Goal: Task Accomplishment & Management: Manage account settings

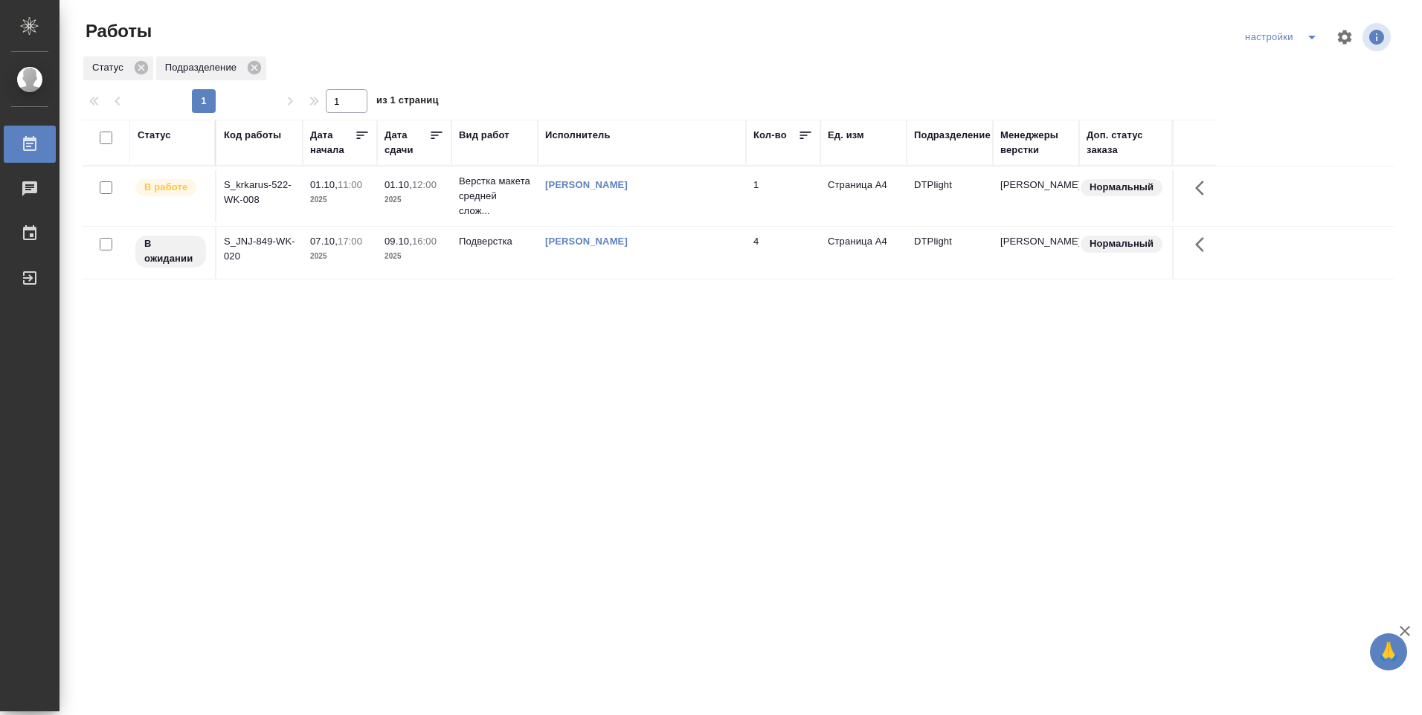
click at [416, 204] on p "2025" at bounding box center [413, 200] width 59 height 15
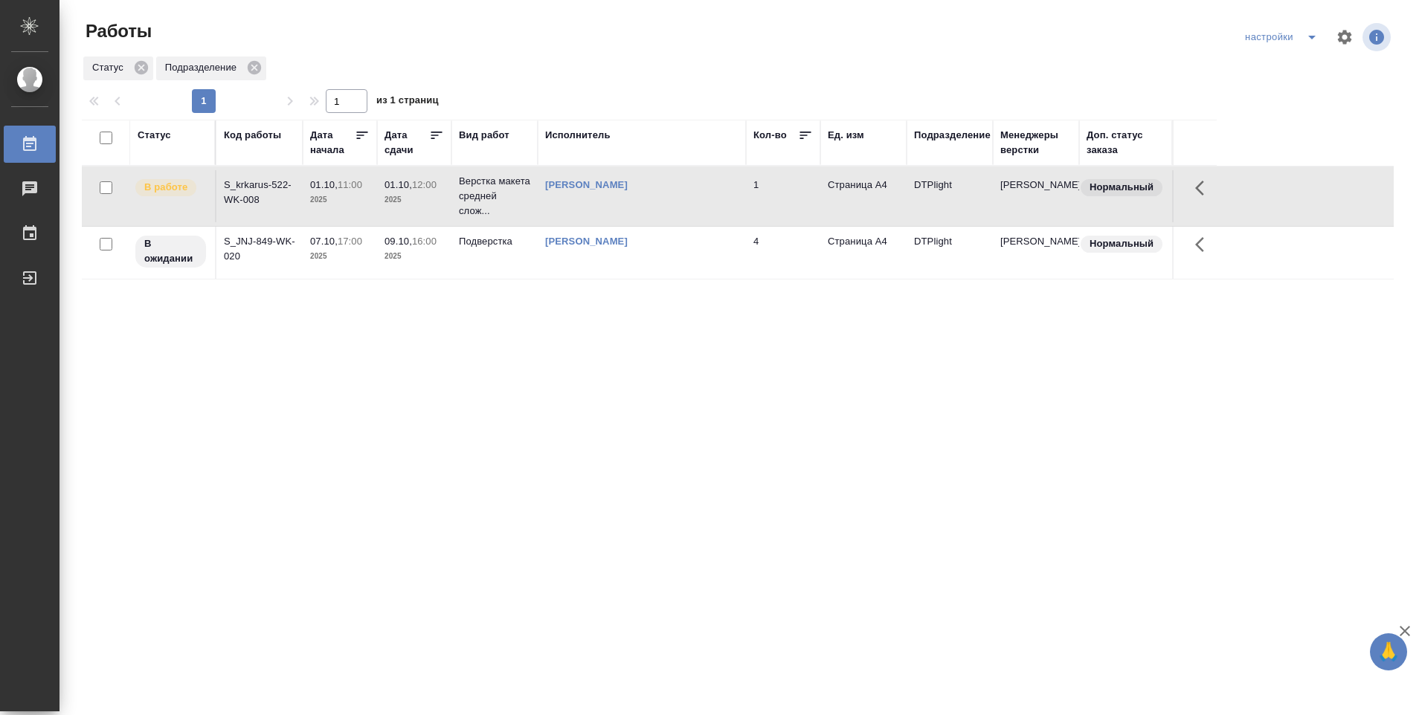
click at [416, 203] on p "2025" at bounding box center [413, 200] width 59 height 15
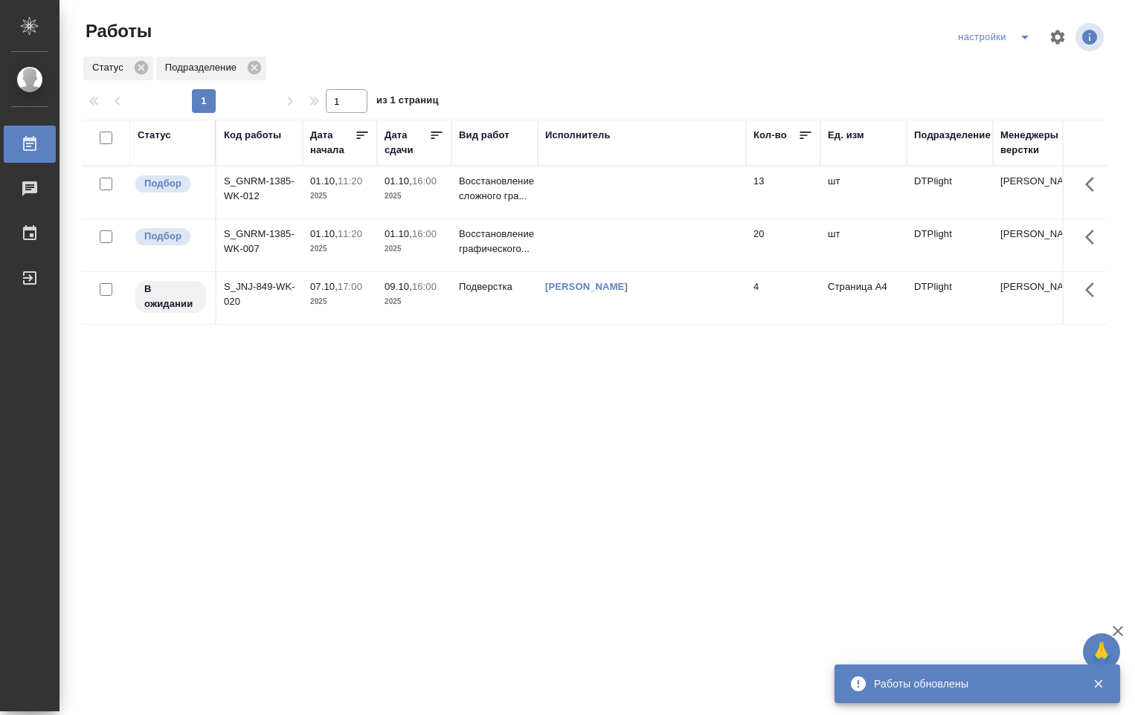
click at [567, 236] on td at bounding box center [642, 245] width 208 height 52
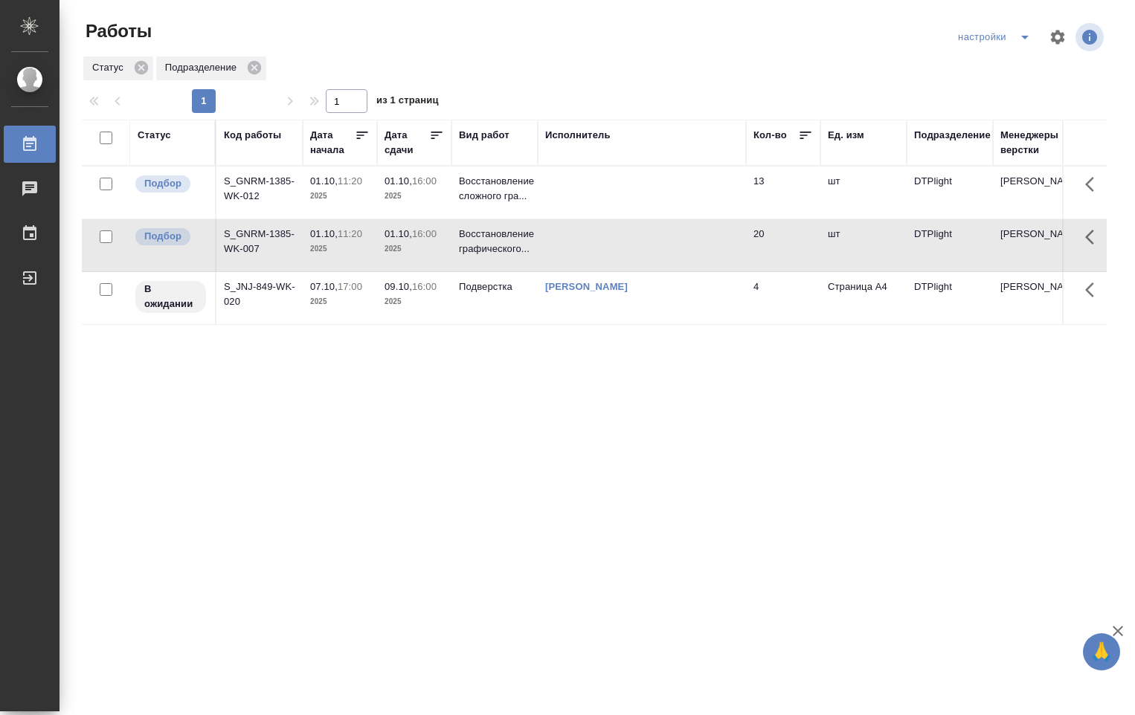
click at [547, 189] on td at bounding box center [642, 193] width 208 height 52
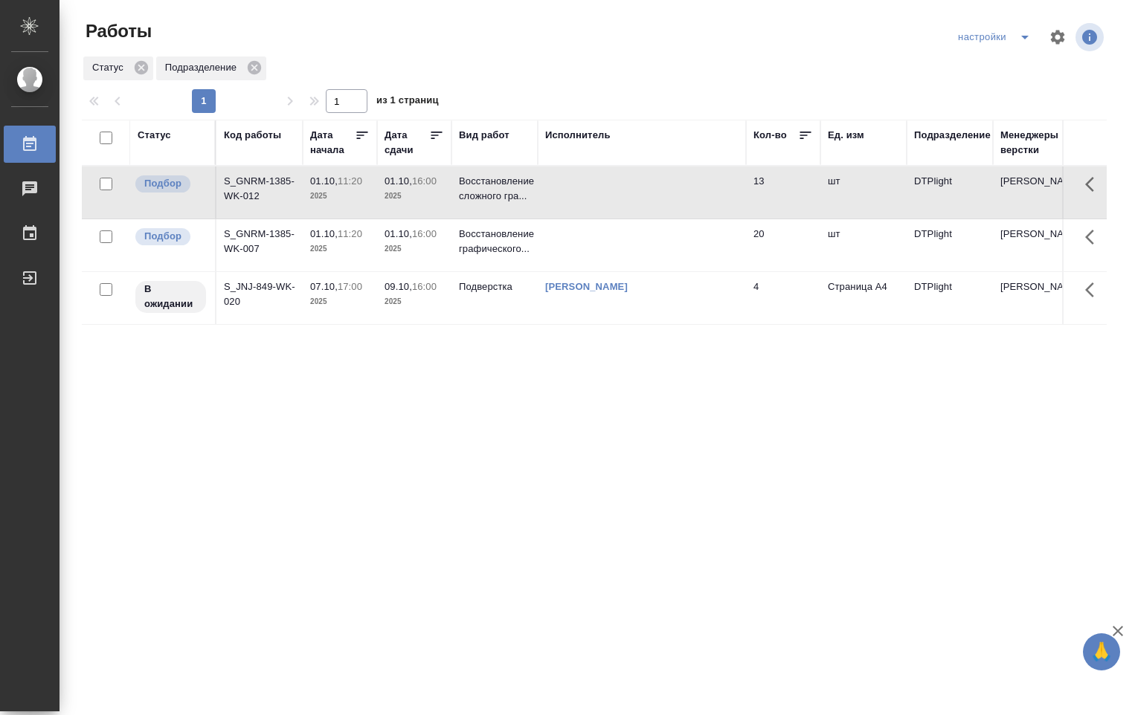
click at [547, 189] on td at bounding box center [642, 193] width 208 height 52
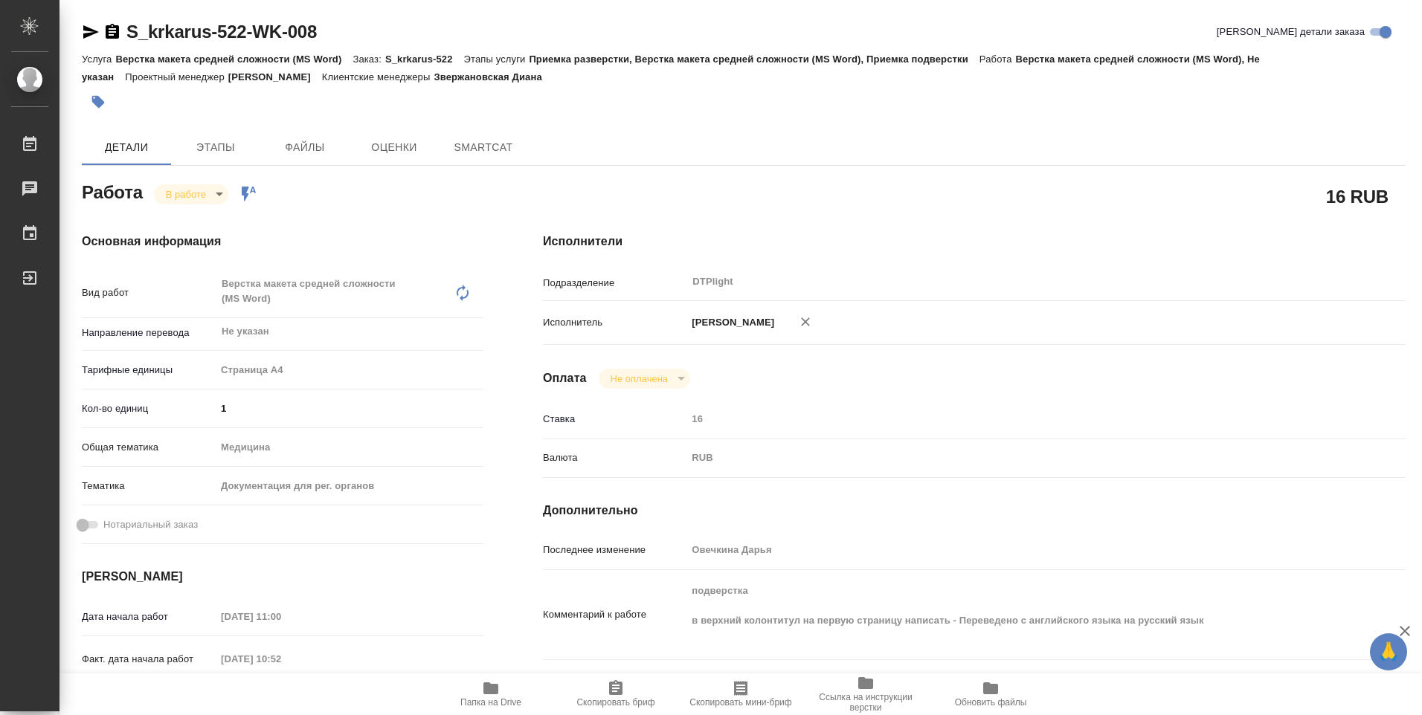
type textarea "x"
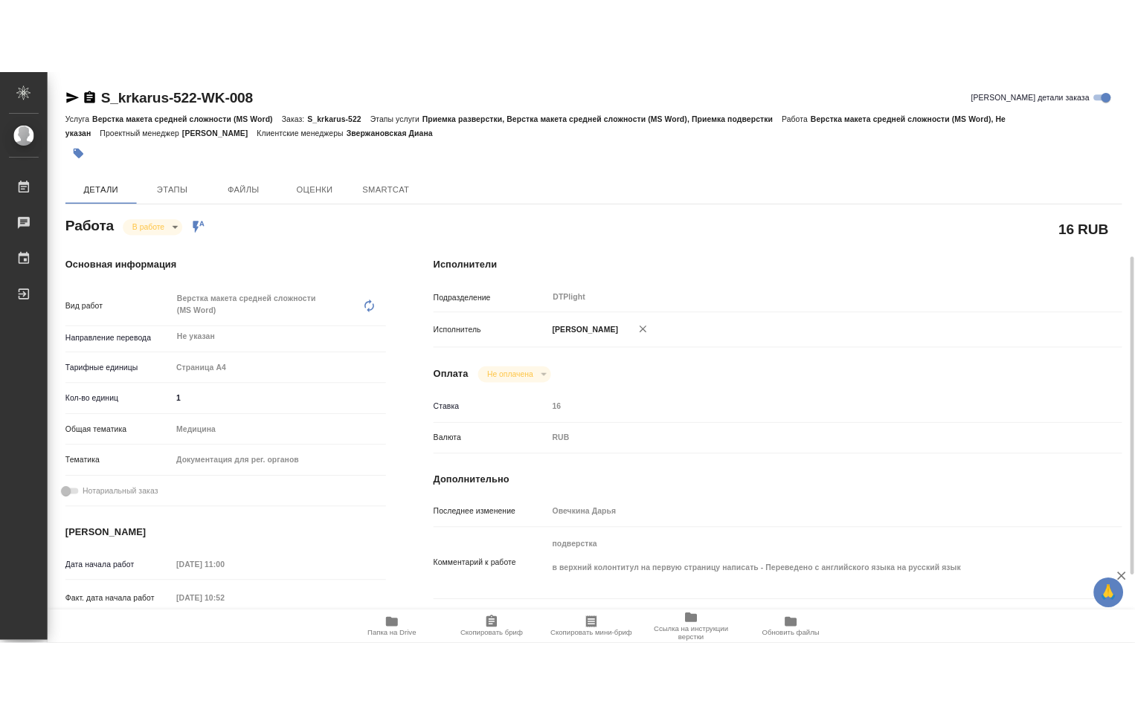
scroll to position [223, 0]
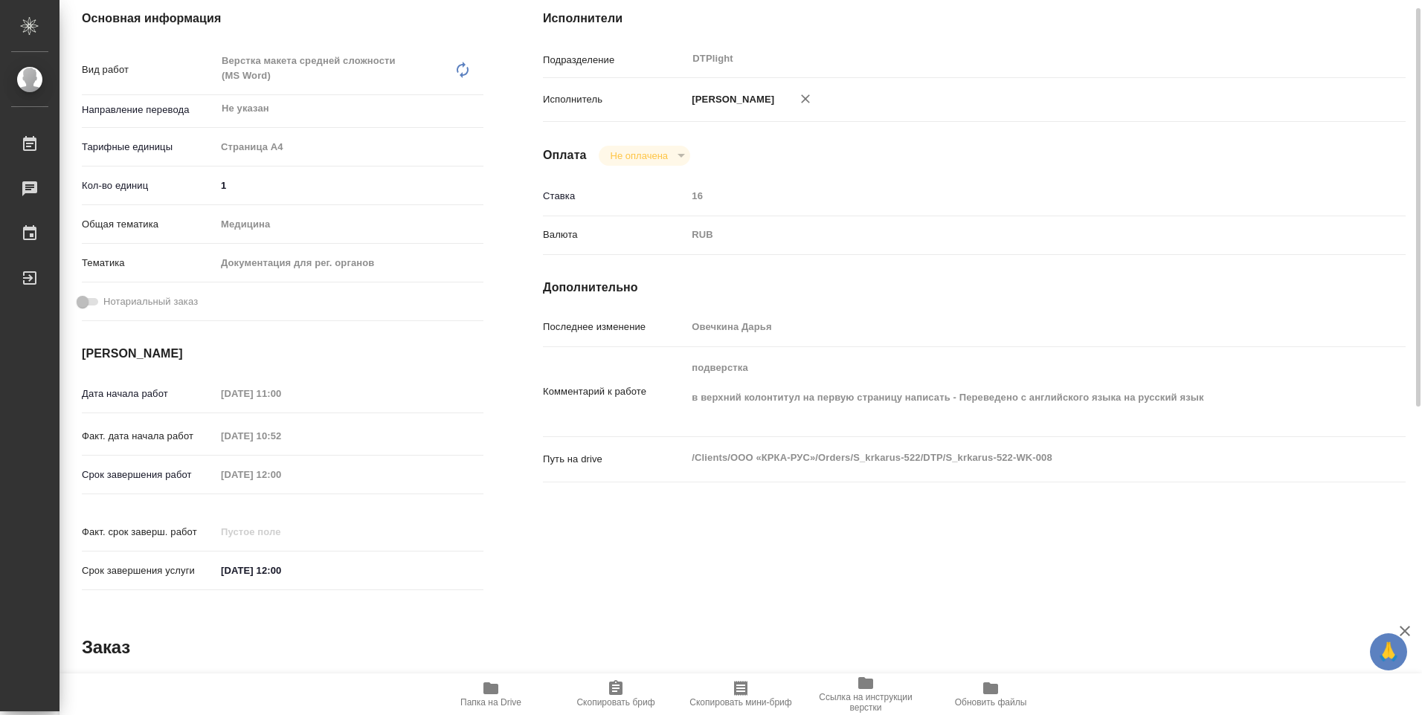
type textarea "x"
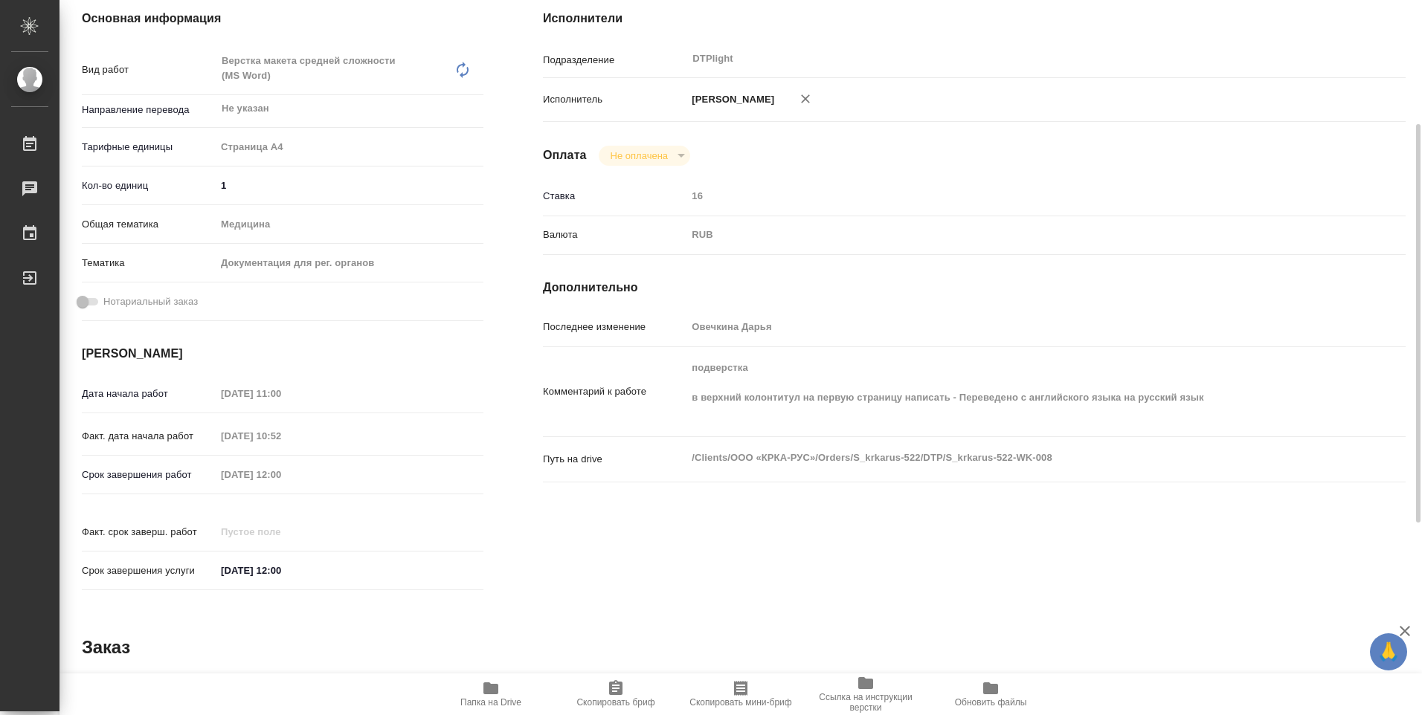
click at [490, 697] on span "Папка на Drive" at bounding box center [490, 702] width 61 height 10
type textarea "x"
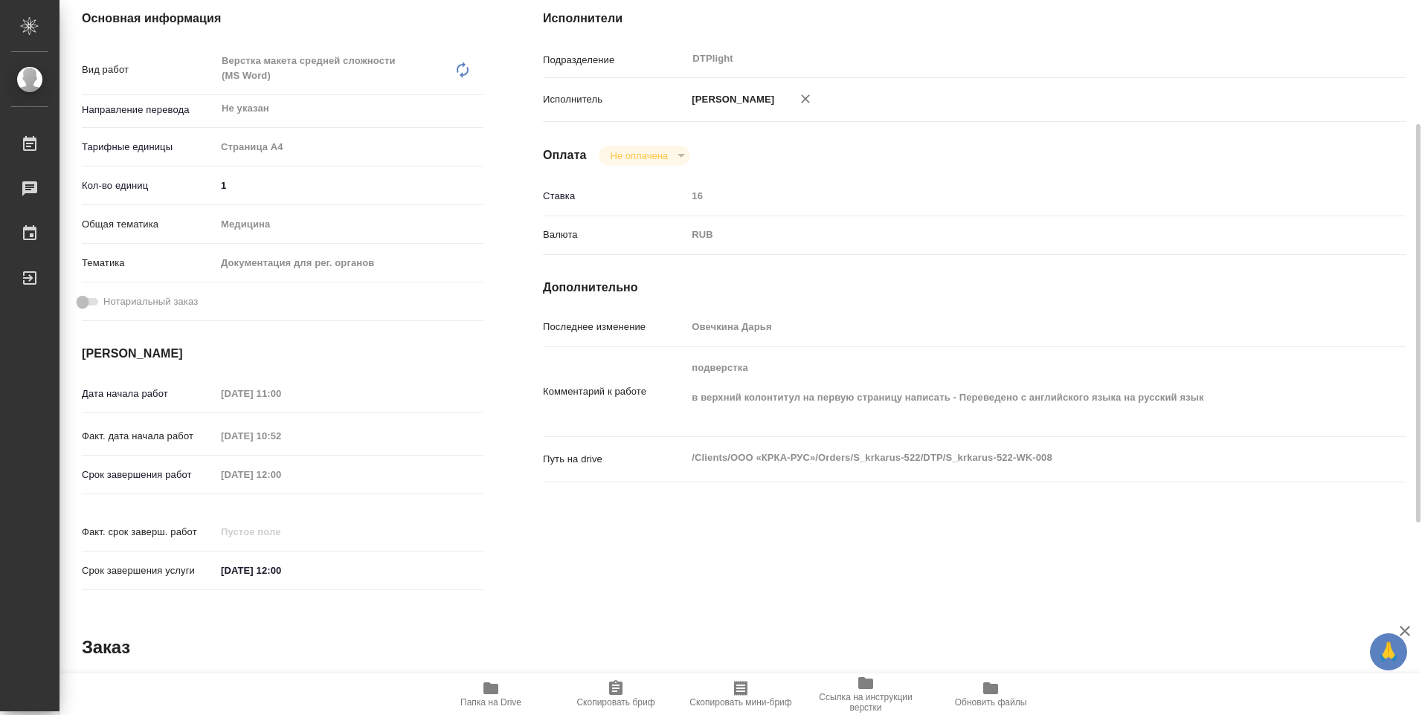
type textarea "x"
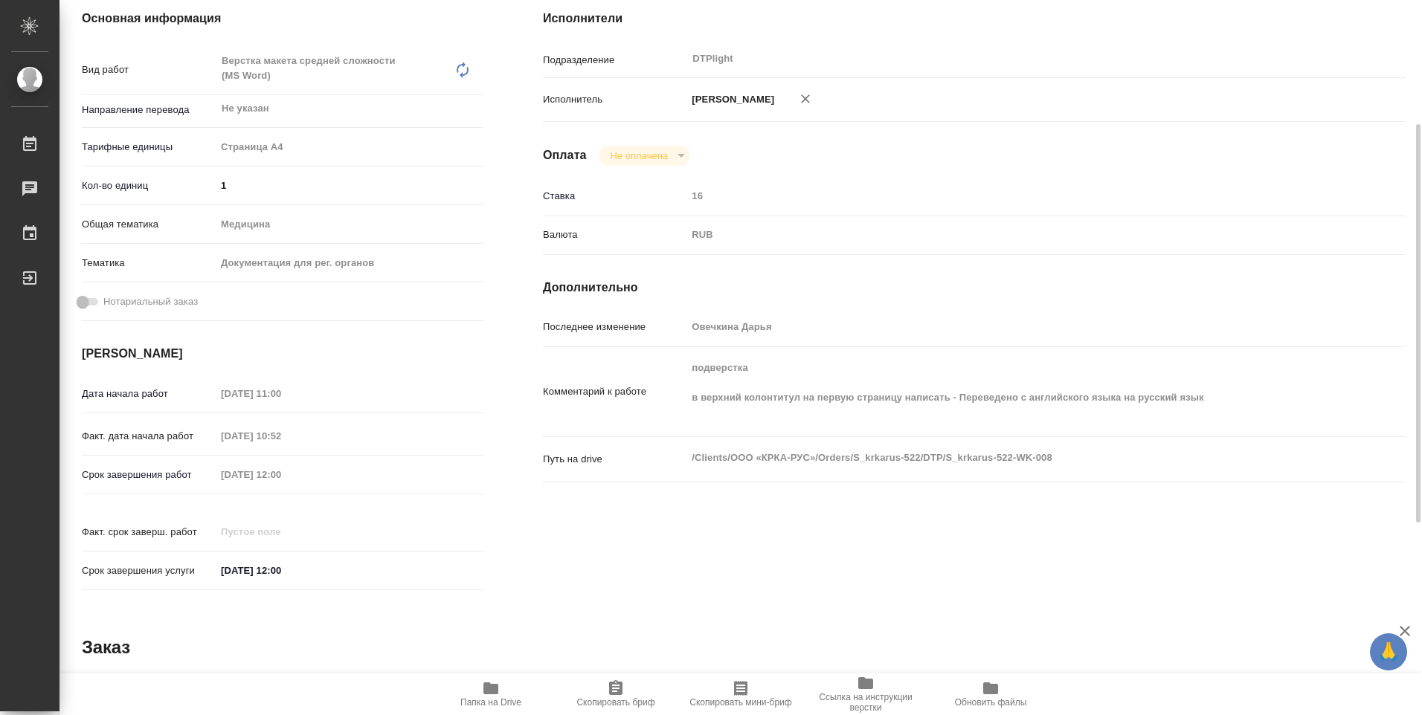
type textarea "x"
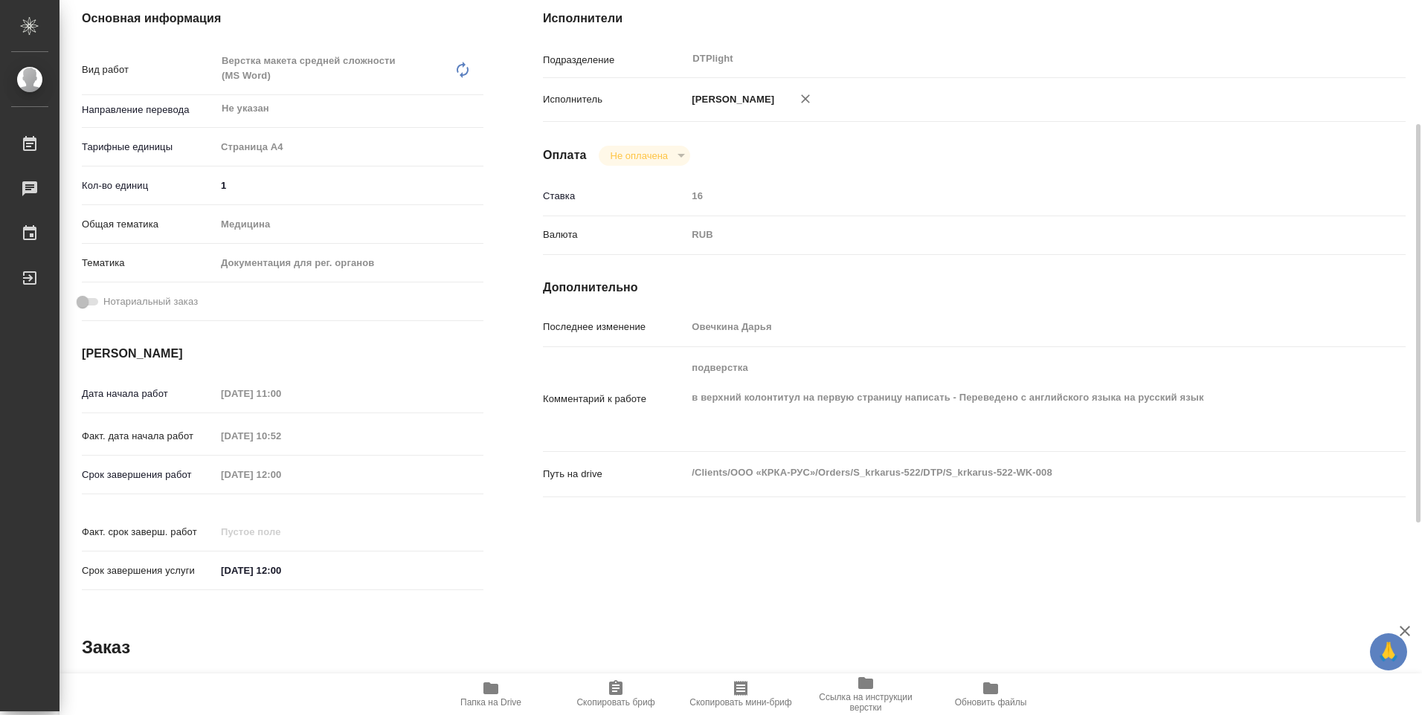
type textarea "x"
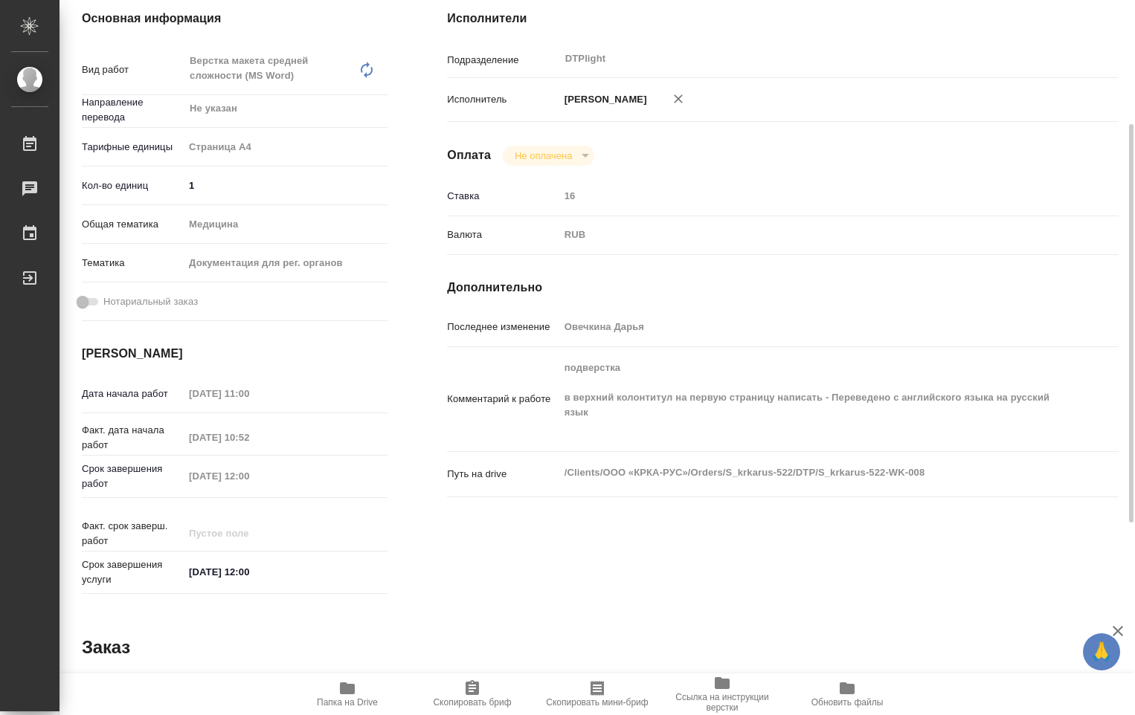
type textarea "x"
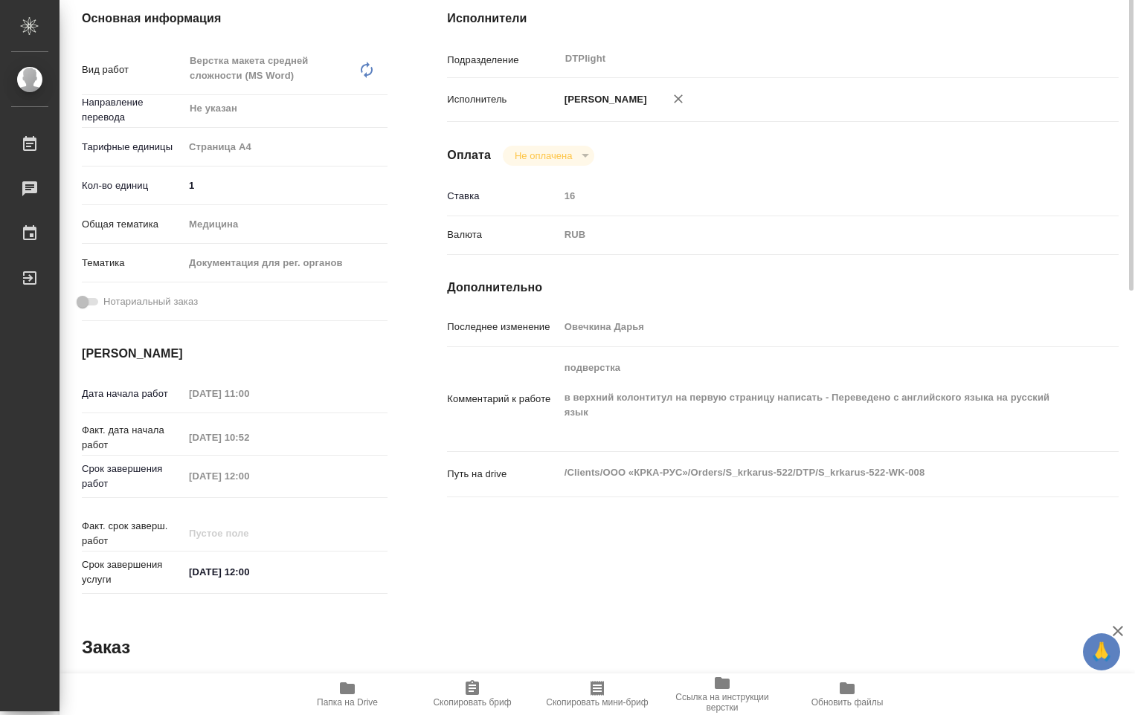
scroll to position [0, 0]
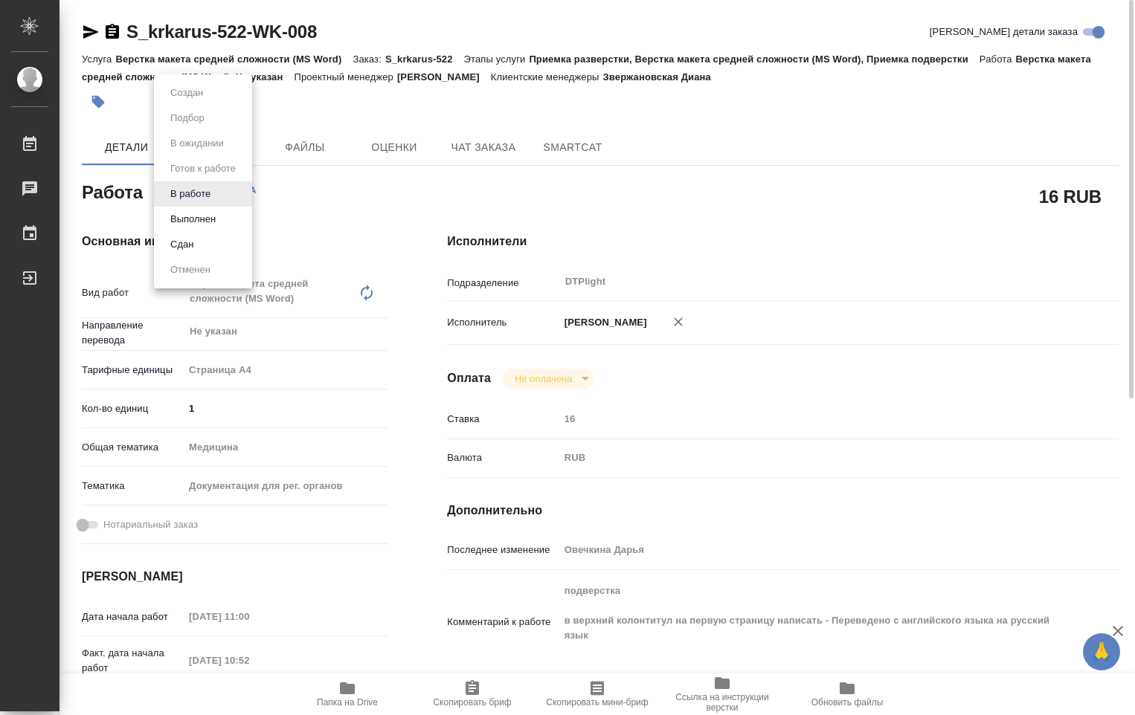
click at [219, 193] on body "🙏 .cls-1 fill:#fff; AWATERA Ovechkina Darya Работы 0 Чаты График Выйти S_krkaru…" at bounding box center [567, 357] width 1135 height 715
click at [204, 213] on button "Выполнен" at bounding box center [193, 219] width 54 height 16
type textarea "x"
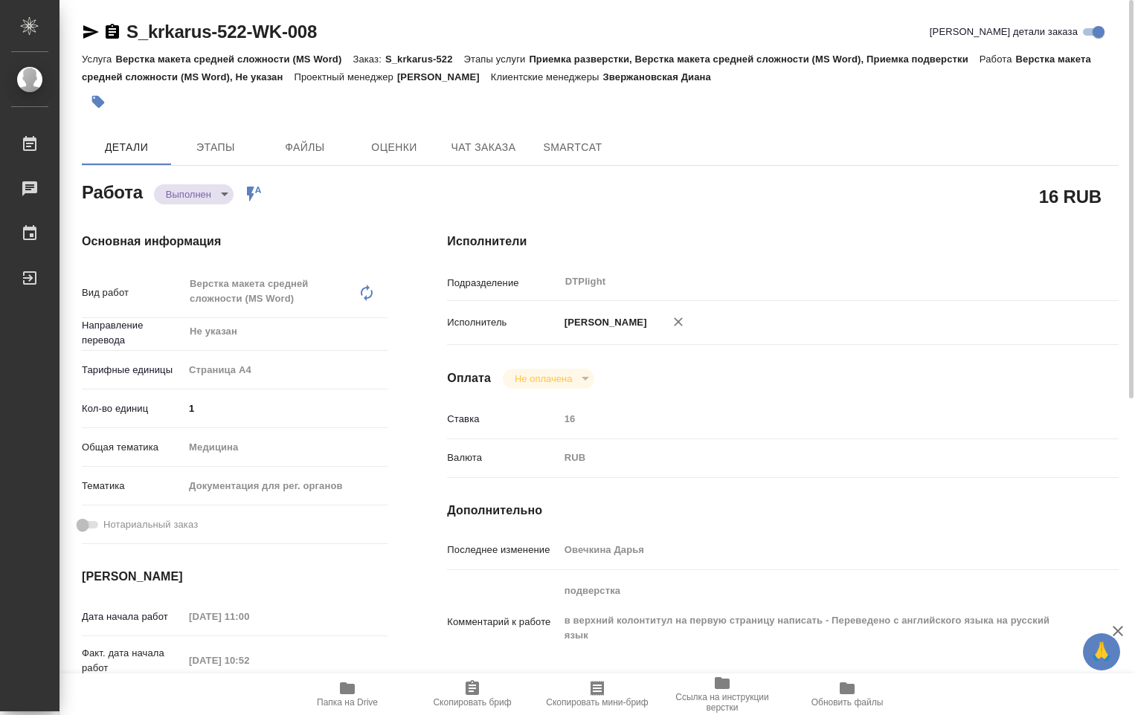
type textarea "x"
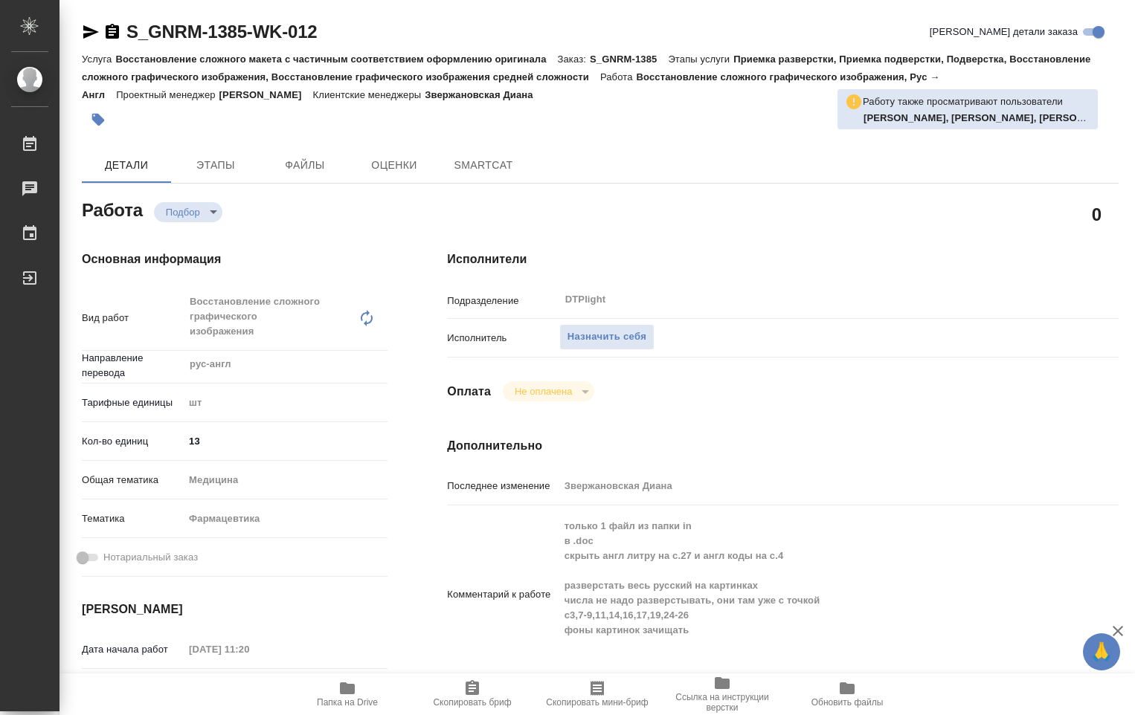
type textarea "x"
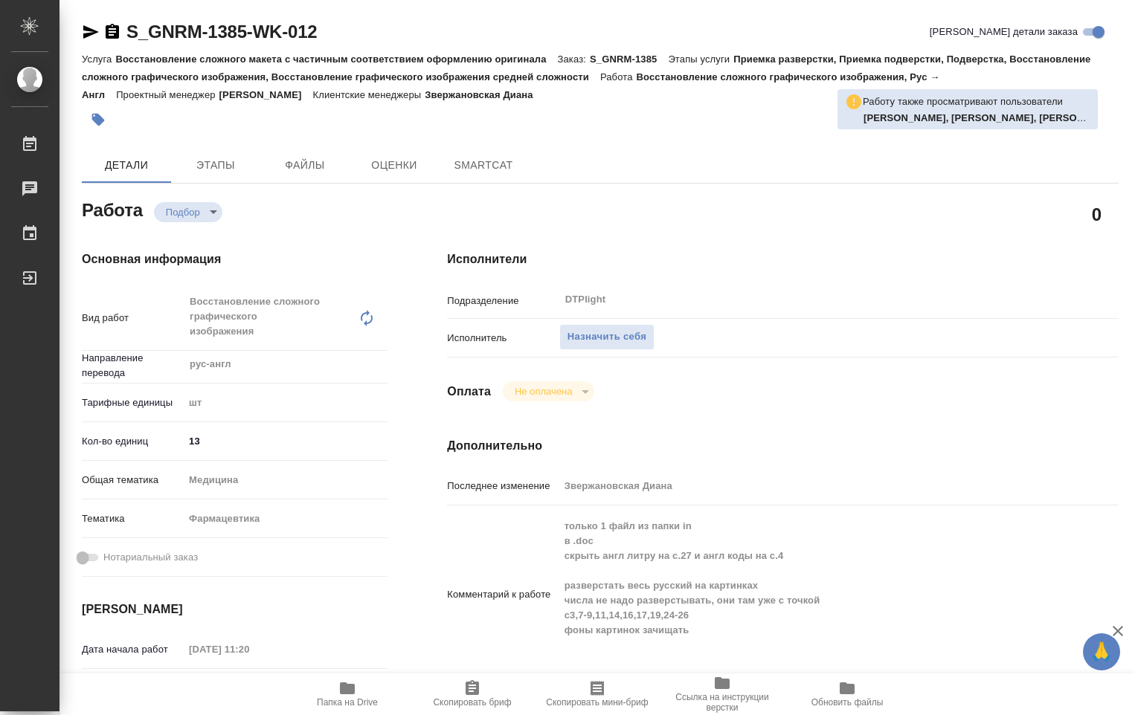
type textarea "x"
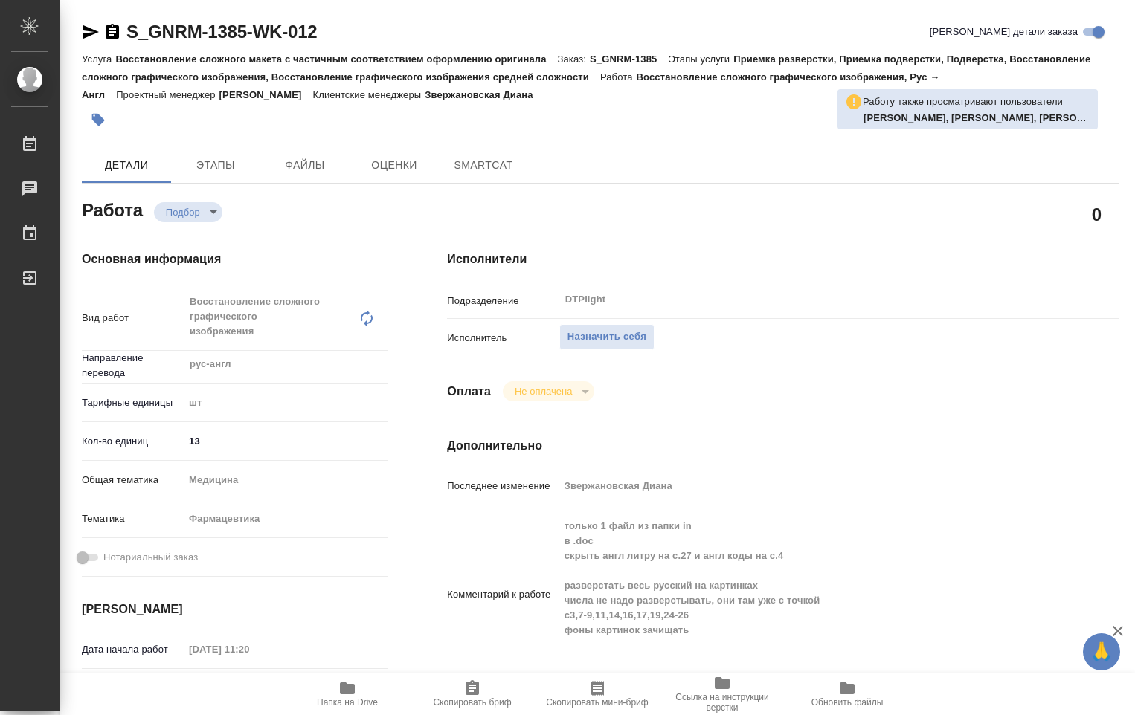
type textarea "x"
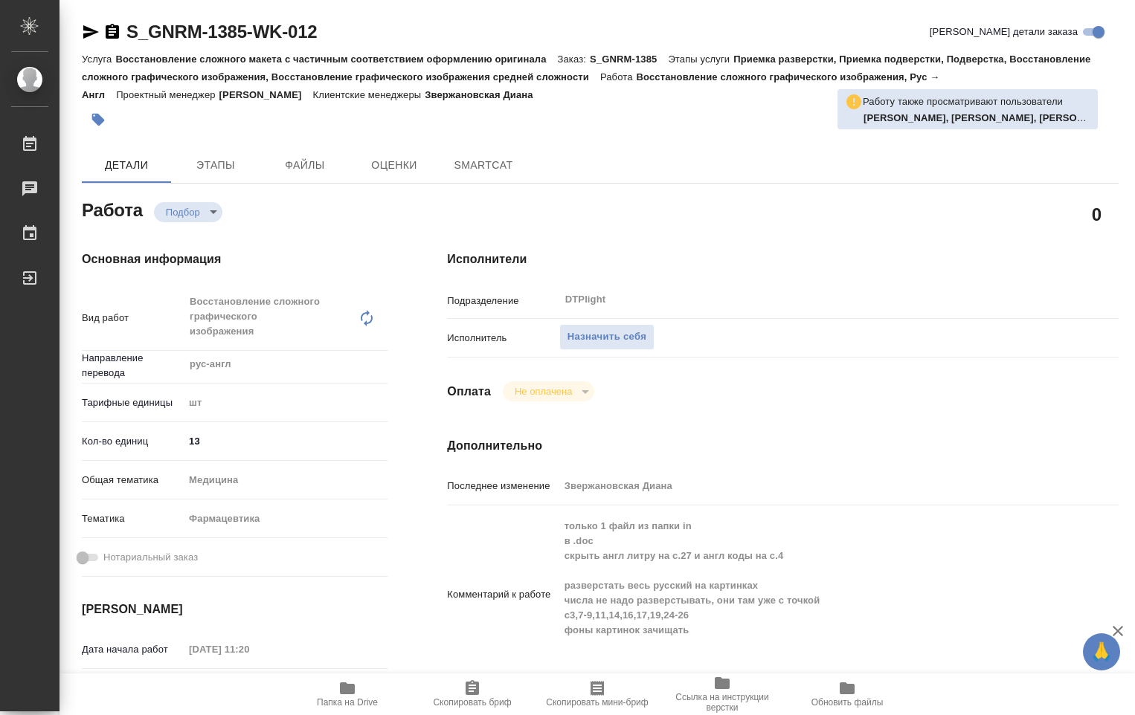
type textarea "x"
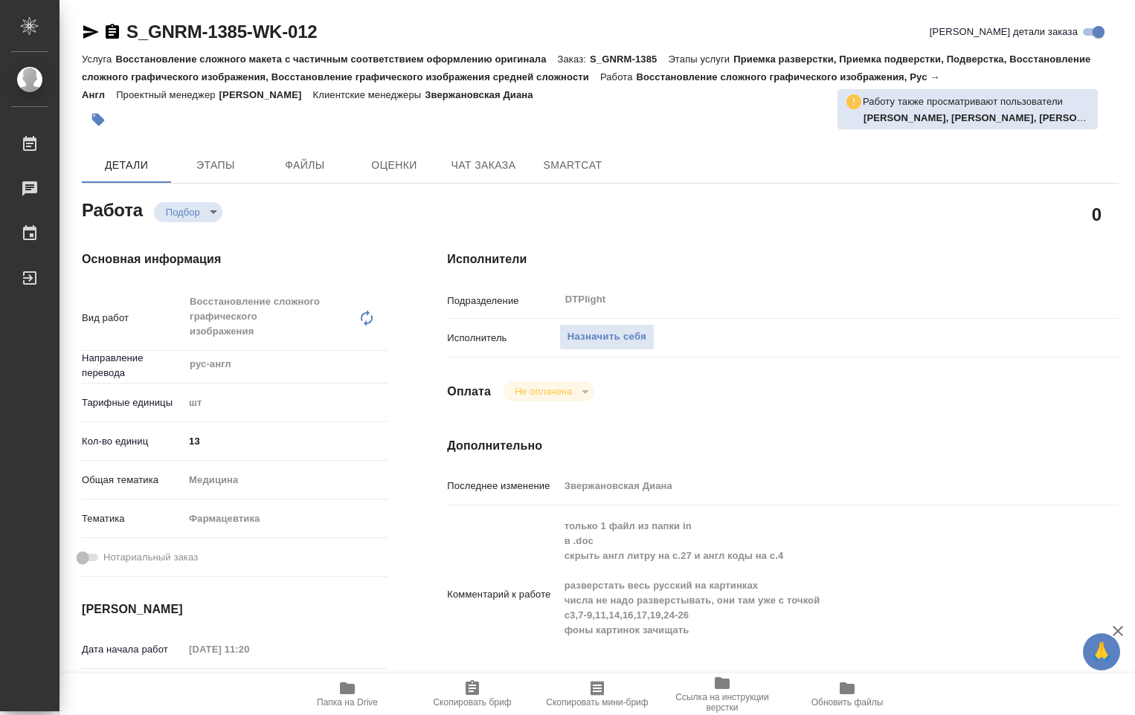
type textarea "x"
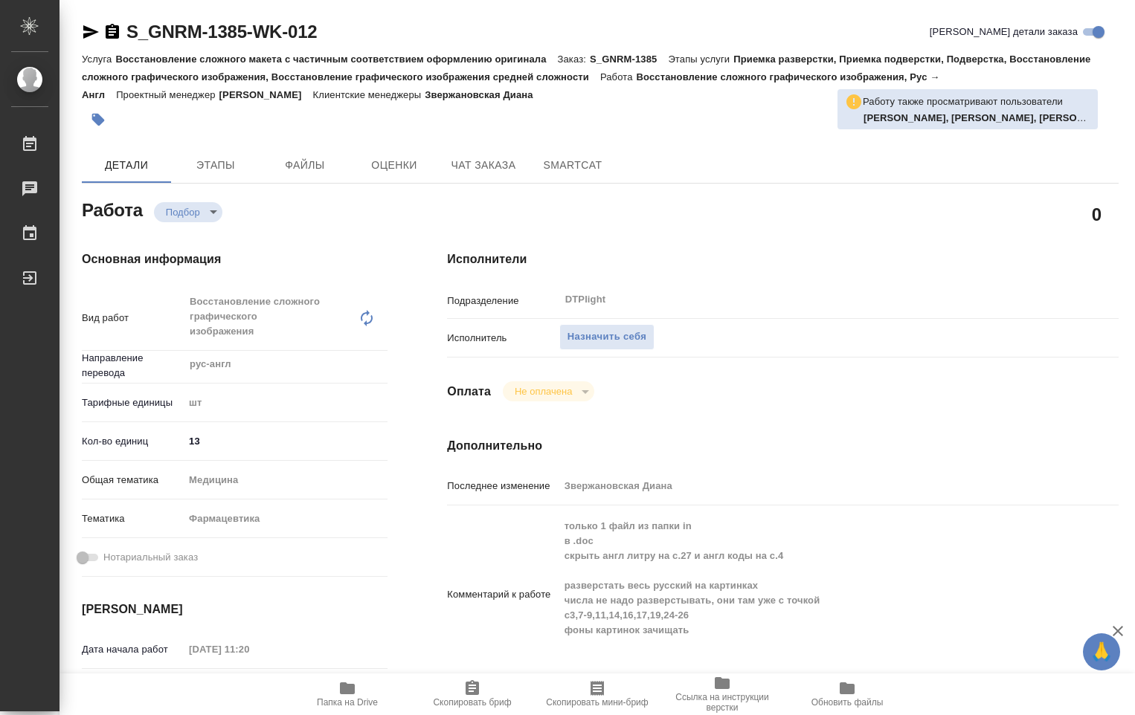
type textarea "x"
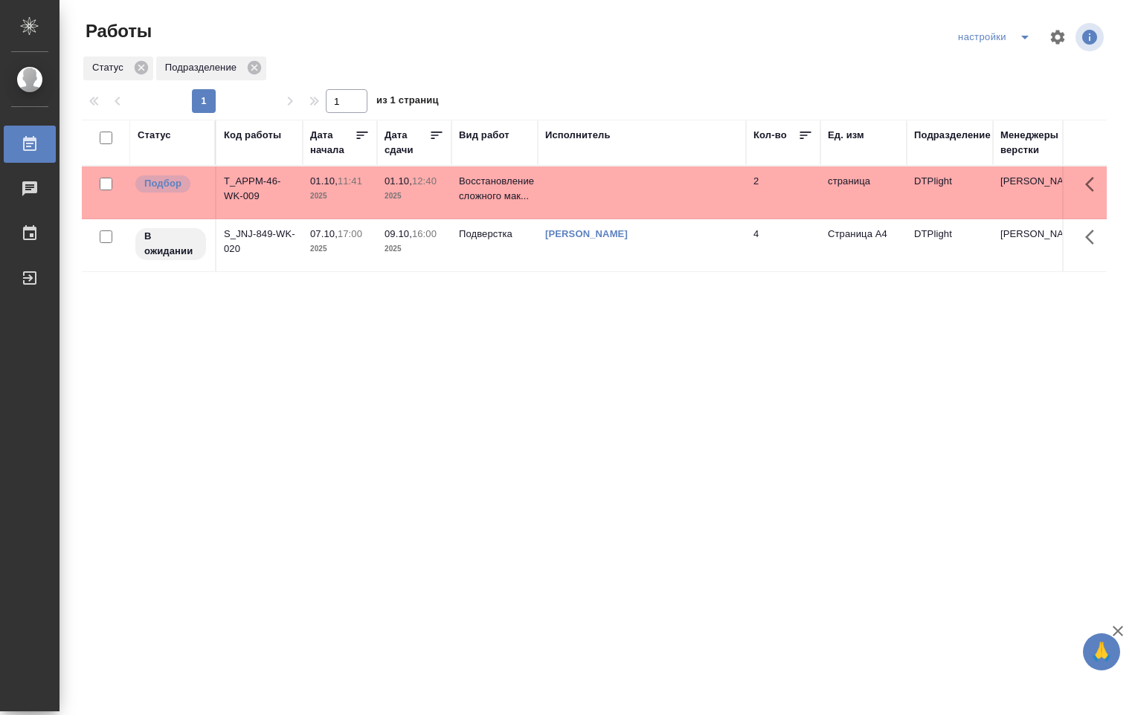
click at [502, 188] on p "Восстановление сложного мак..." at bounding box center [494, 189] width 71 height 30
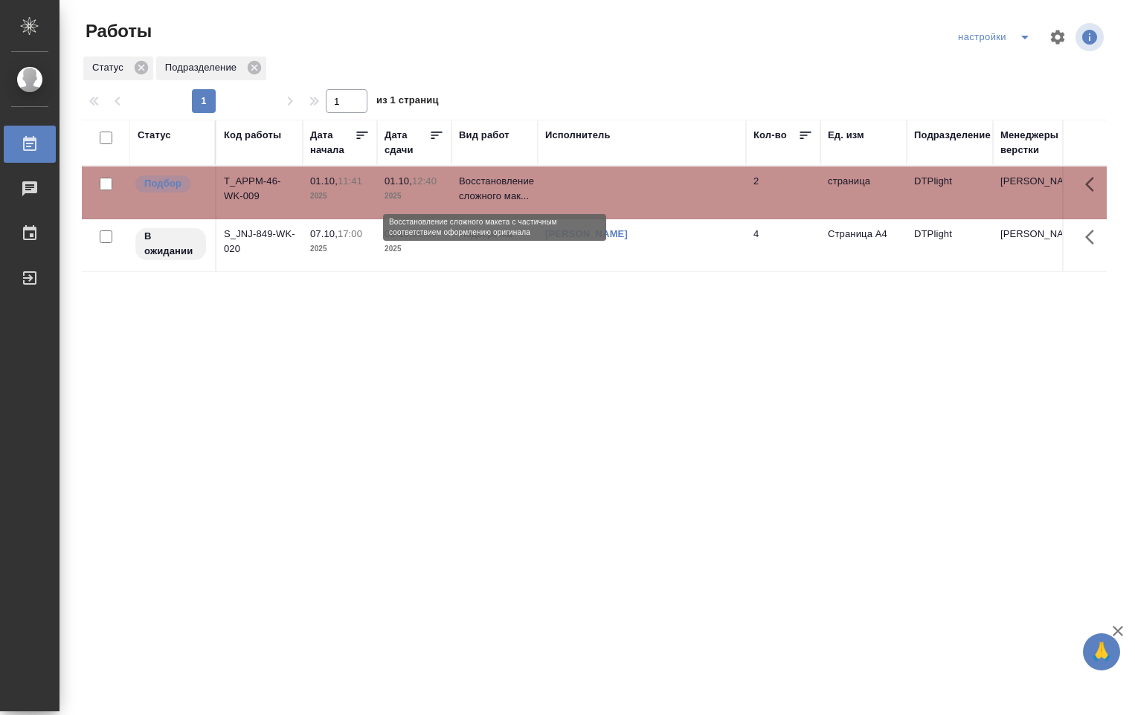
click at [502, 188] on p "Восстановление сложного мак..." at bounding box center [494, 189] width 71 height 30
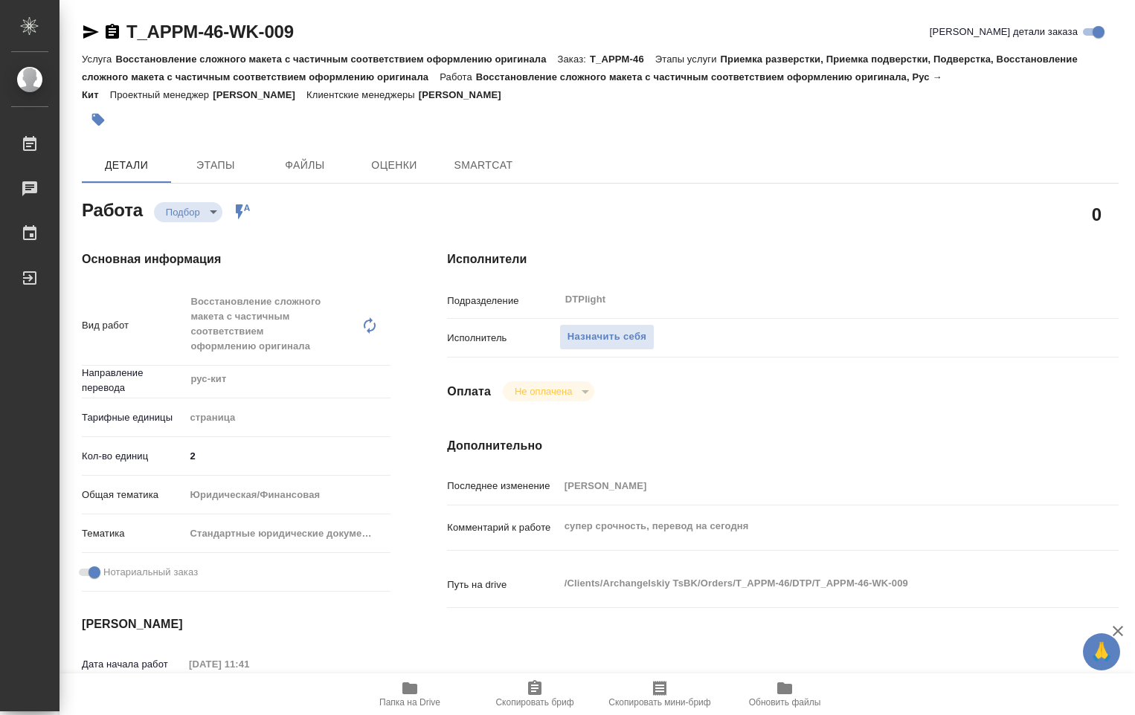
type textarea "x"
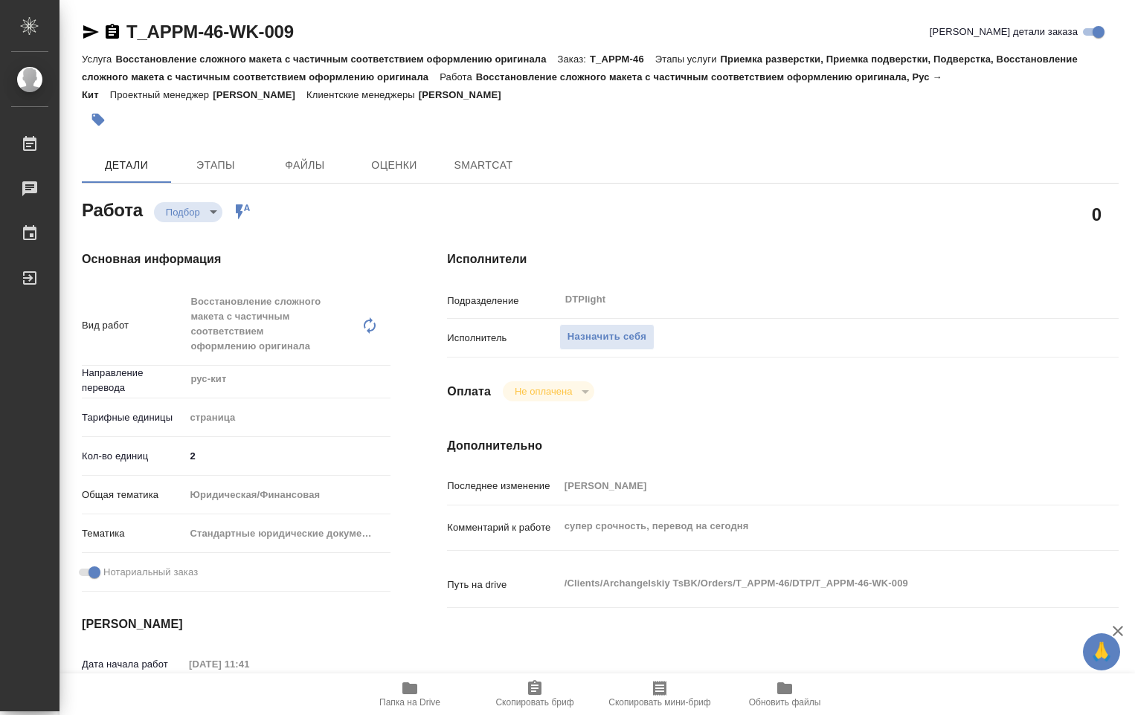
type textarea "x"
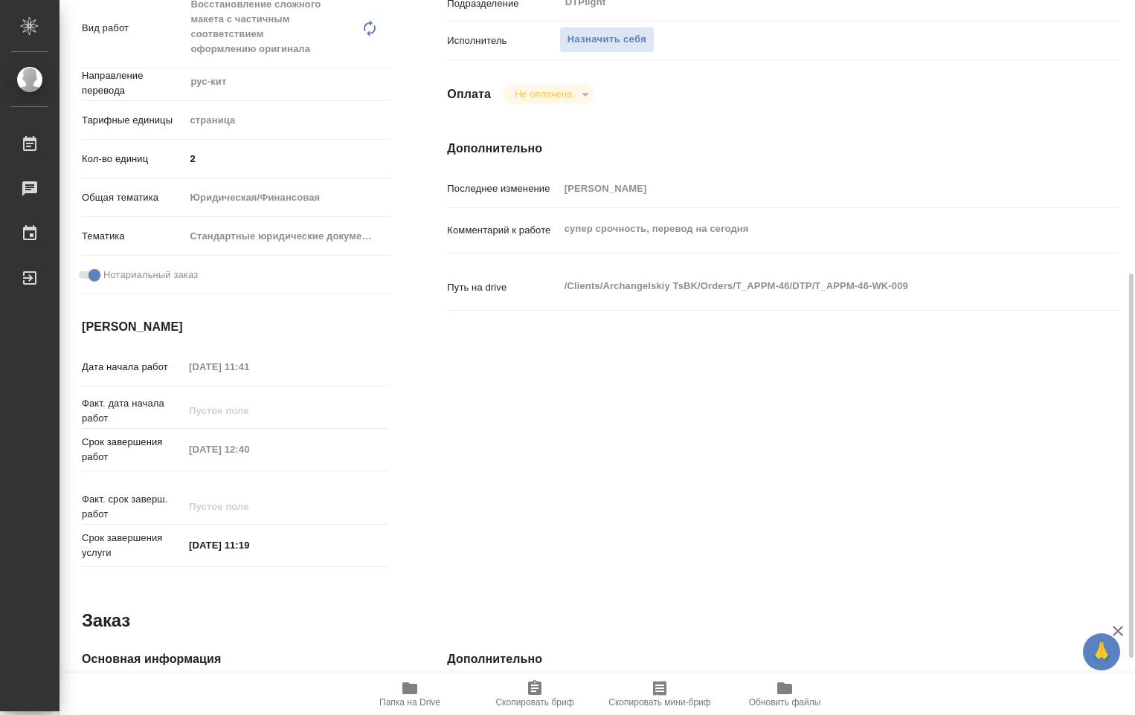
scroll to position [372, 0]
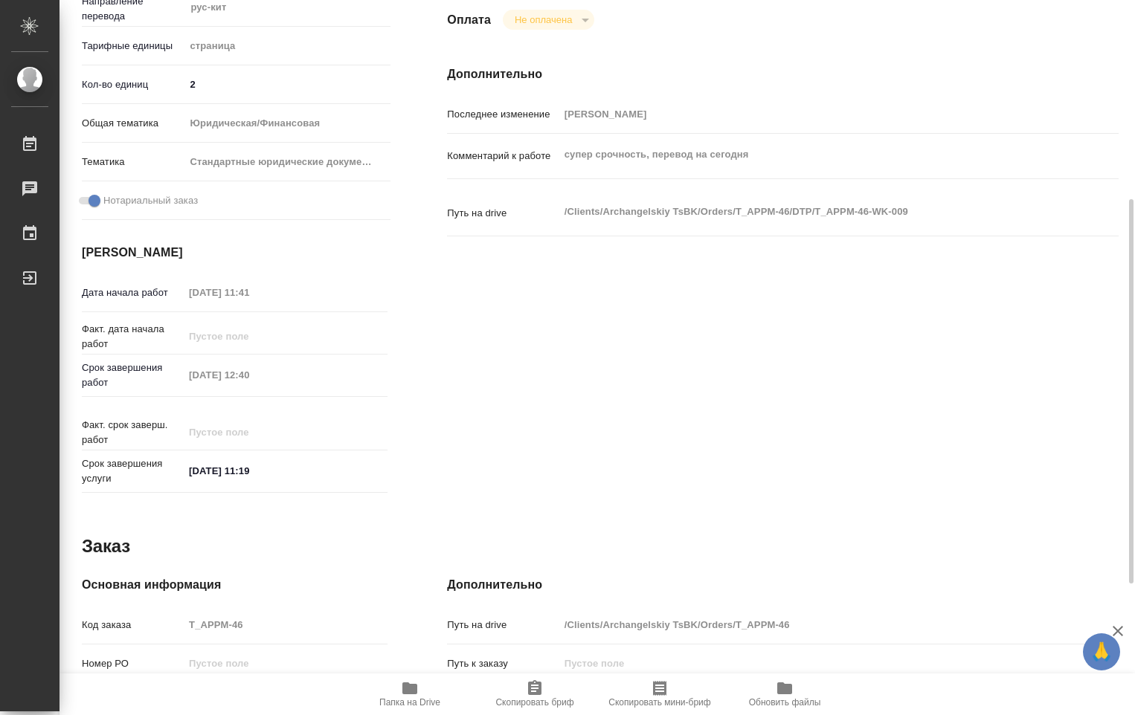
type textarea "x"
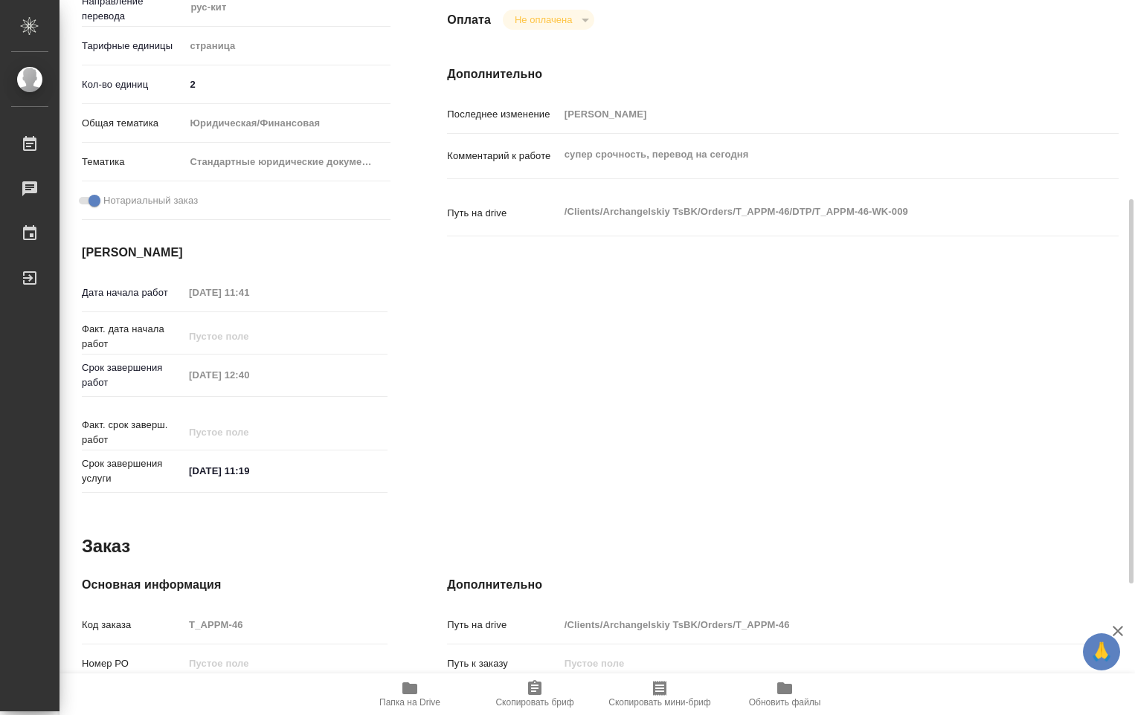
type textarea "x"
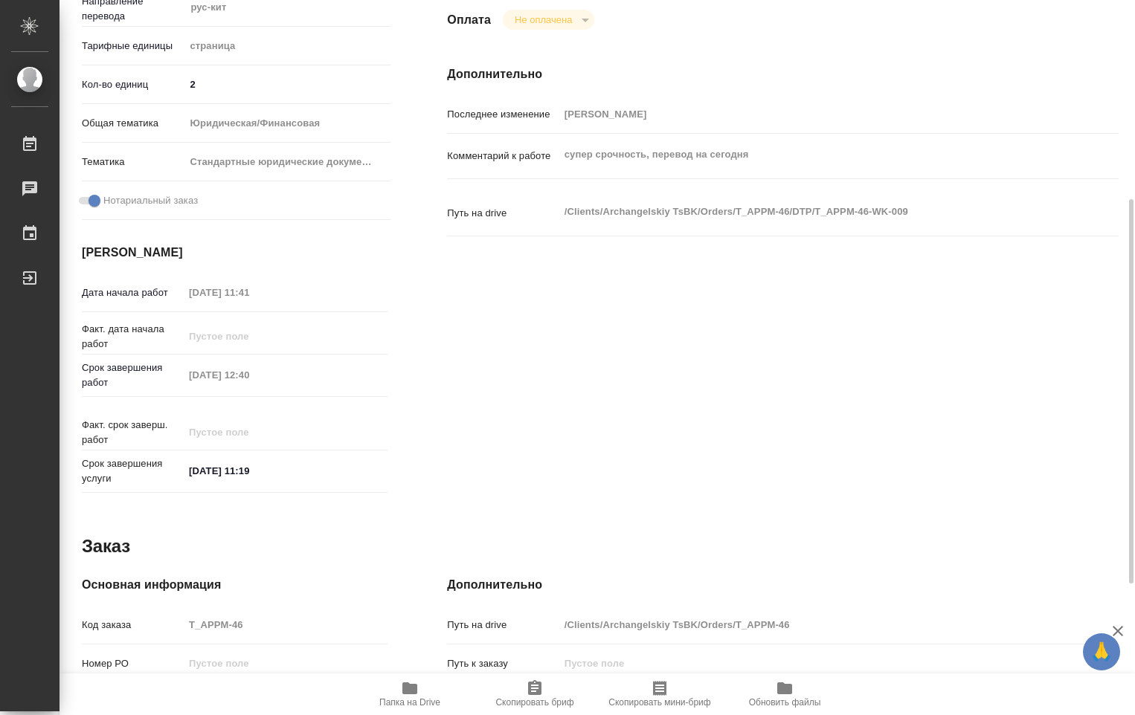
click at [417, 702] on span "Папка на Drive" at bounding box center [409, 702] width 61 height 10
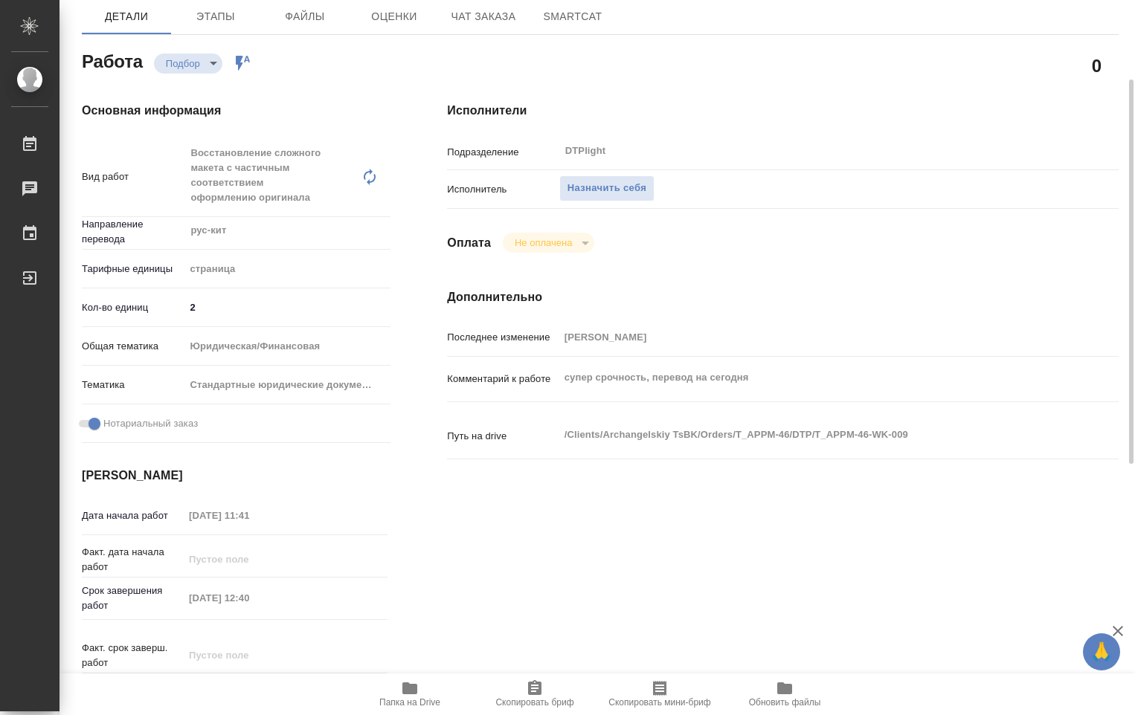
scroll to position [0, 0]
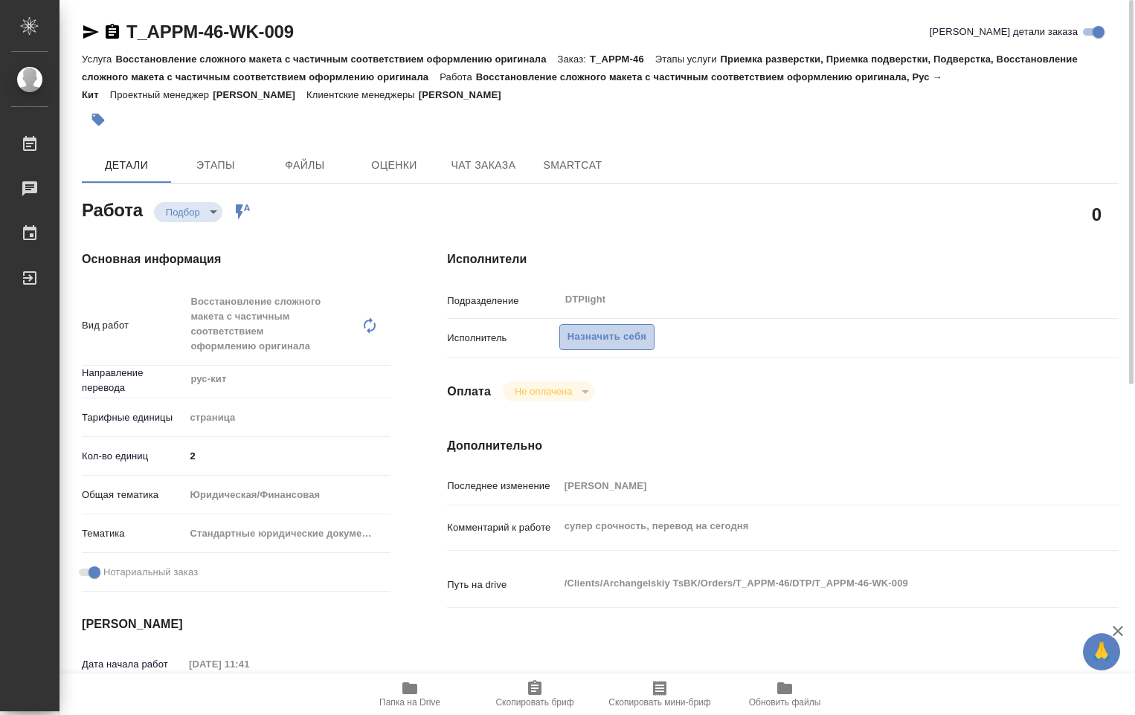
click at [616, 344] on span "Назначить себя" at bounding box center [606, 337] width 79 height 17
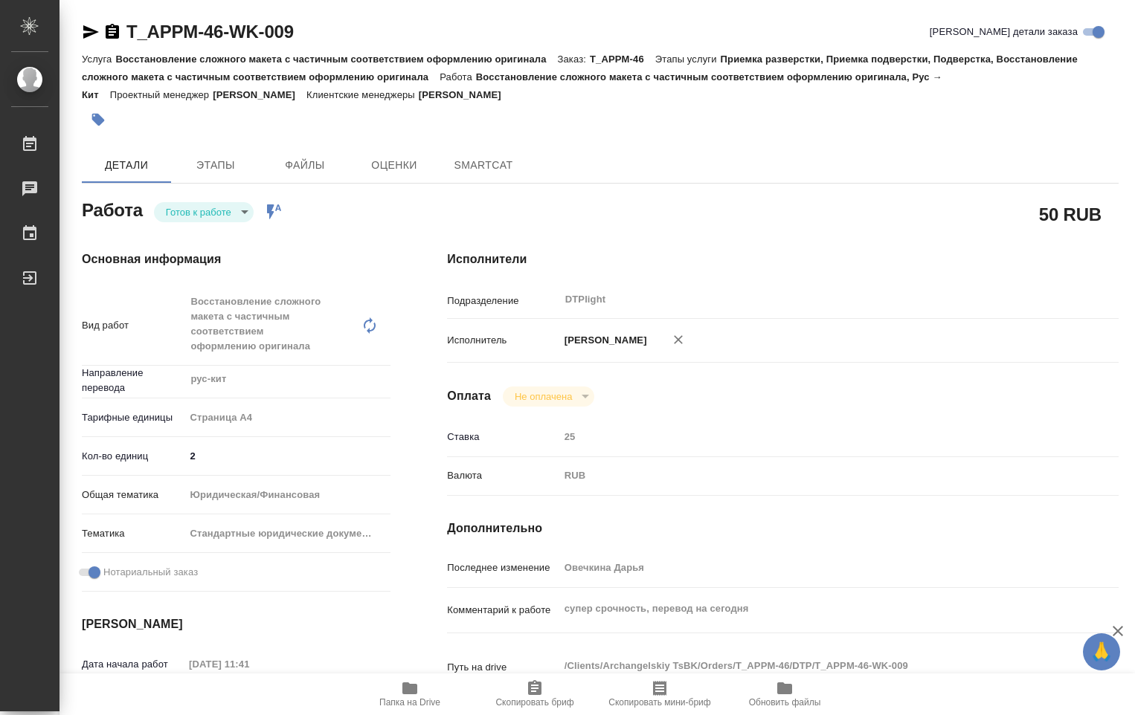
type textarea "x"
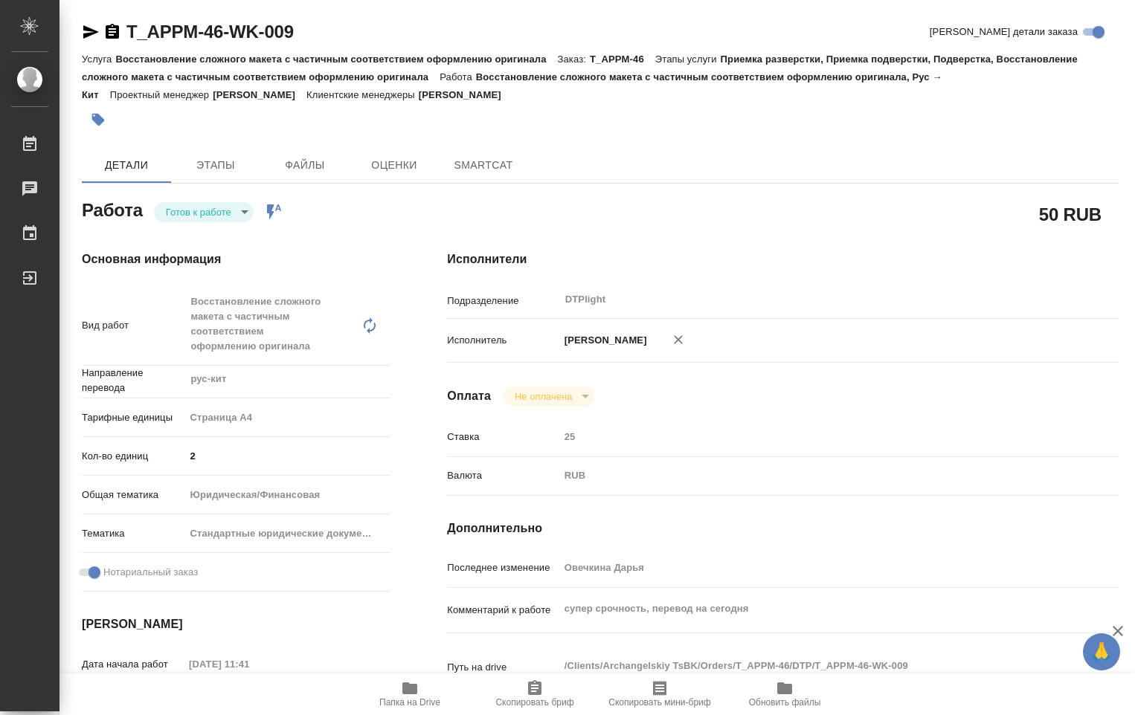
type textarea "x"
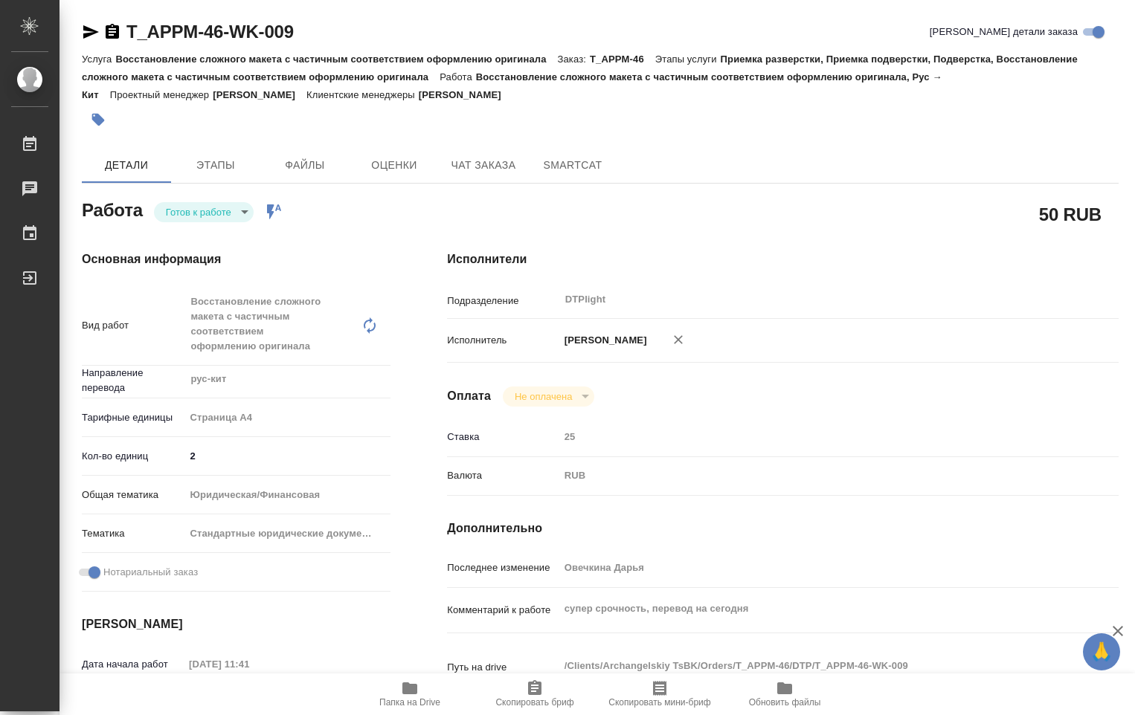
click at [245, 211] on body "🙏 .cls-1 fill:#fff; AWATERA [PERSON_NAME] Работы Чаты График Выйти T_APPM-46-WK…" at bounding box center [567, 357] width 1135 height 715
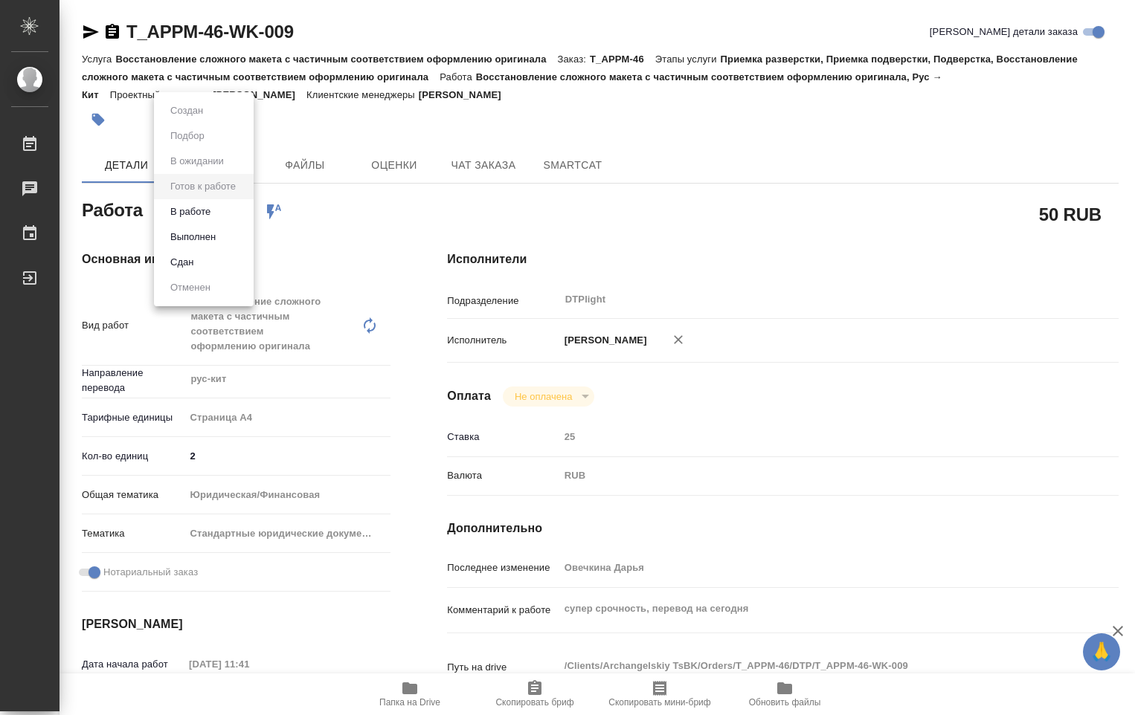
type textarea "x"
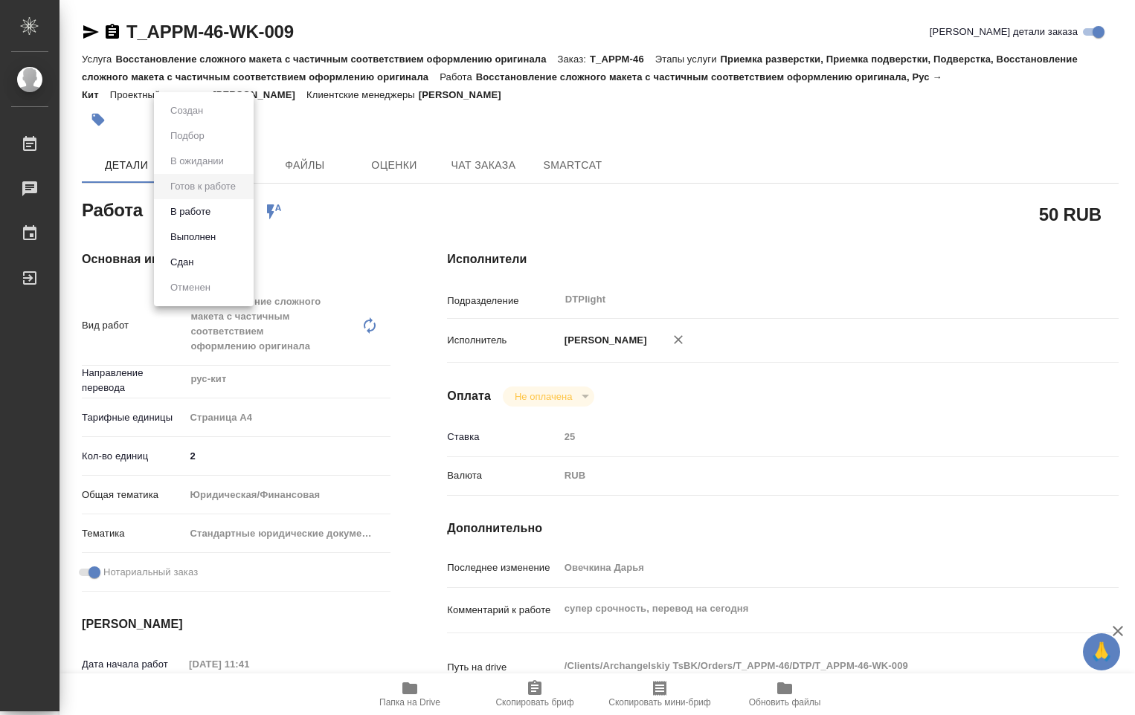
click at [210, 213] on button "В работе" at bounding box center [190, 212] width 49 height 16
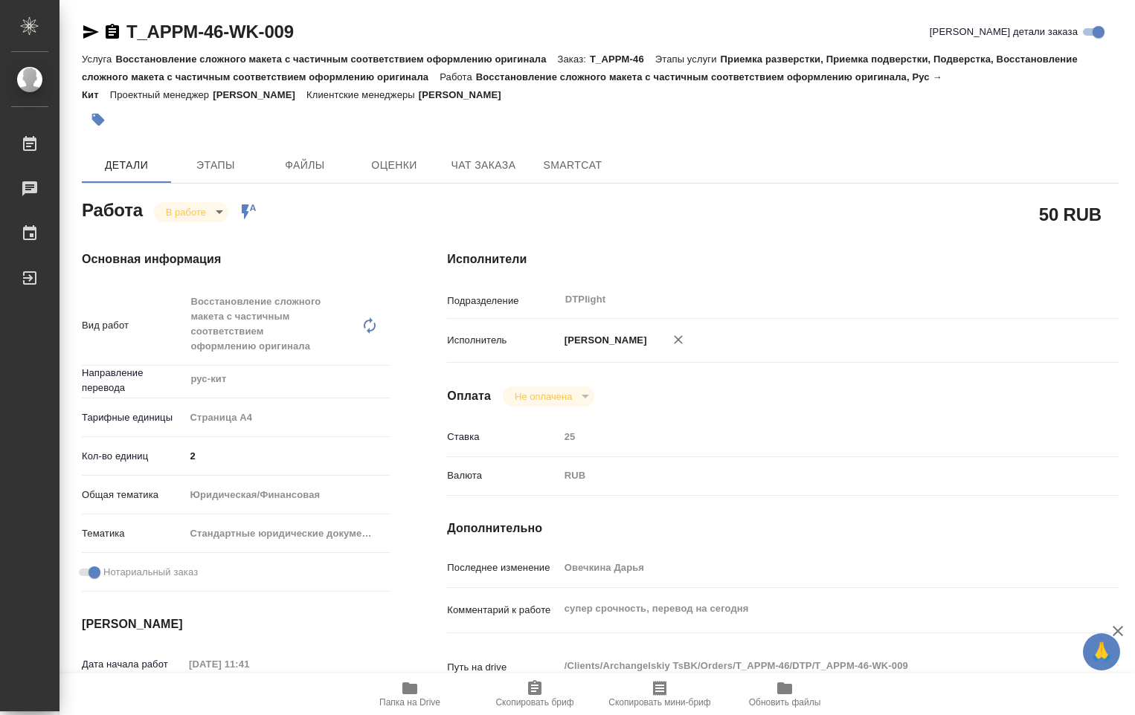
type textarea "x"
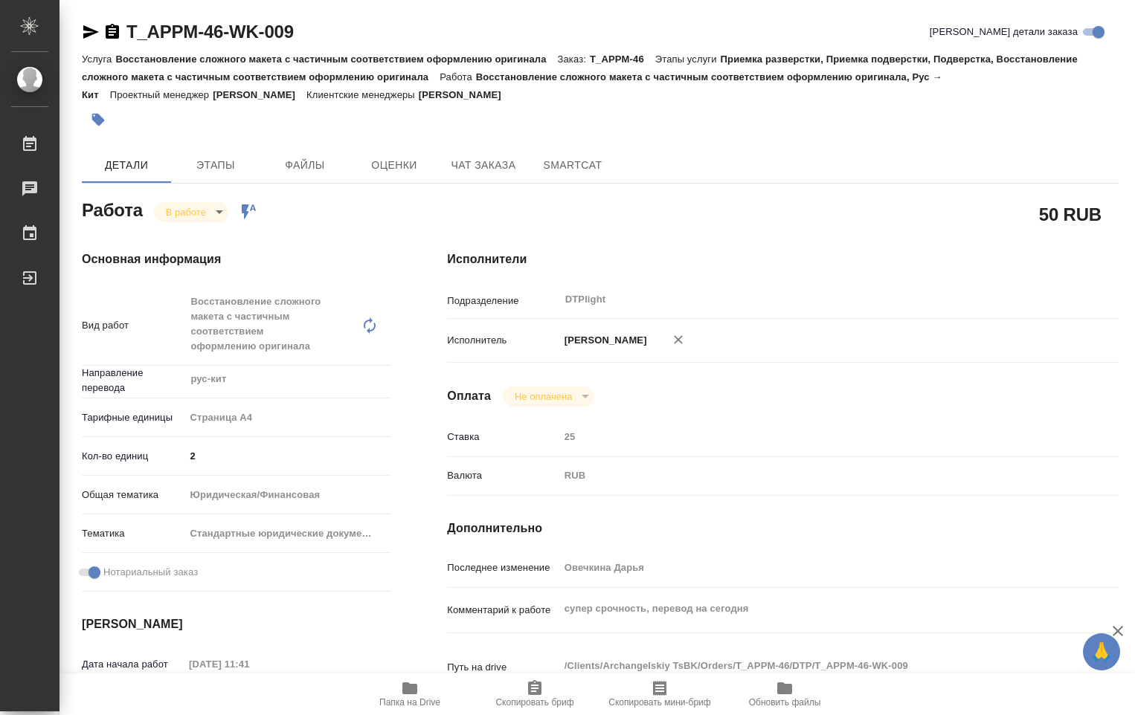
type textarea "x"
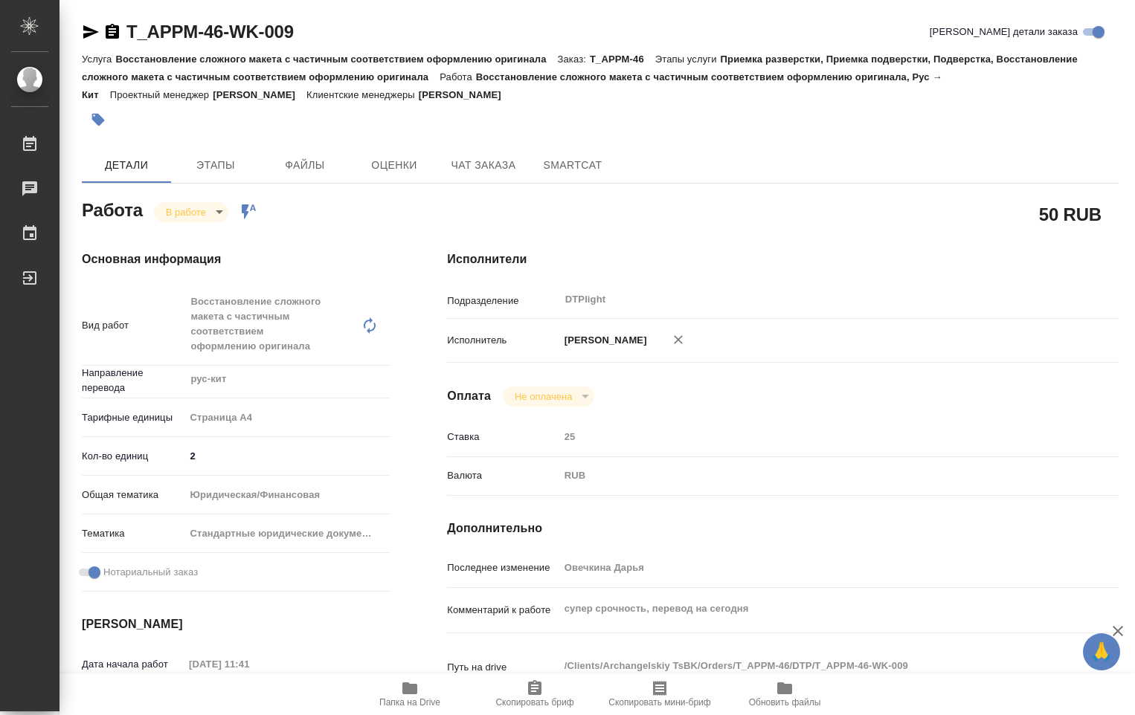
type textarea "x"
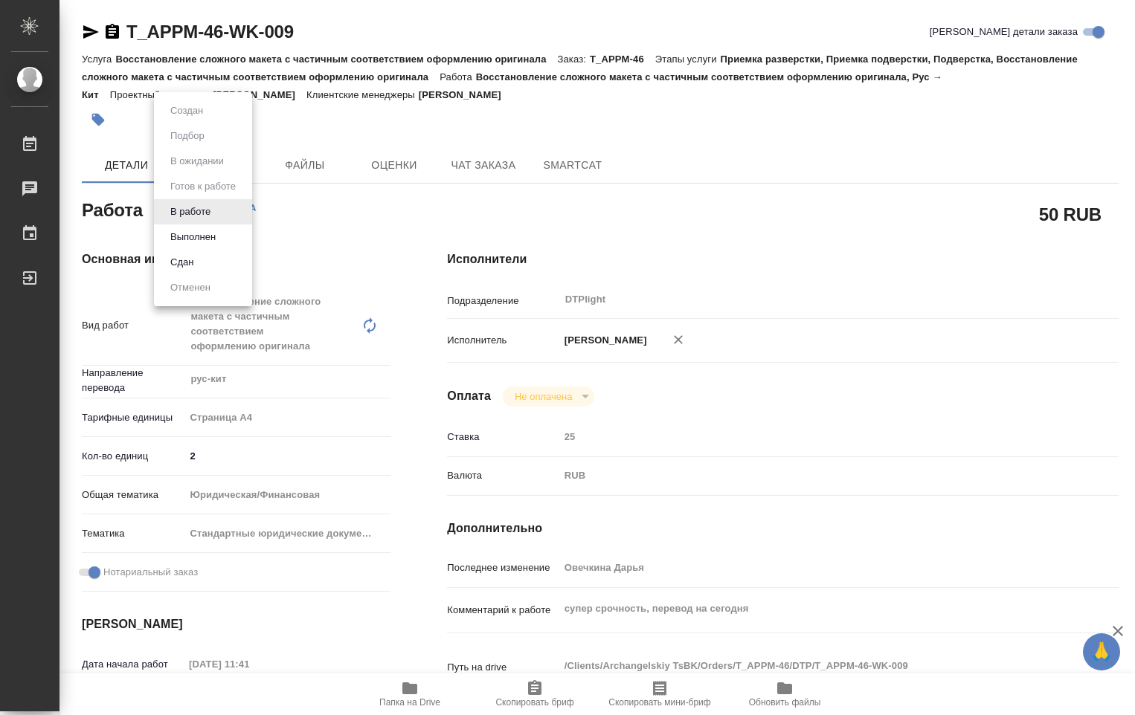
click at [219, 210] on body "🙏 .cls-1 fill:#fff; AWATERA Ovechkina Darya Работы 0 Чаты График Выйти T_APPM-4…" at bounding box center [567, 357] width 1135 height 715
click at [207, 233] on button "Выполнен" at bounding box center [193, 237] width 54 height 16
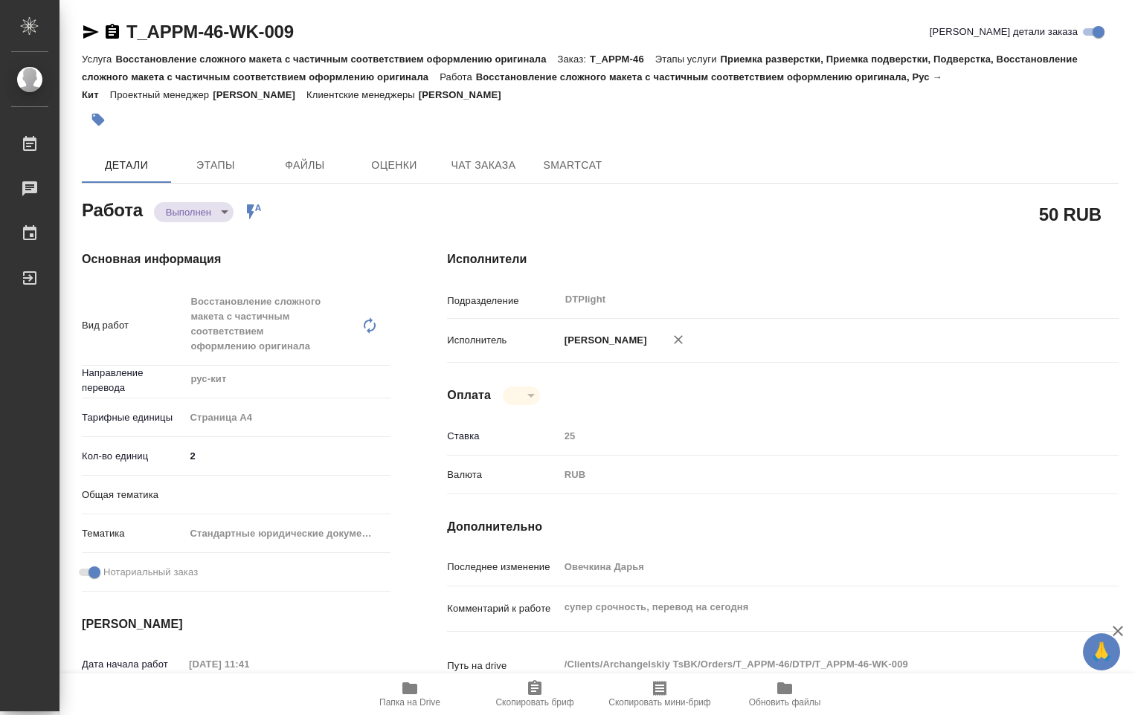
type textarea "x"
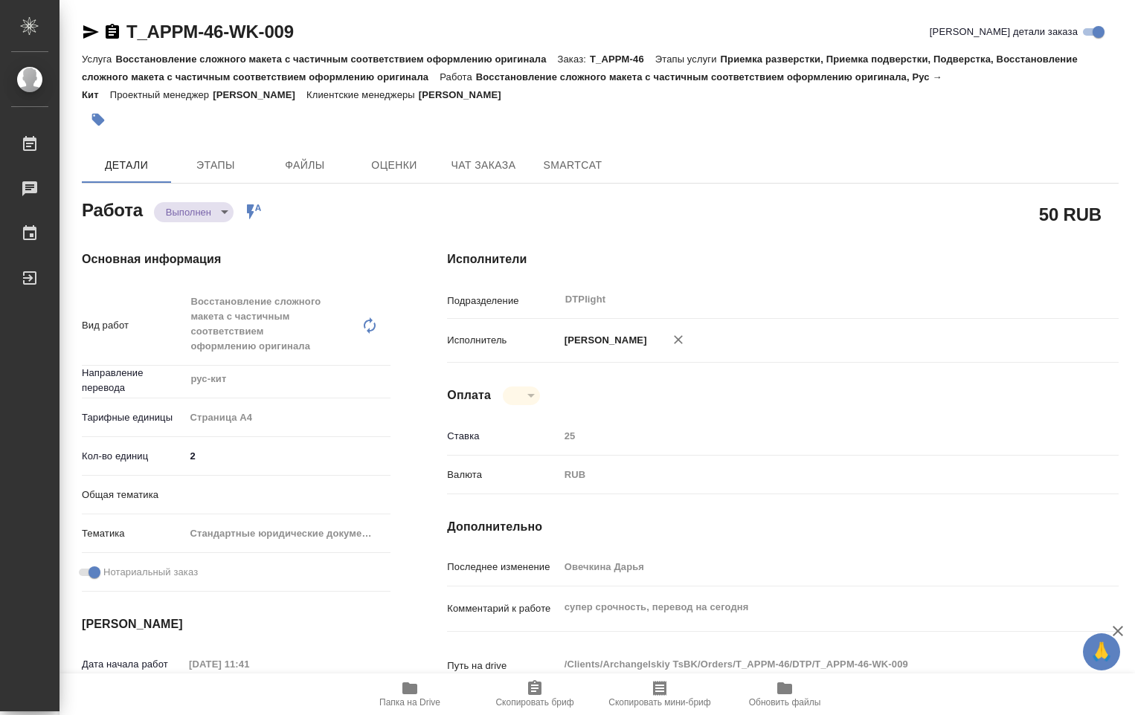
type textarea "x"
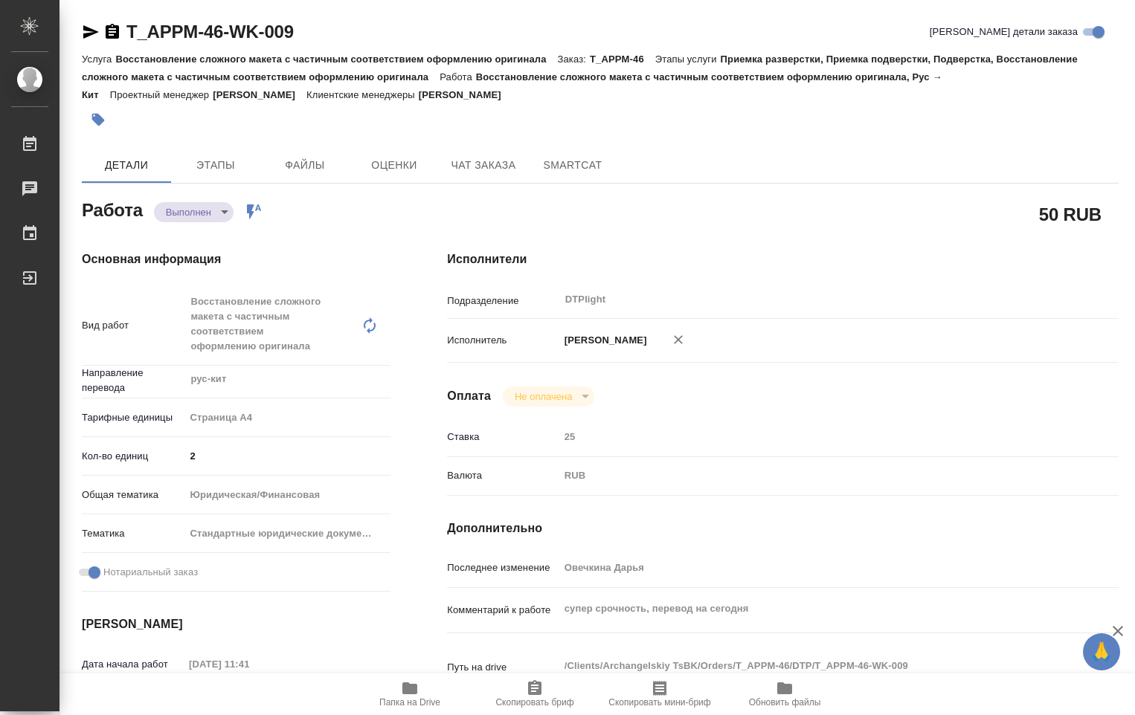
type textarea "x"
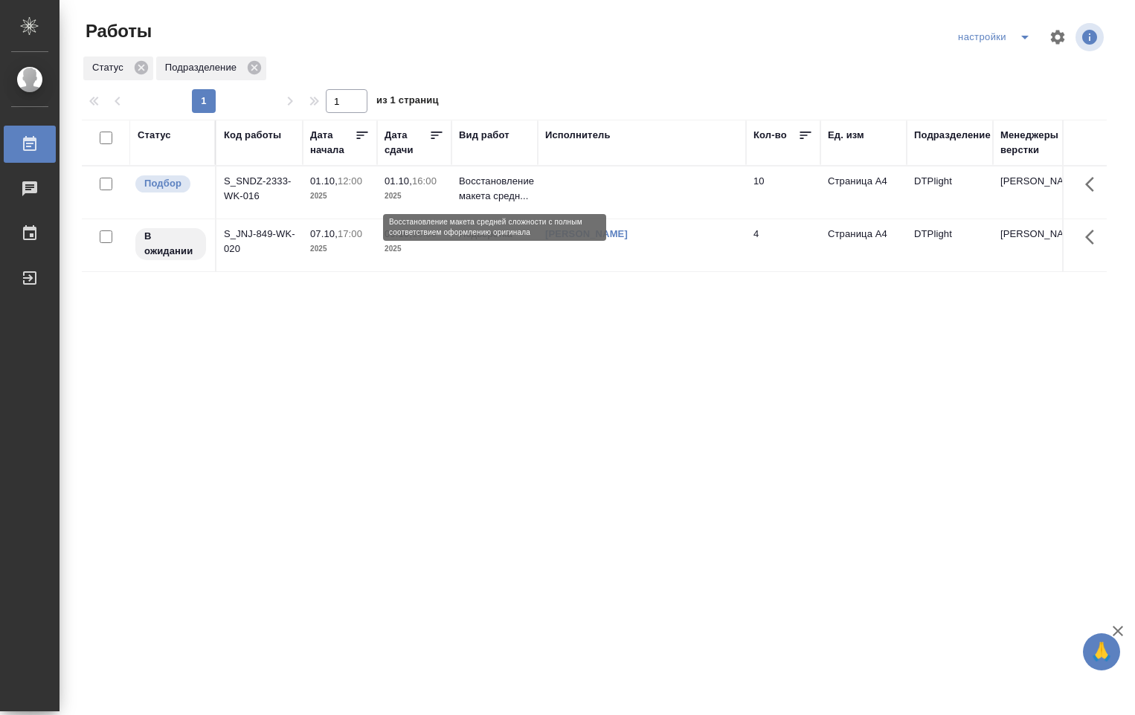
click at [529, 193] on p "Восстановление макета средн..." at bounding box center [494, 189] width 71 height 30
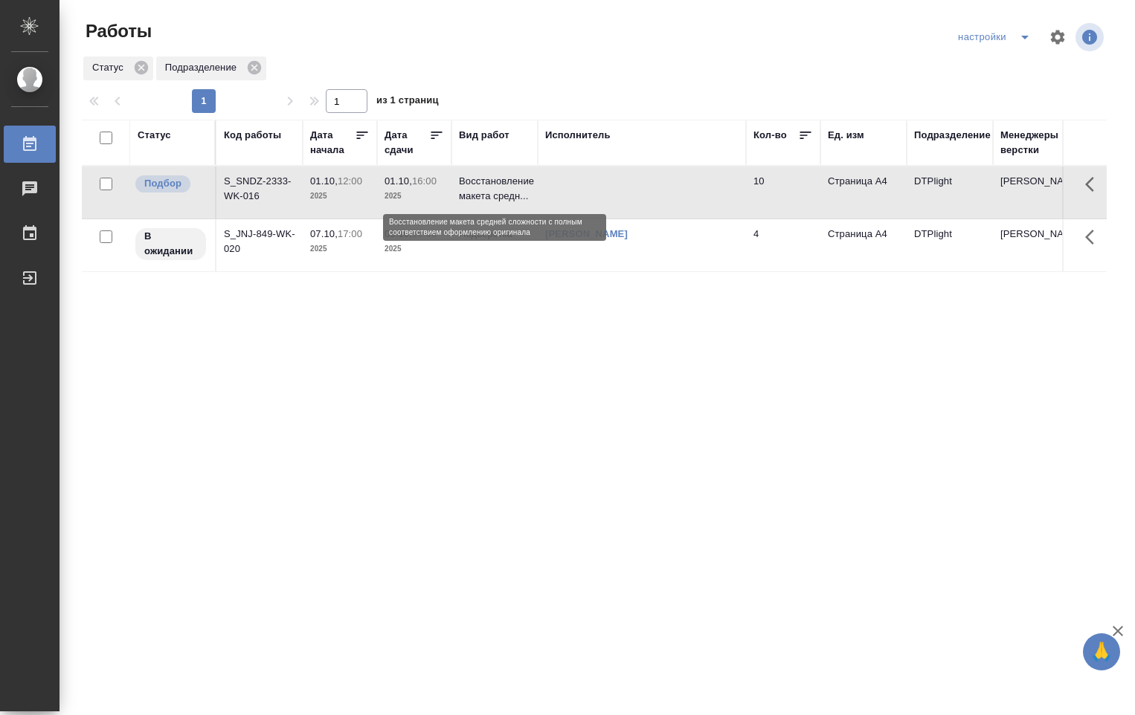
click at [529, 193] on p "Восстановление макета средн..." at bounding box center [494, 189] width 71 height 30
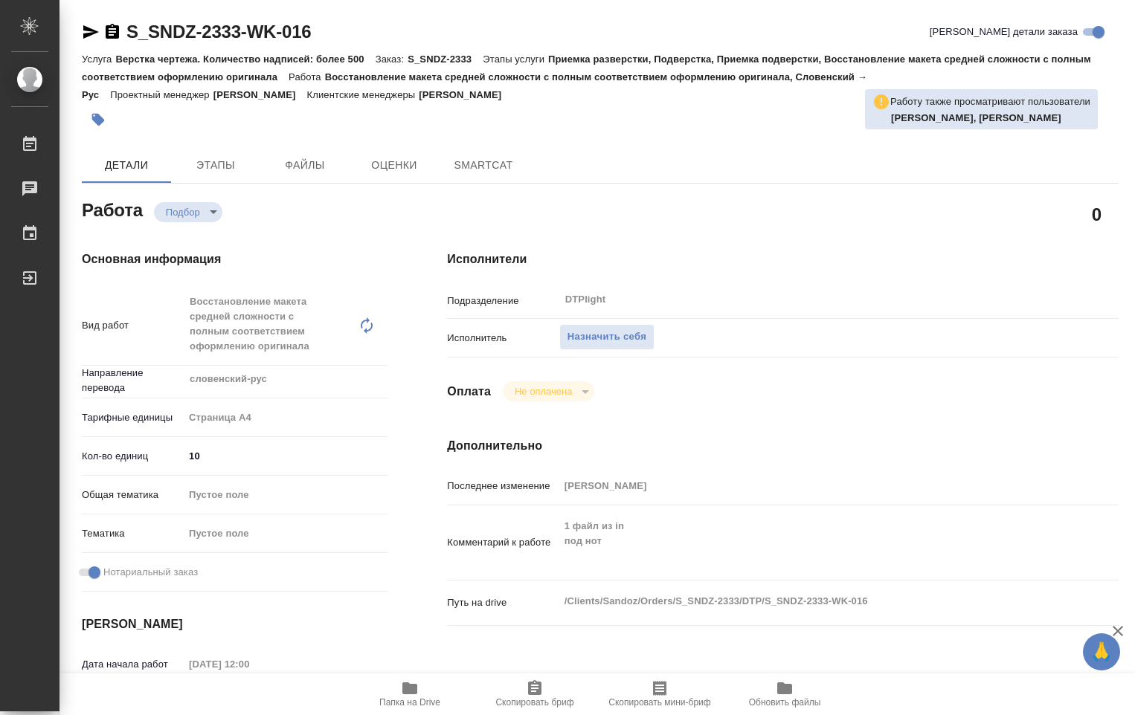
type textarea "x"
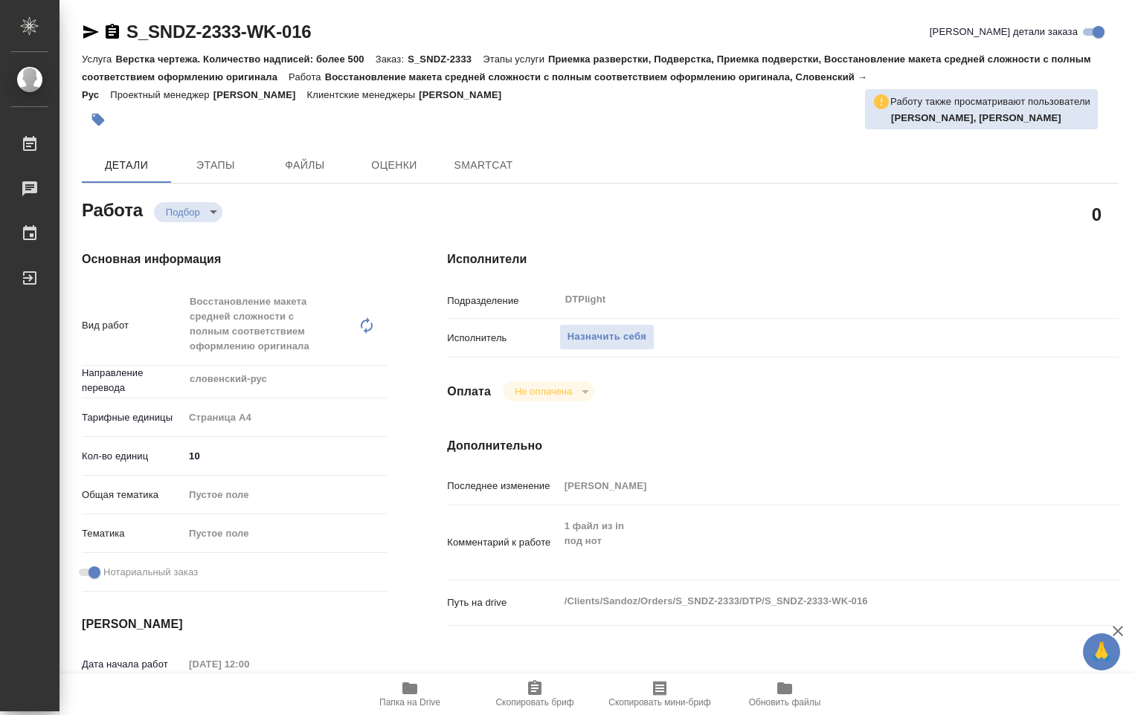
type textarea "x"
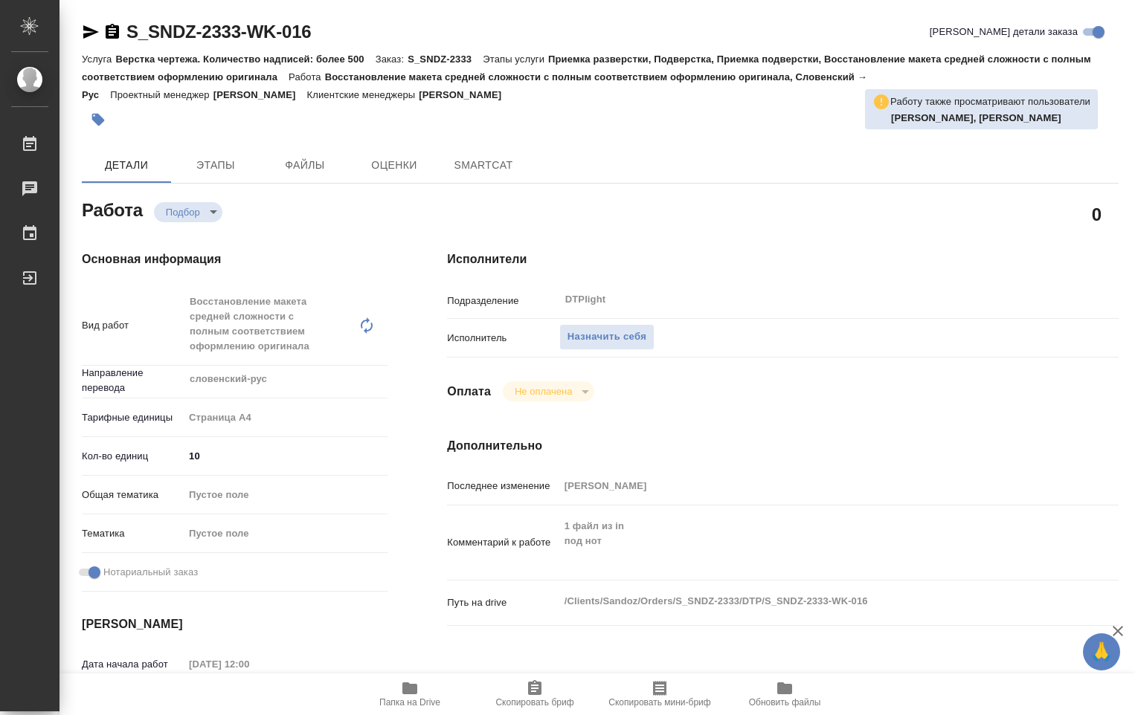
type textarea "x"
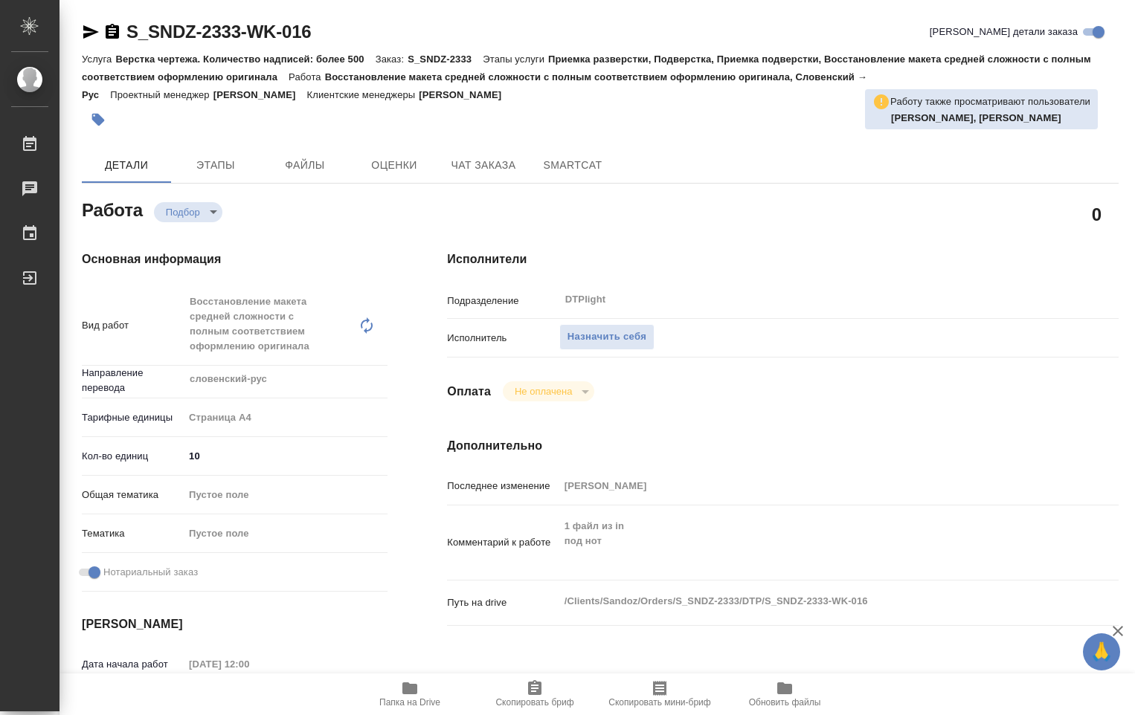
click at [412, 695] on icon "button" at bounding box center [410, 689] width 18 height 18
type textarea "x"
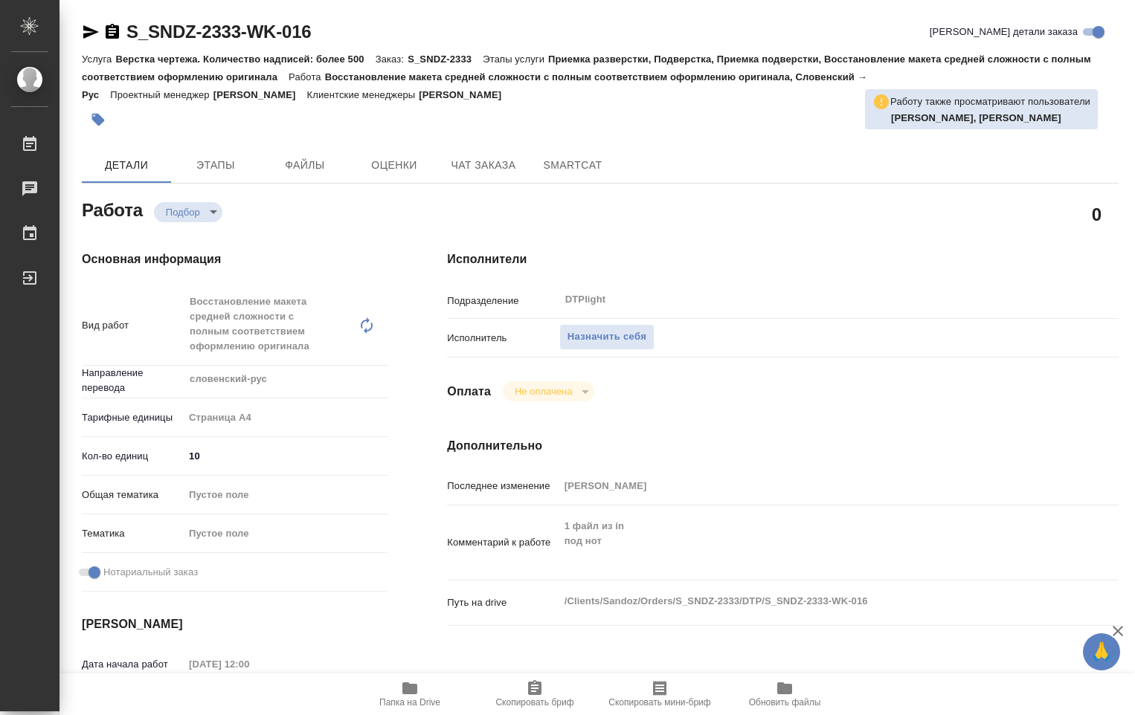
type textarea "x"
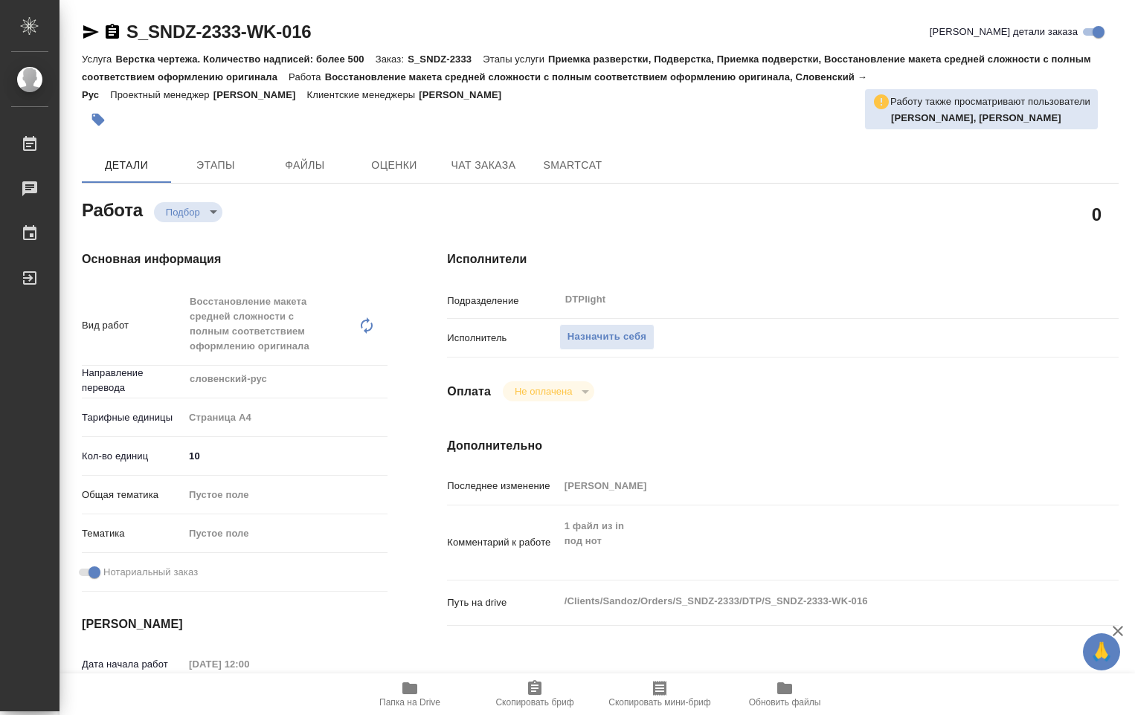
type textarea "x"
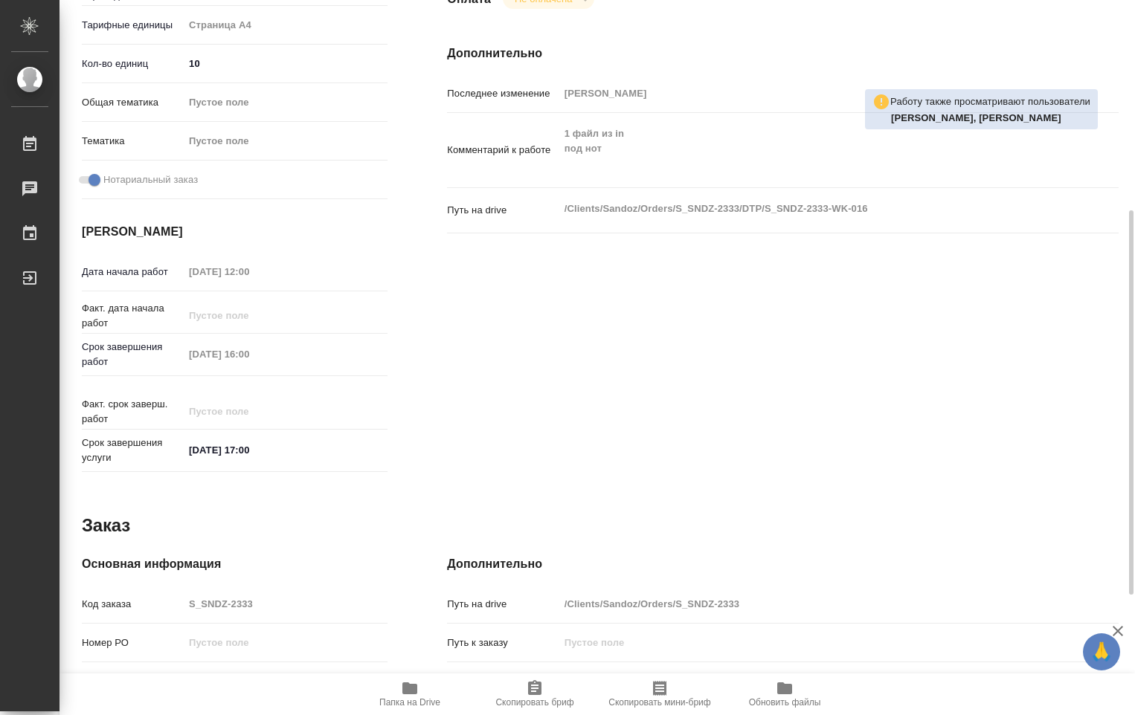
scroll to position [170, 0]
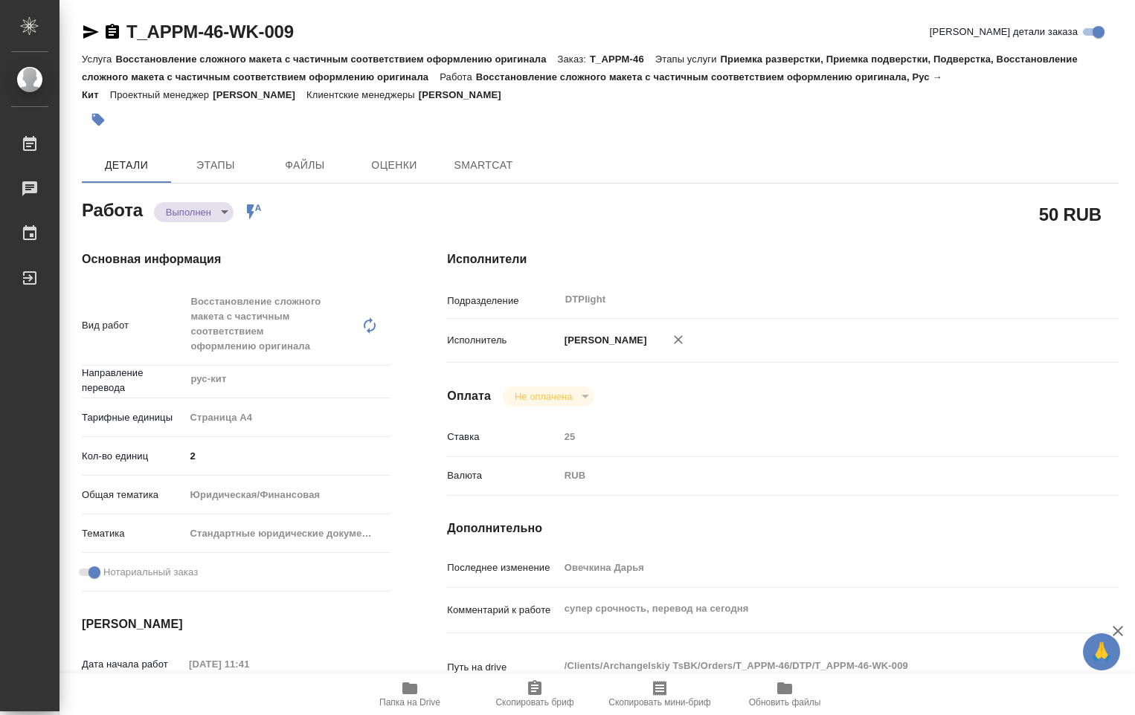
type textarea "x"
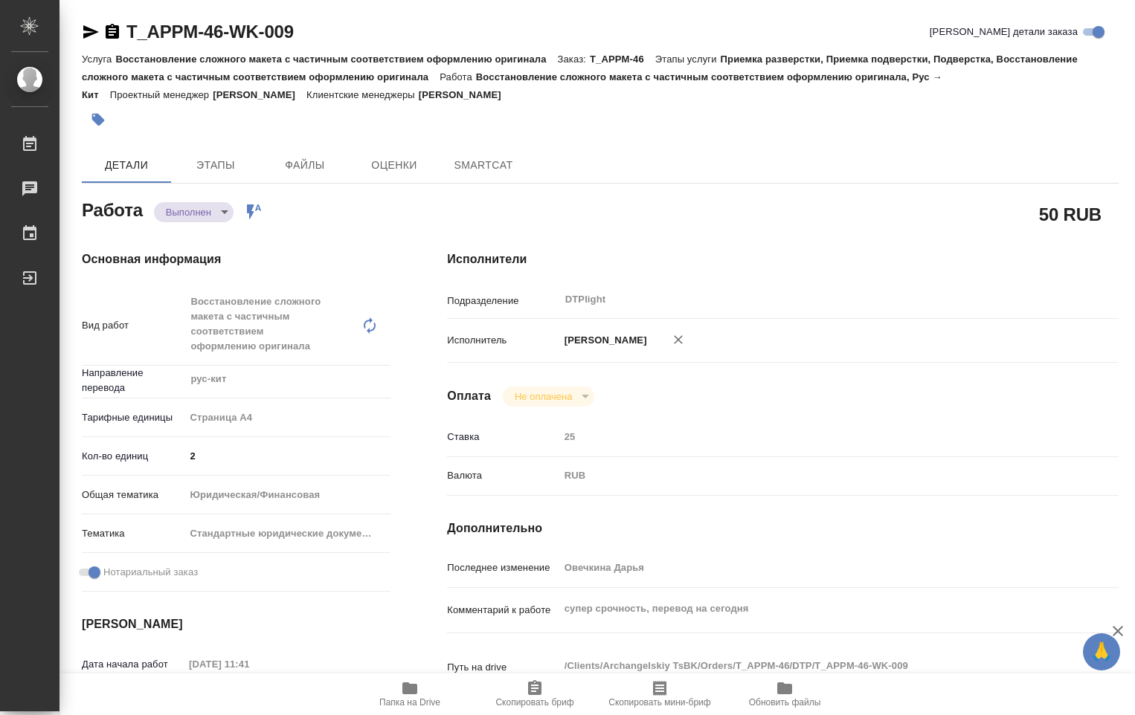
type textarea "x"
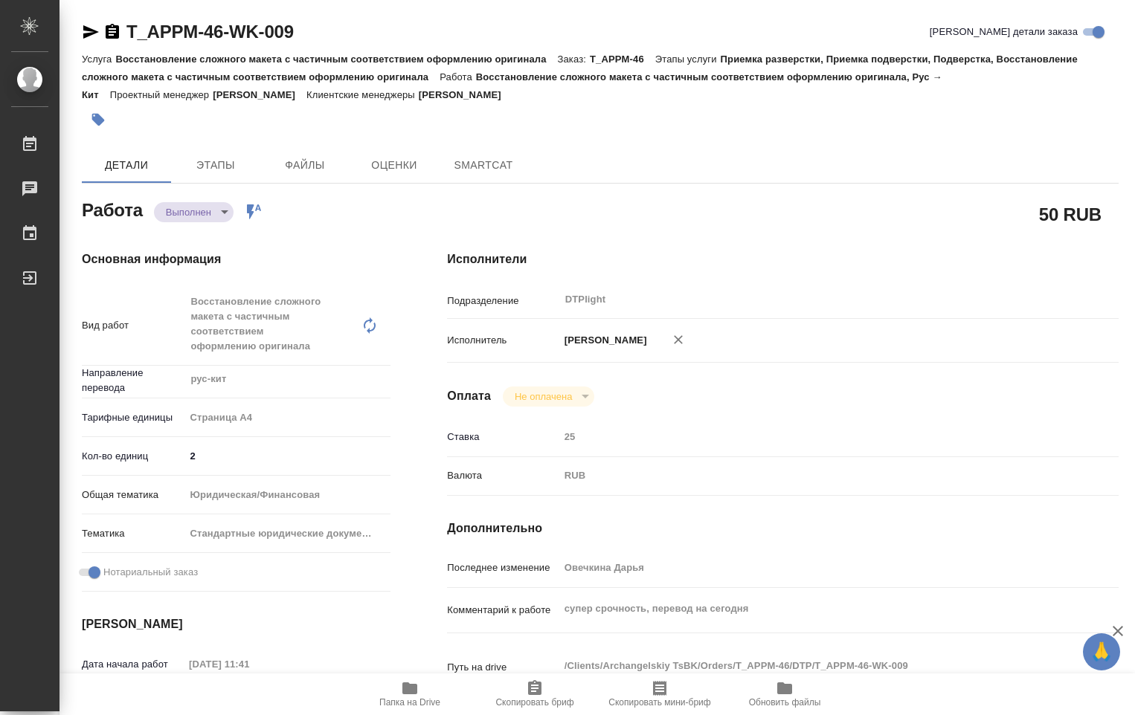
type textarea "x"
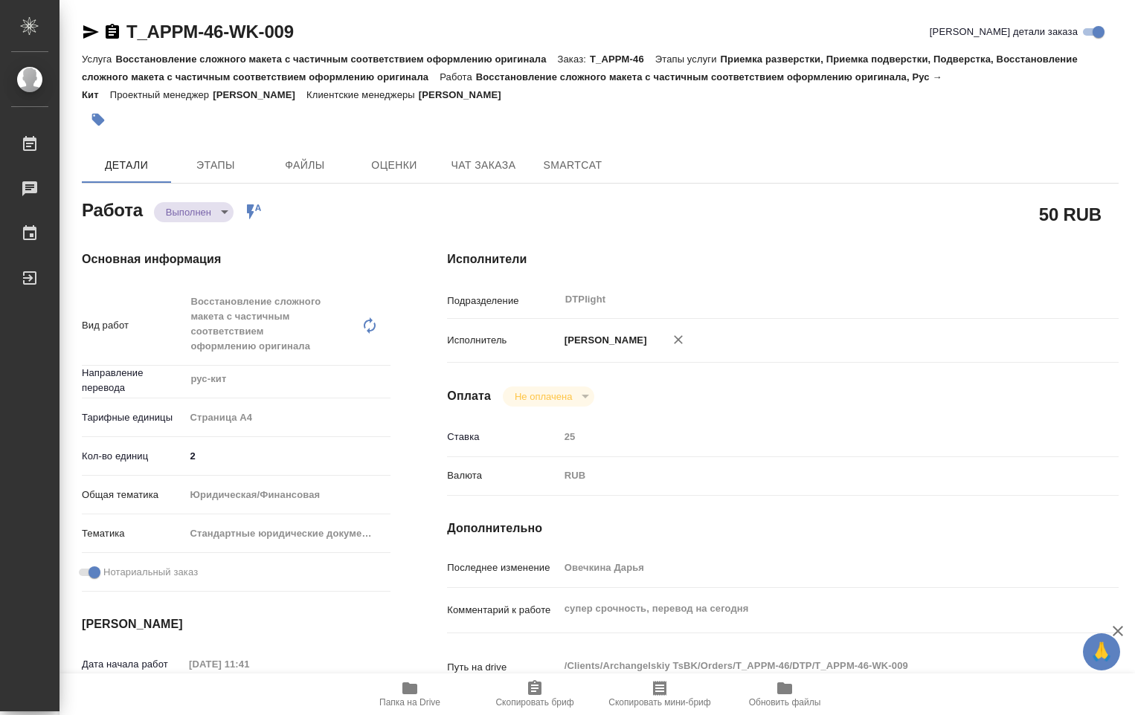
type textarea "x"
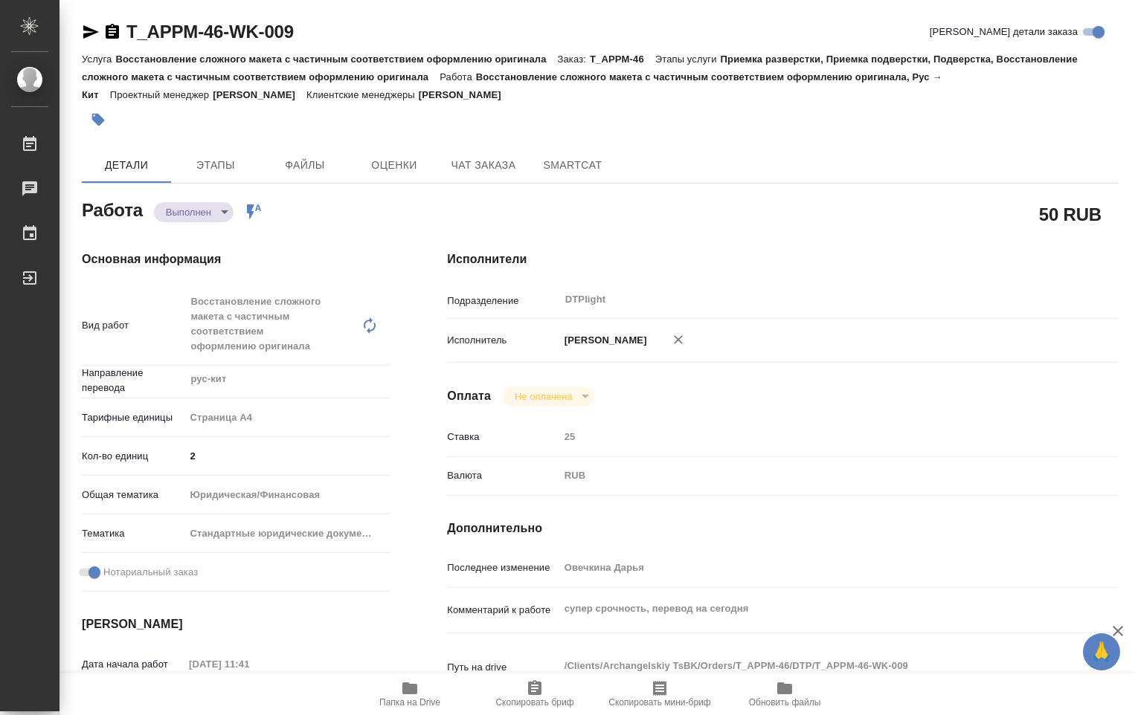
type textarea "x"
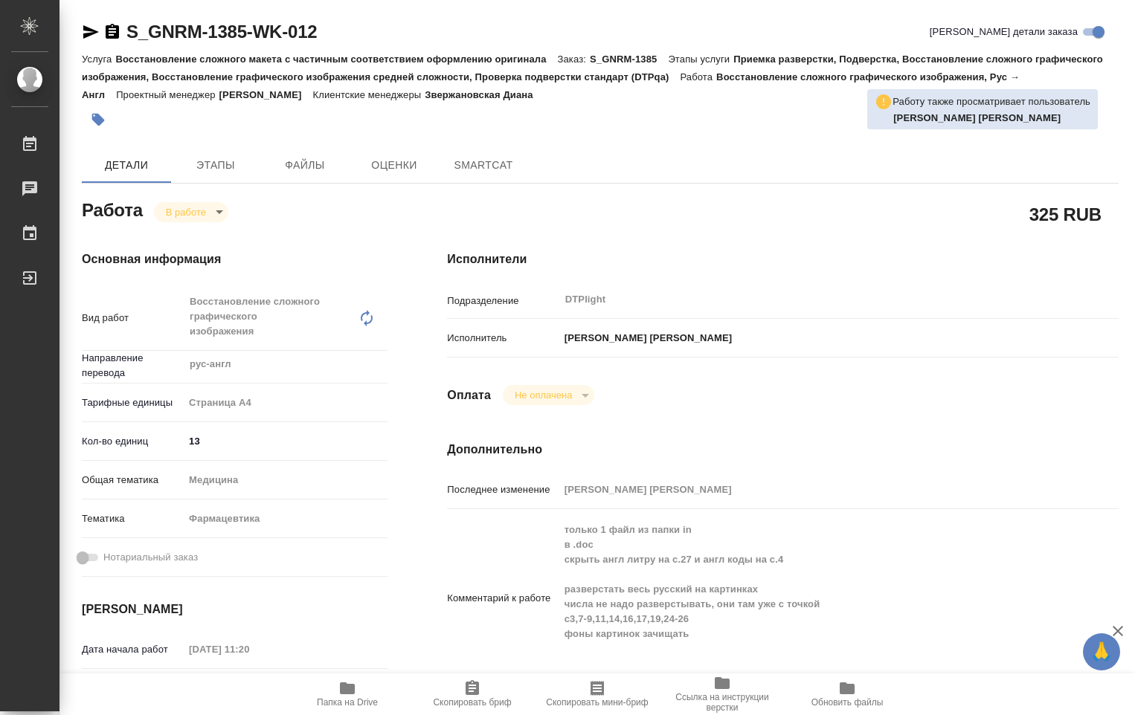
type textarea "x"
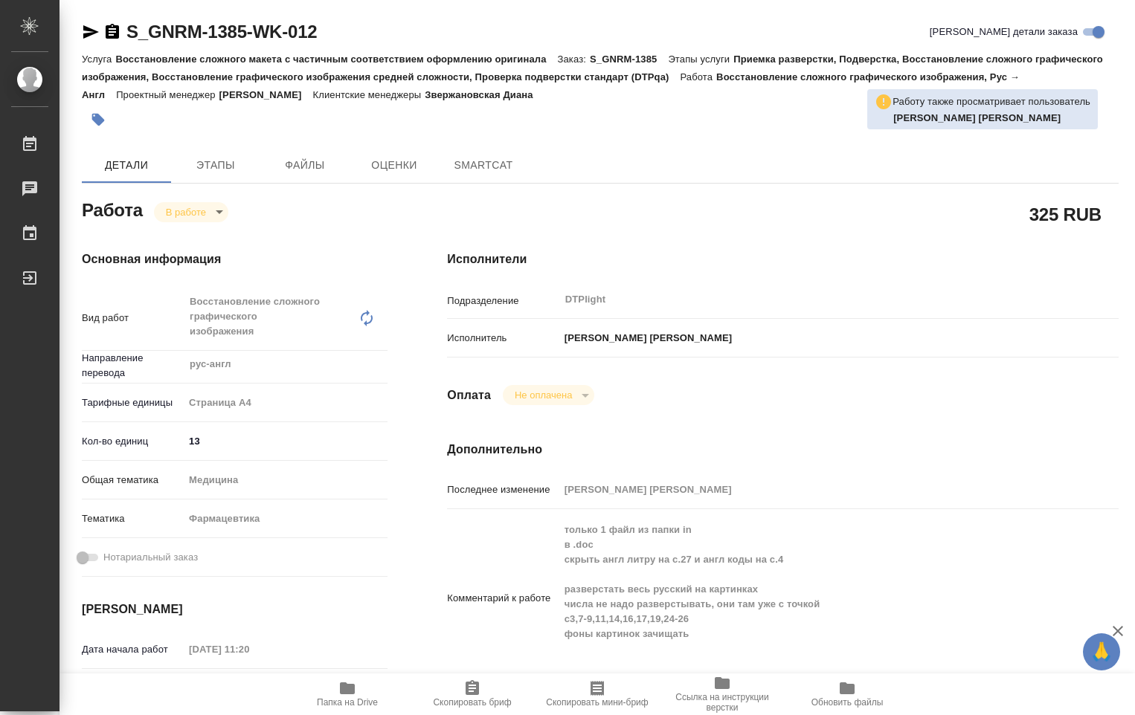
type textarea "x"
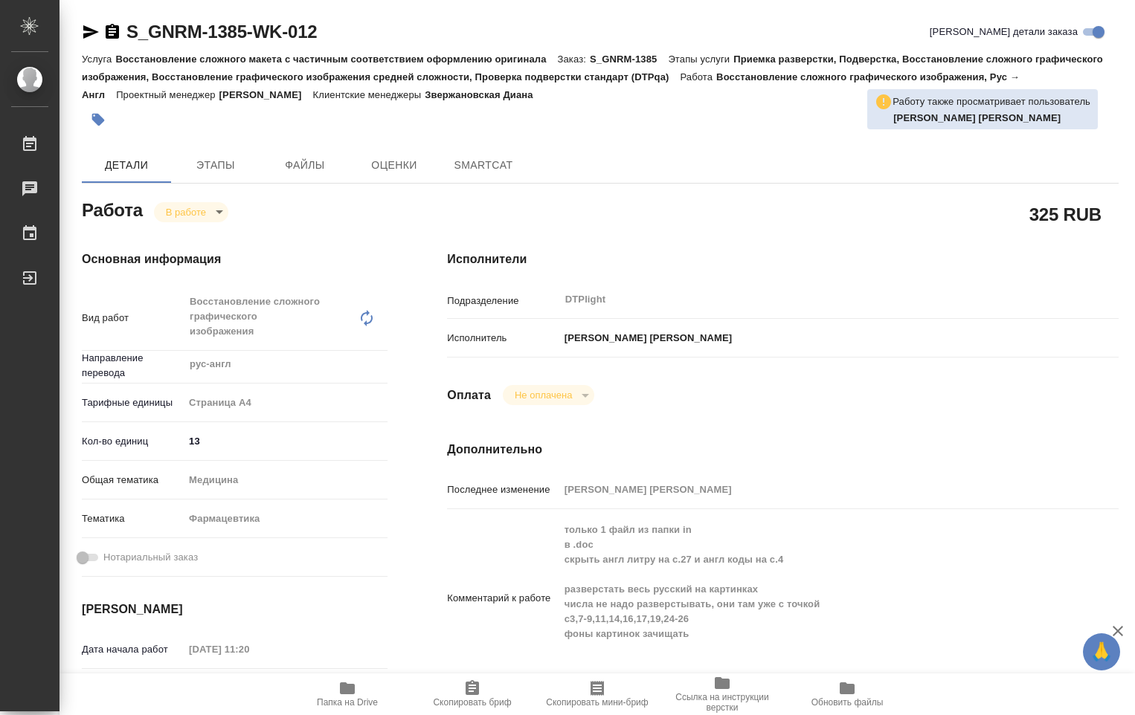
type textarea "x"
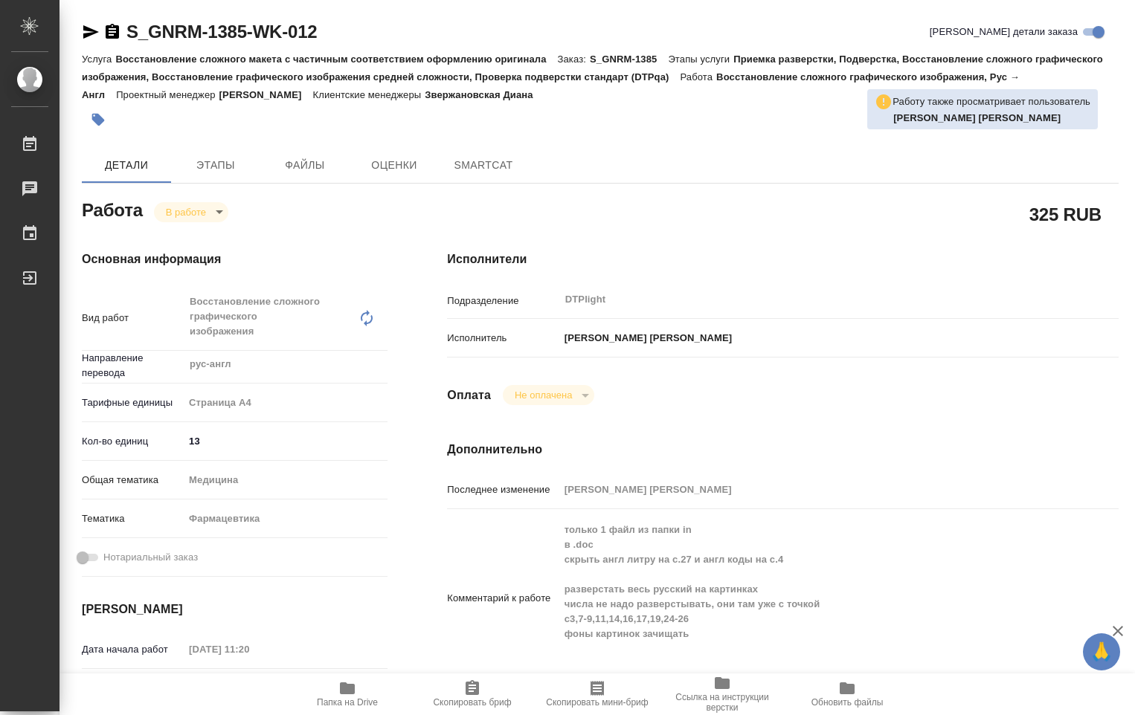
type textarea "x"
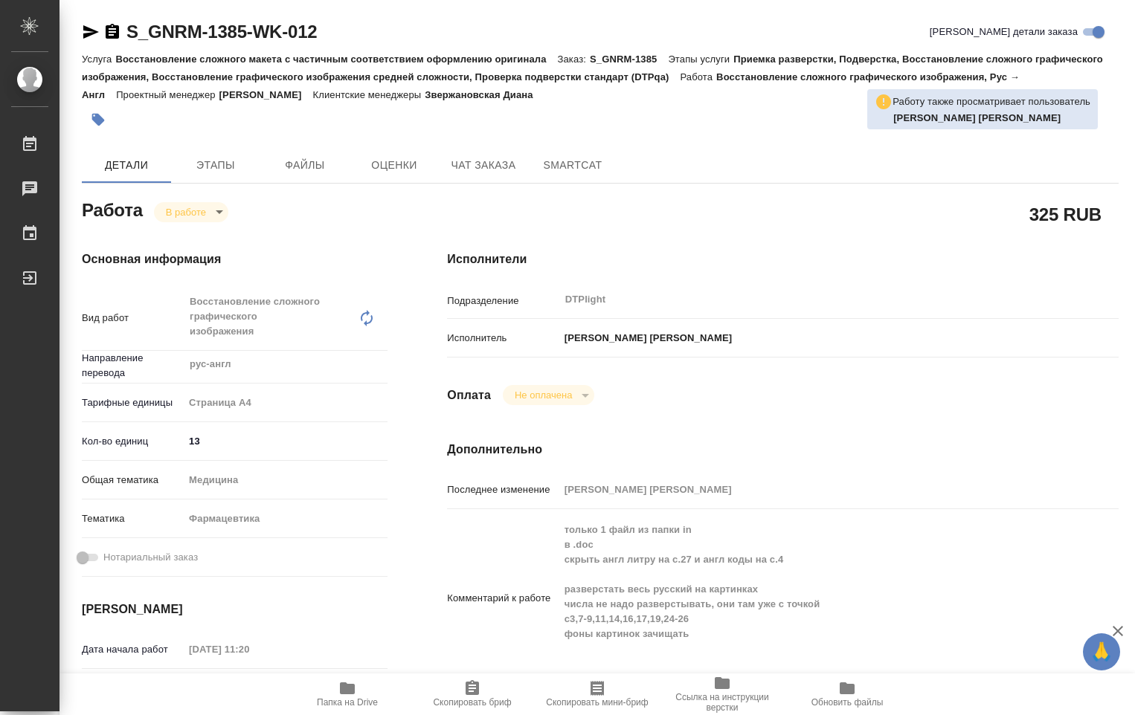
type textarea "x"
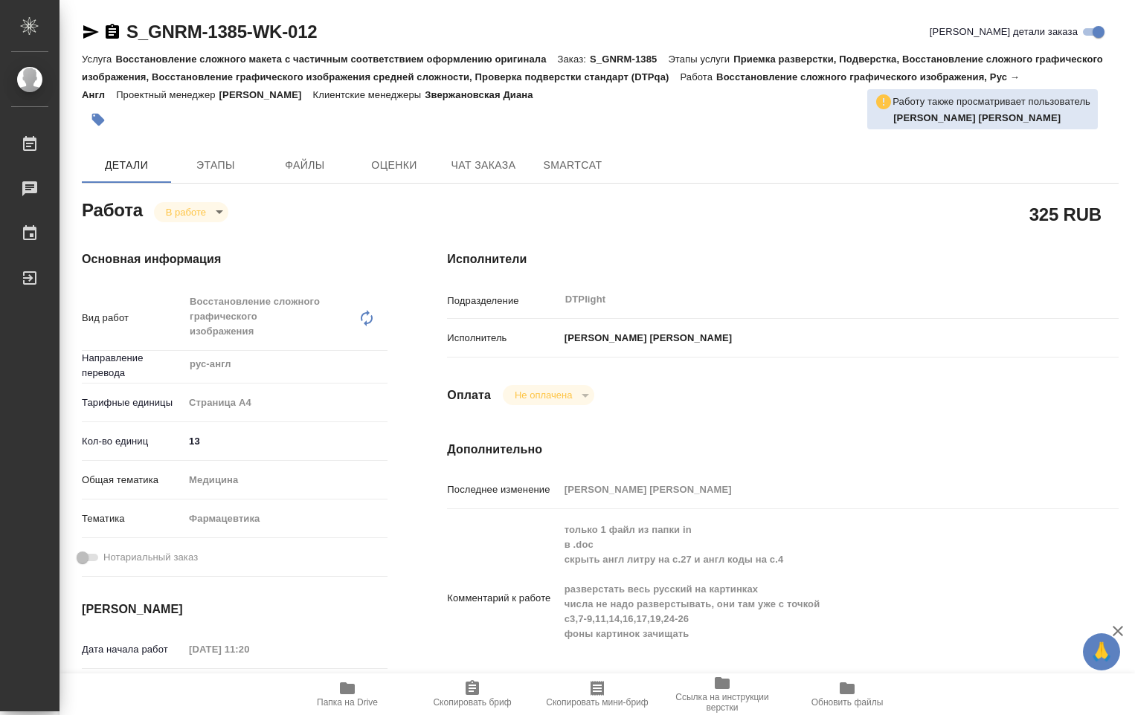
type textarea "x"
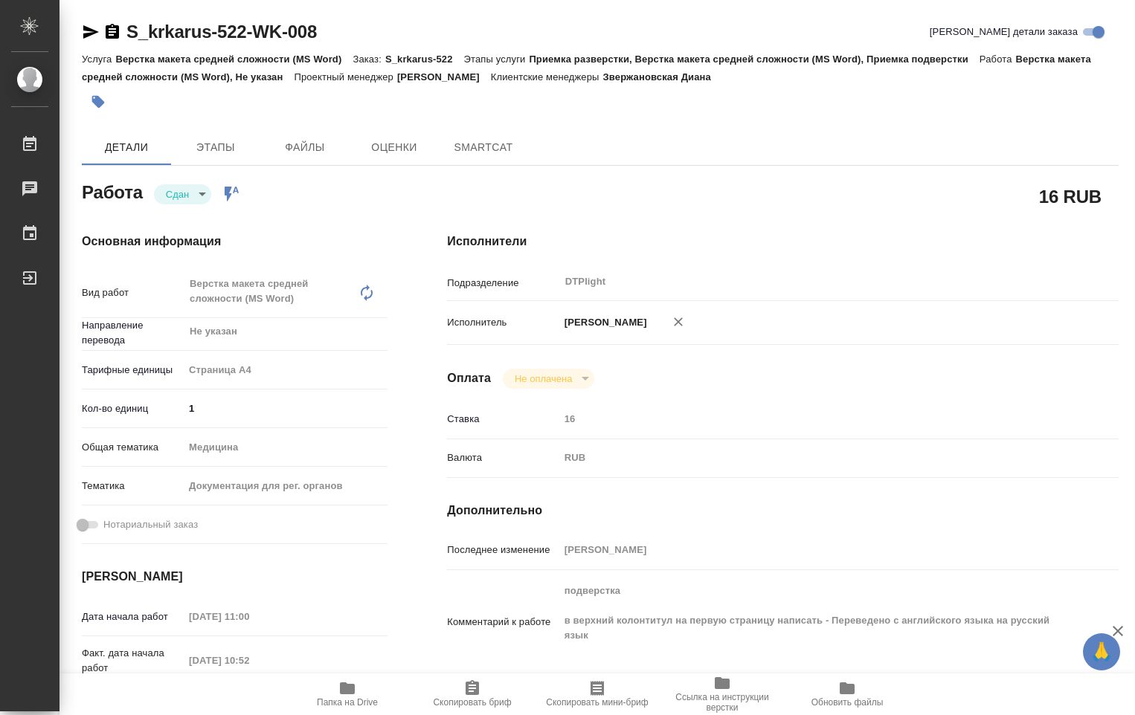
type textarea "x"
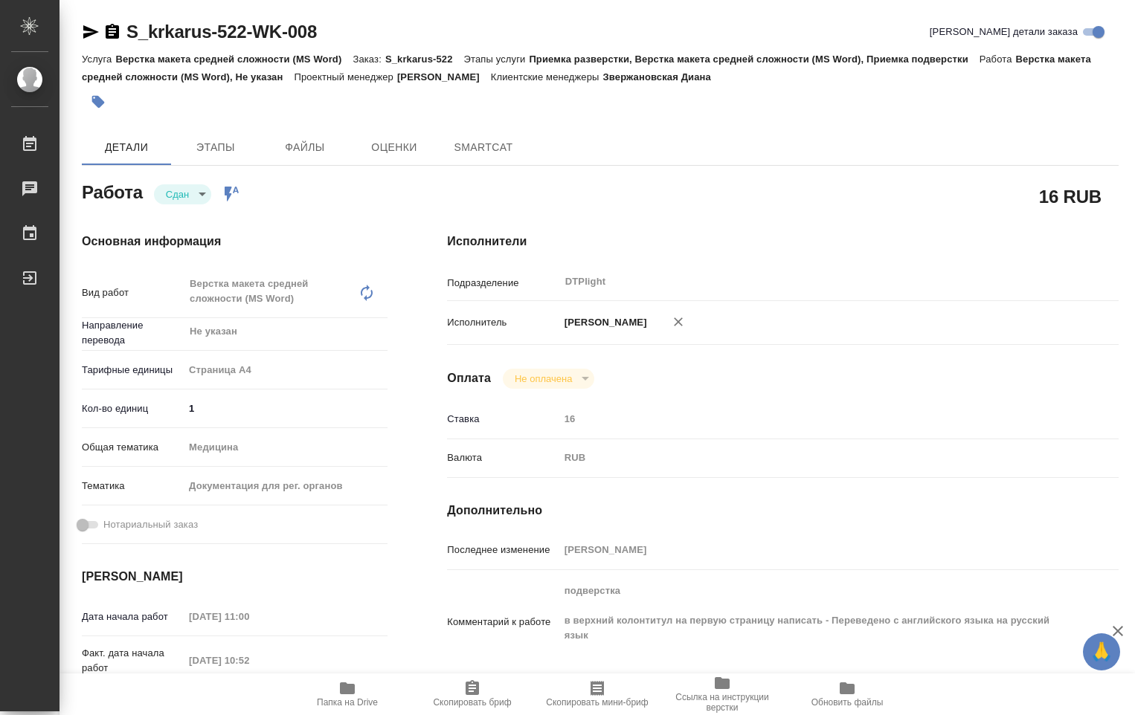
type textarea "x"
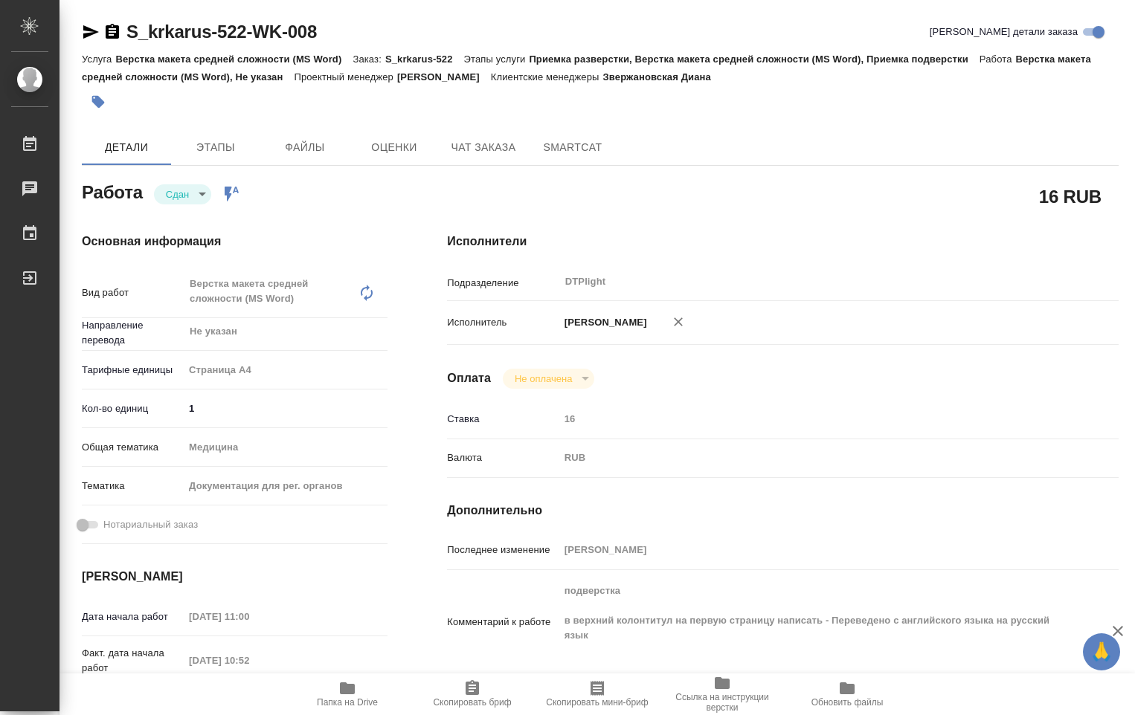
type textarea "x"
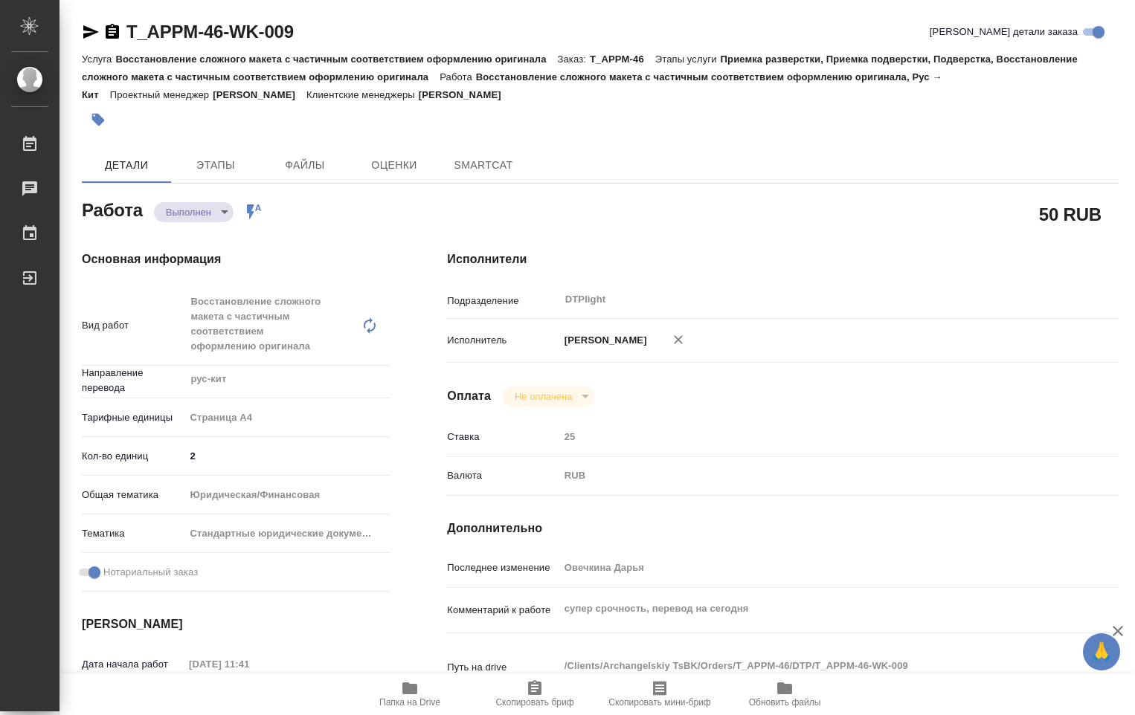
type textarea "x"
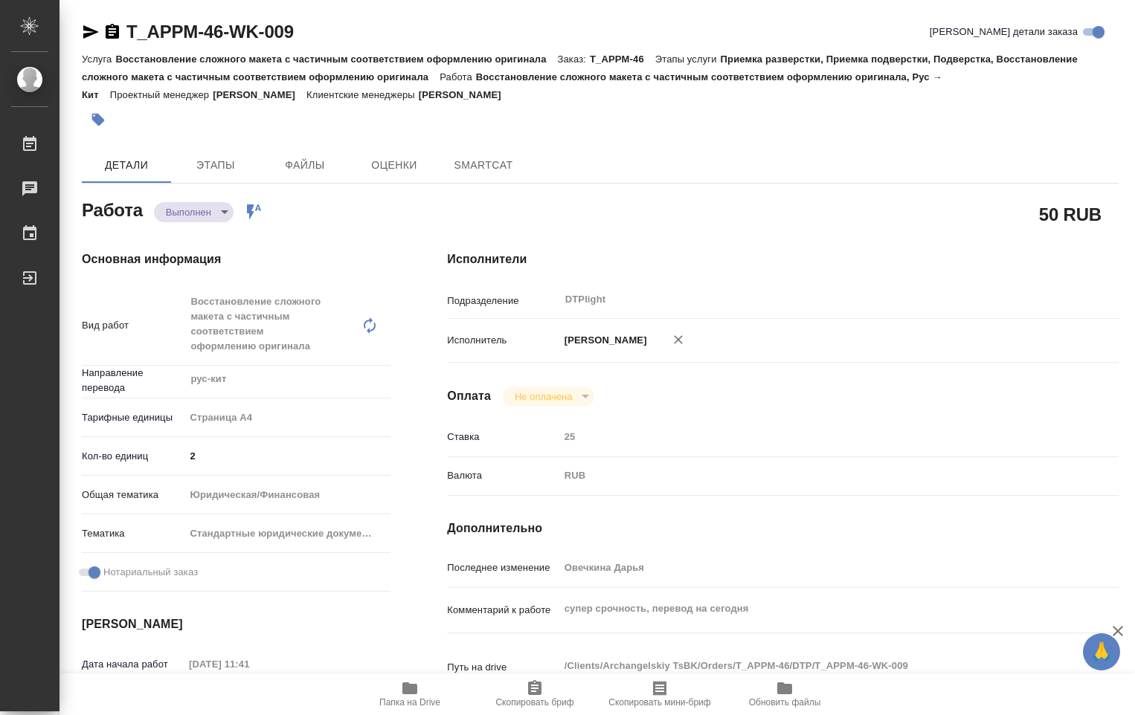
type textarea "x"
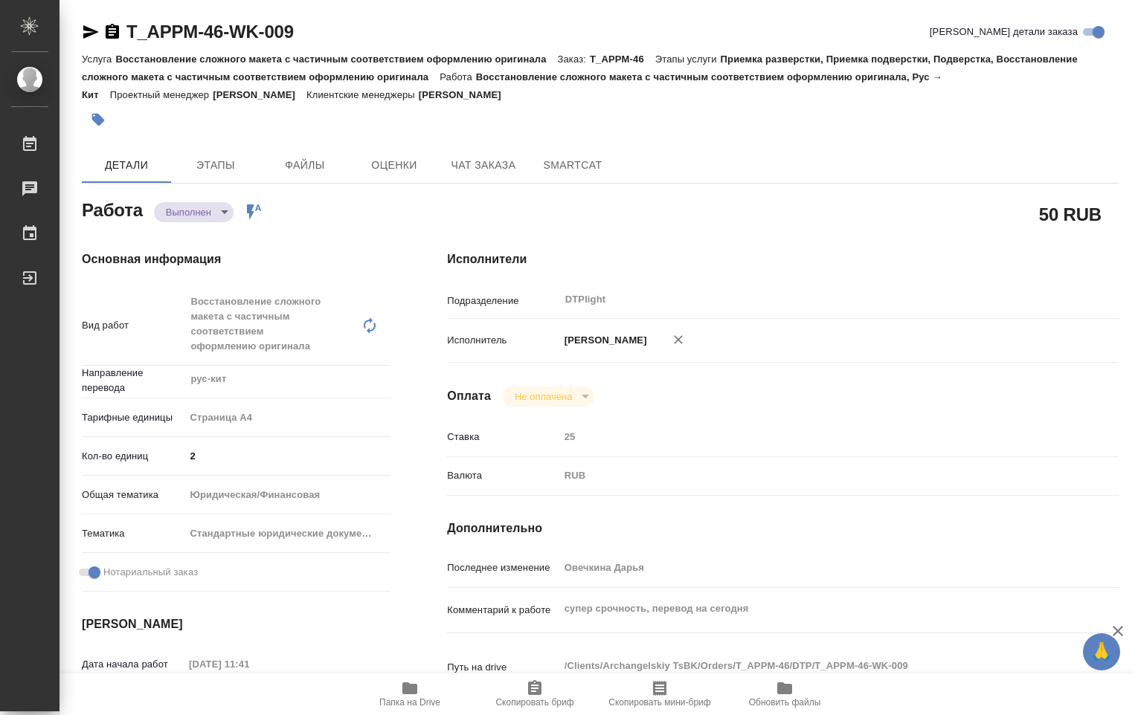
type textarea "x"
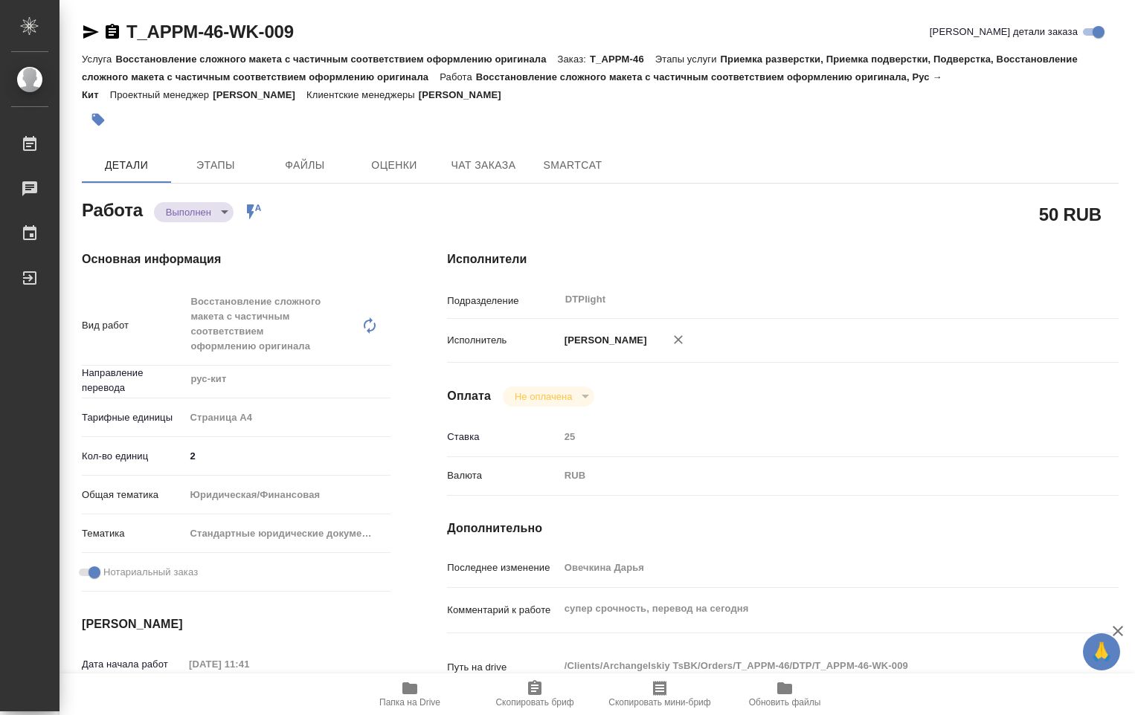
type textarea "x"
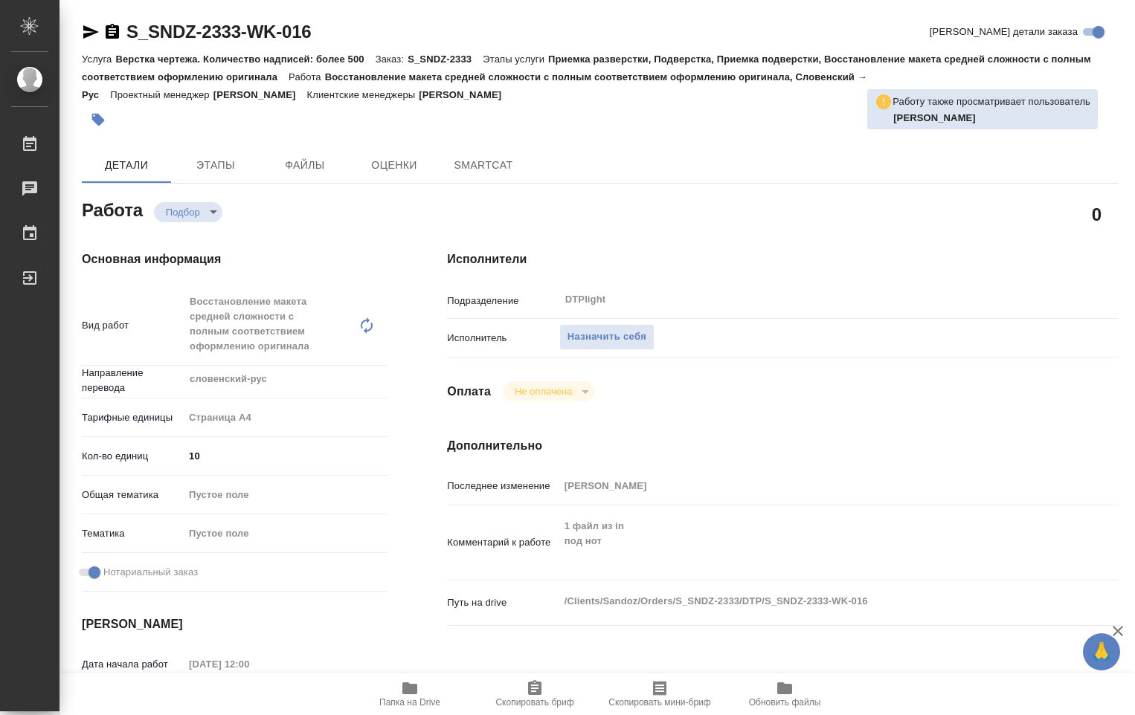
type textarea "x"
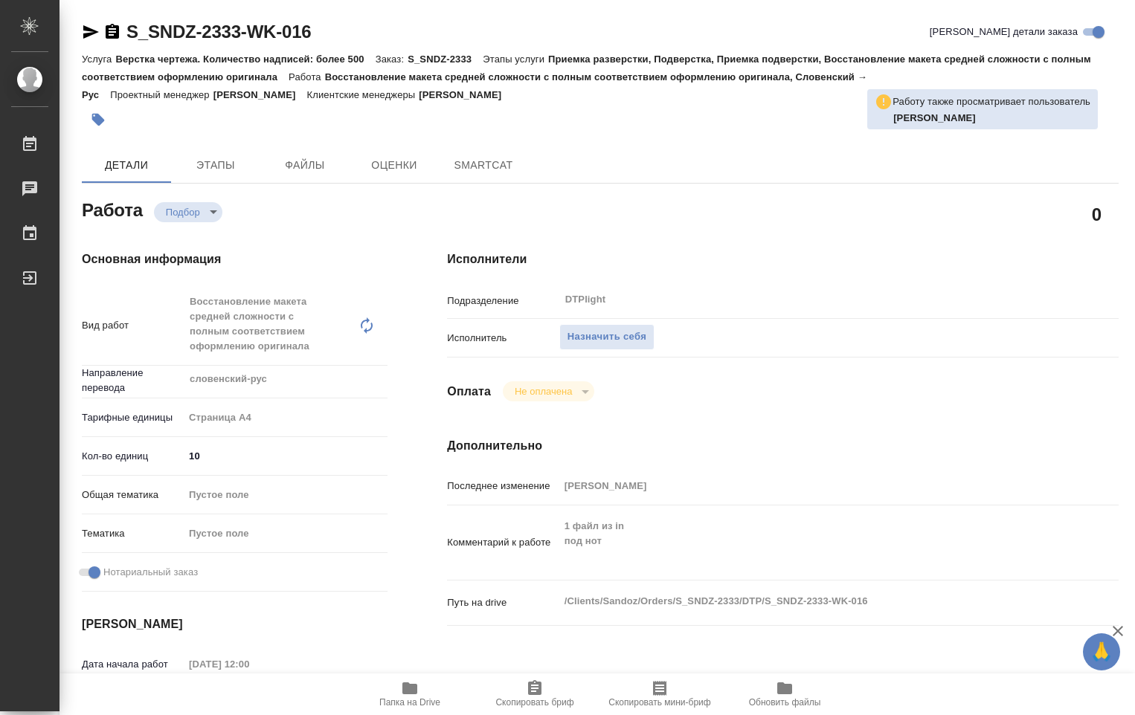
type textarea "x"
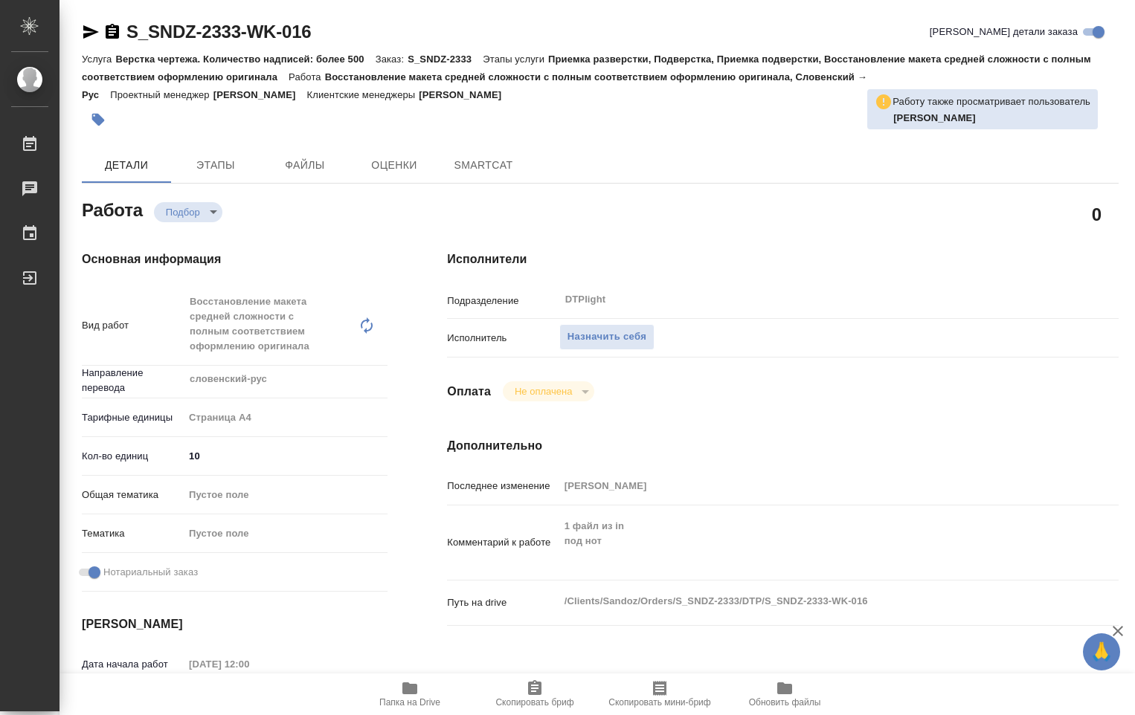
type textarea "x"
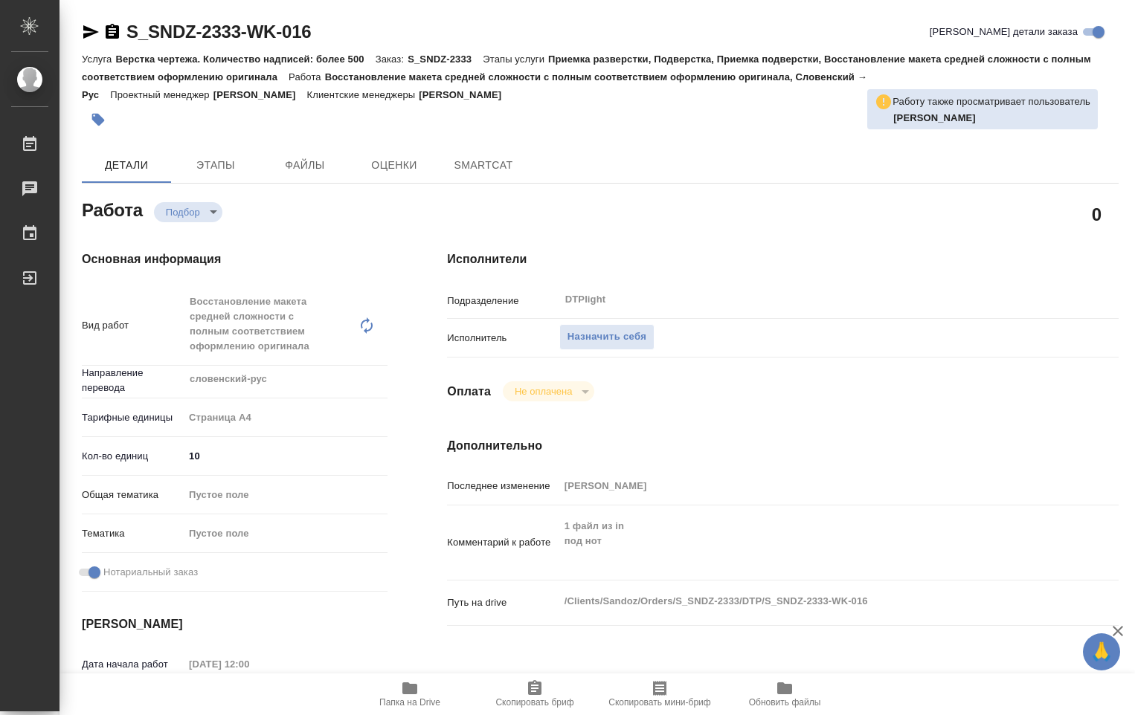
type textarea "x"
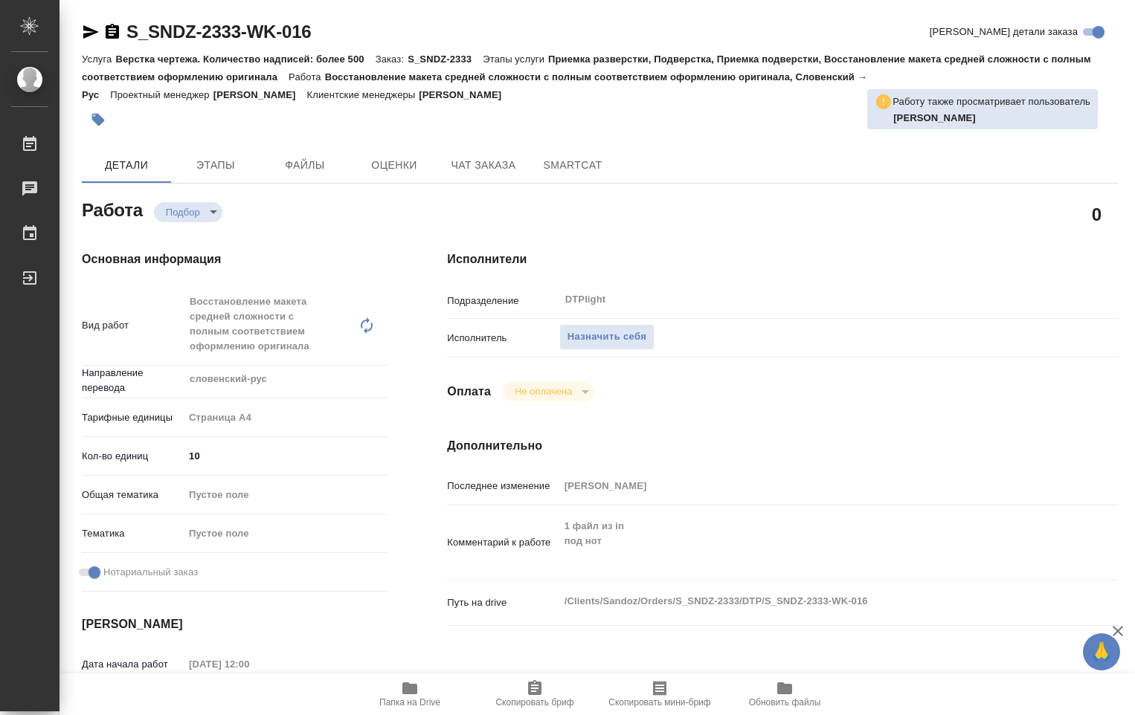
type textarea "x"
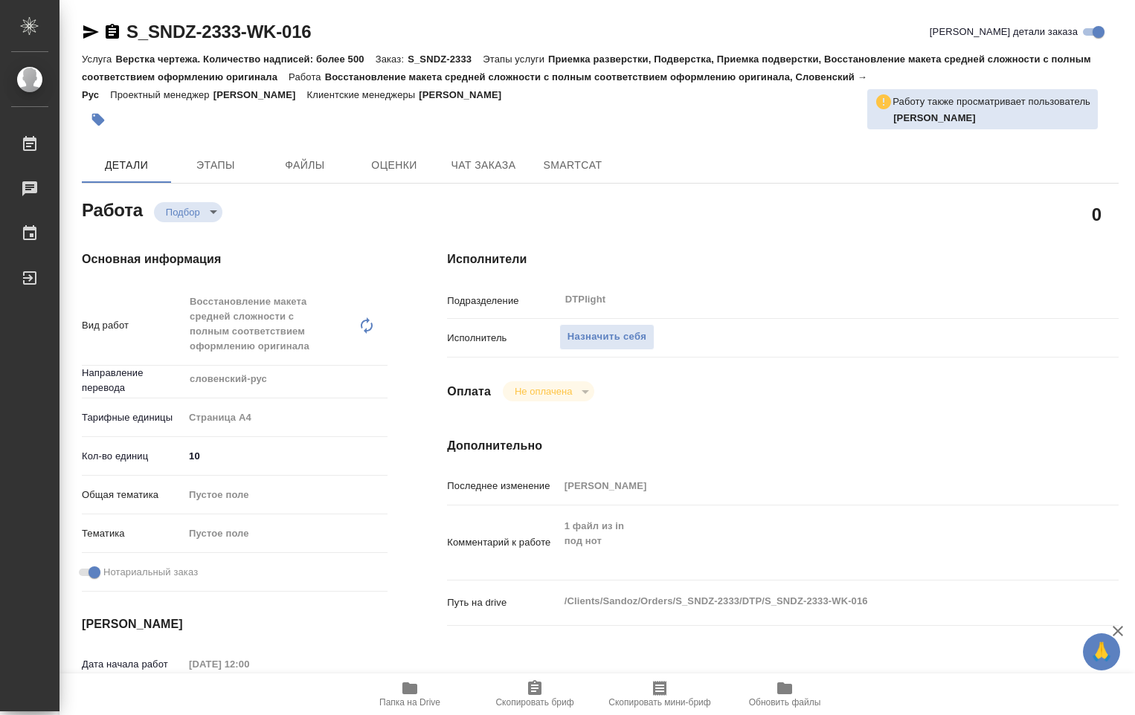
type textarea "x"
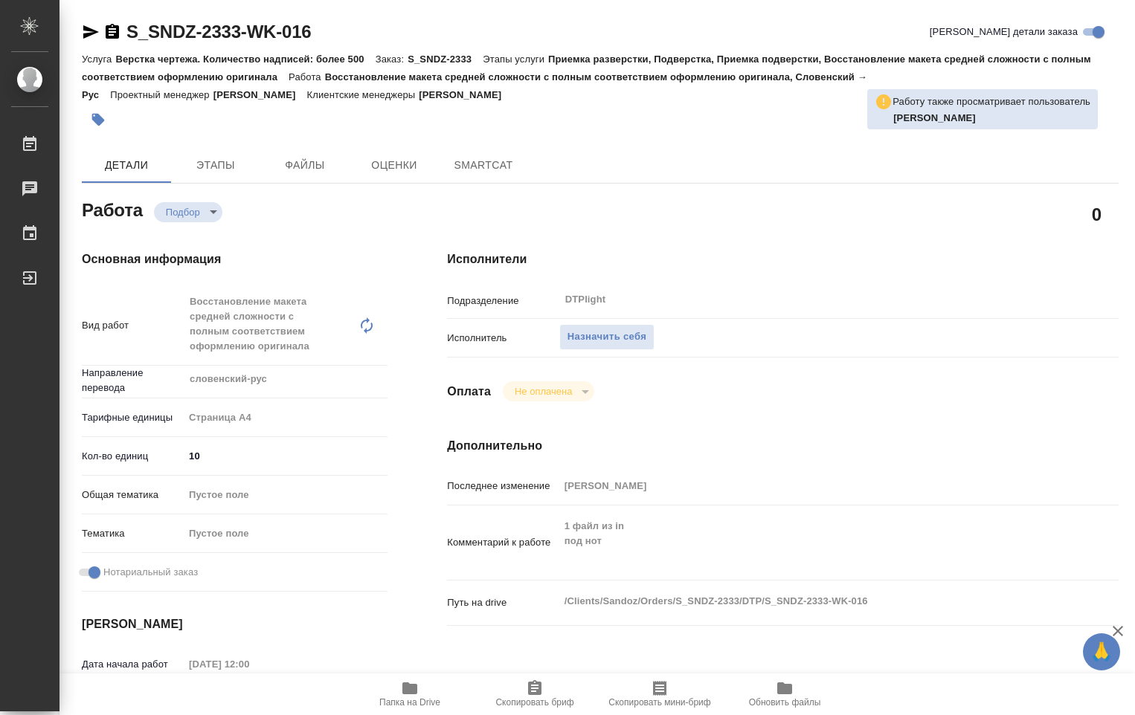
type textarea "x"
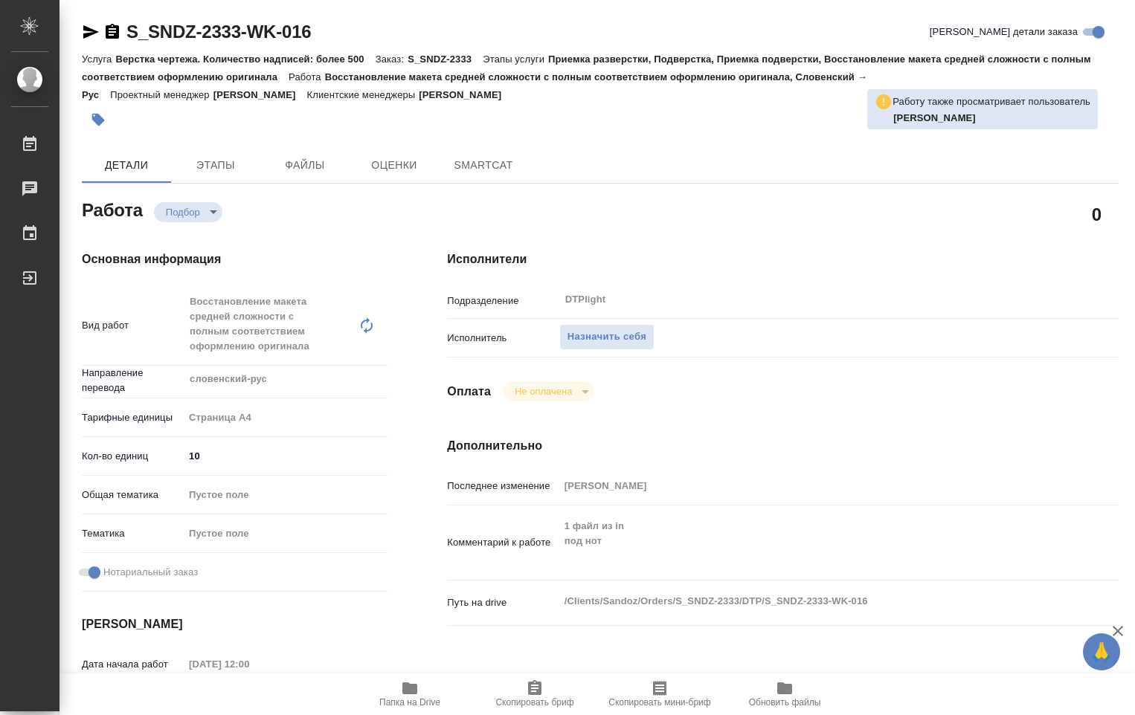
type textarea "x"
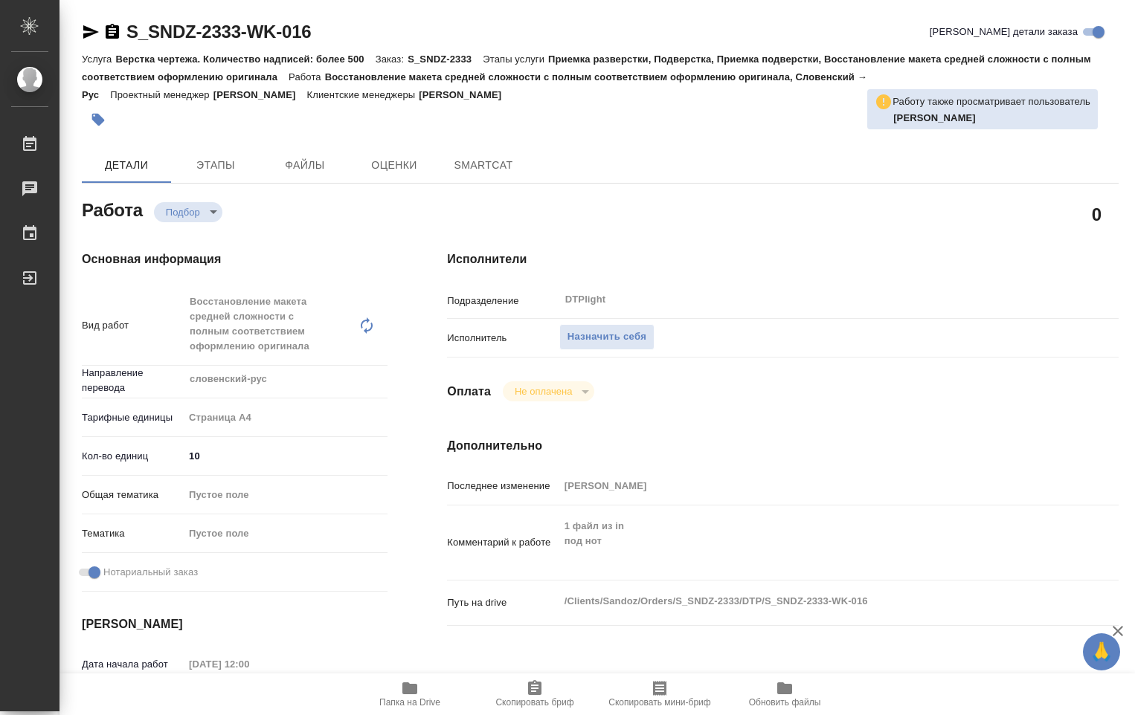
type textarea "x"
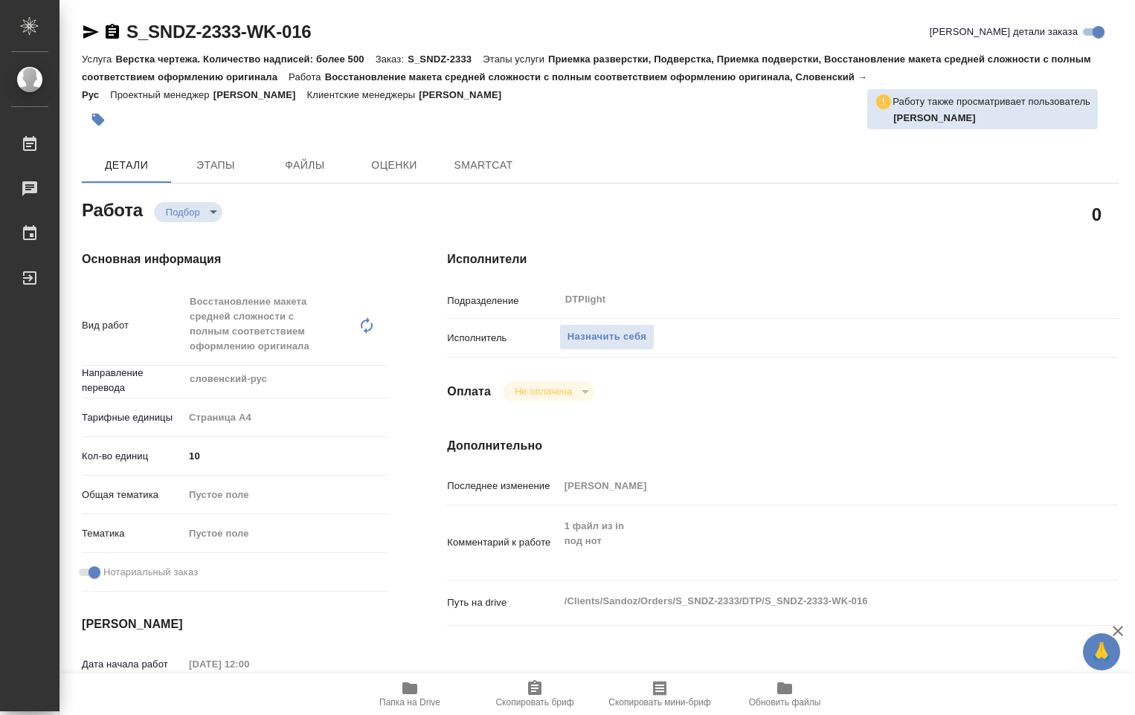
type textarea "x"
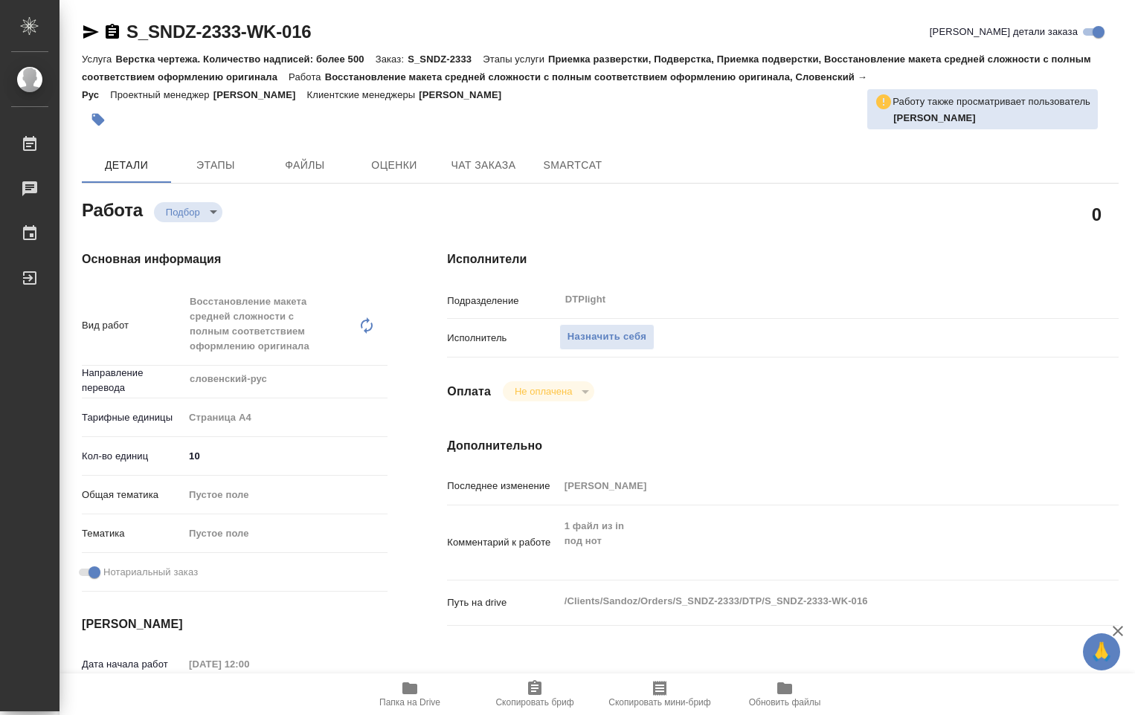
type textarea "x"
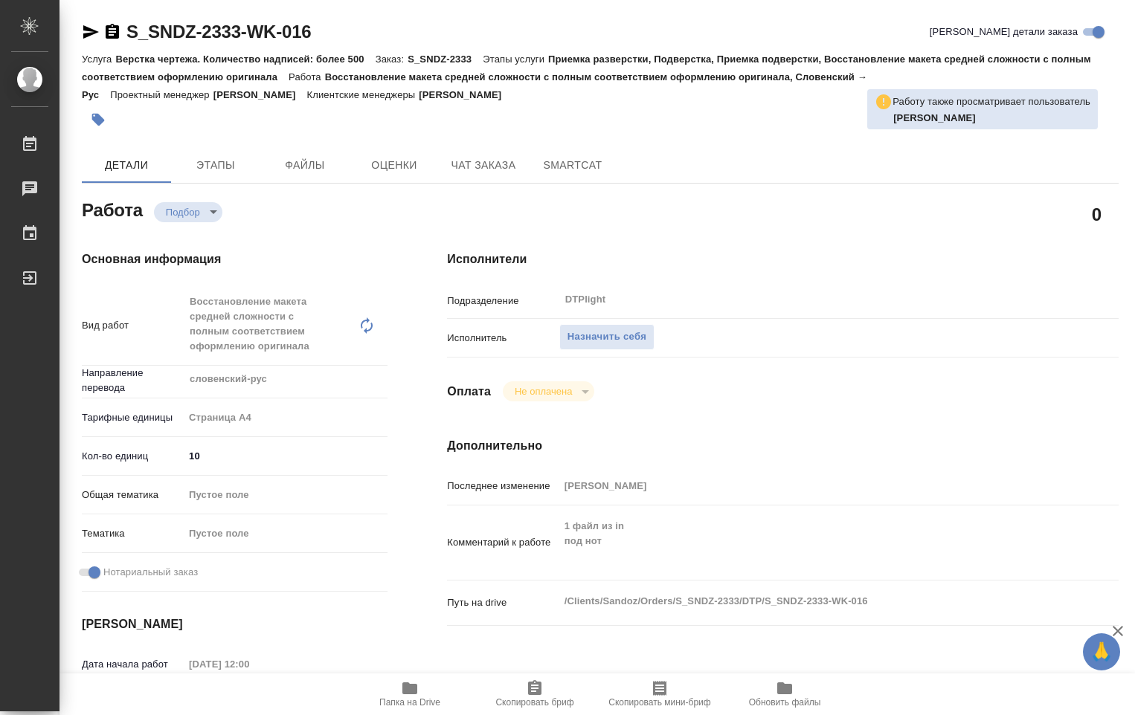
type textarea "x"
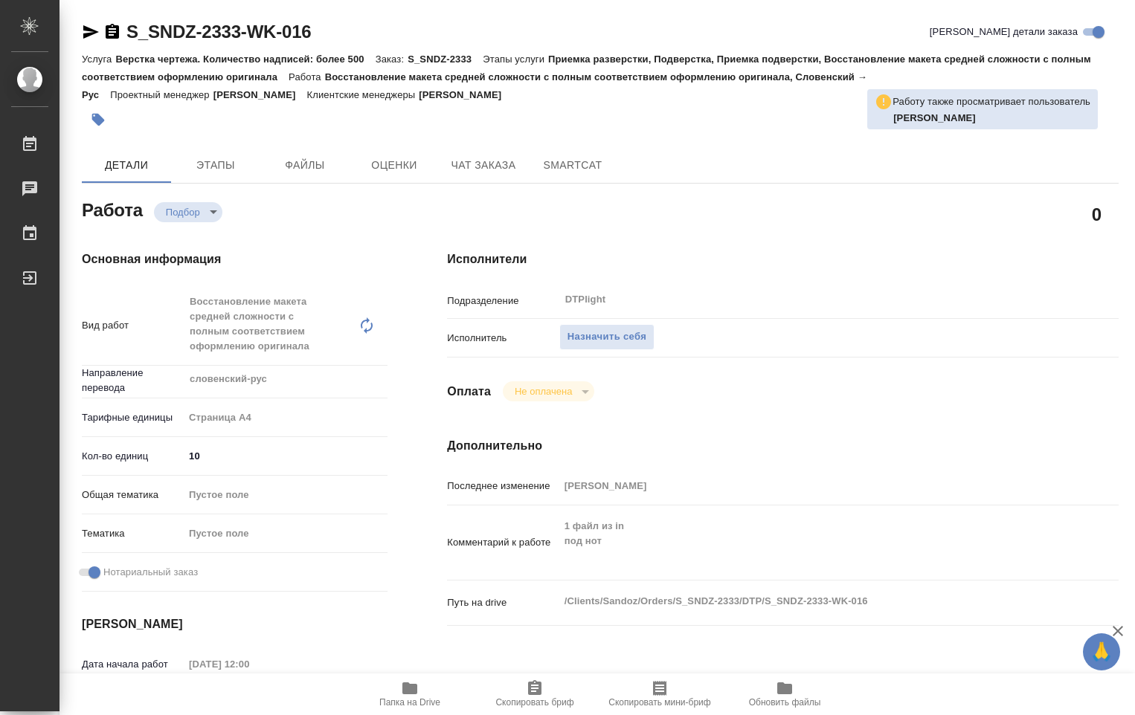
type textarea "x"
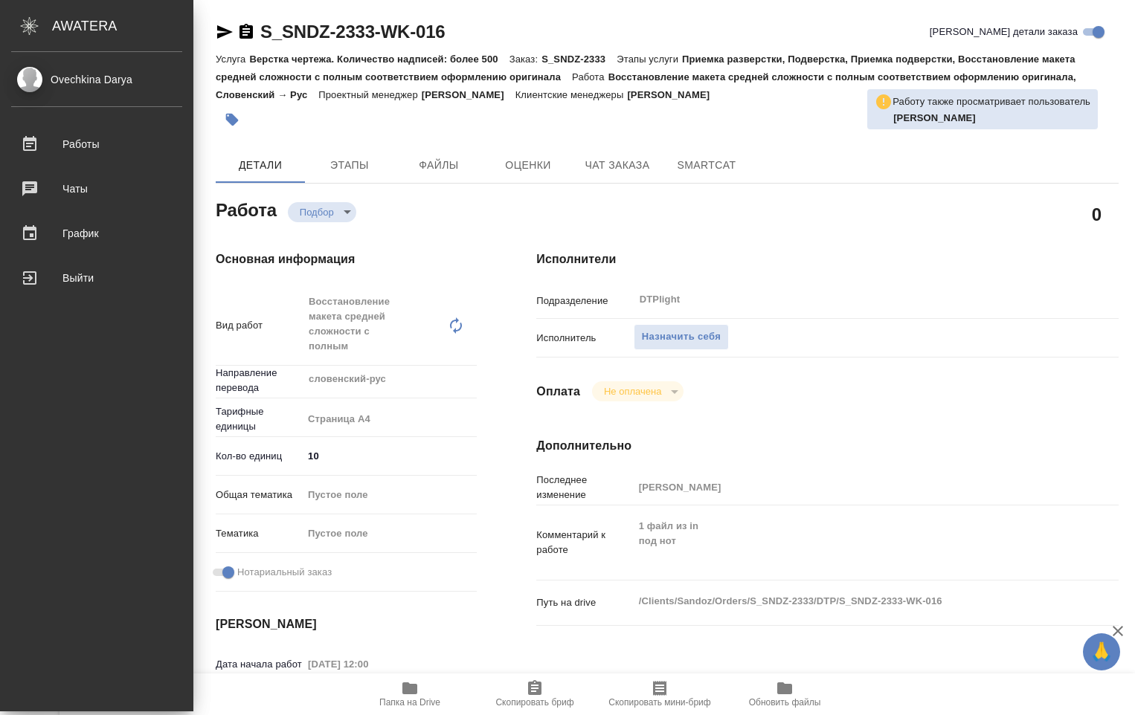
type textarea "x"
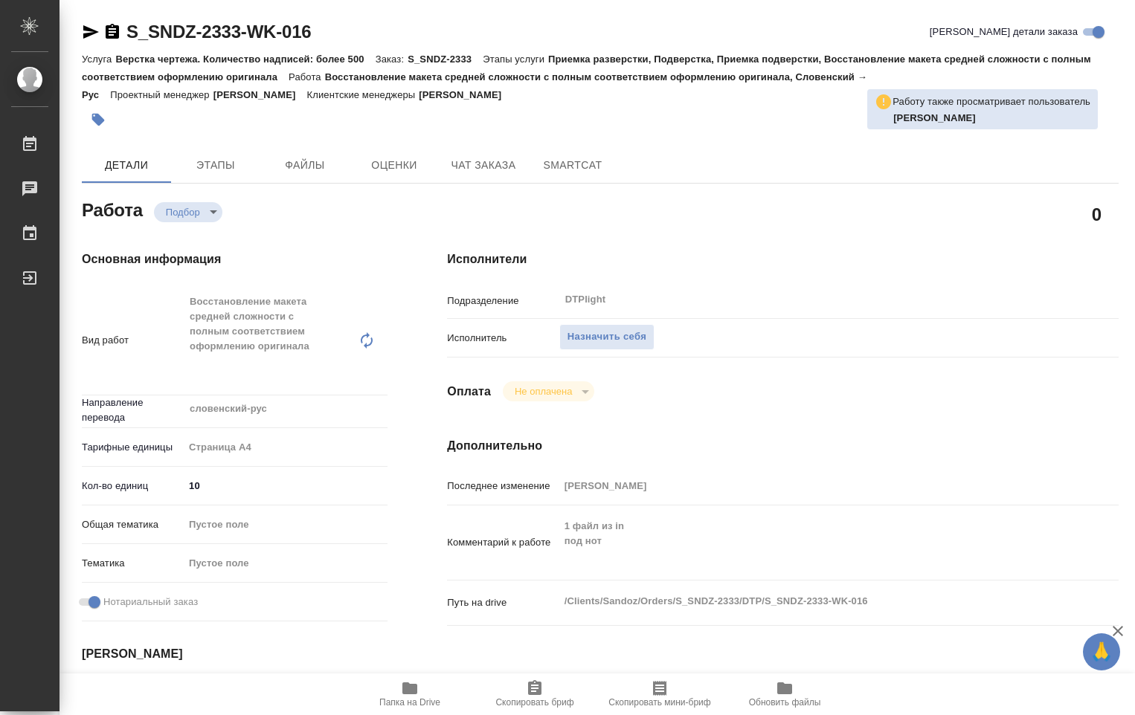
type textarea "x"
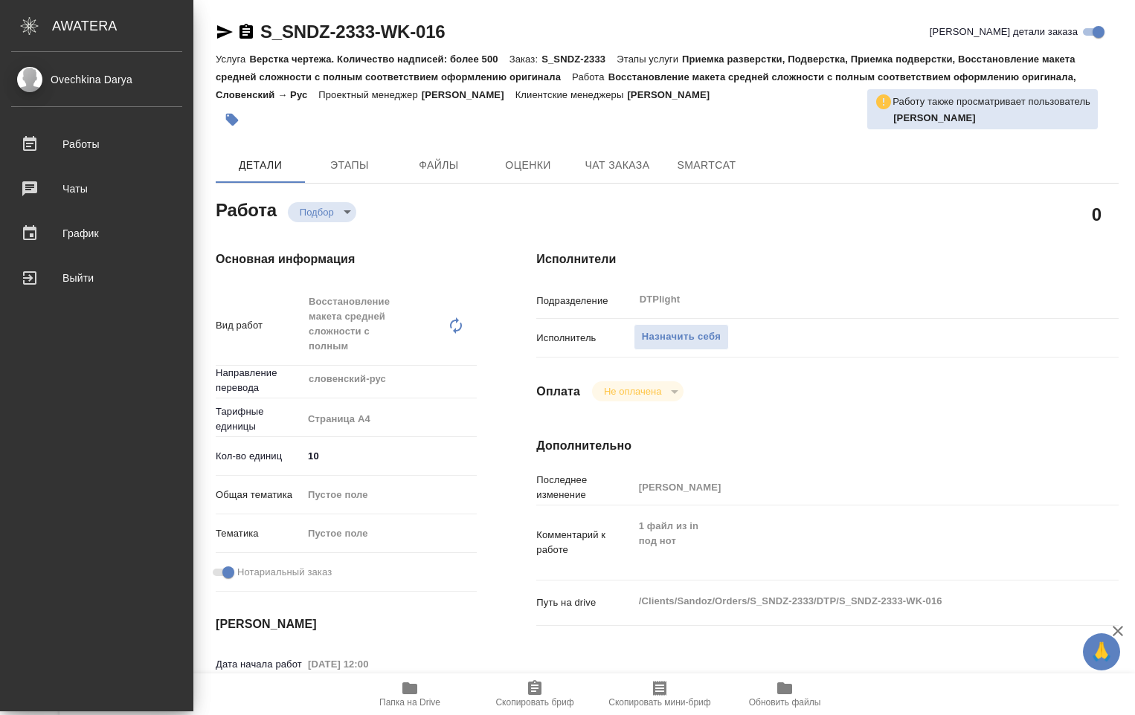
type textarea "x"
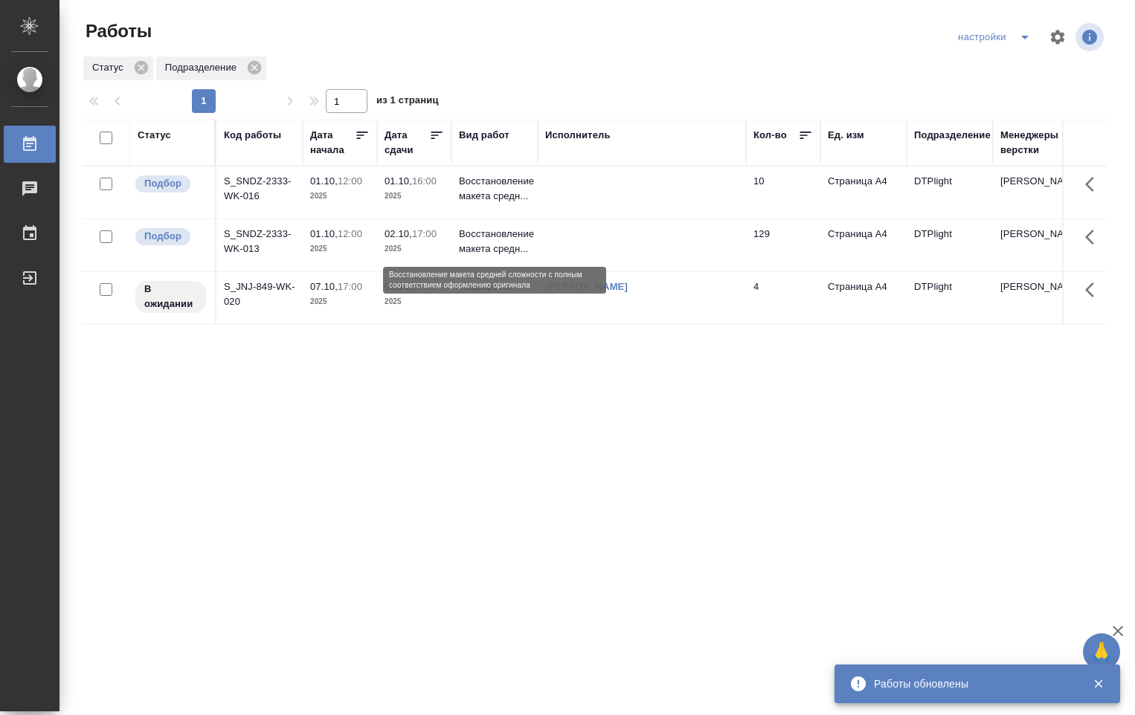
click at [480, 242] on p "Восстановление макета средн..." at bounding box center [494, 242] width 71 height 30
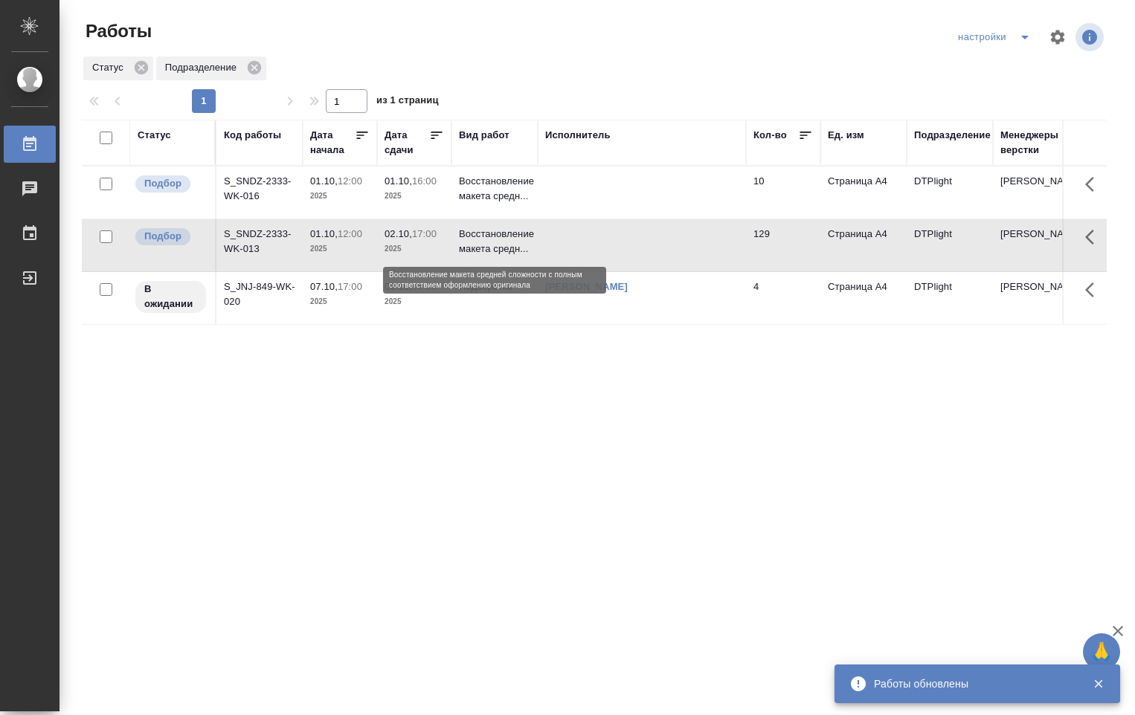
click at [480, 242] on p "Восстановление макета средн..." at bounding box center [494, 242] width 71 height 30
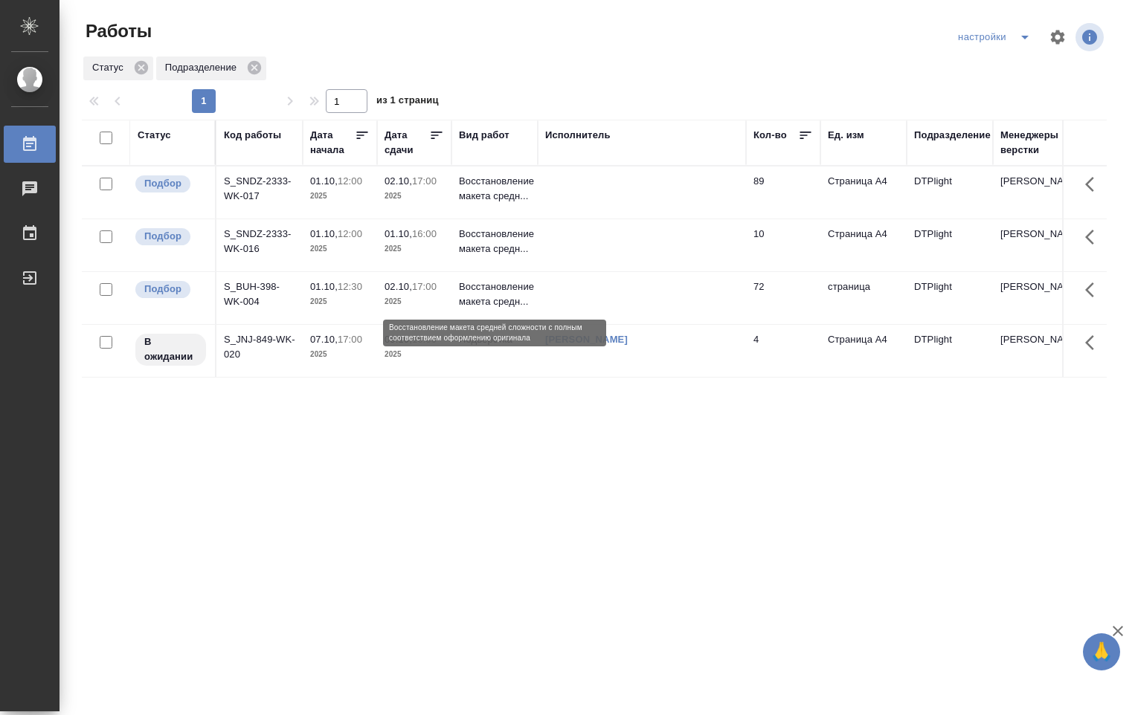
click at [494, 297] on p "Восстановление макета средн..." at bounding box center [494, 295] width 71 height 30
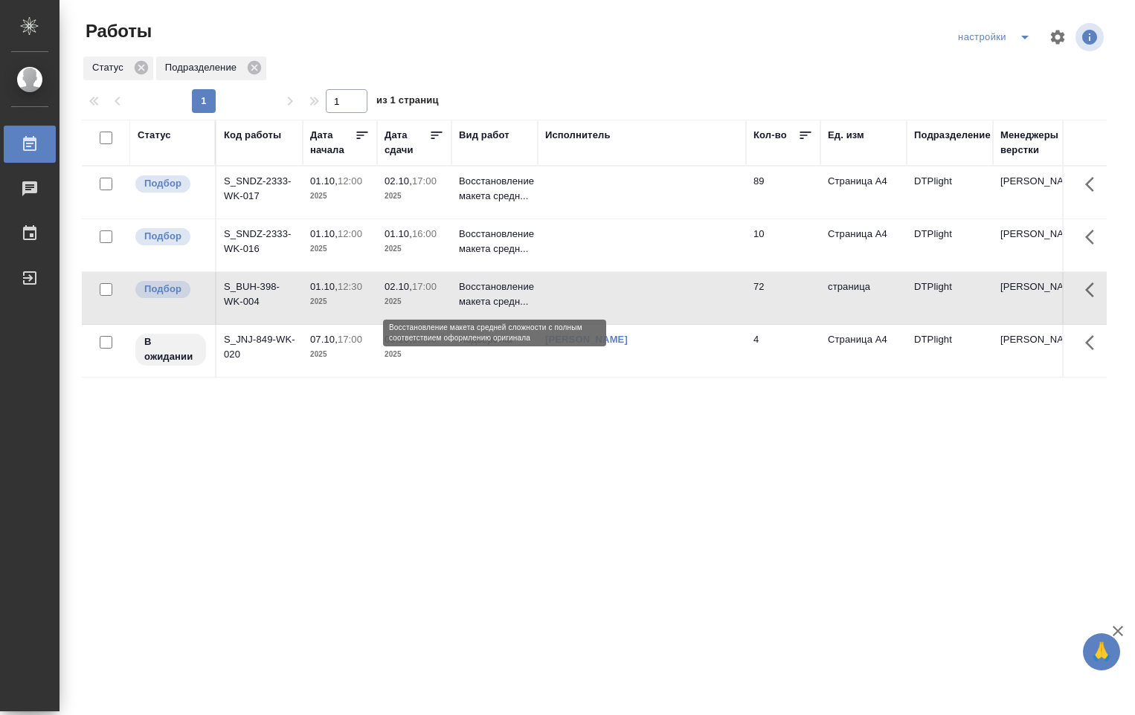
click at [494, 297] on p "Восстановление макета средн..." at bounding box center [494, 295] width 71 height 30
click at [548, 197] on td at bounding box center [642, 193] width 208 height 52
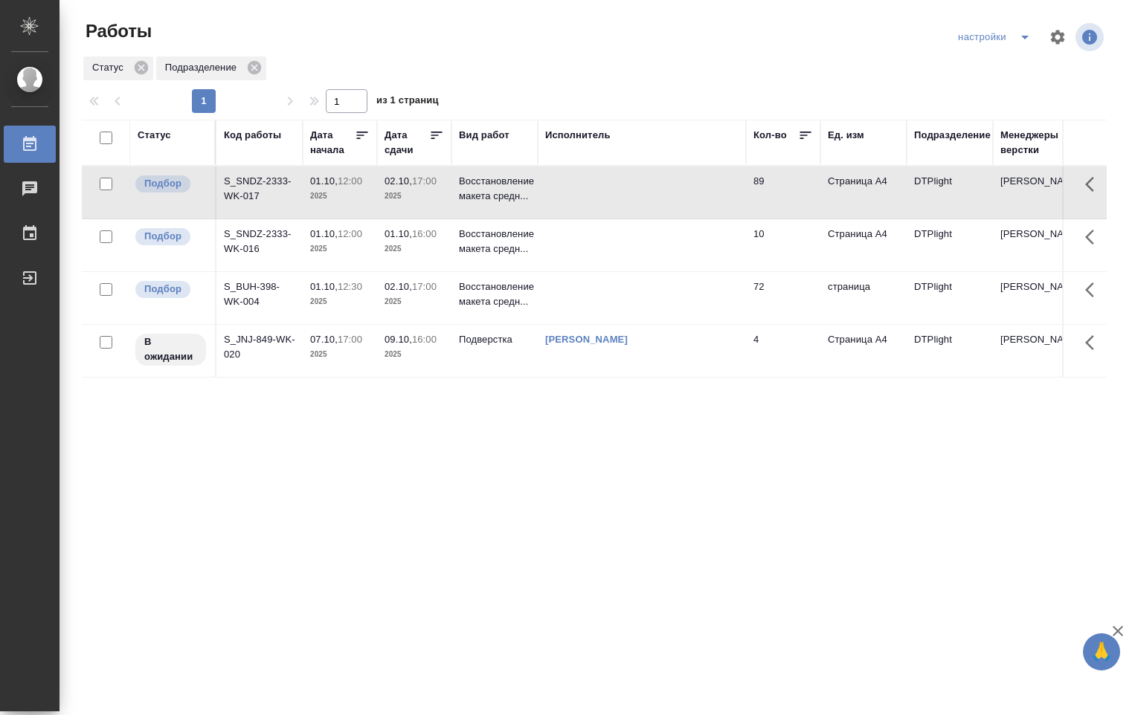
click at [548, 197] on td at bounding box center [642, 193] width 208 height 52
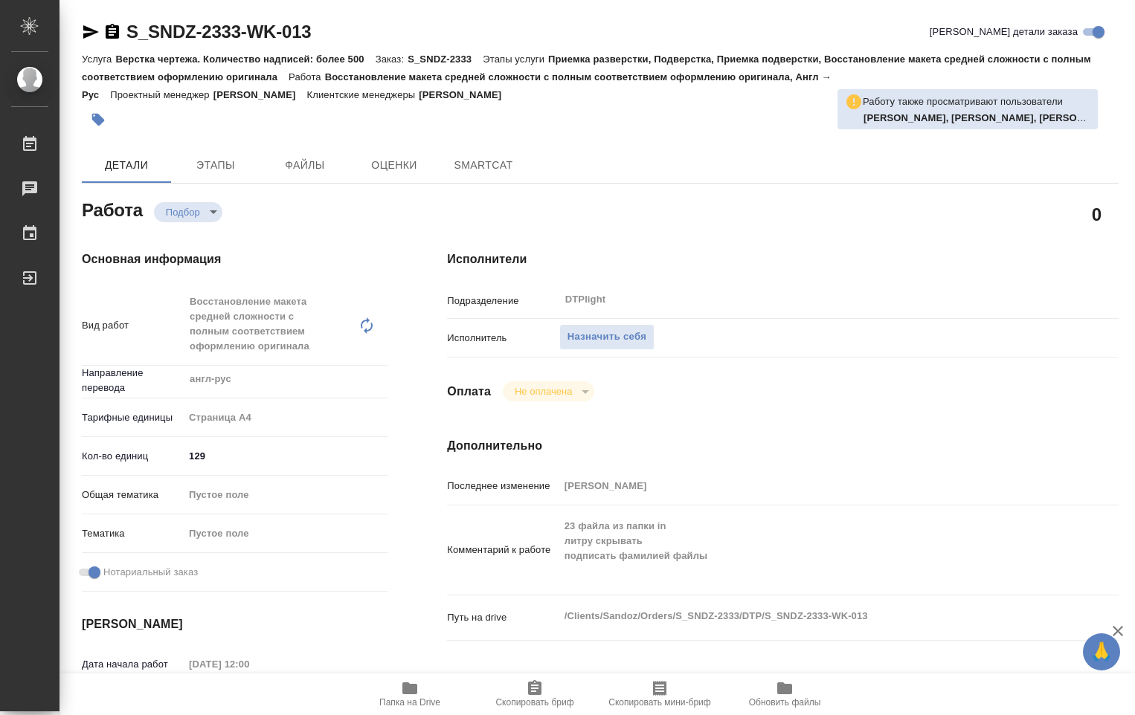
type textarea "x"
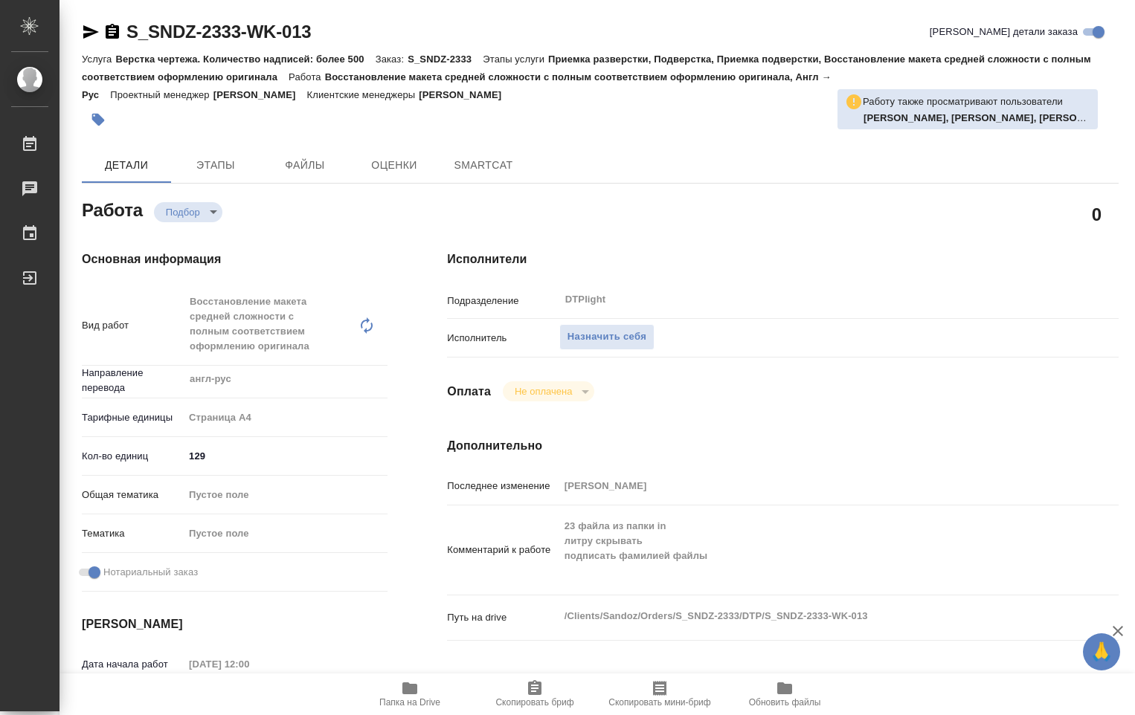
type textarea "x"
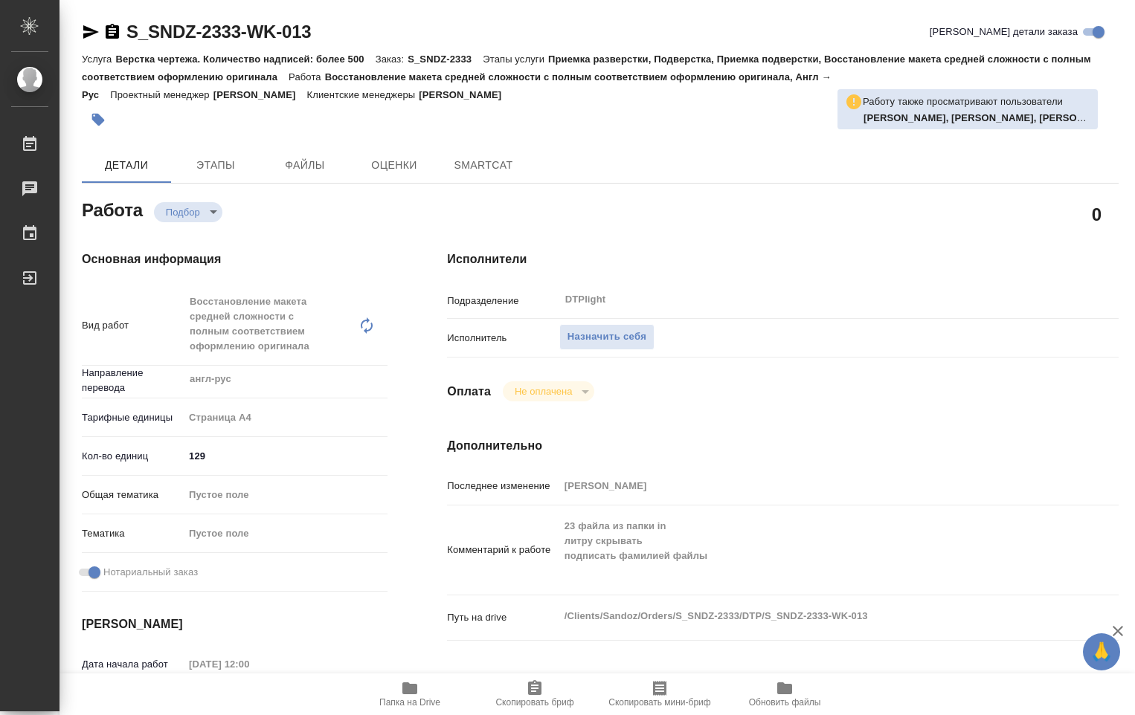
type textarea "x"
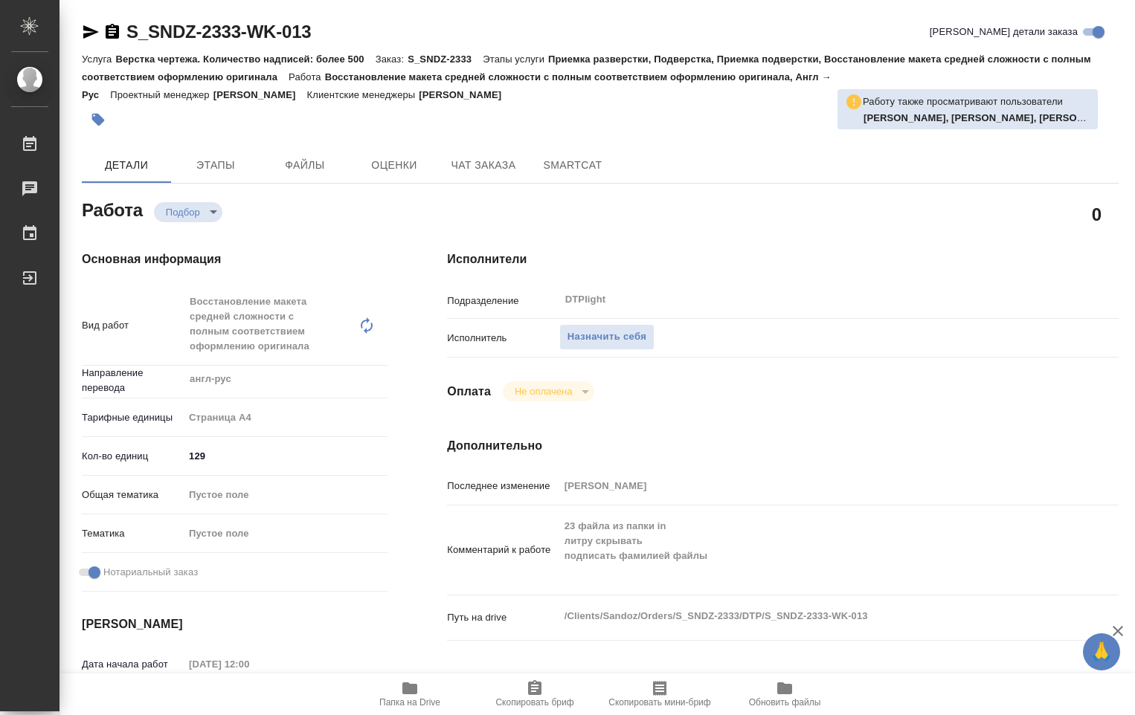
type textarea "x"
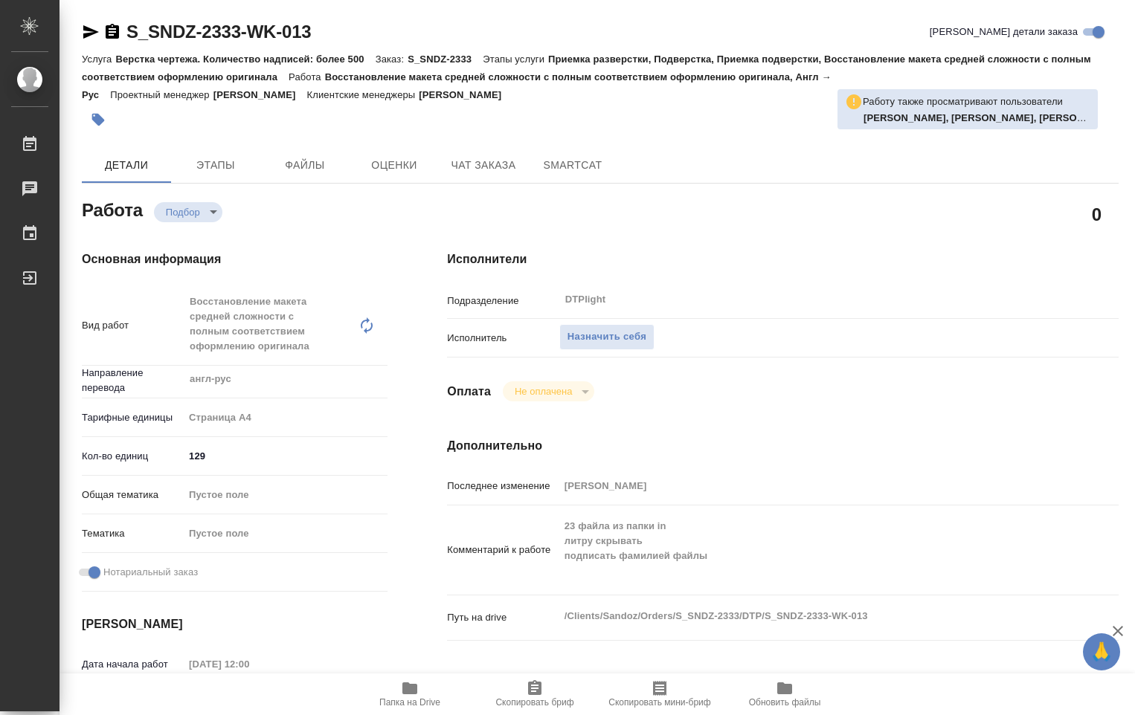
type textarea "x"
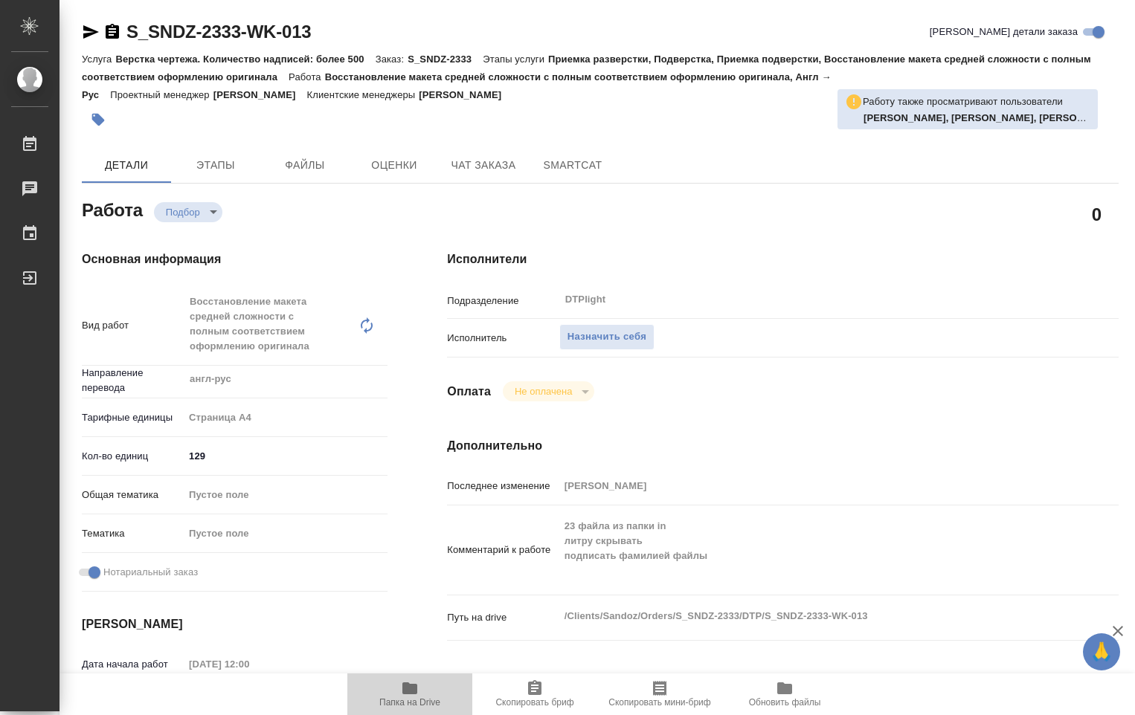
click at [403, 695] on icon "button" at bounding box center [410, 689] width 18 height 18
type textarea "x"
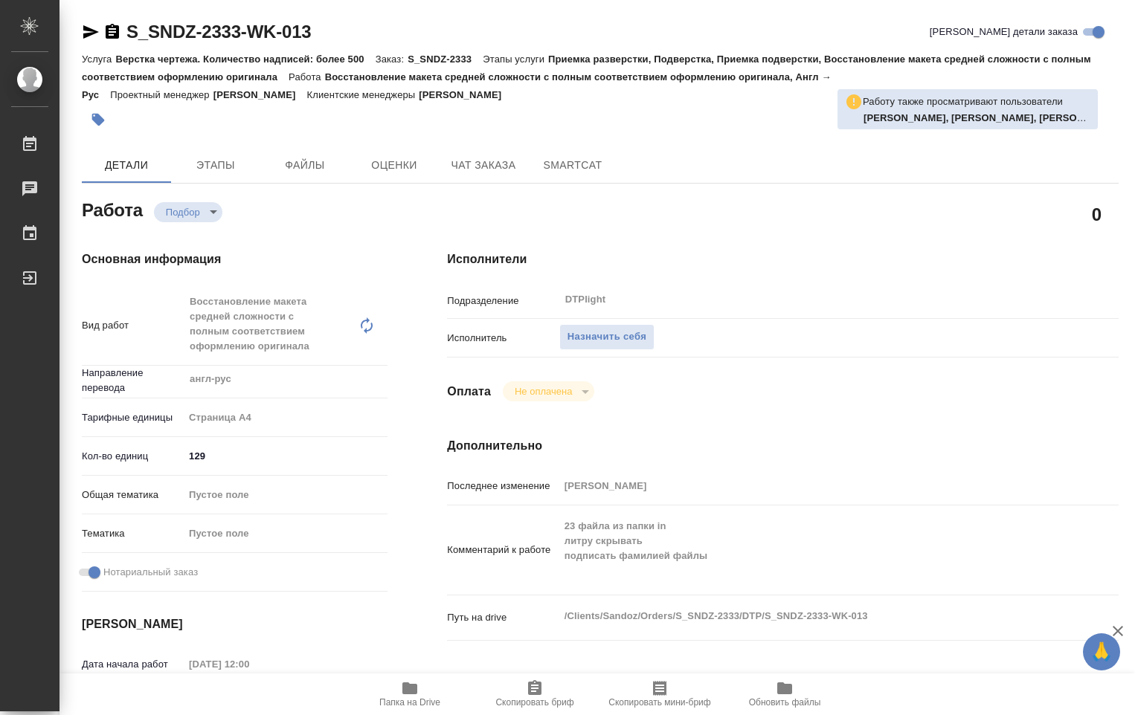
type textarea "x"
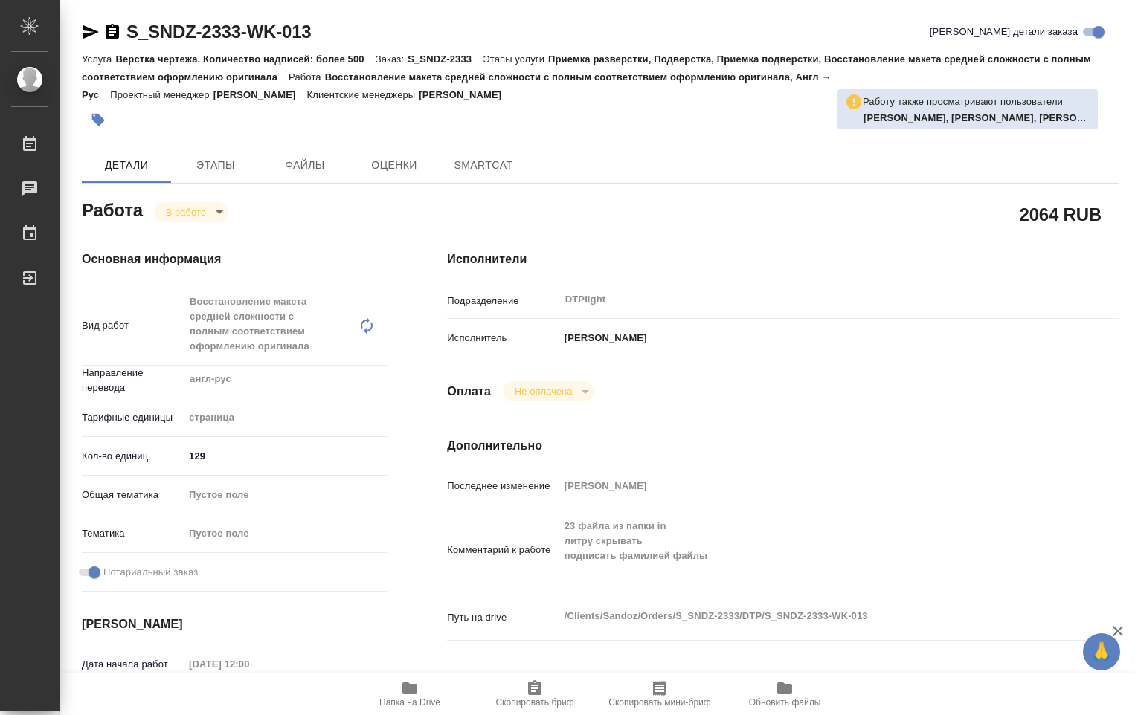
type textarea "x"
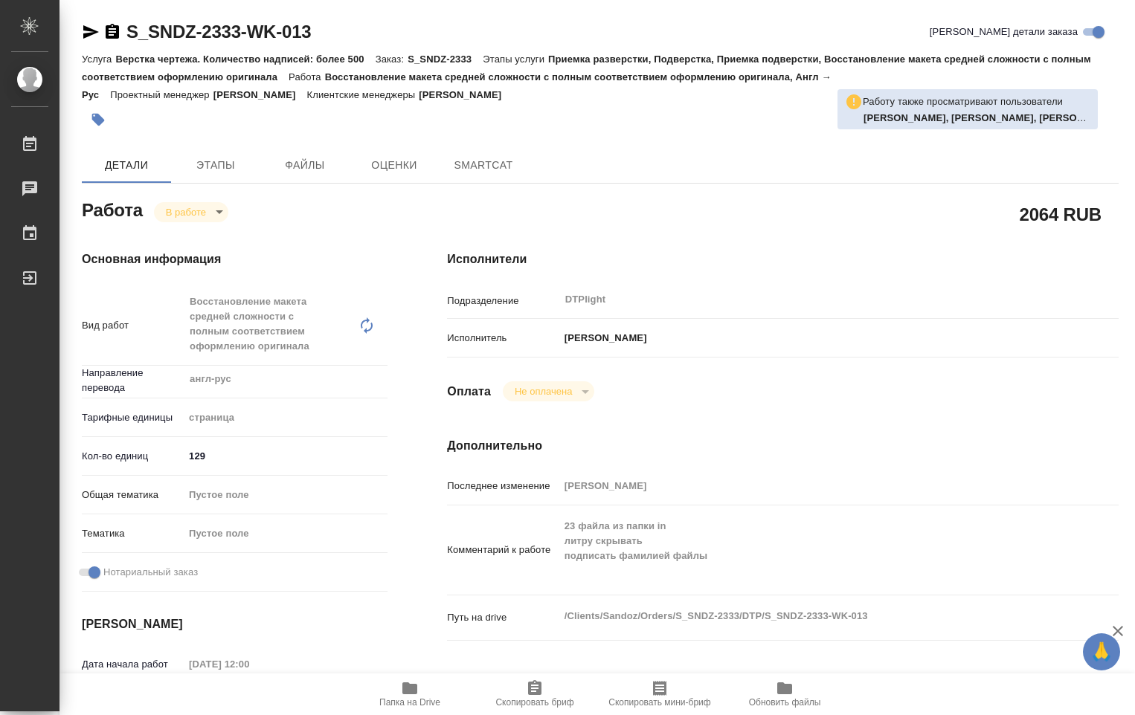
type textarea "x"
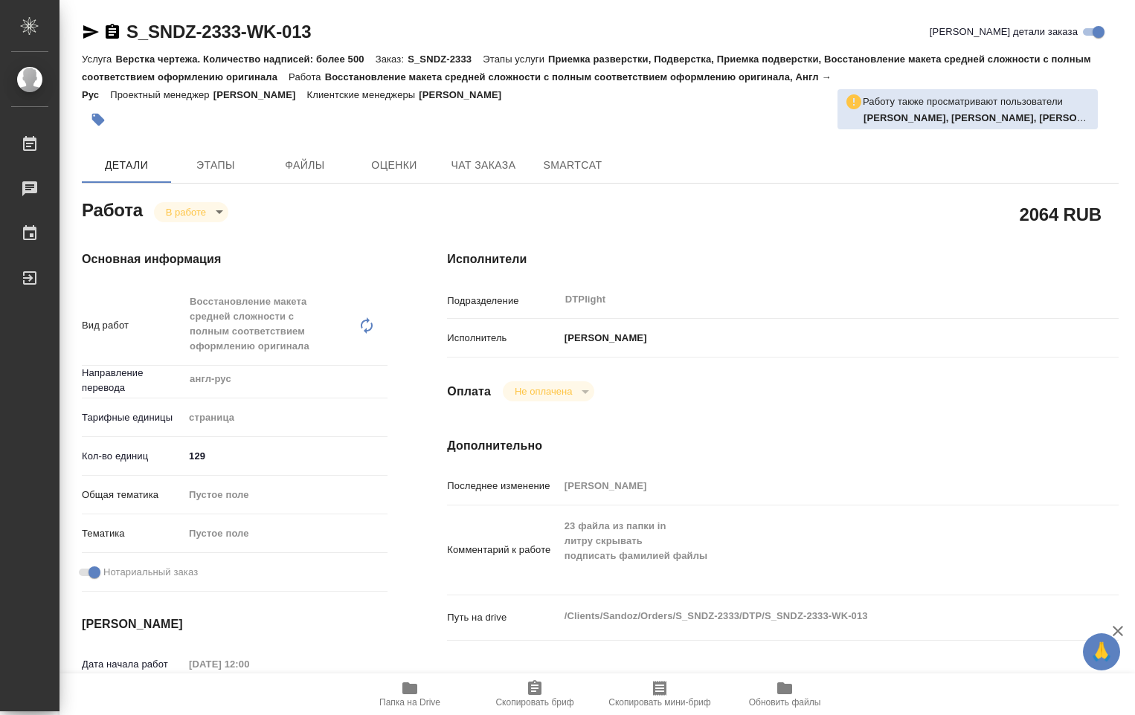
type textarea "x"
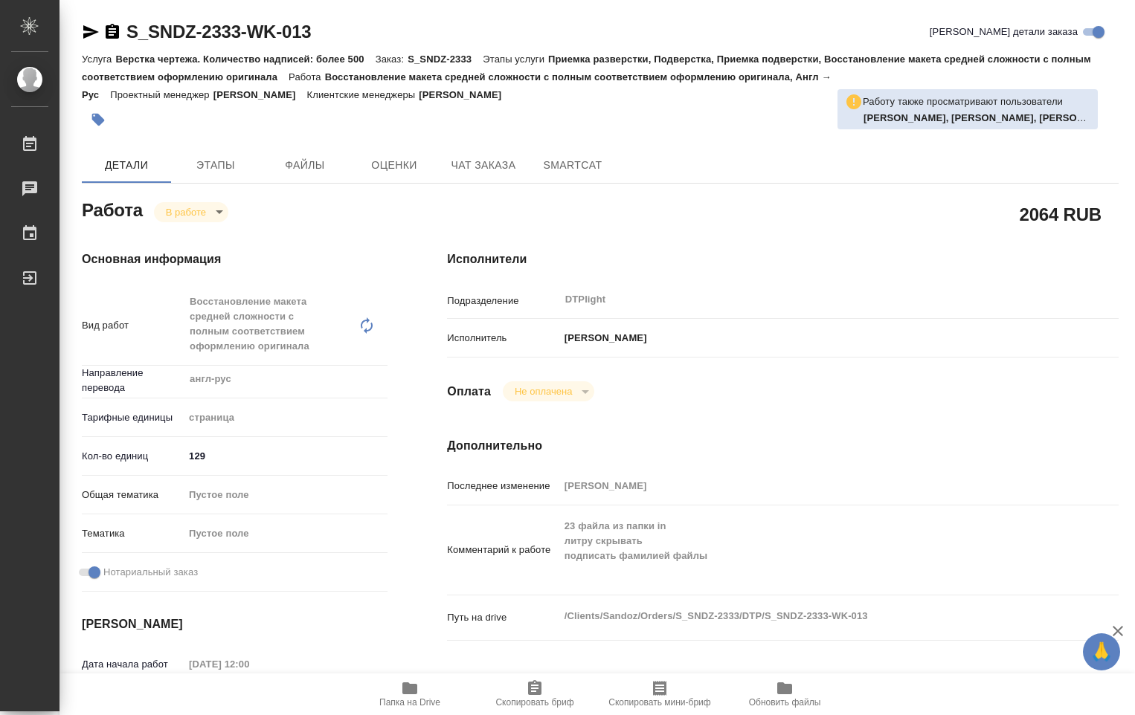
type textarea "x"
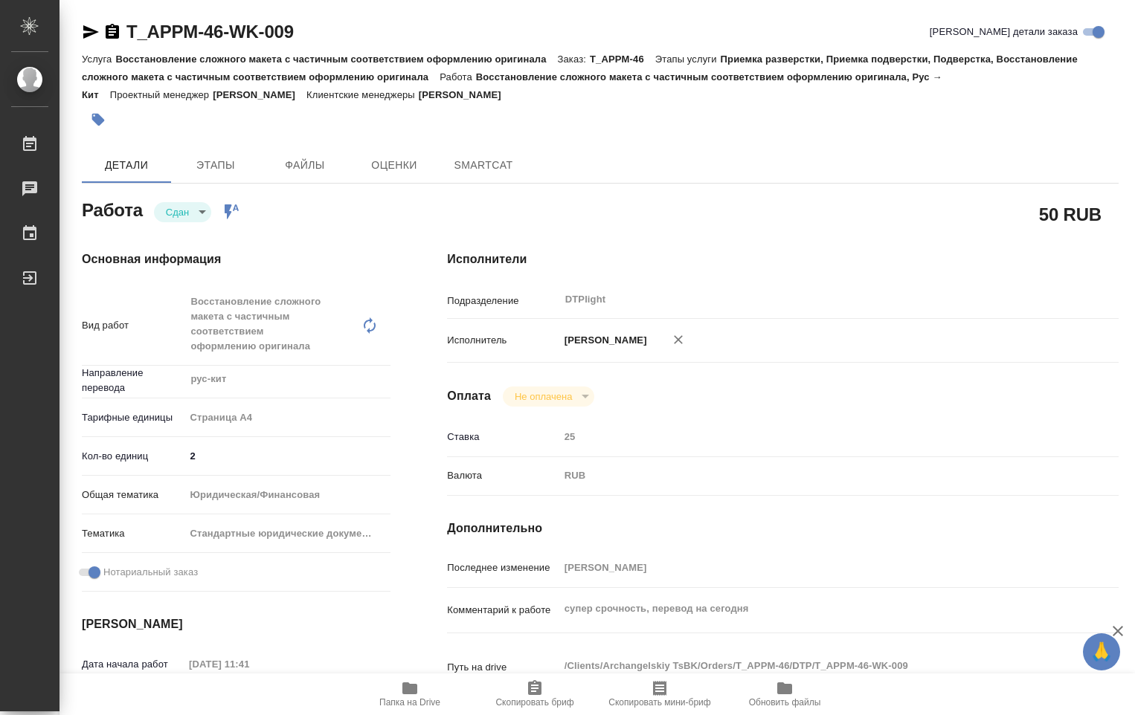
type textarea "x"
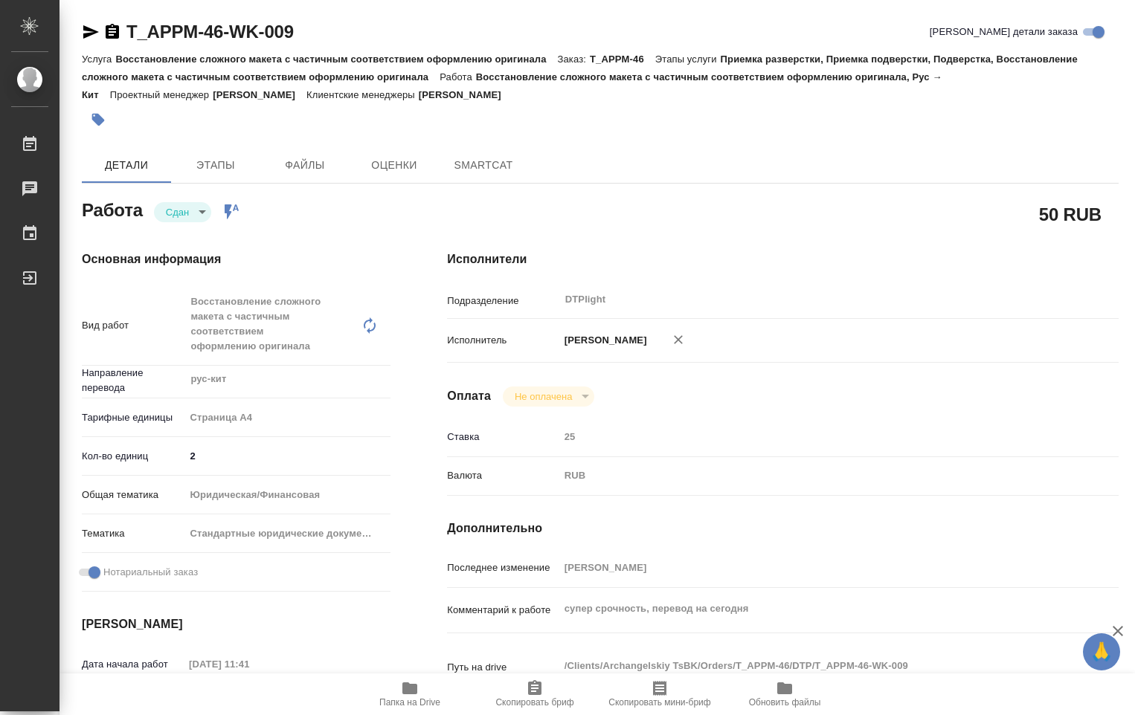
type textarea "x"
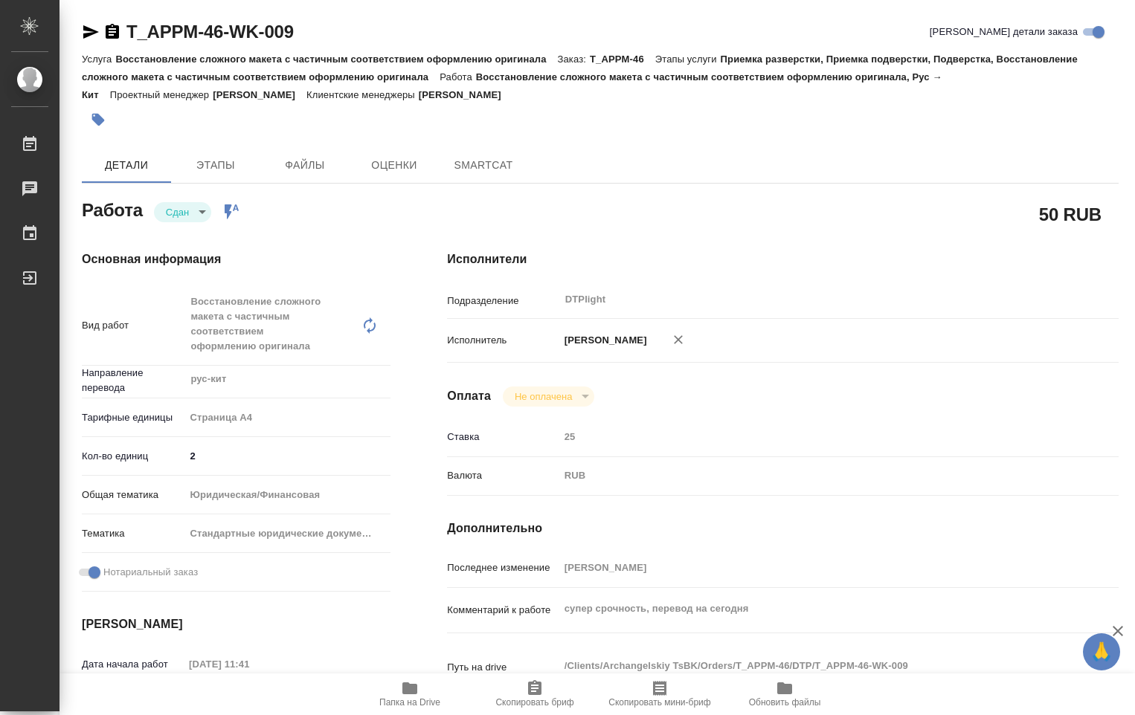
type textarea "x"
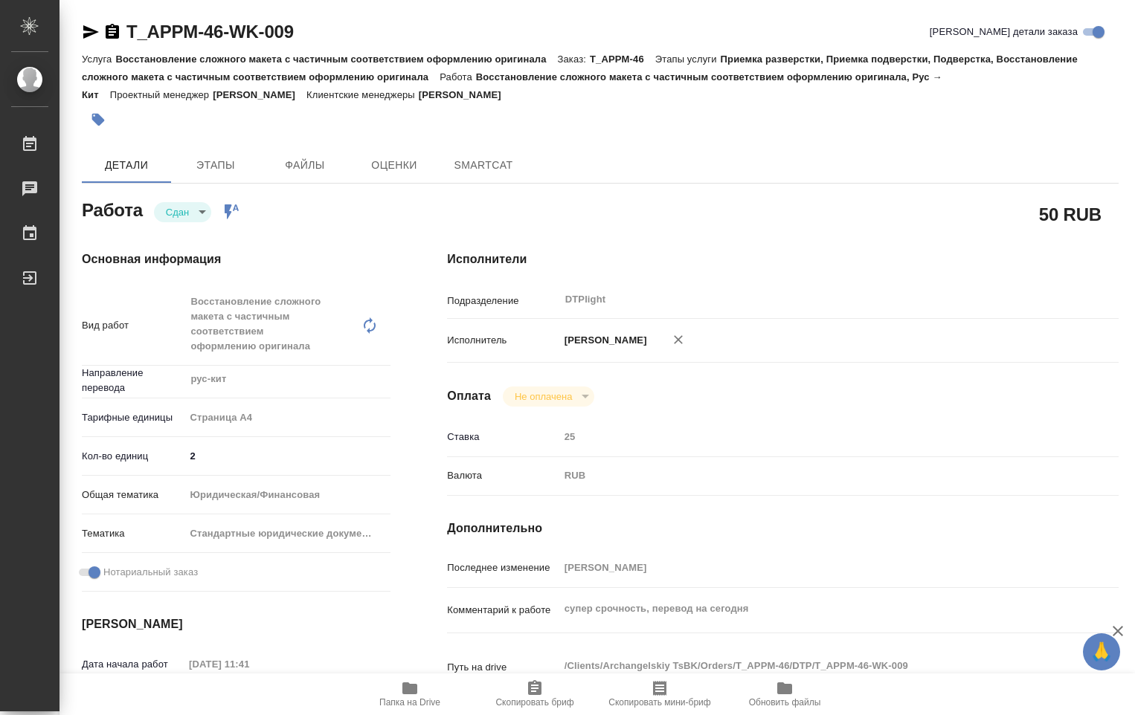
type textarea "x"
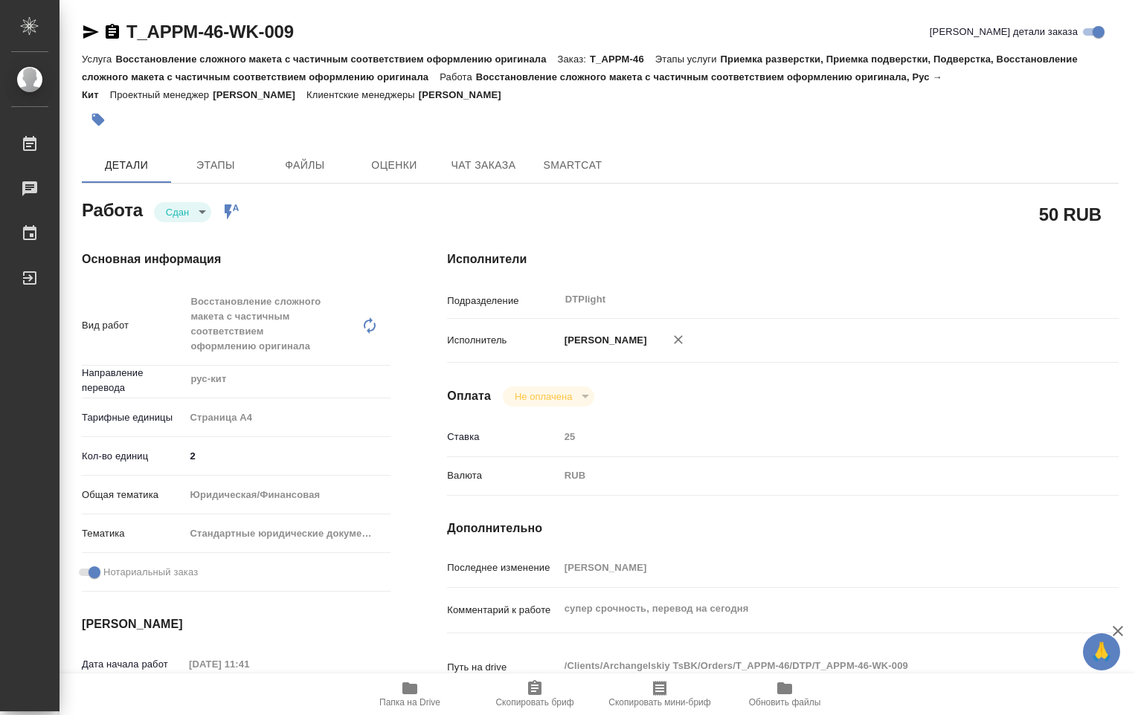
type textarea "x"
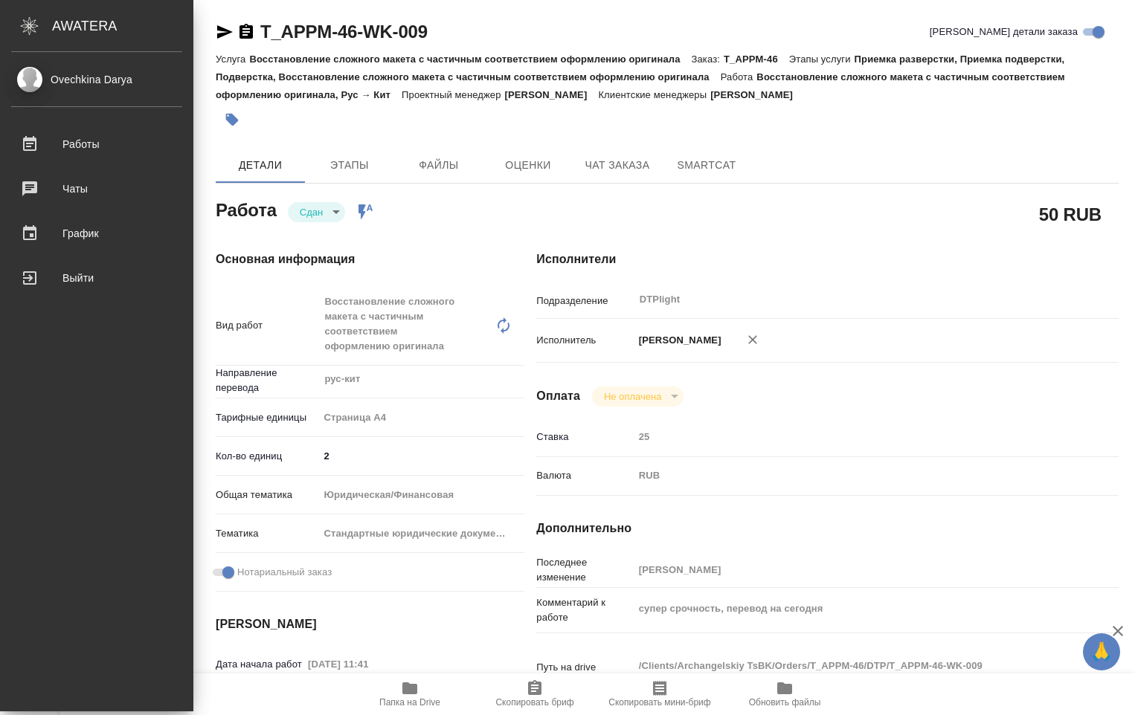
type textarea "x"
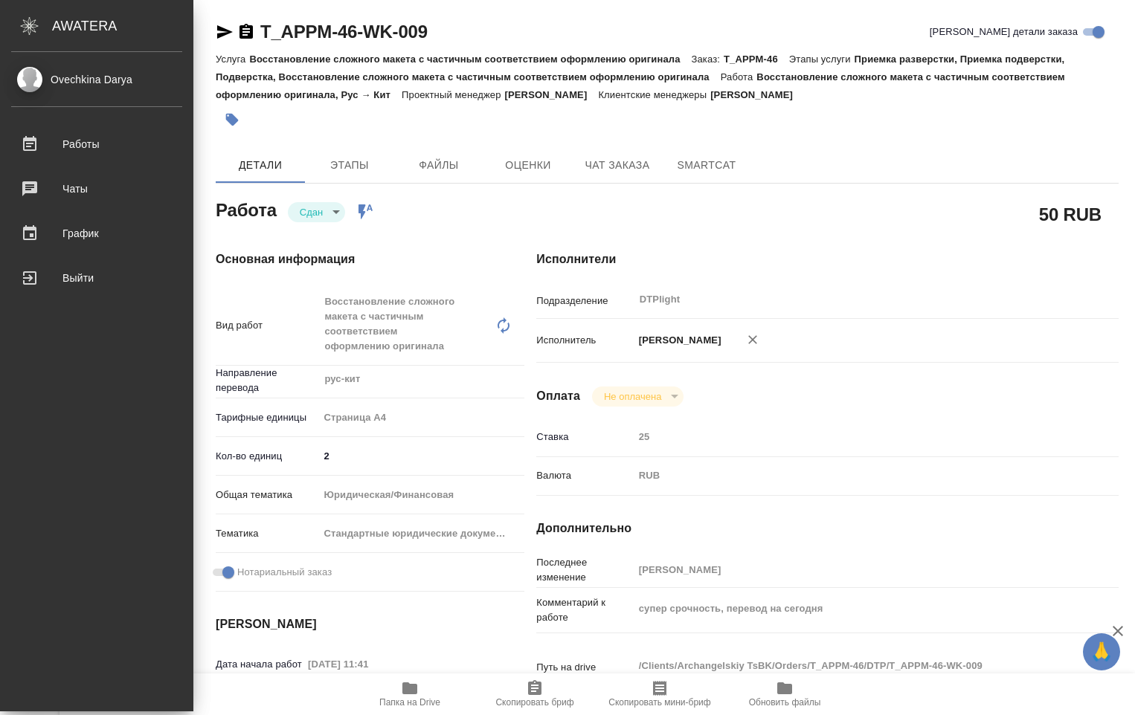
type textarea "x"
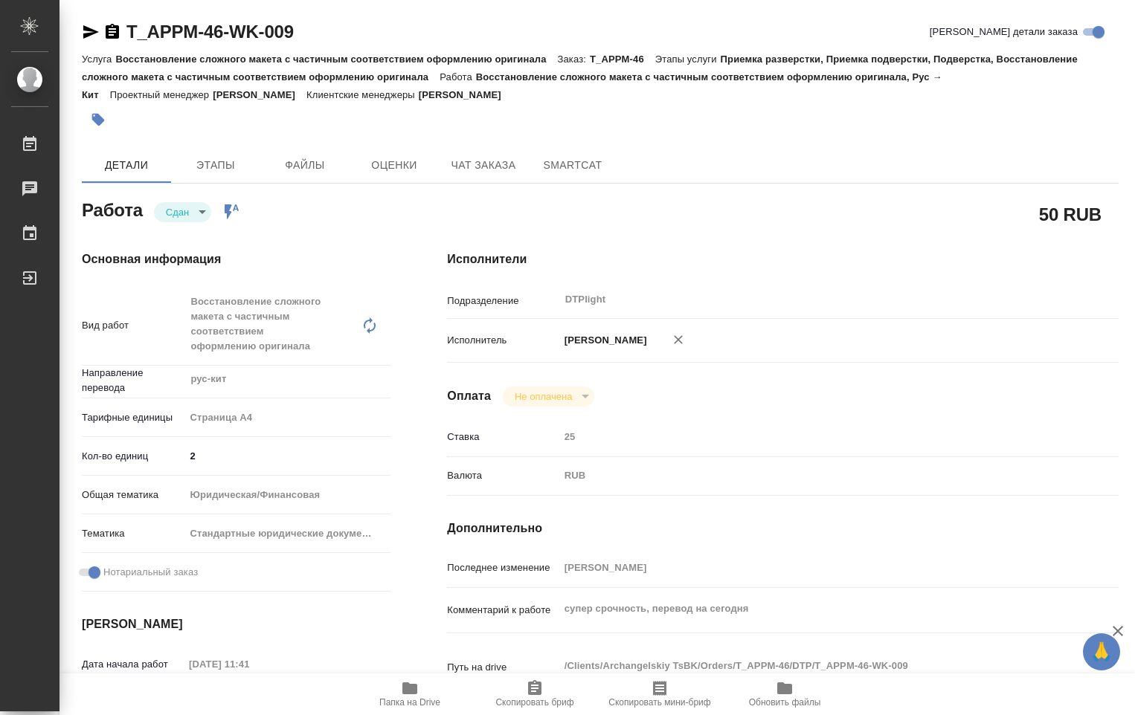
type textarea "x"
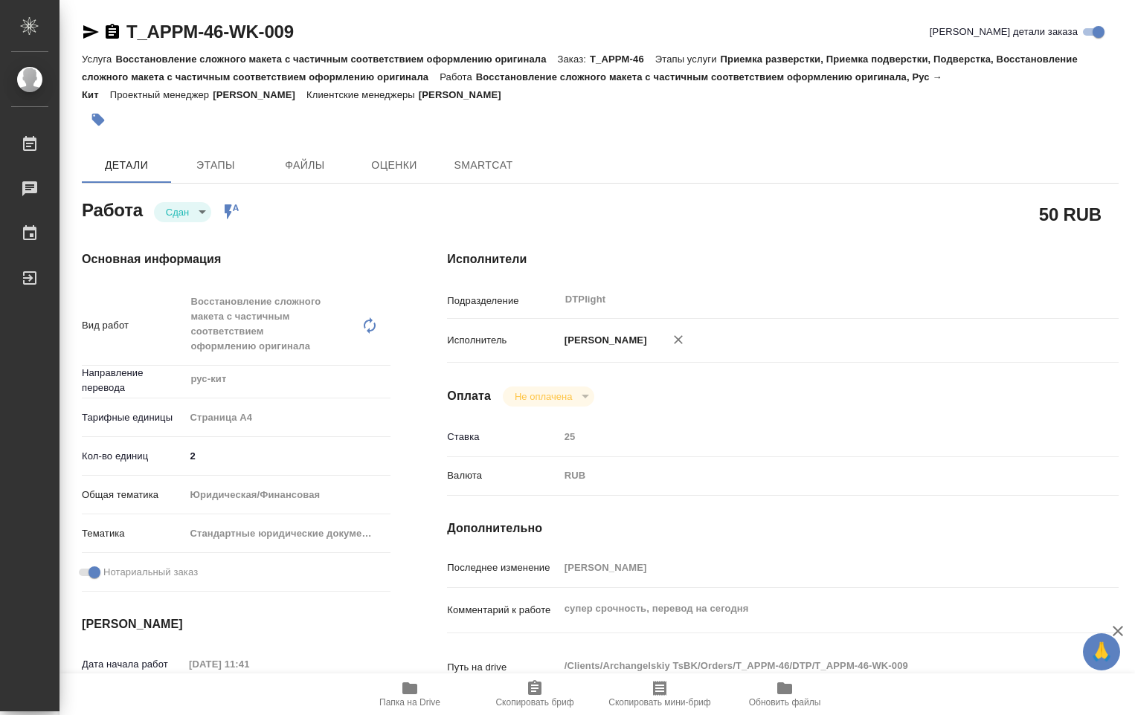
type textarea "x"
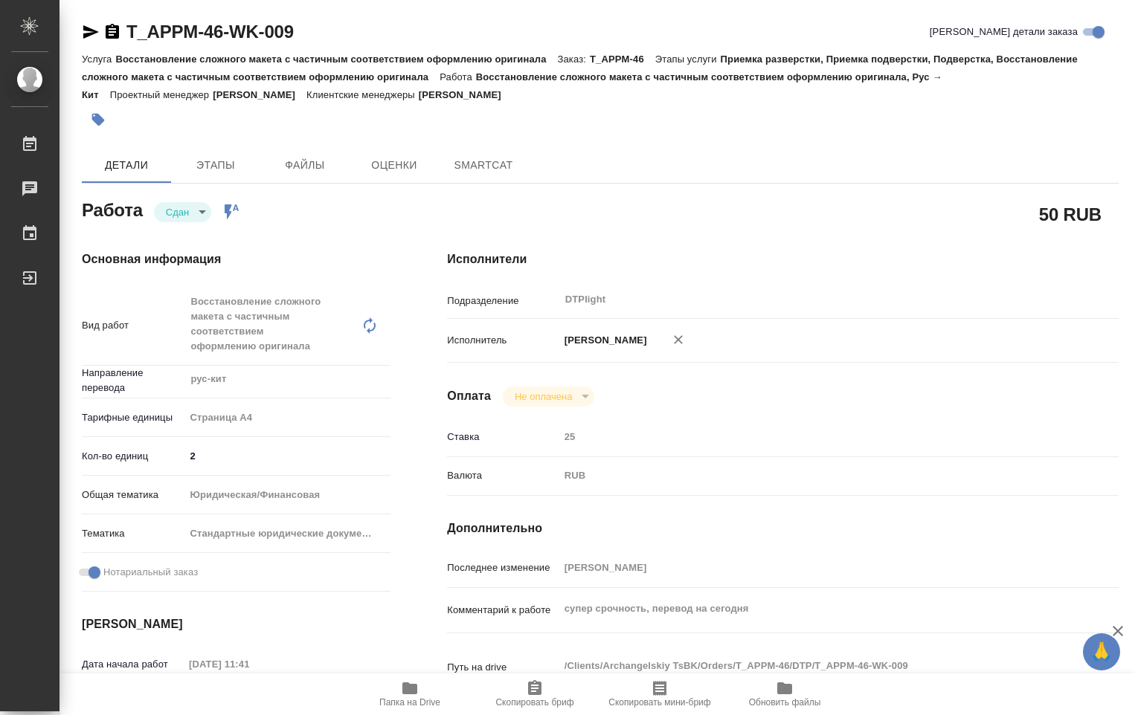
type textarea "x"
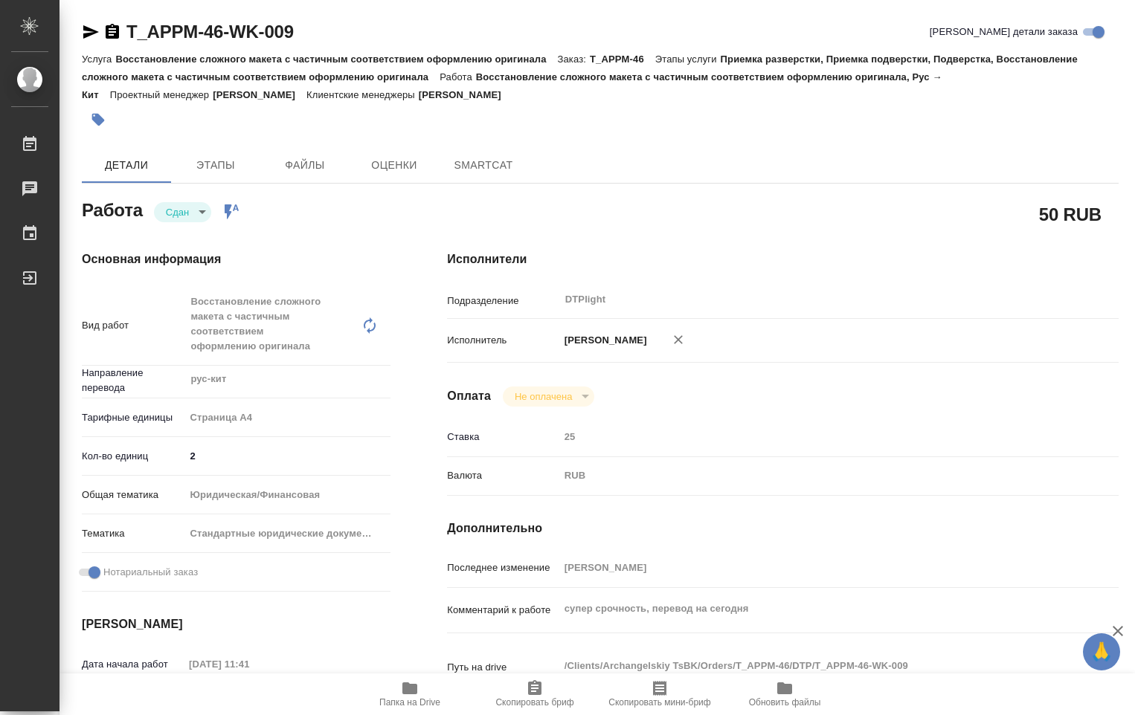
type textarea "x"
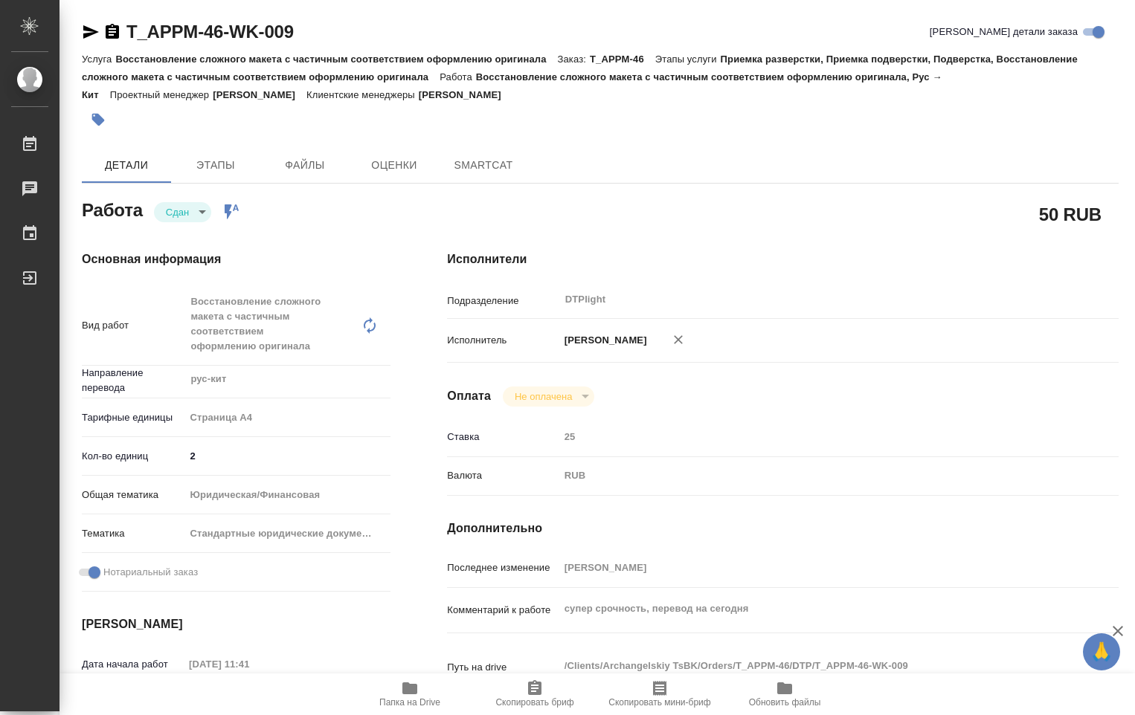
type textarea "x"
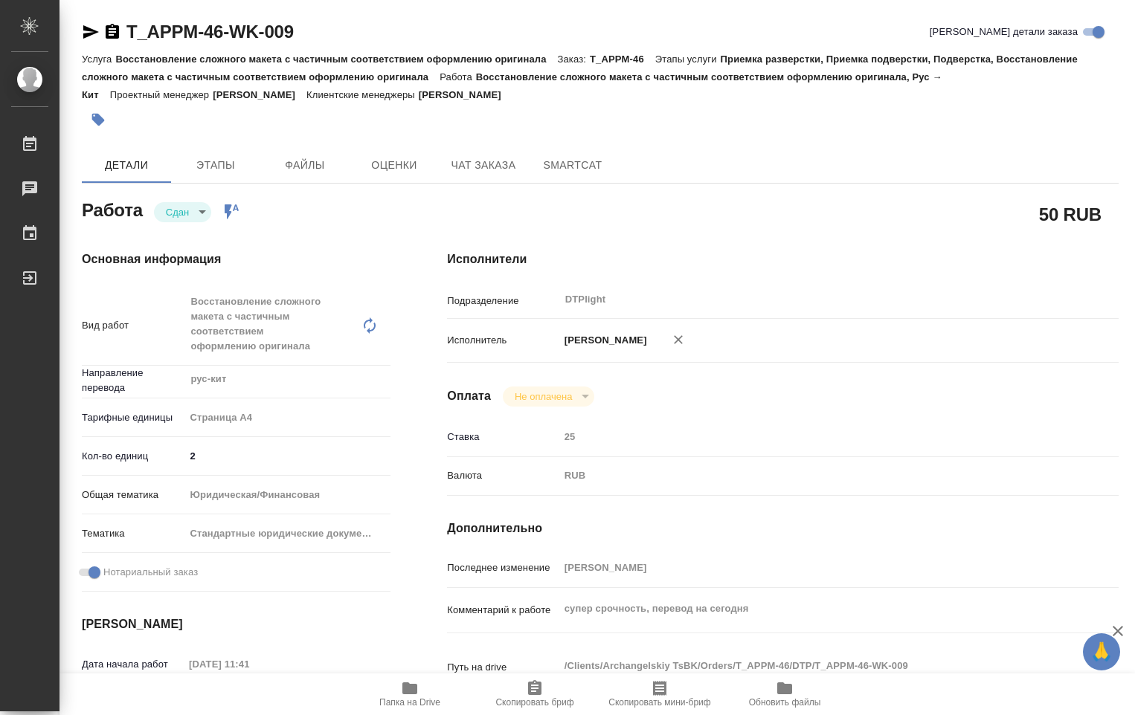
type textarea "x"
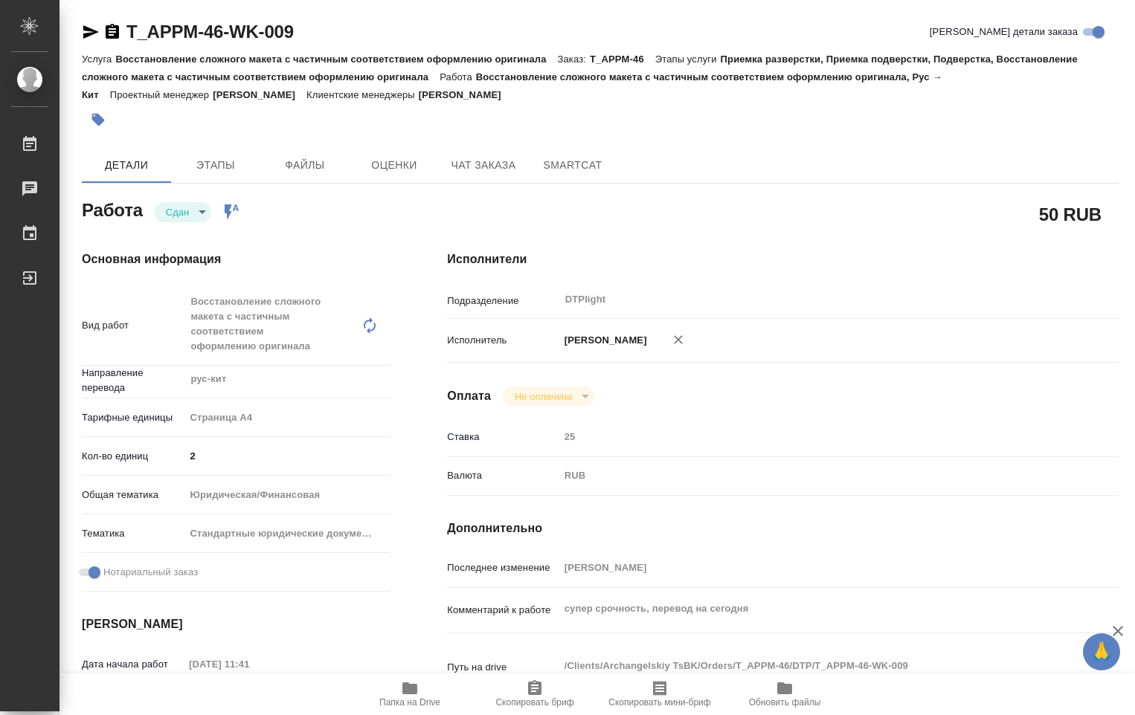
type textarea "x"
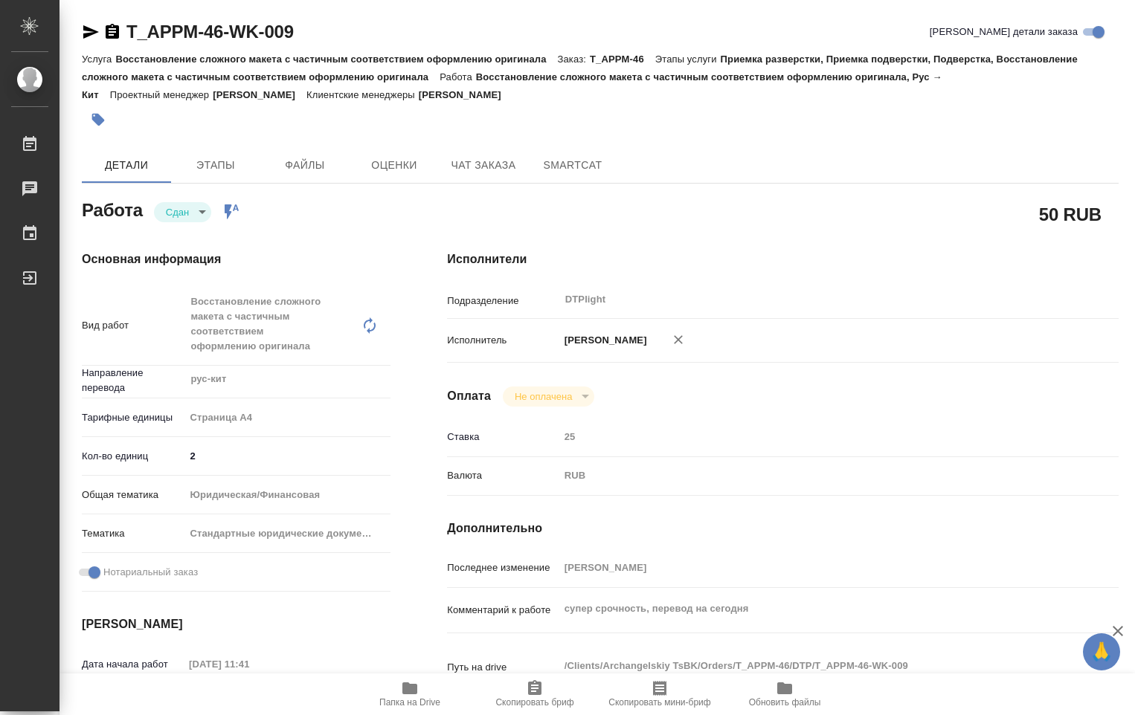
type textarea "x"
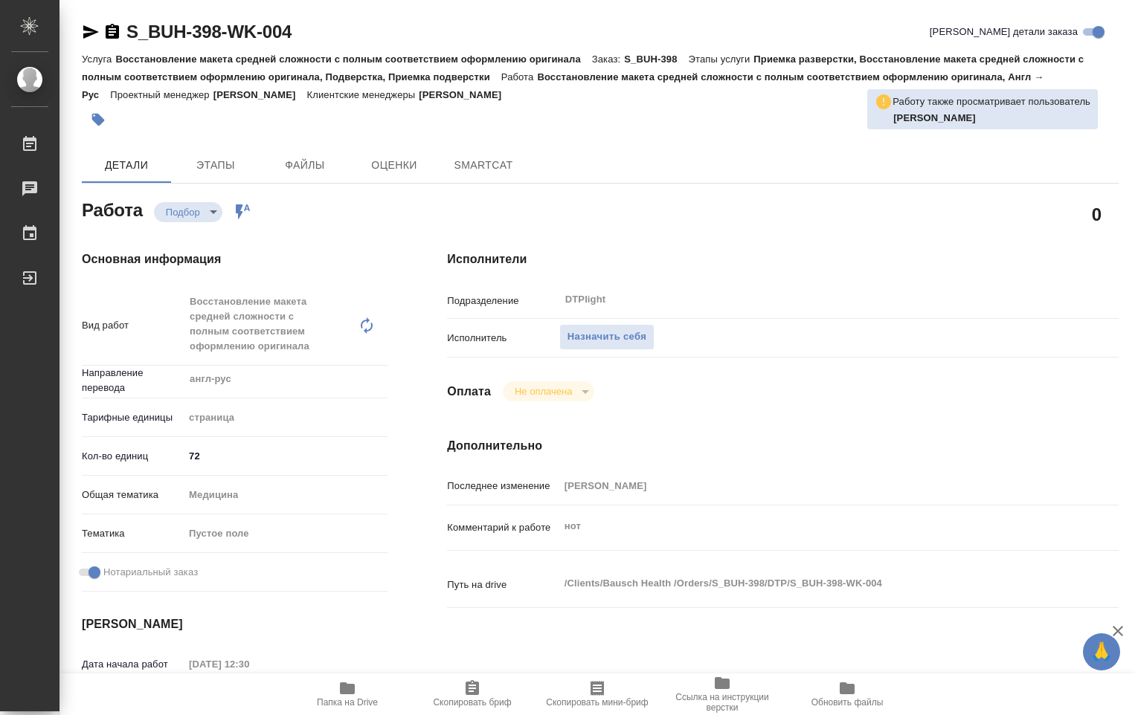
type textarea "x"
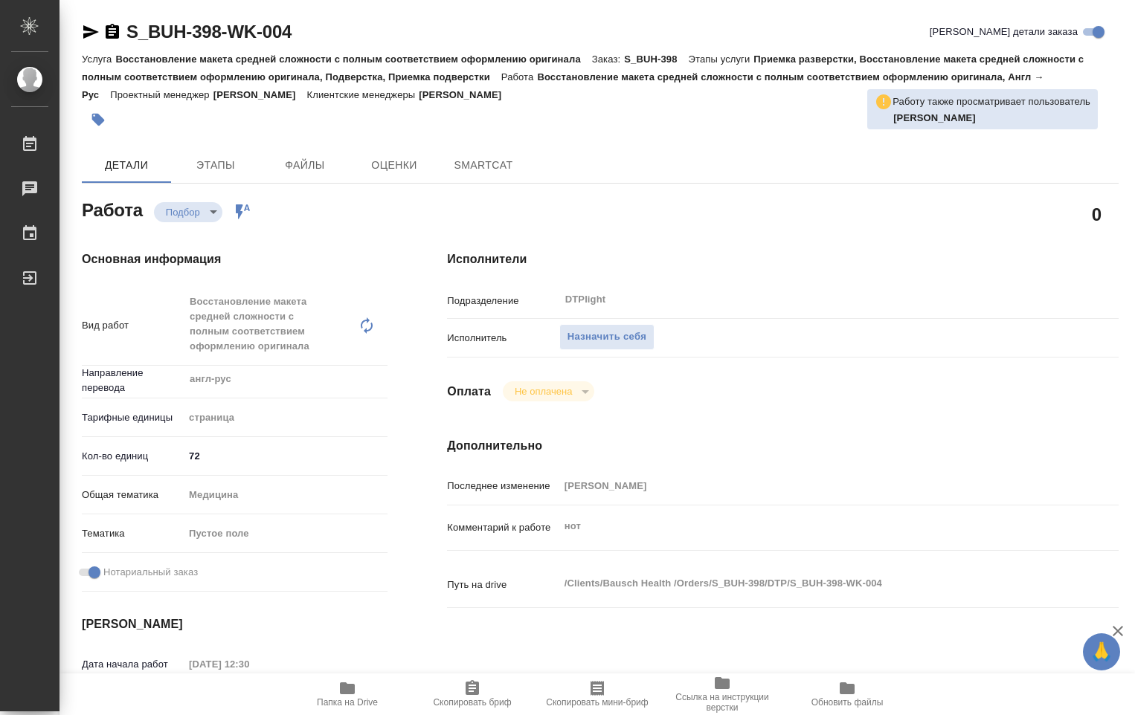
type textarea "x"
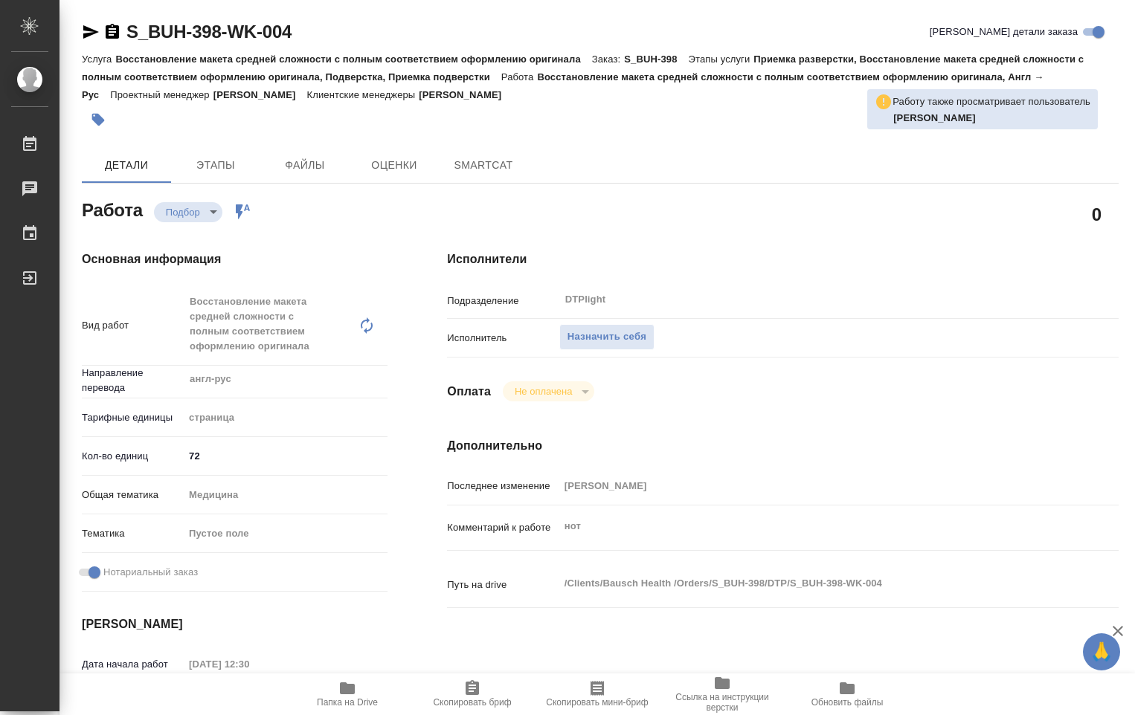
type textarea "x"
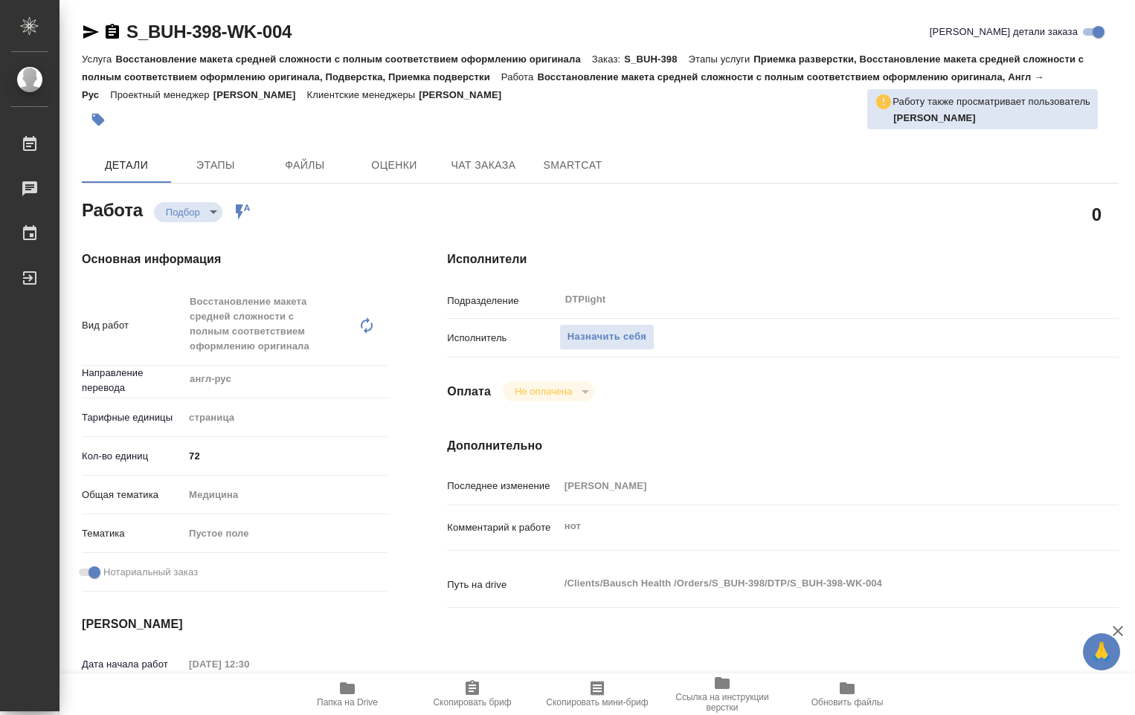
type textarea "x"
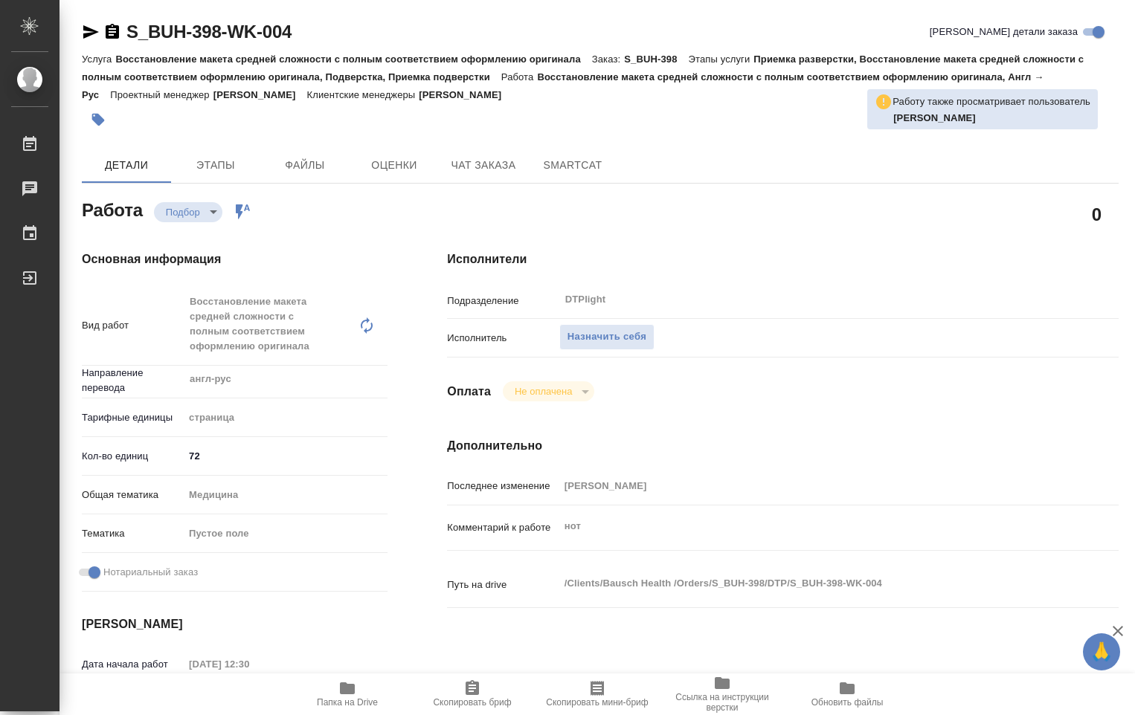
type textarea "x"
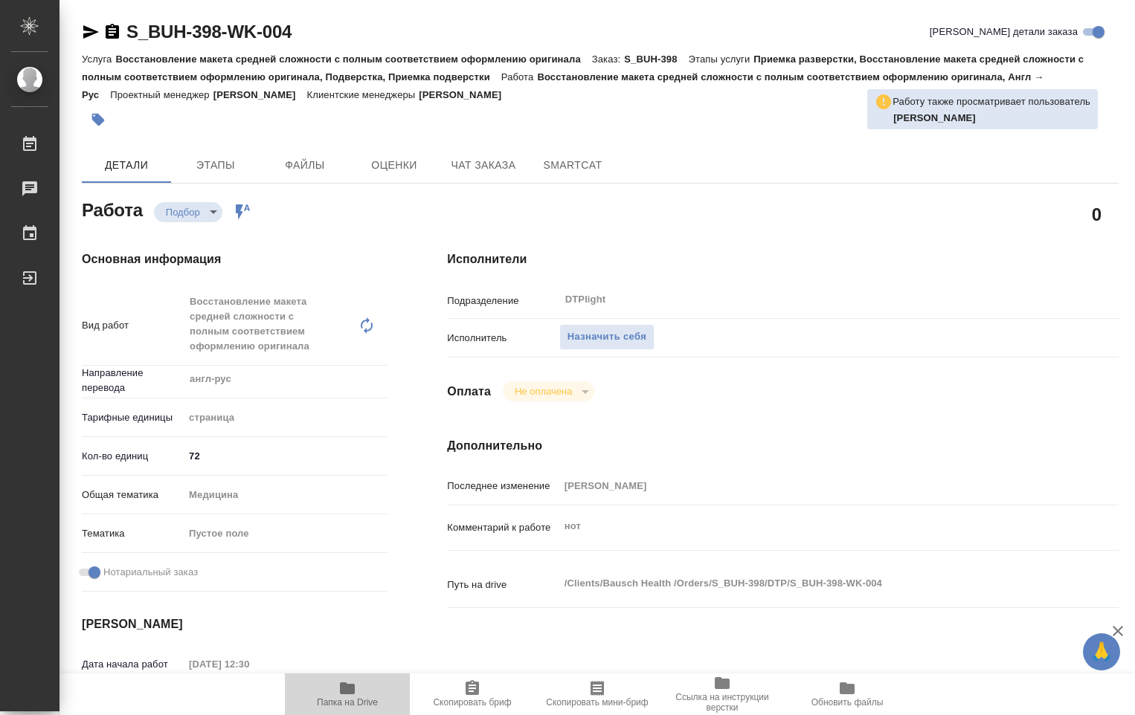
click at [360, 697] on span "Папка на Drive" at bounding box center [347, 694] width 107 height 28
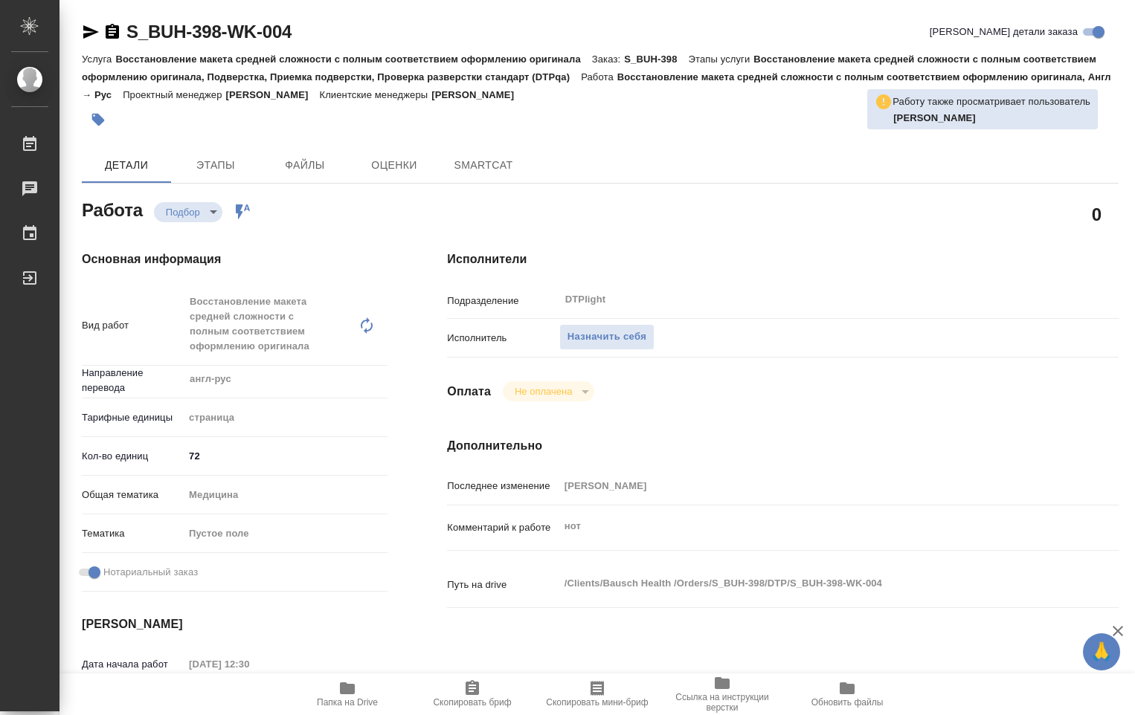
type textarea "x"
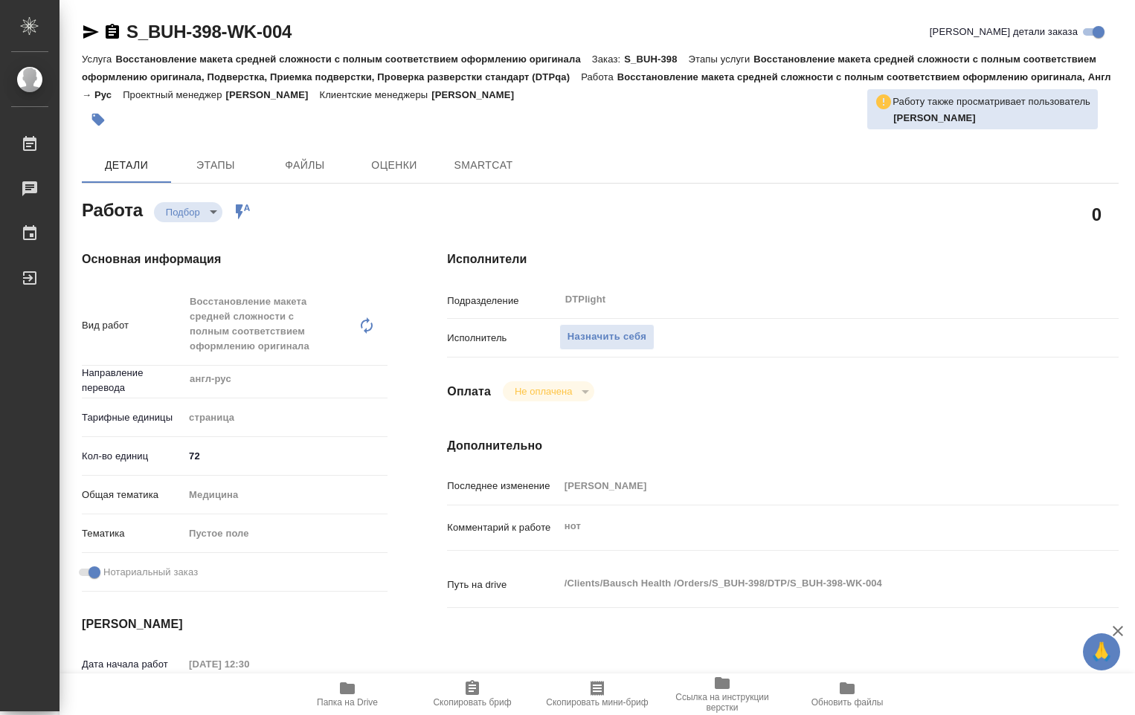
type textarea "x"
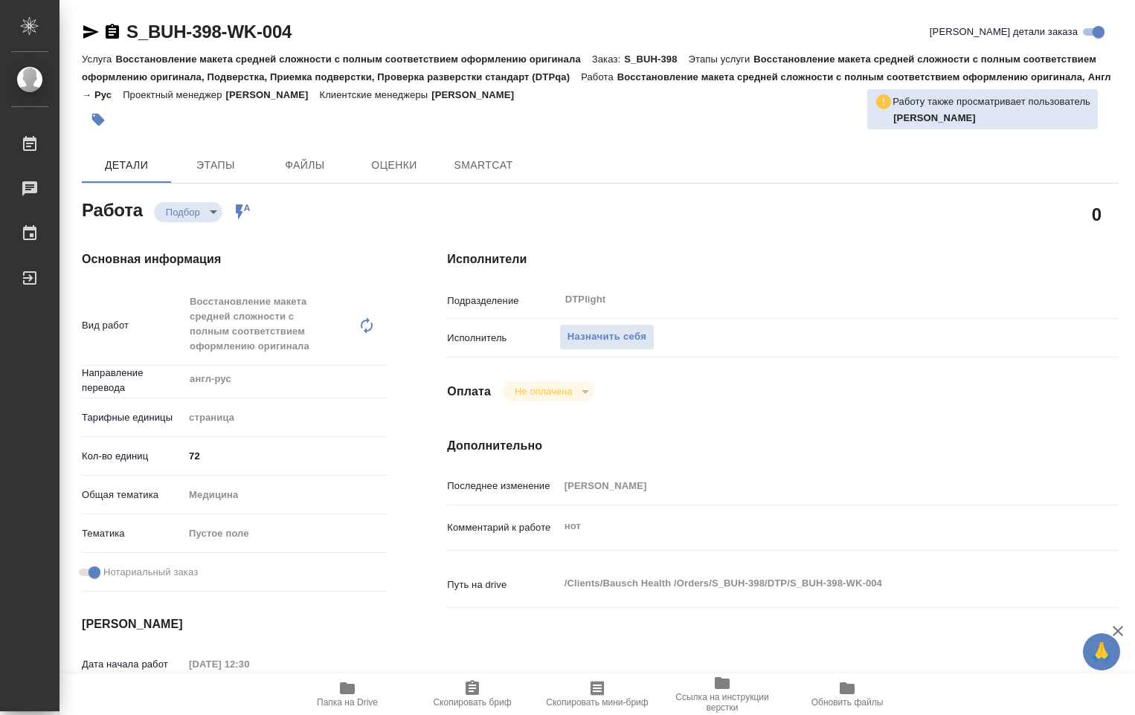
type textarea "x"
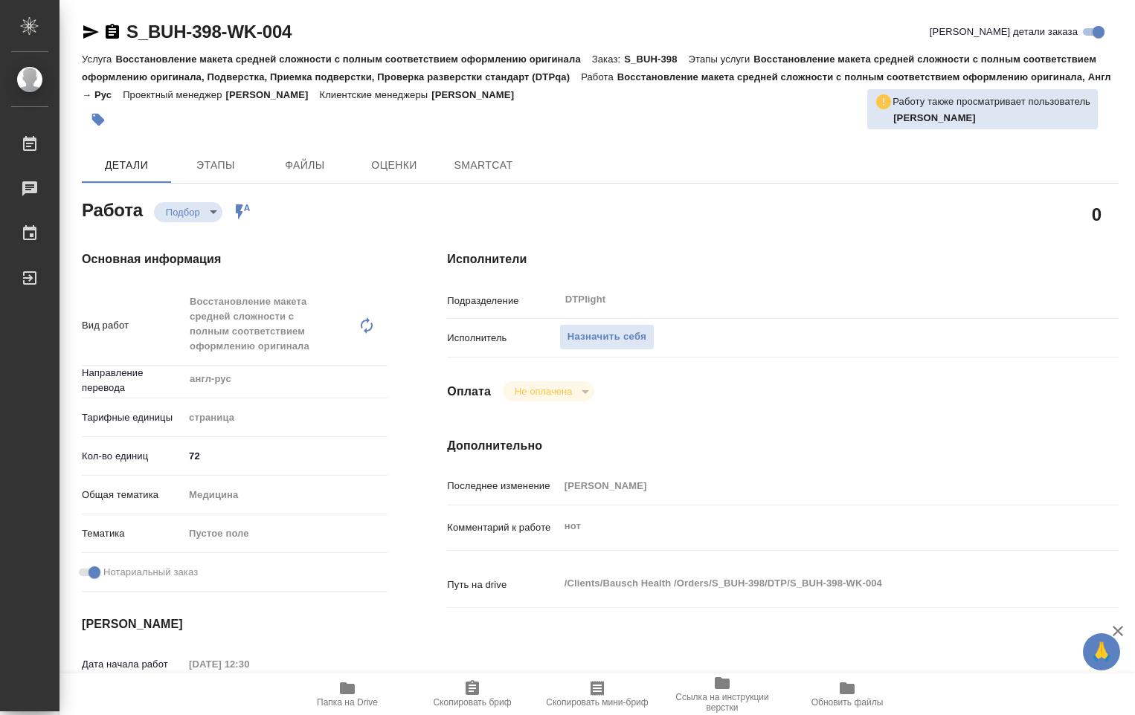
type textarea "x"
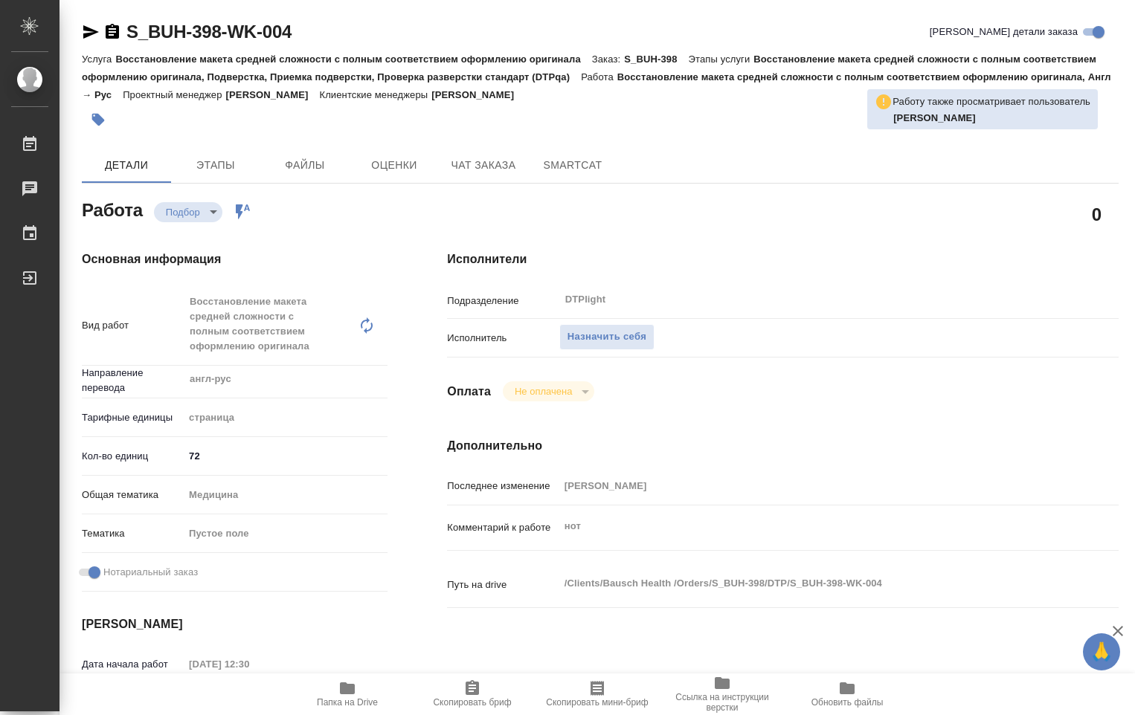
type textarea "x"
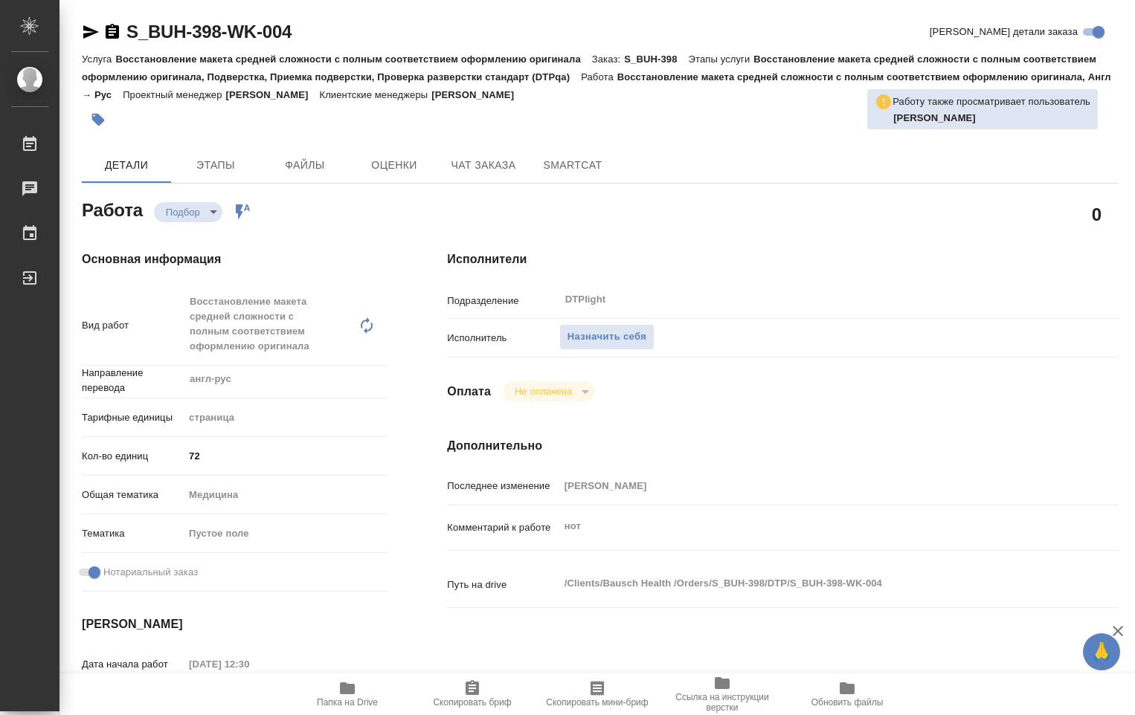
type textarea "x"
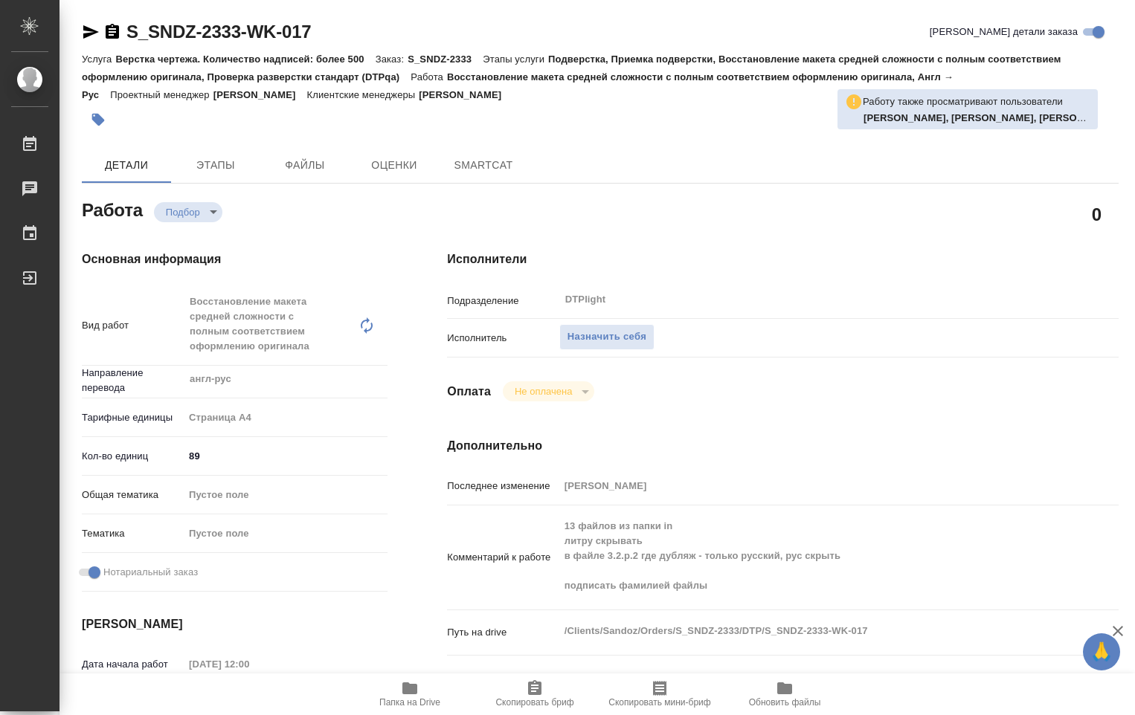
type textarea "x"
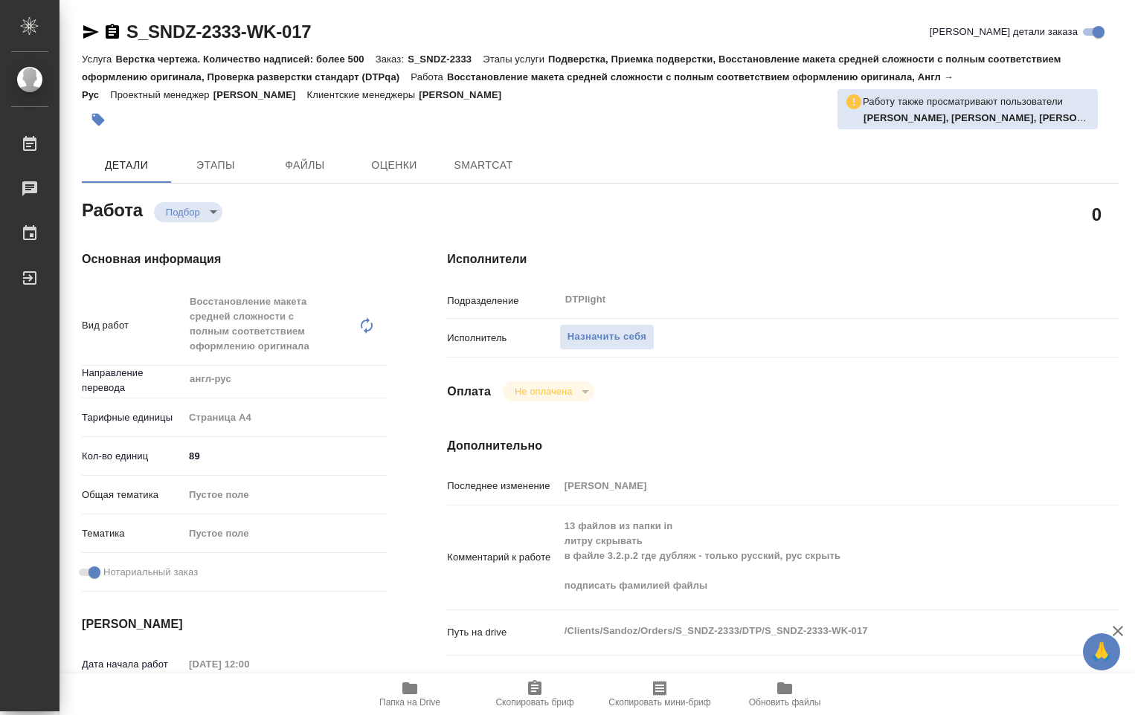
type textarea "x"
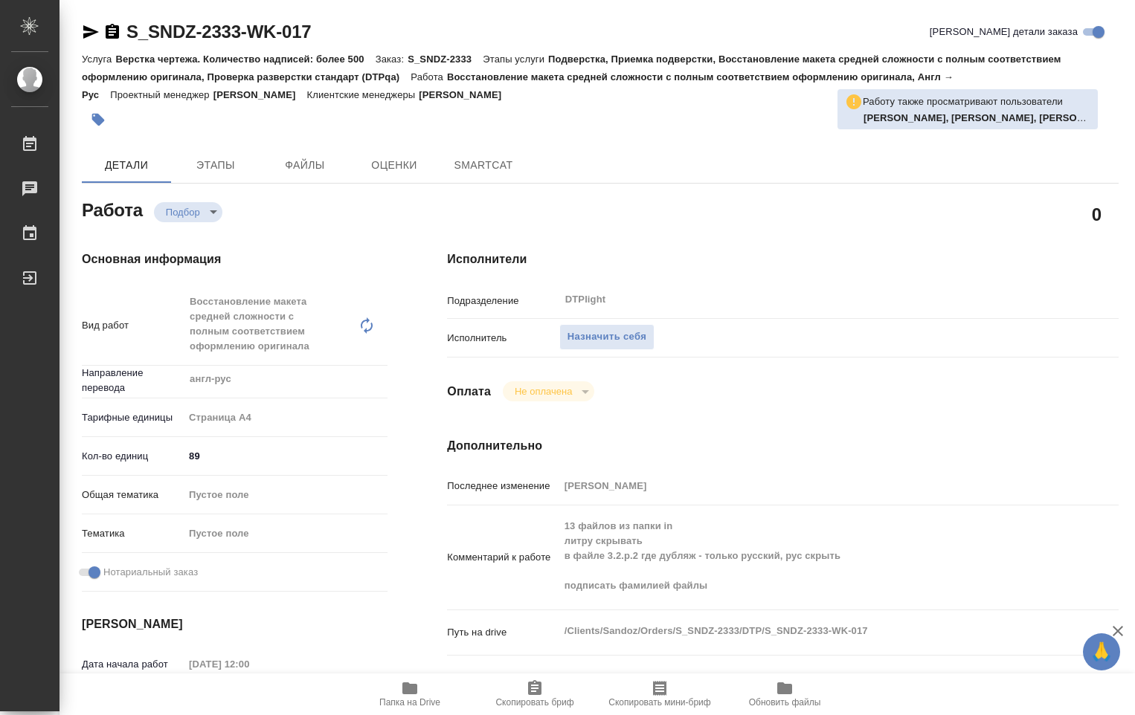
type textarea "x"
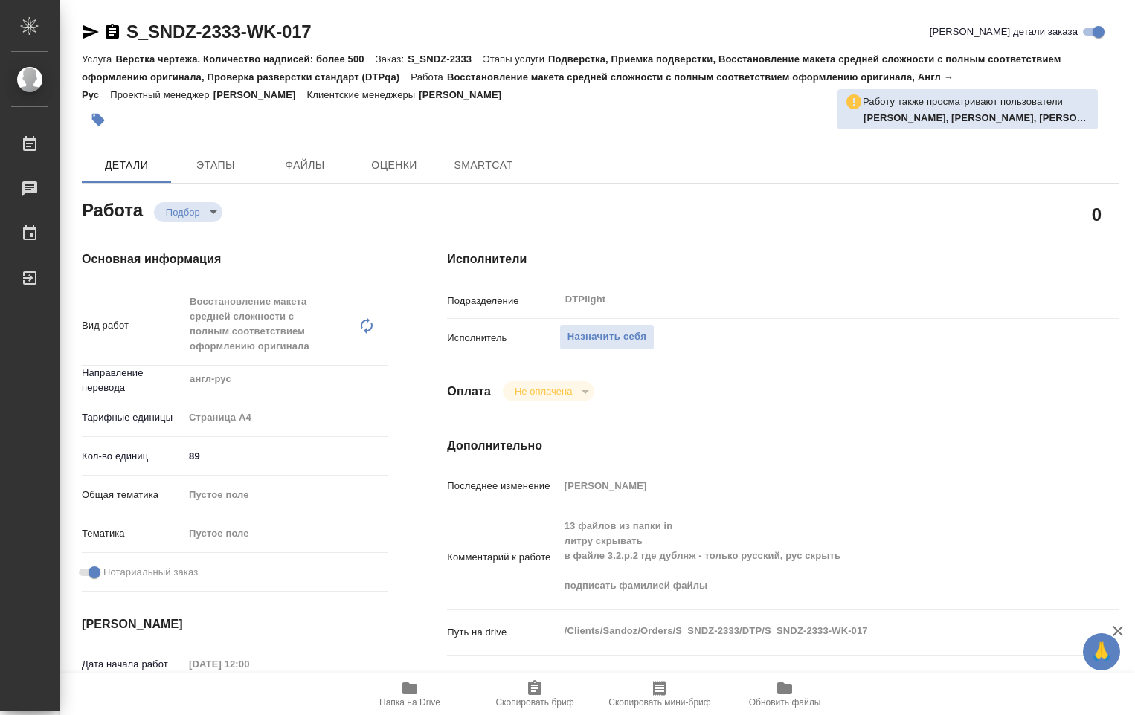
type textarea "x"
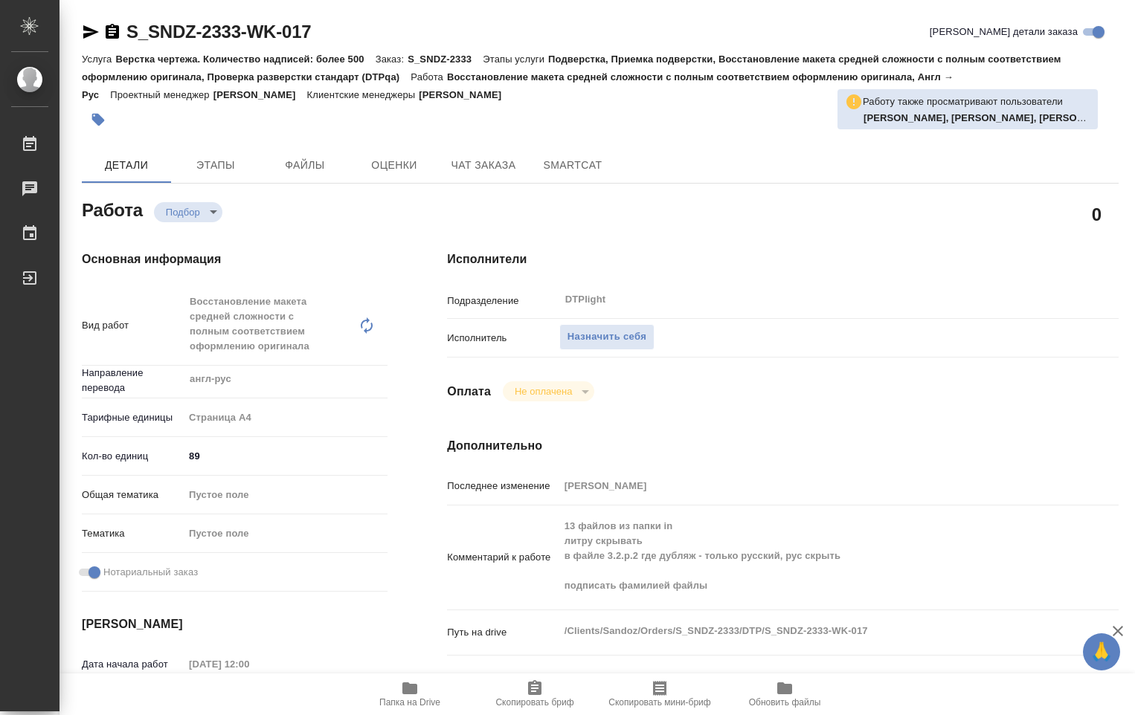
type textarea "x"
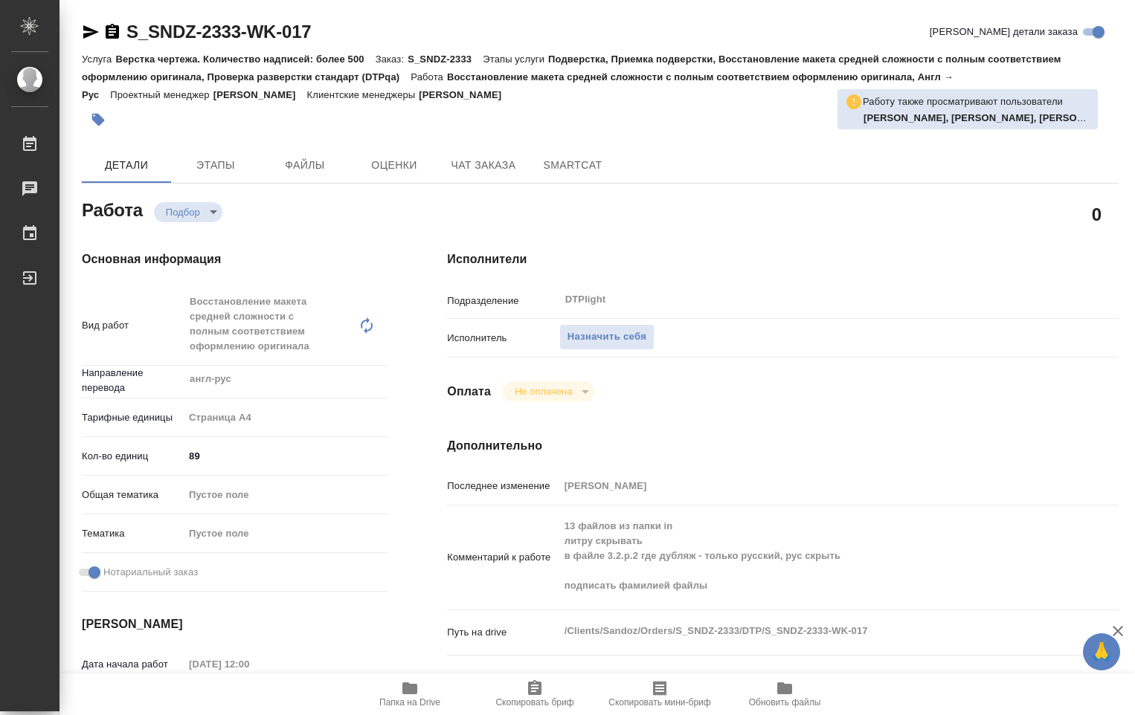
type textarea "x"
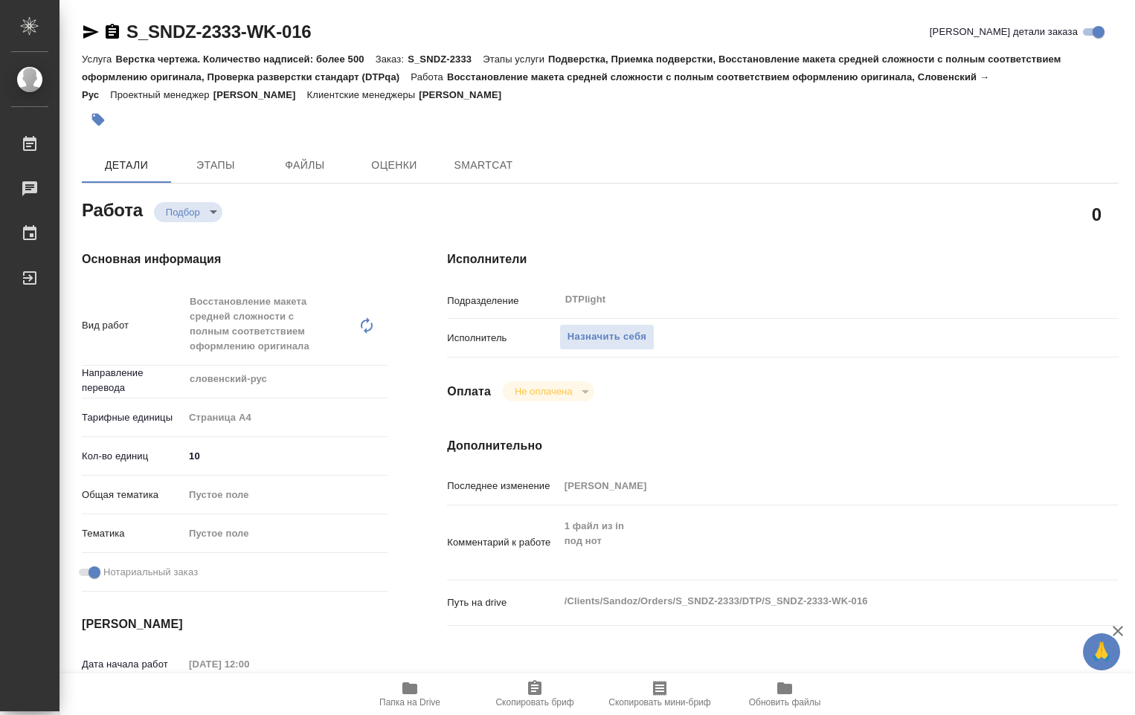
type textarea "x"
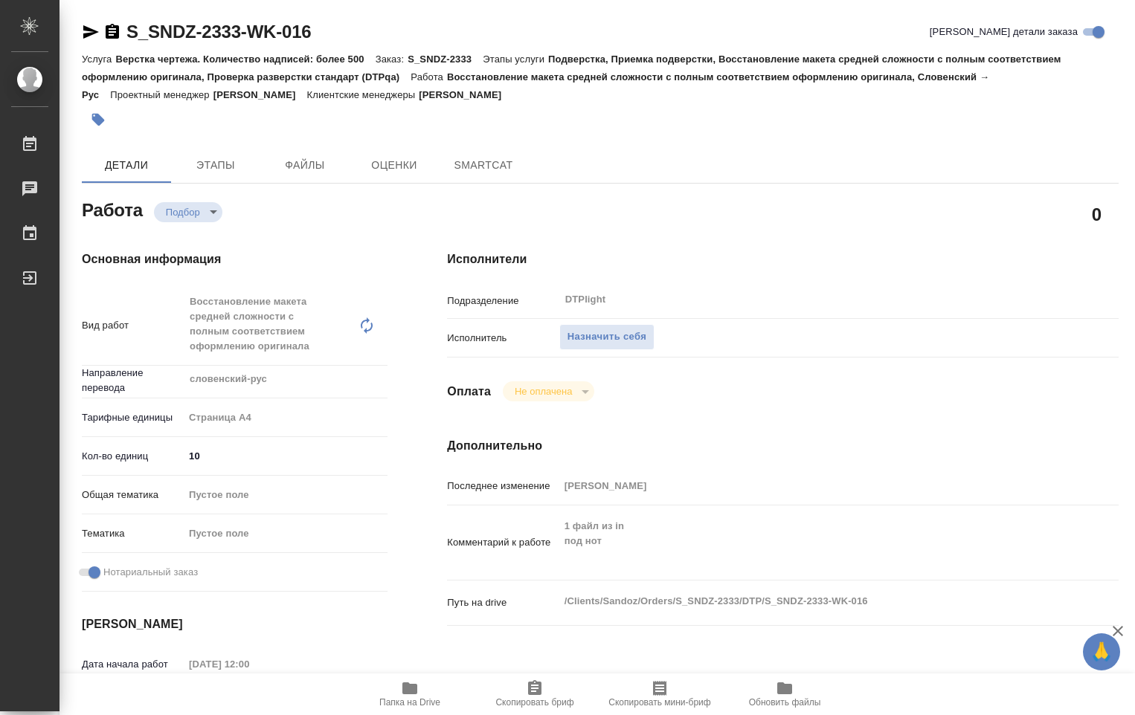
type textarea "x"
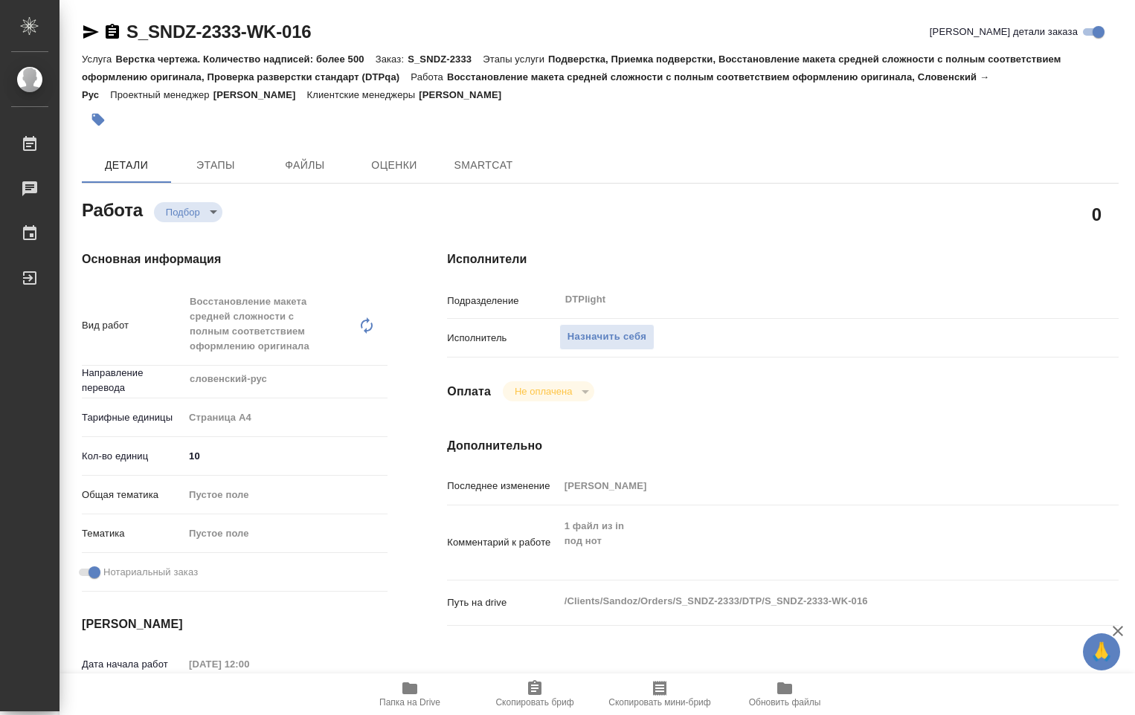
type textarea "x"
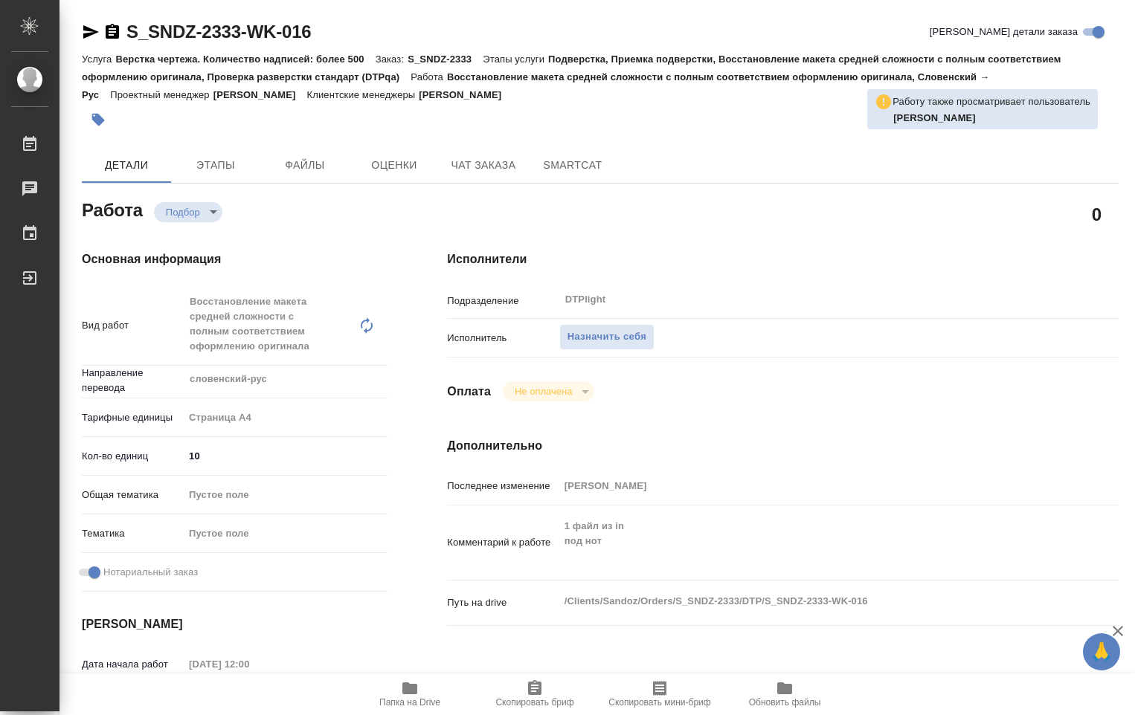
type textarea "x"
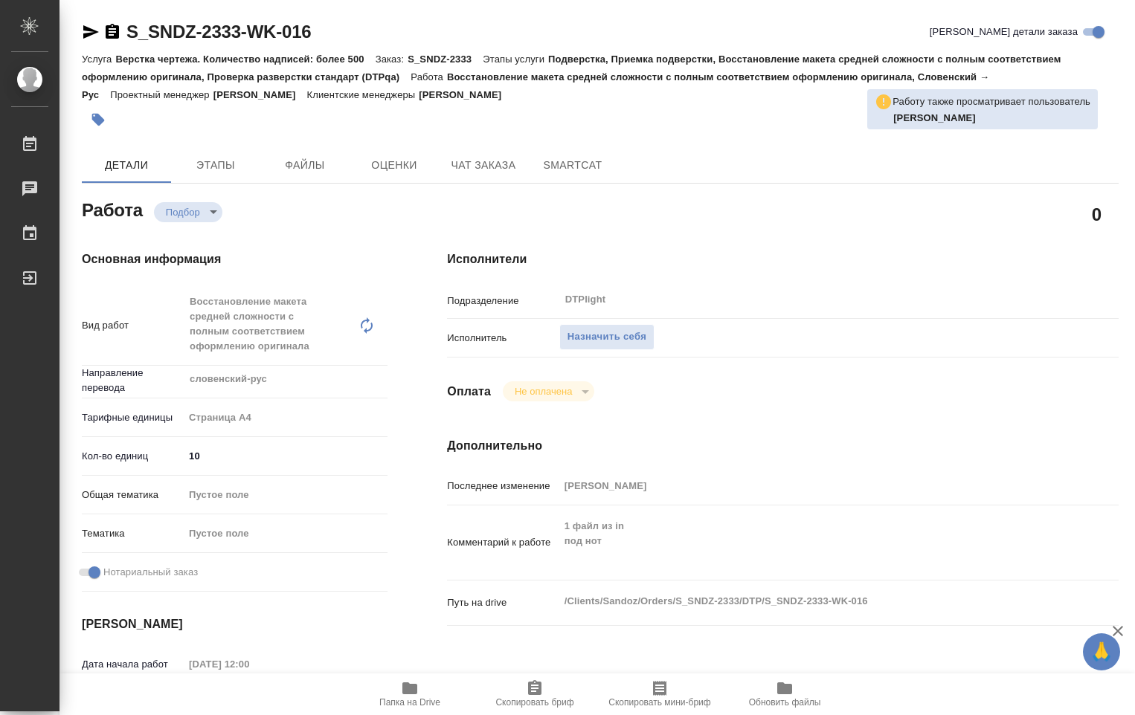
type textarea "x"
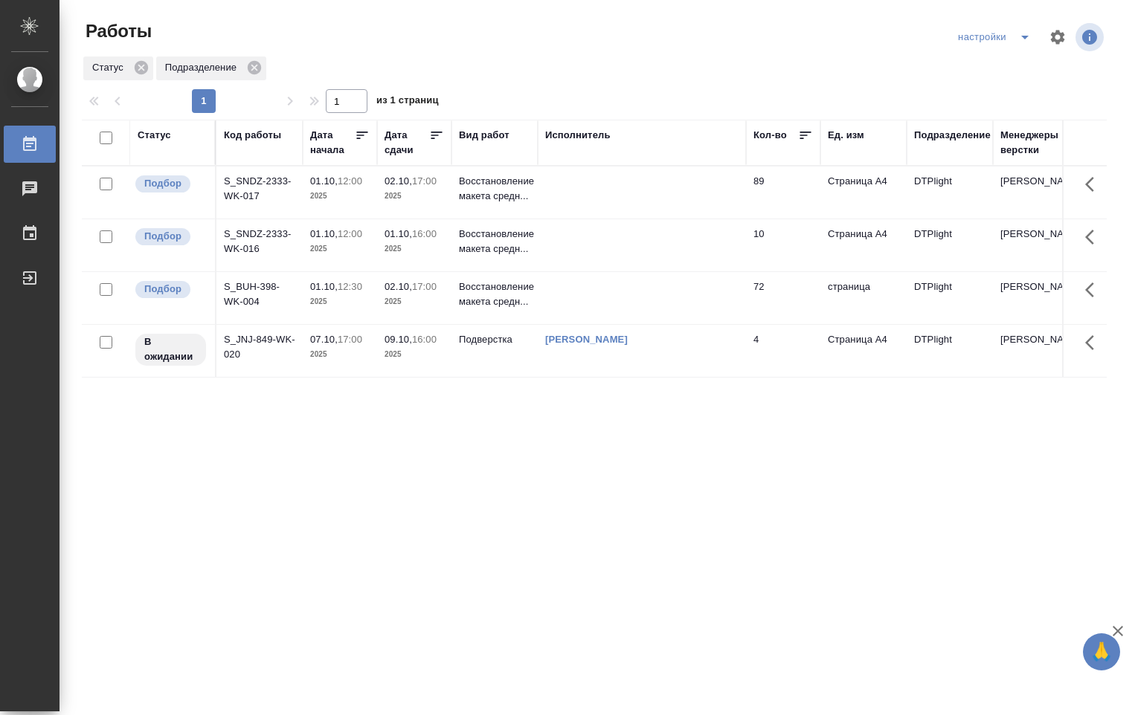
click at [358, 231] on p "12:00" at bounding box center [350, 233] width 25 height 11
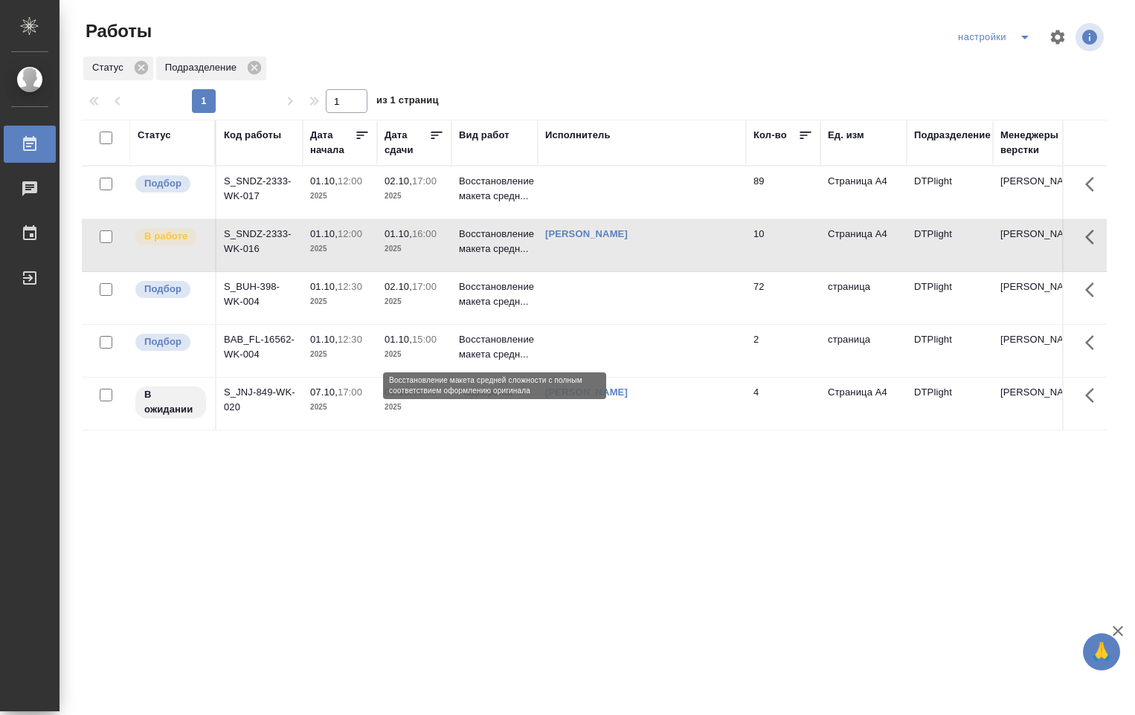
click at [476, 349] on p "Восстановление макета средн..." at bounding box center [494, 347] width 71 height 30
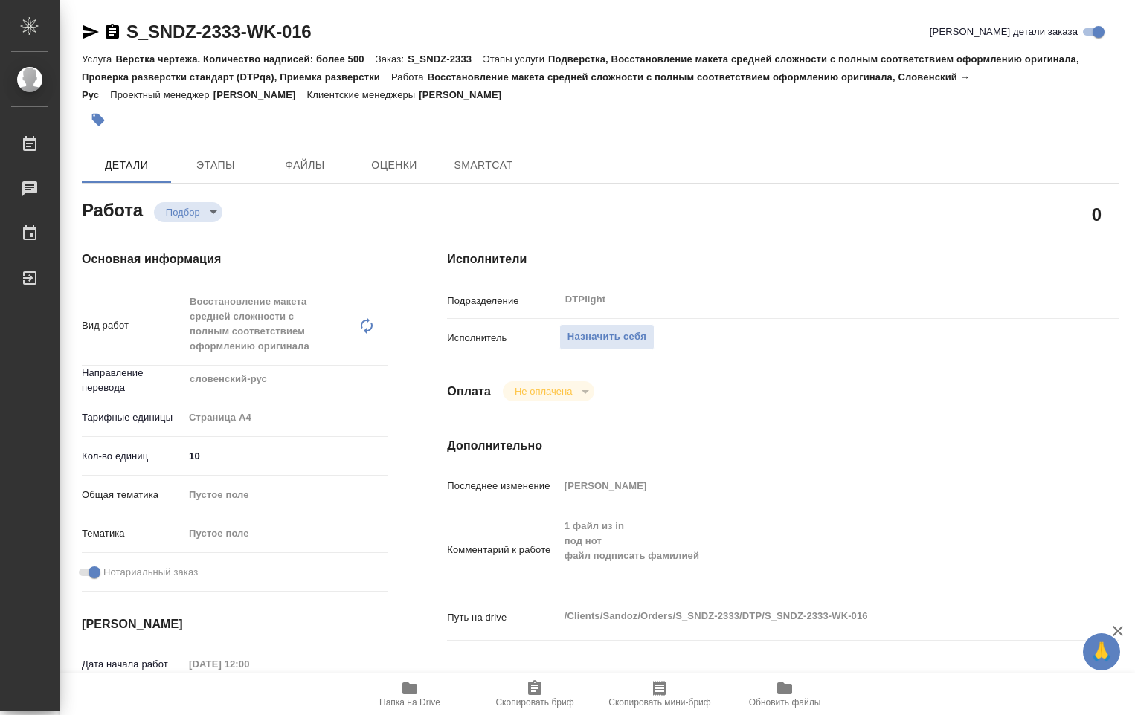
type textarea "x"
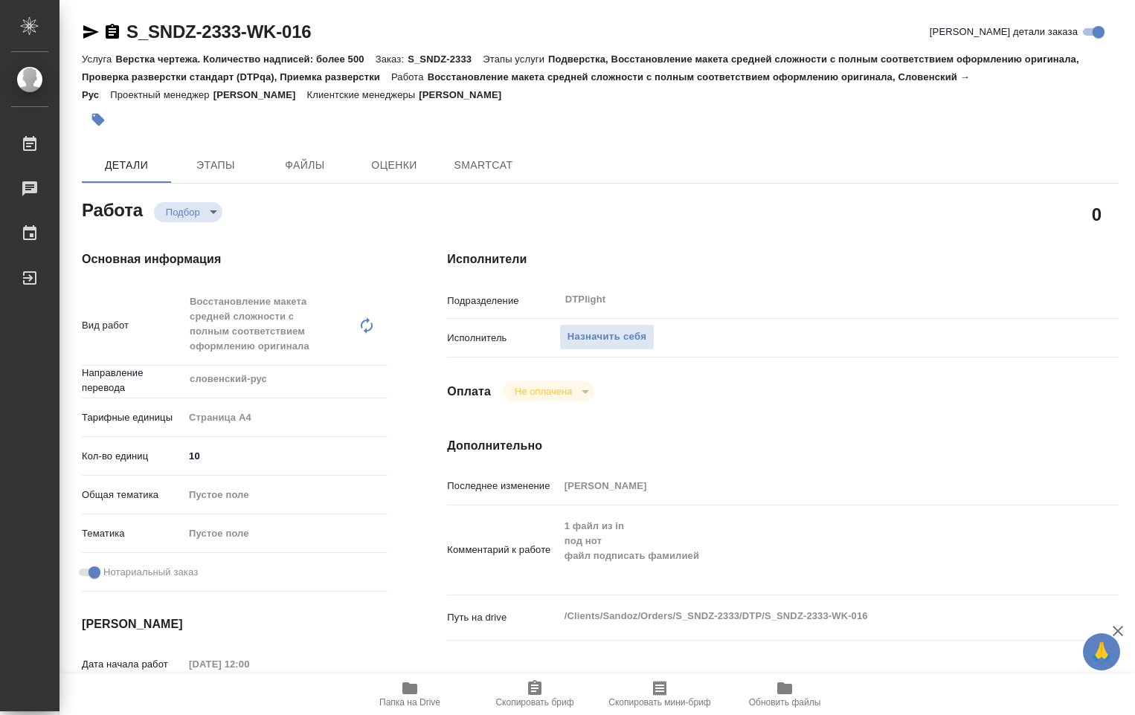
type textarea "x"
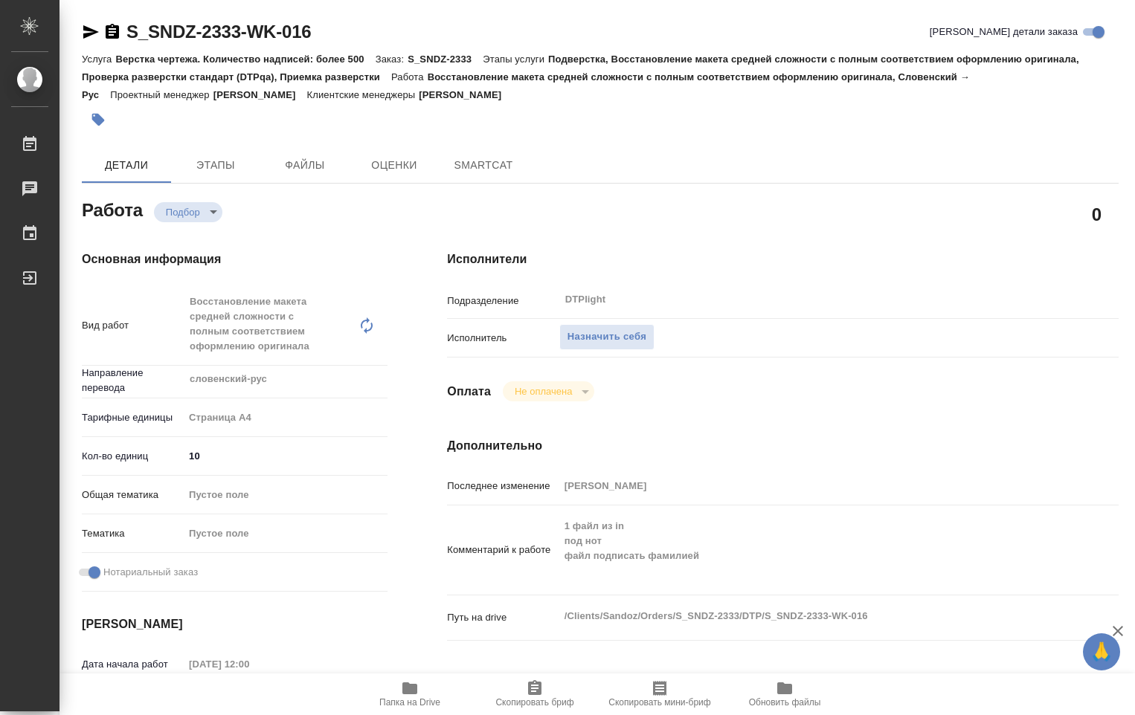
type textarea "x"
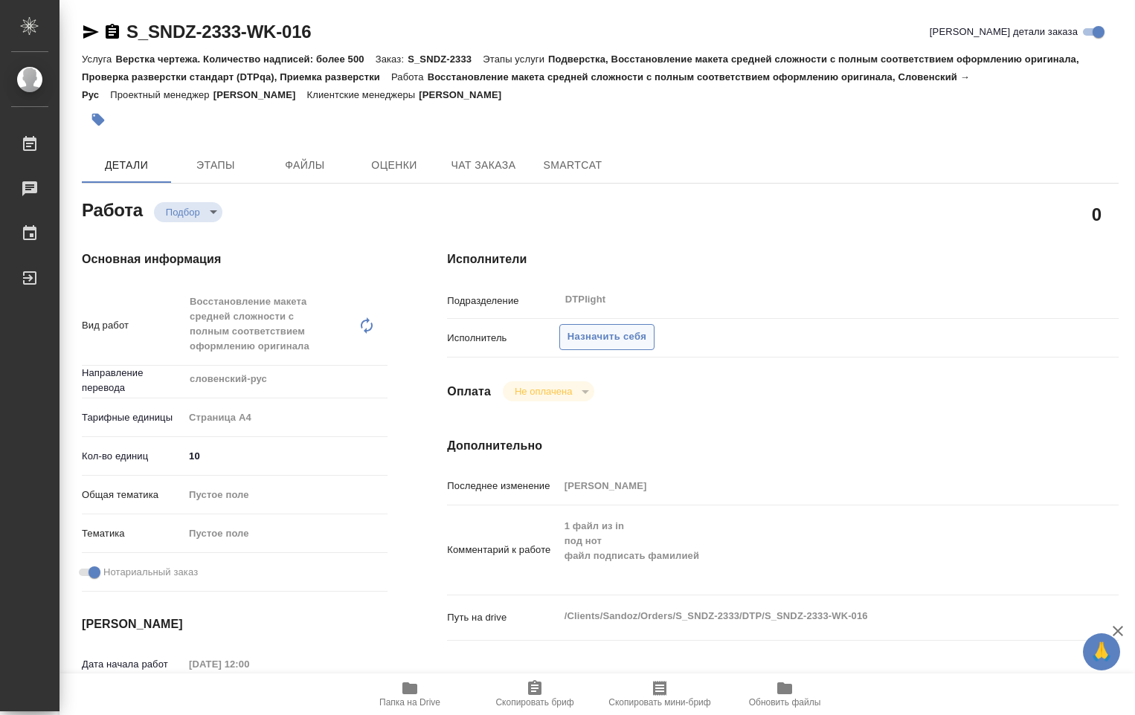
type textarea "x"
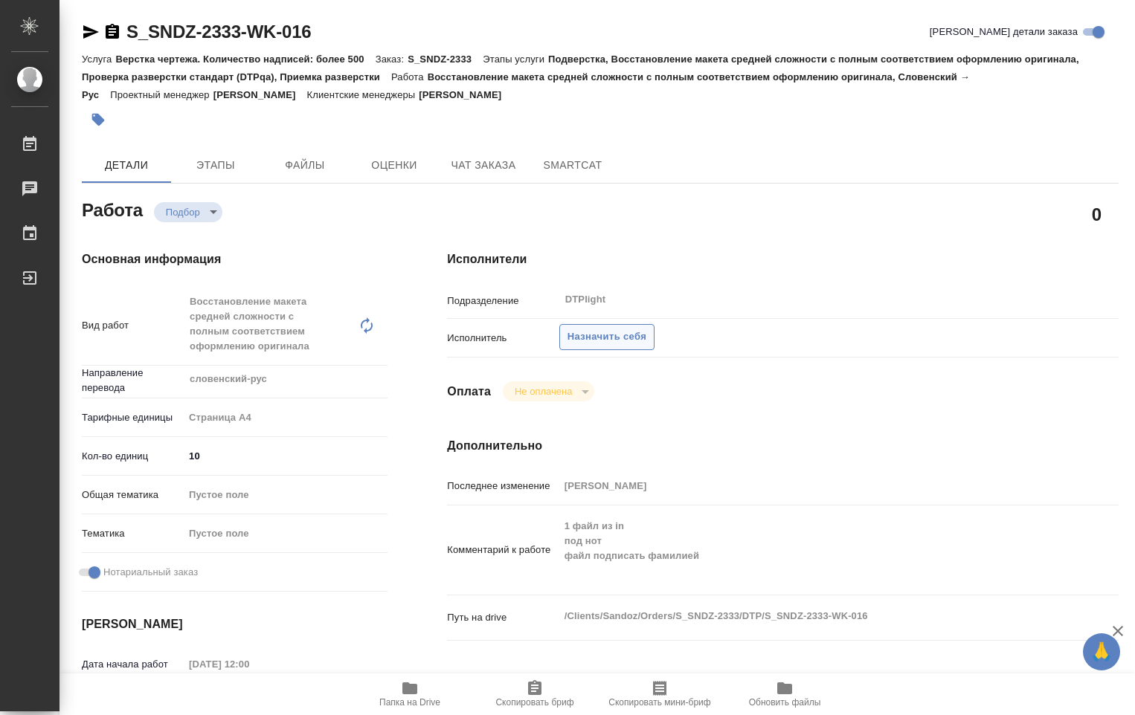
type textarea "x"
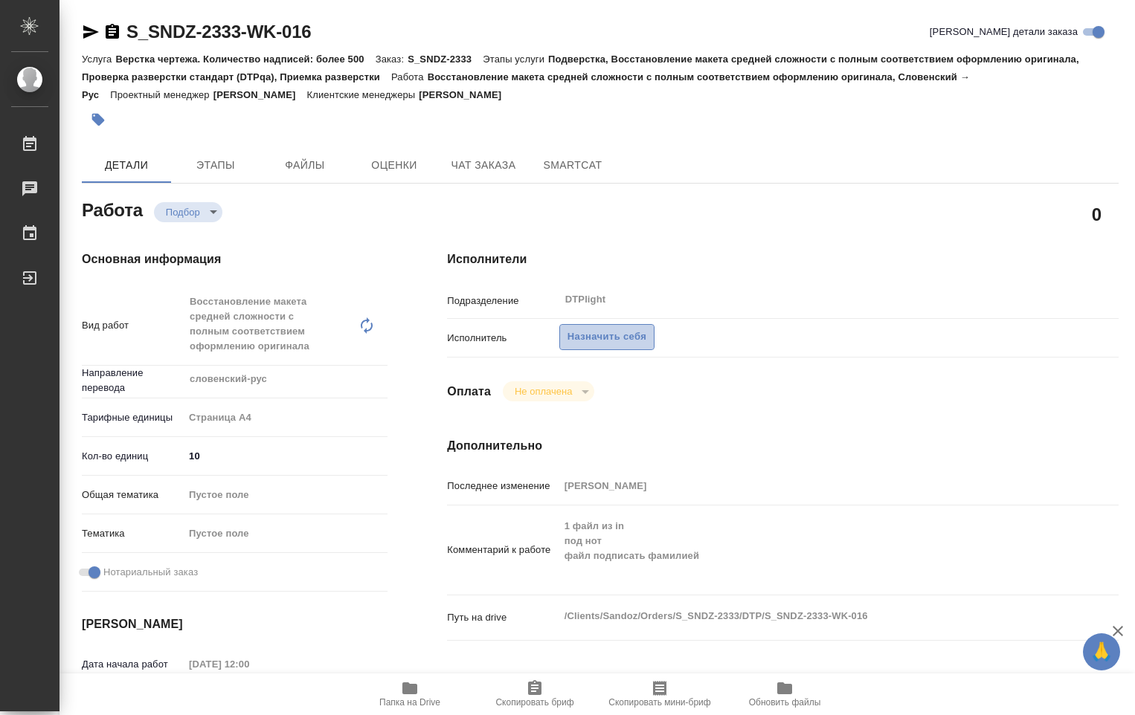
click at [593, 340] on span "Назначить себя" at bounding box center [606, 337] width 79 height 17
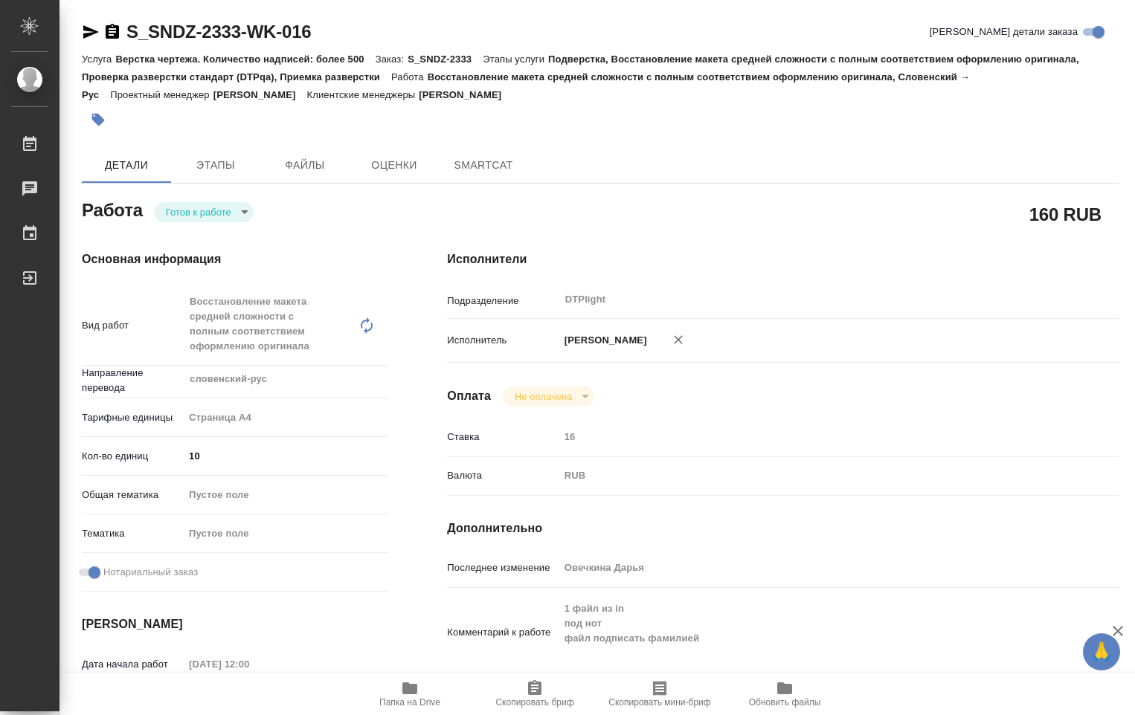
type textarea "x"
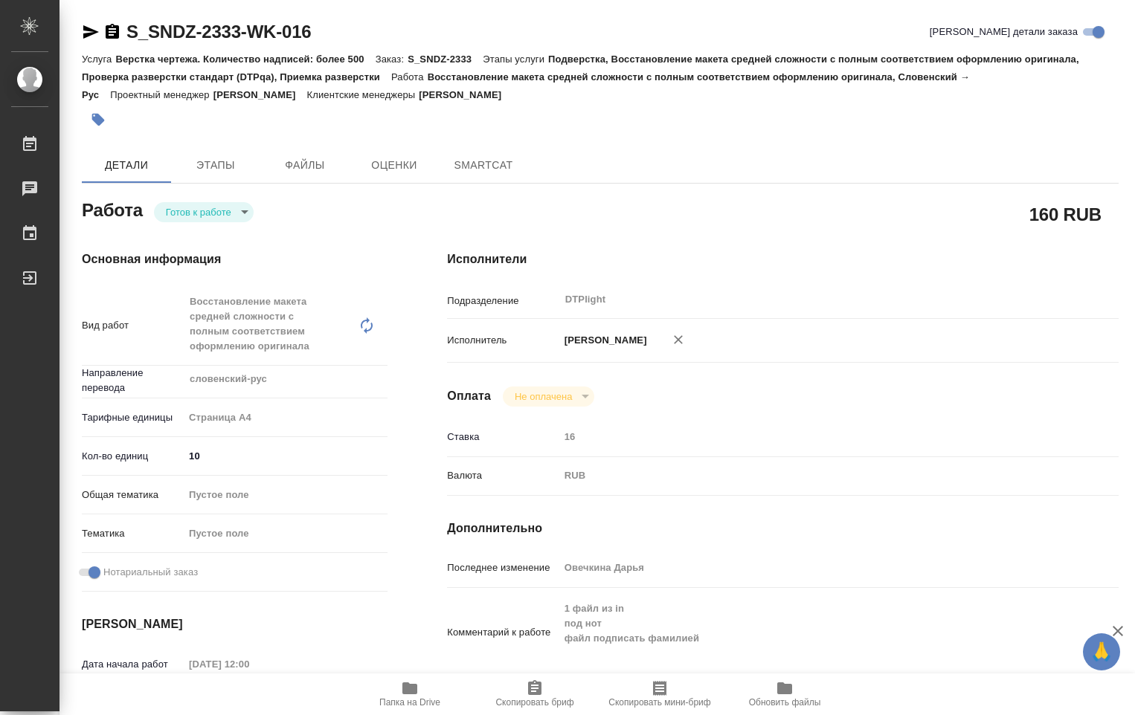
type textarea "x"
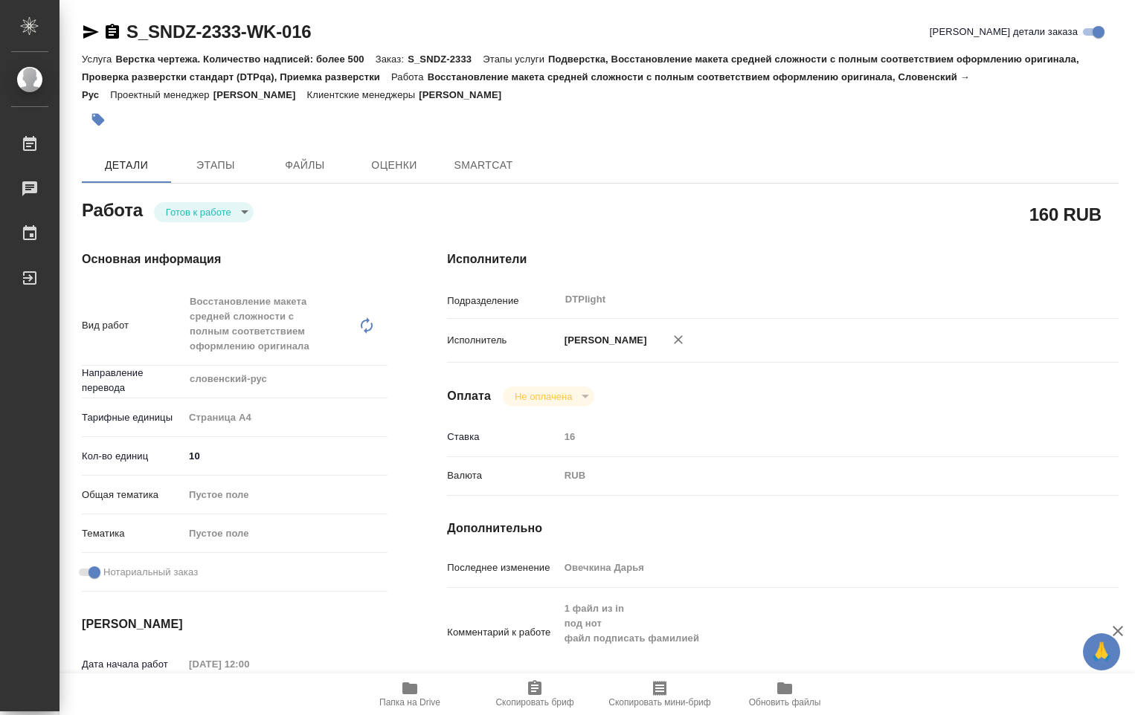
type textarea "x"
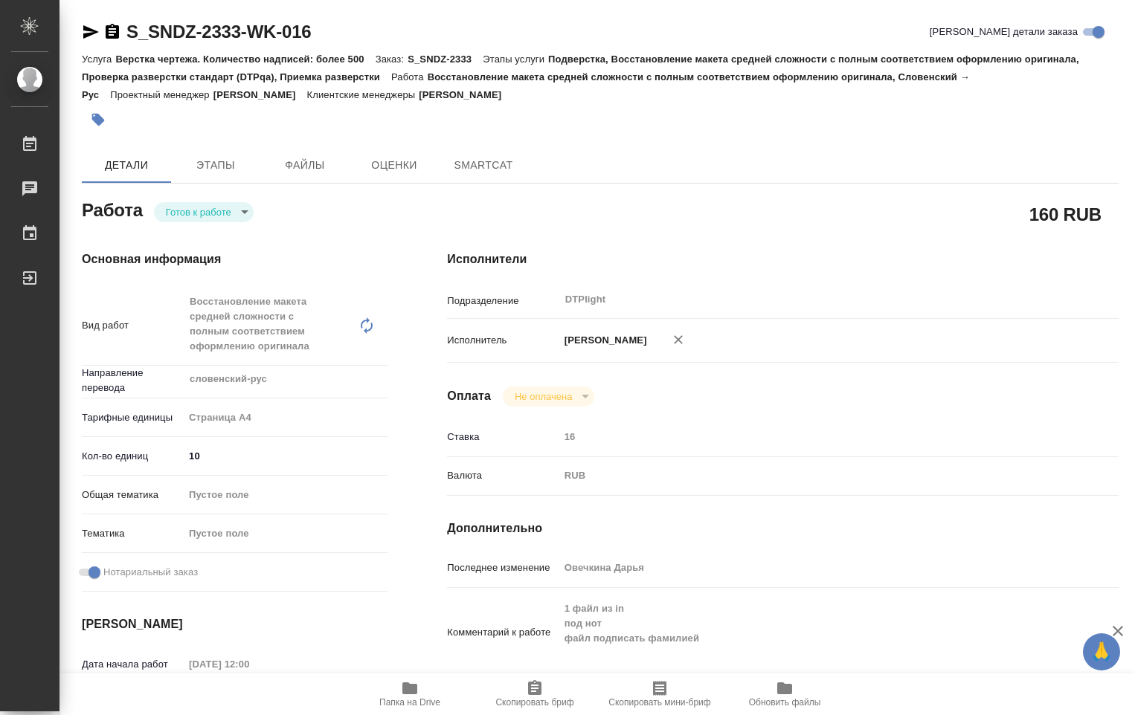
type textarea "x"
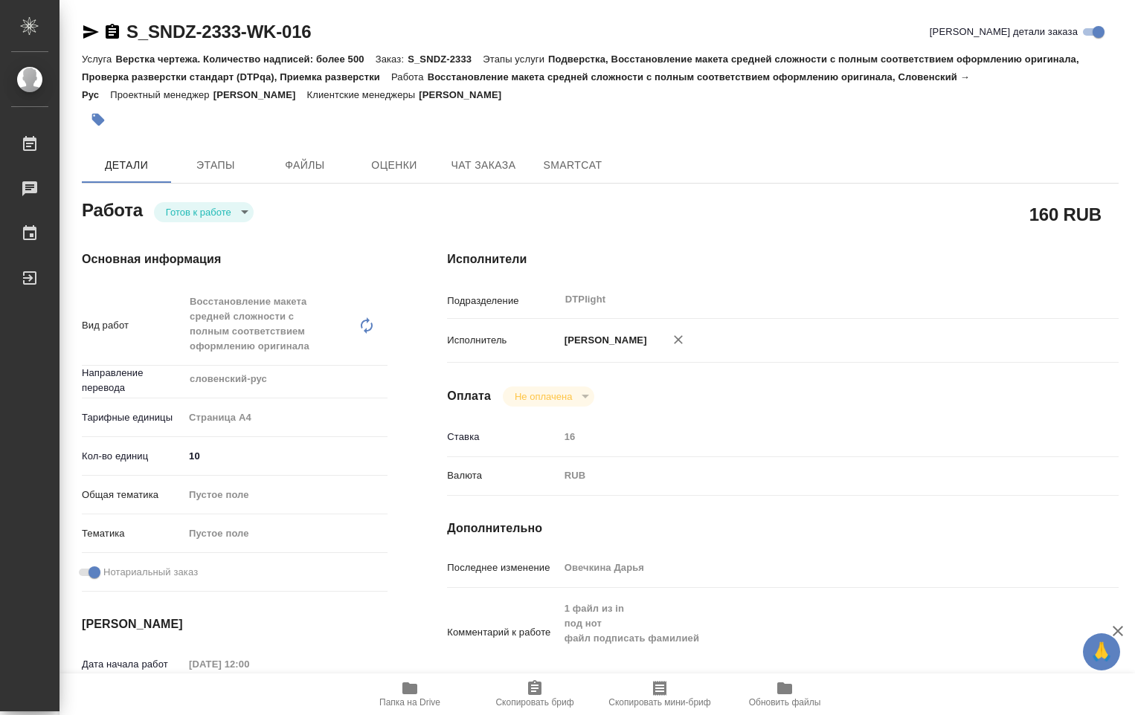
click at [246, 209] on body "🙏 .cls-1 fill:#fff; AWATERA Ovechkina Darya Работы Чаты График Выйти S_SNDZ-233…" at bounding box center [567, 357] width 1135 height 715
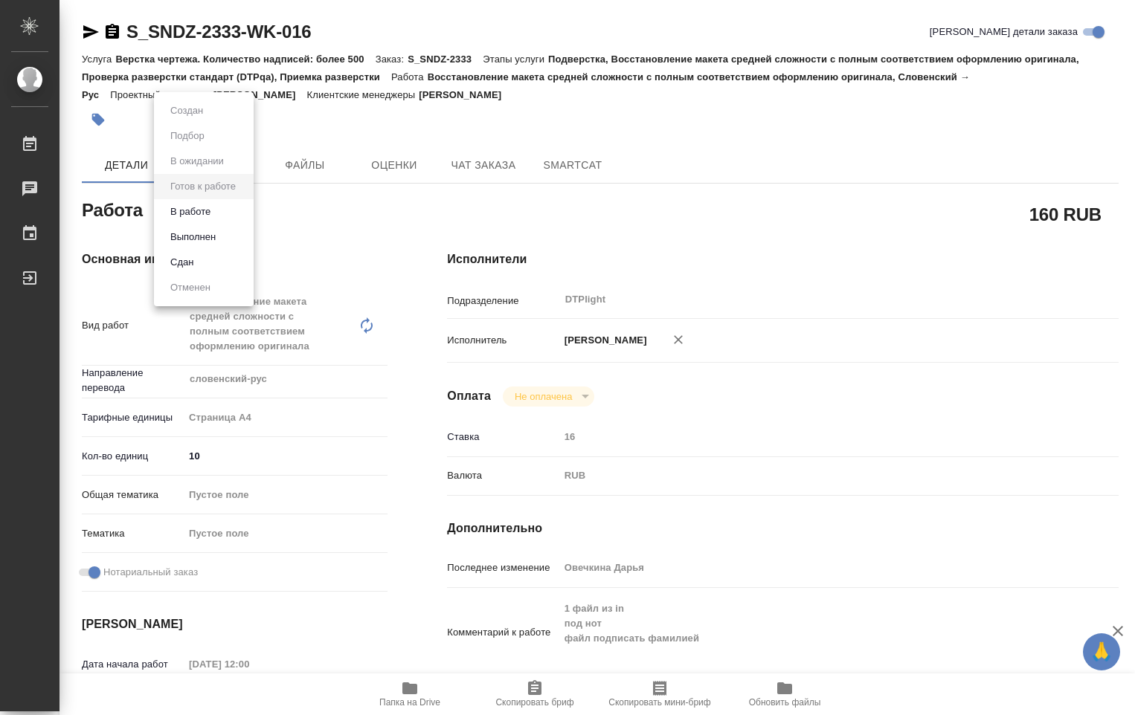
type textarea "x"
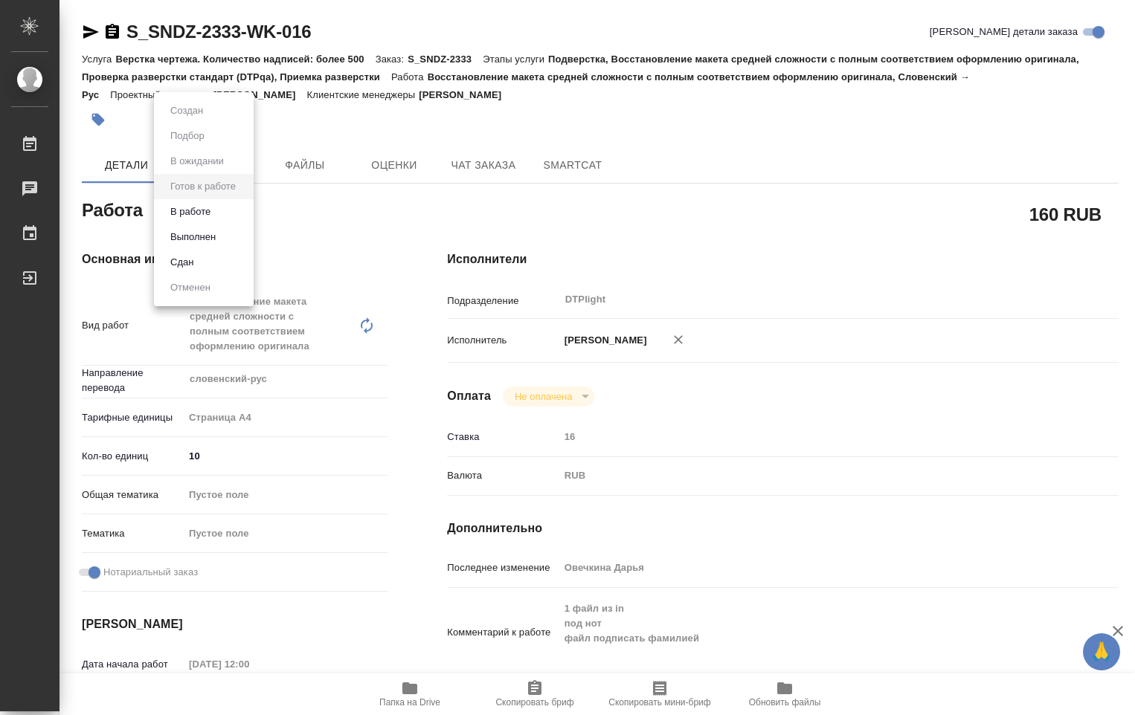
click at [229, 211] on li "В работе" at bounding box center [204, 211] width 100 height 25
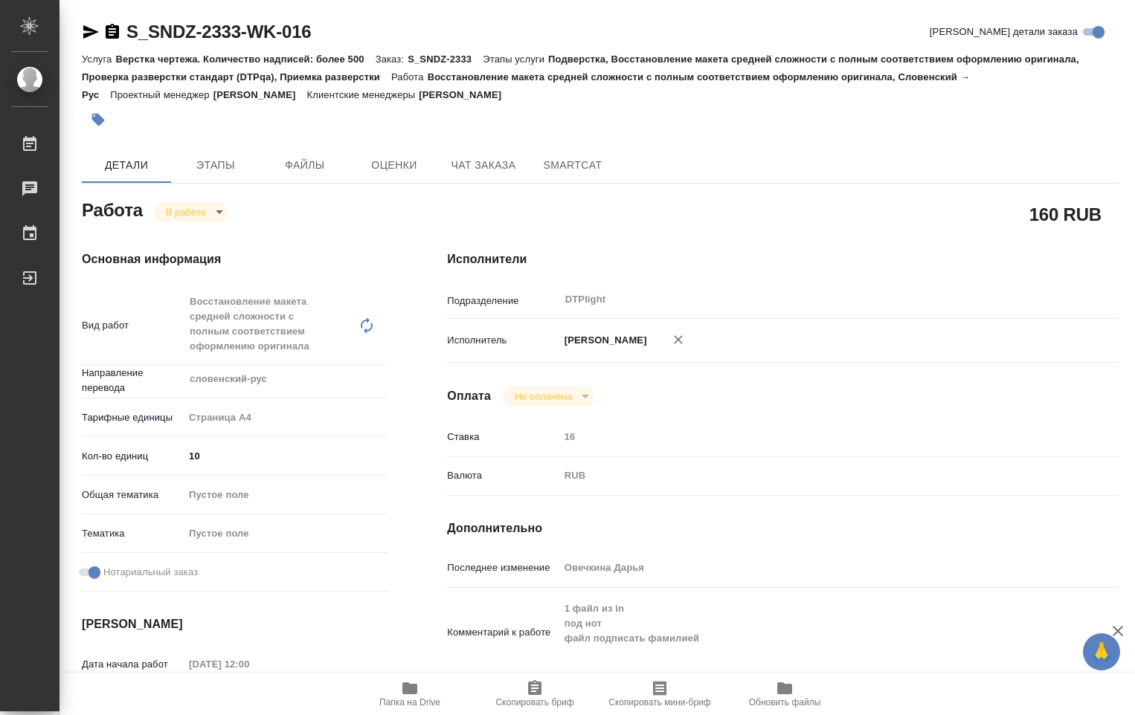
type textarea "x"
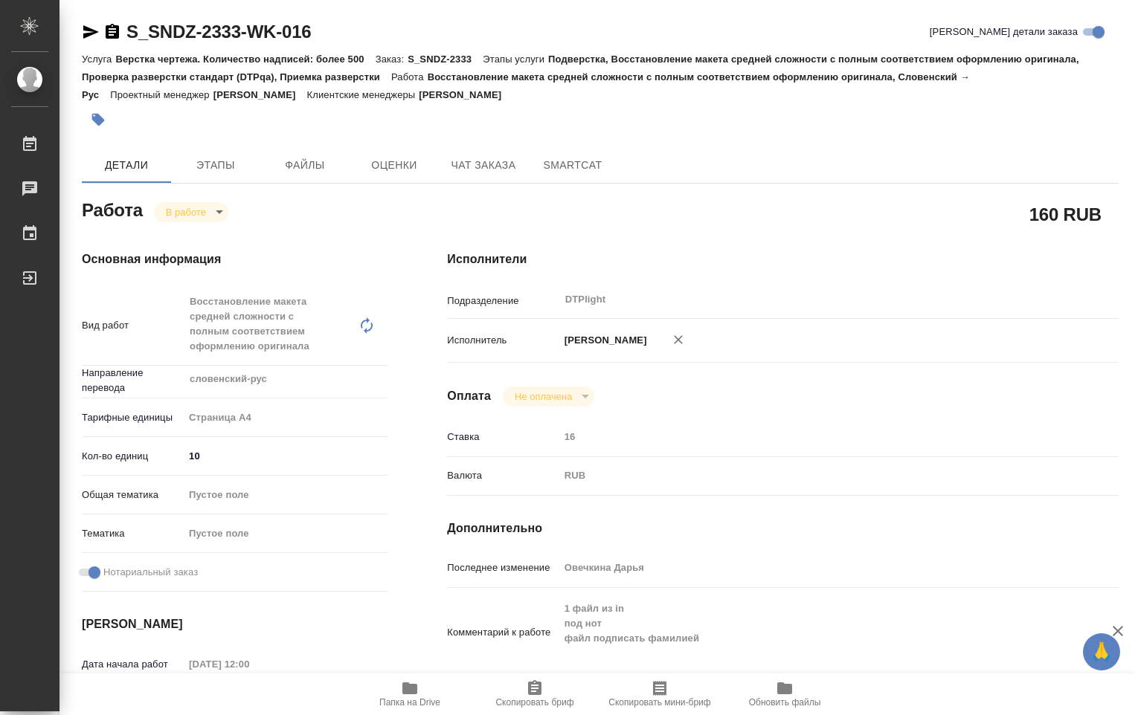
type textarea "x"
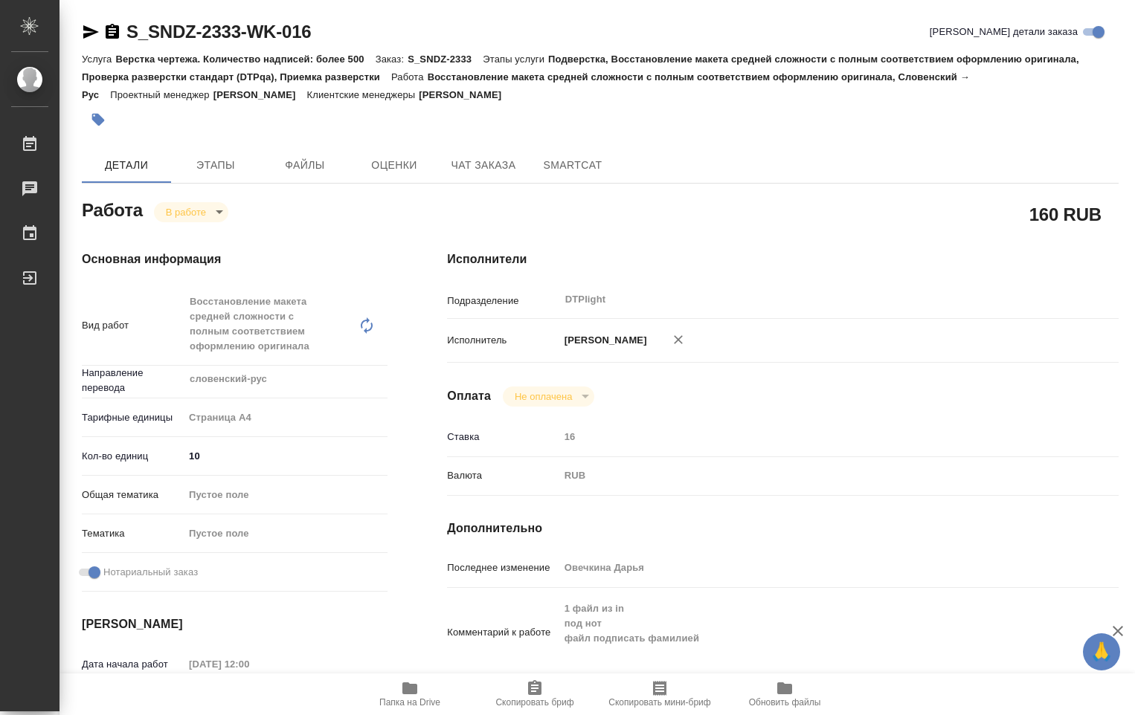
type textarea "x"
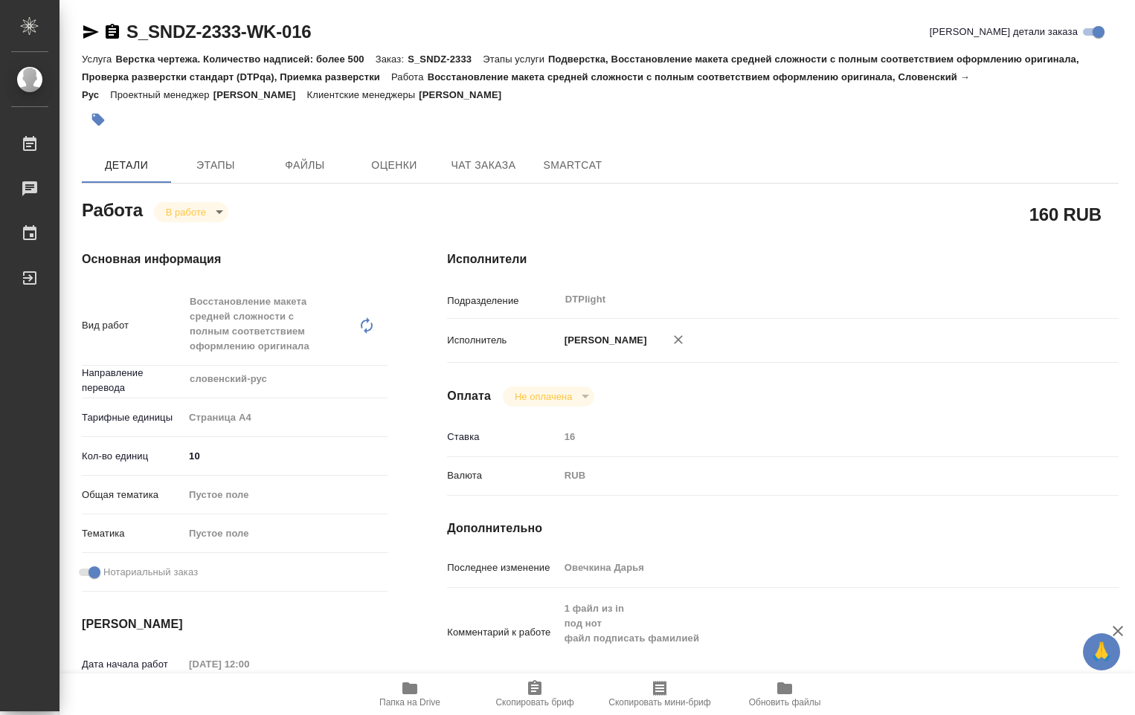
type textarea "x"
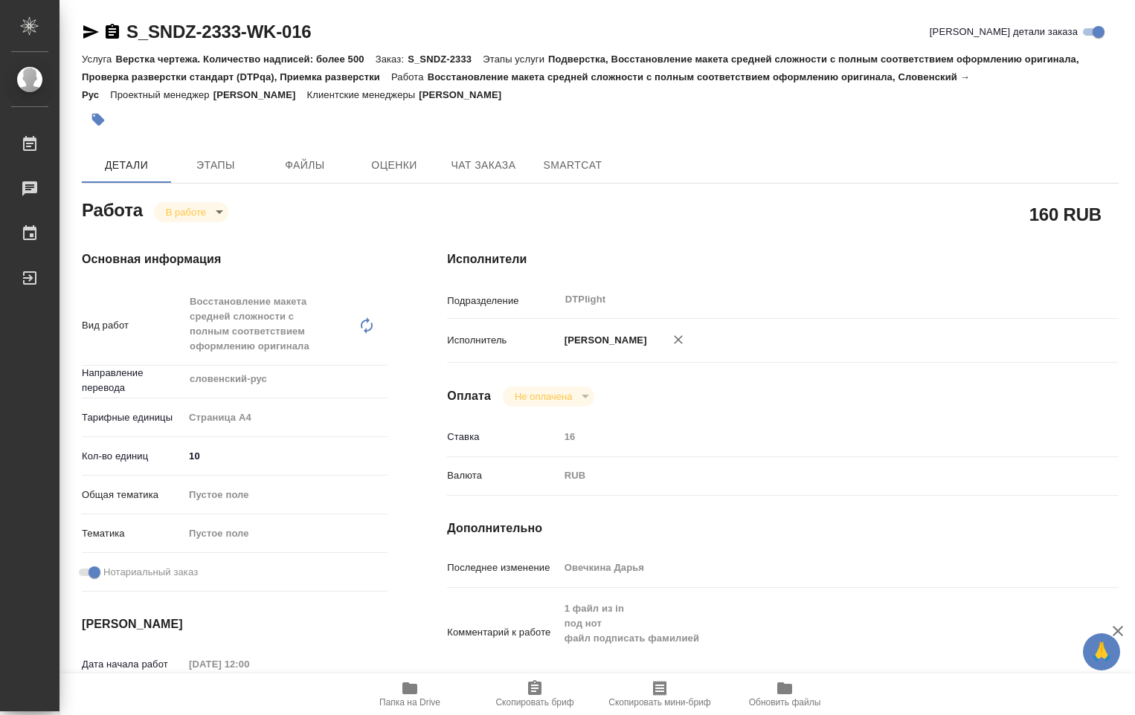
scroll to position [74, 0]
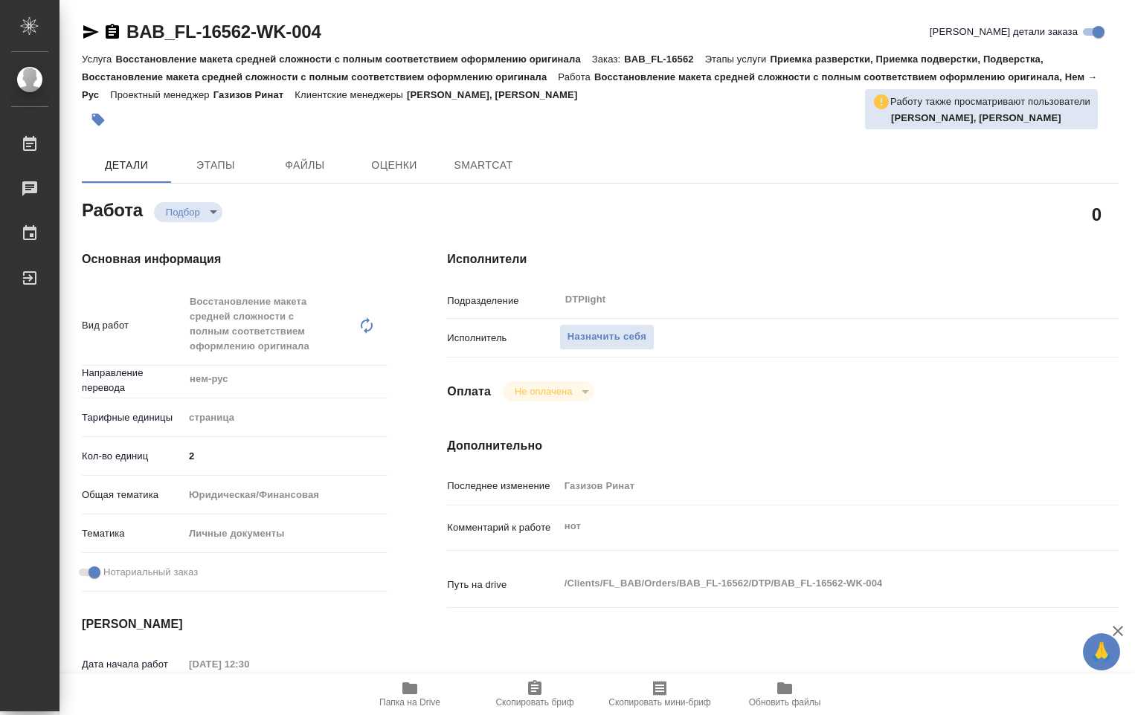
type textarea "x"
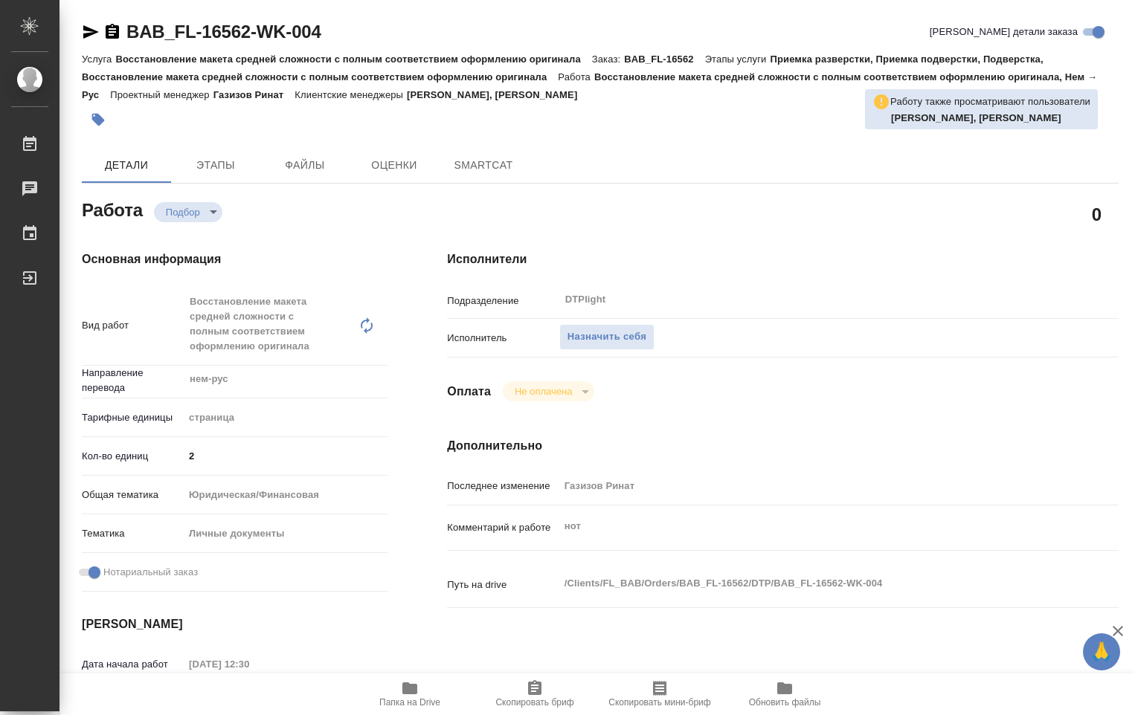
type textarea "x"
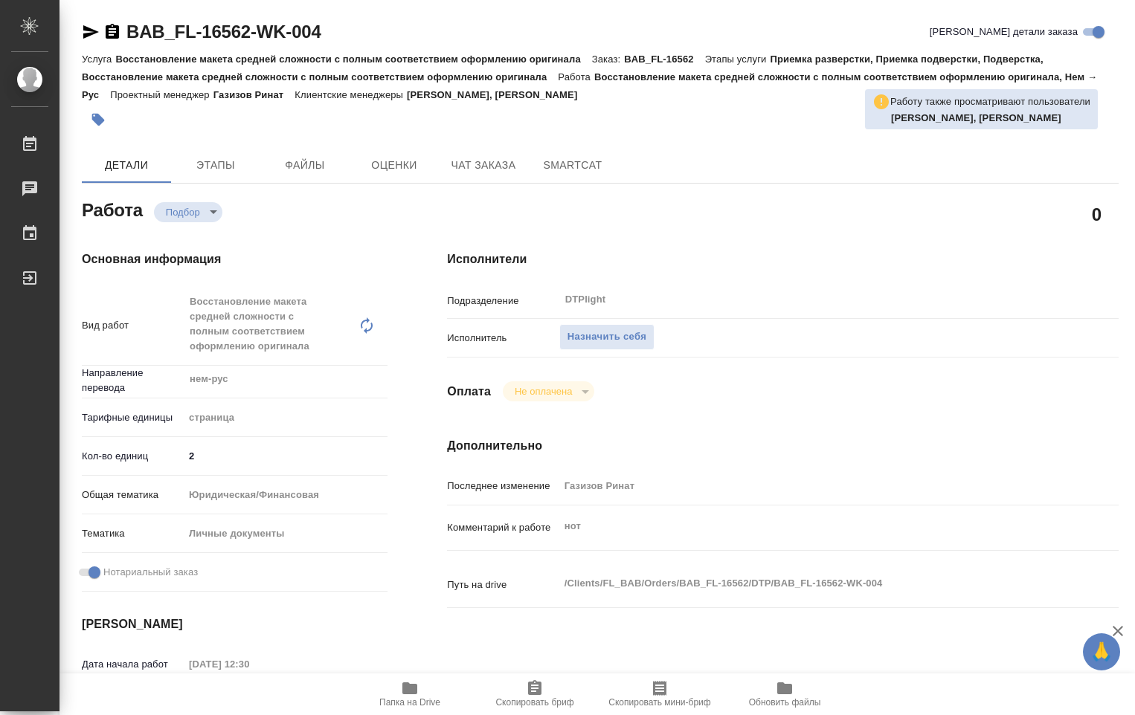
type textarea "x"
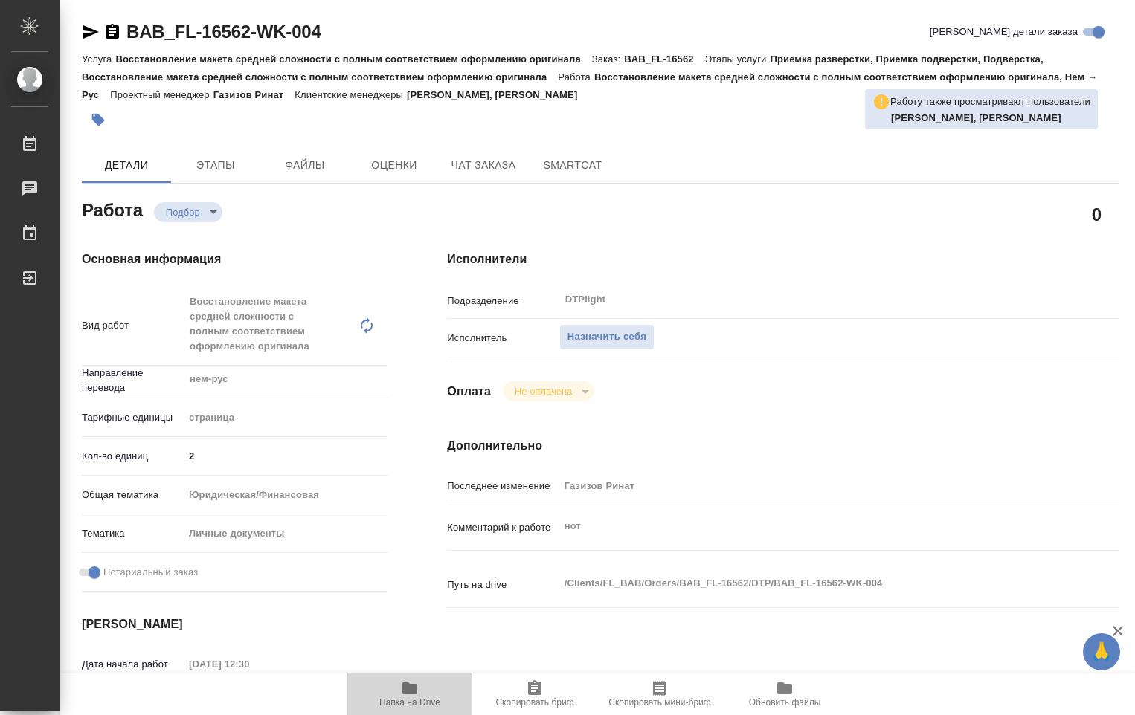
click at [414, 698] on span "Папка на Drive" at bounding box center [409, 702] width 61 height 10
type textarea "x"
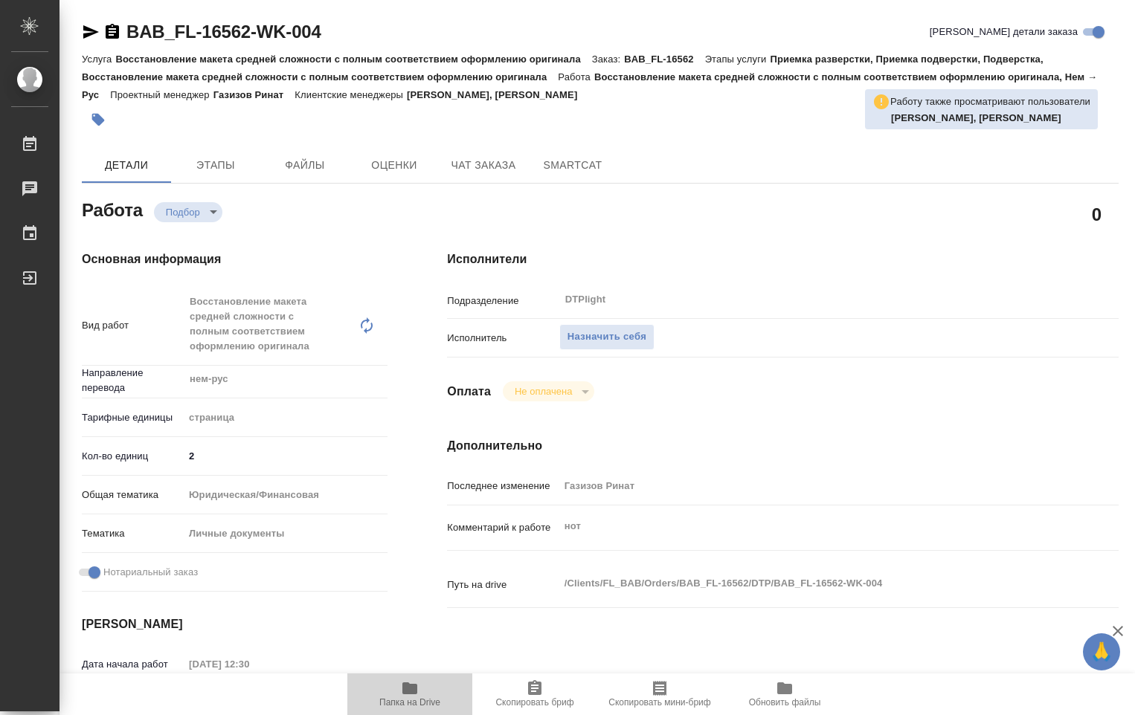
type textarea "x"
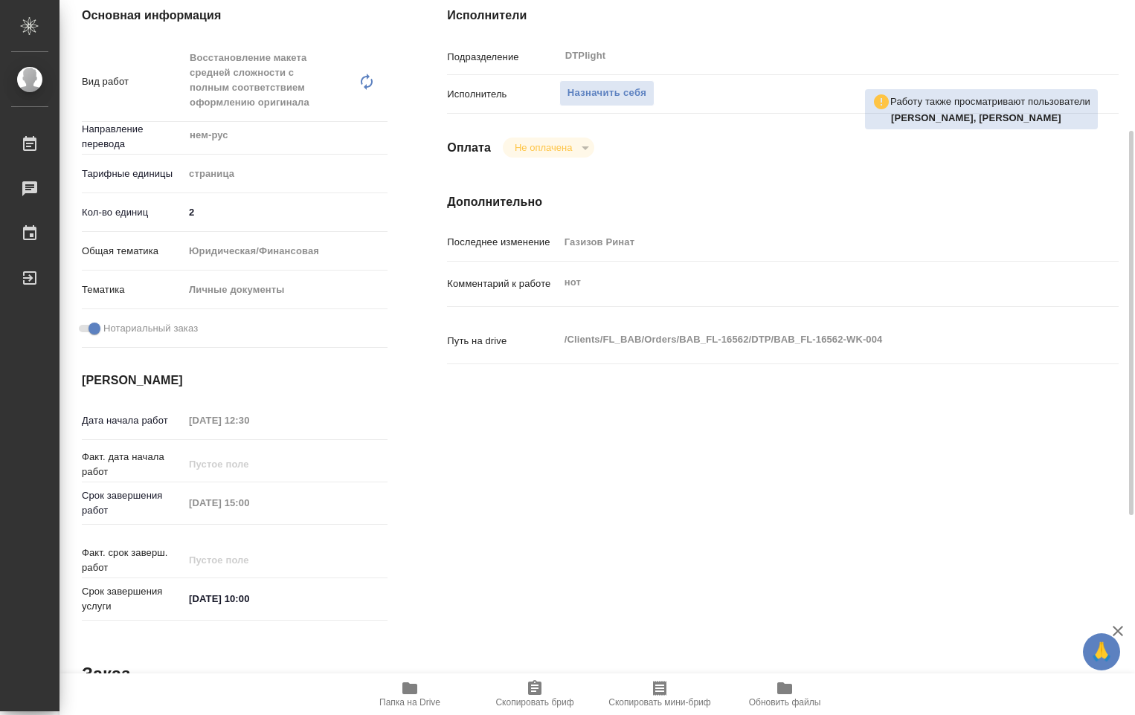
scroll to position [170, 0]
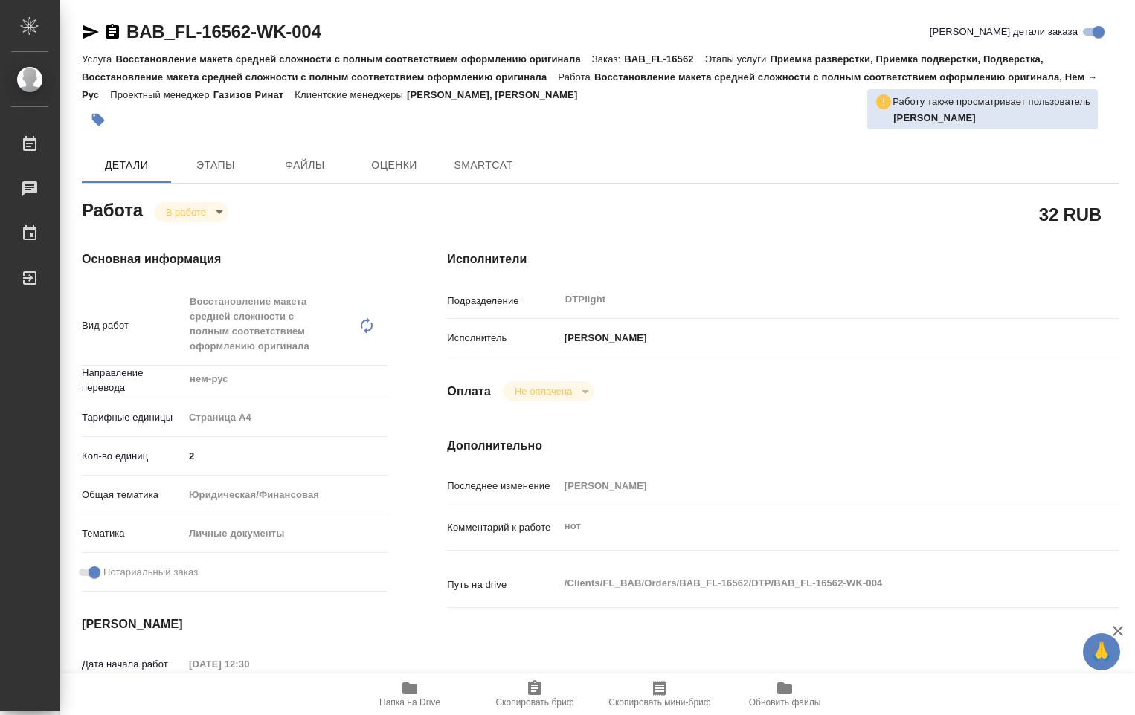
type textarea "x"
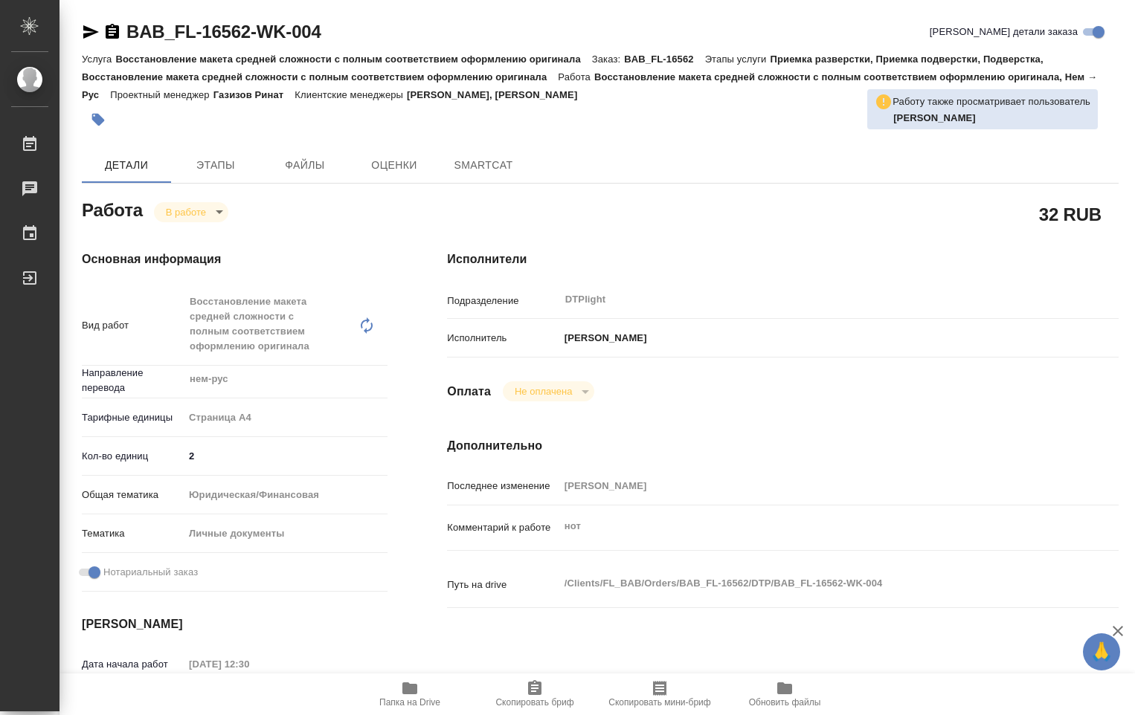
type textarea "x"
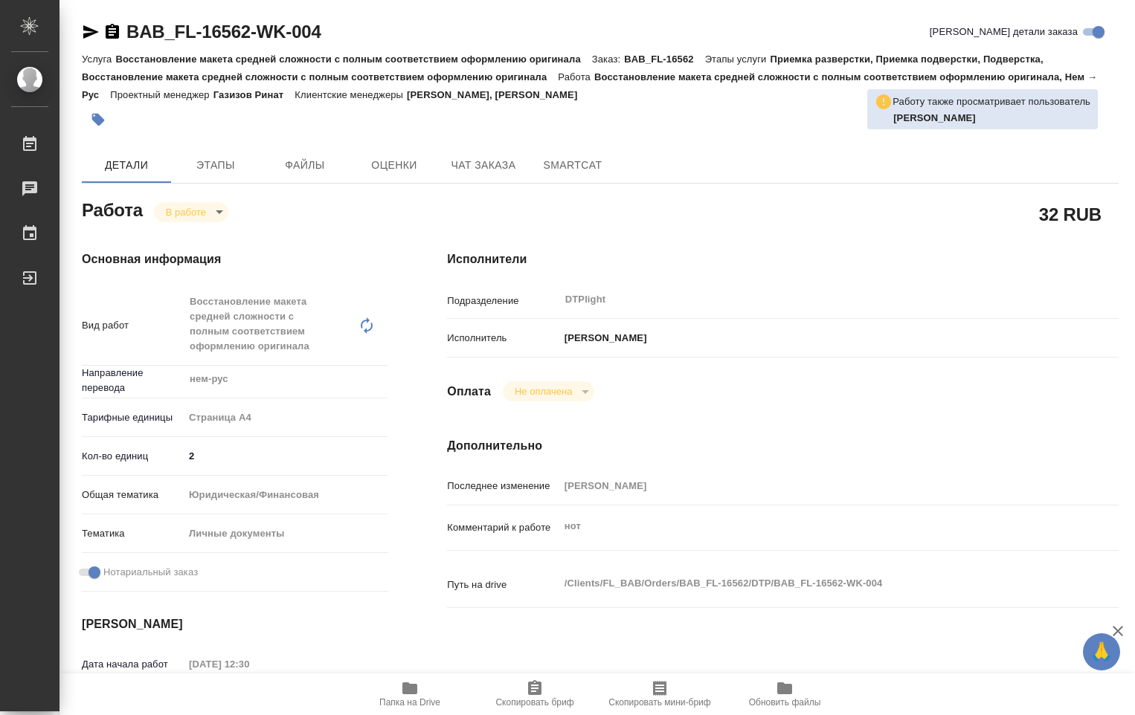
type textarea "x"
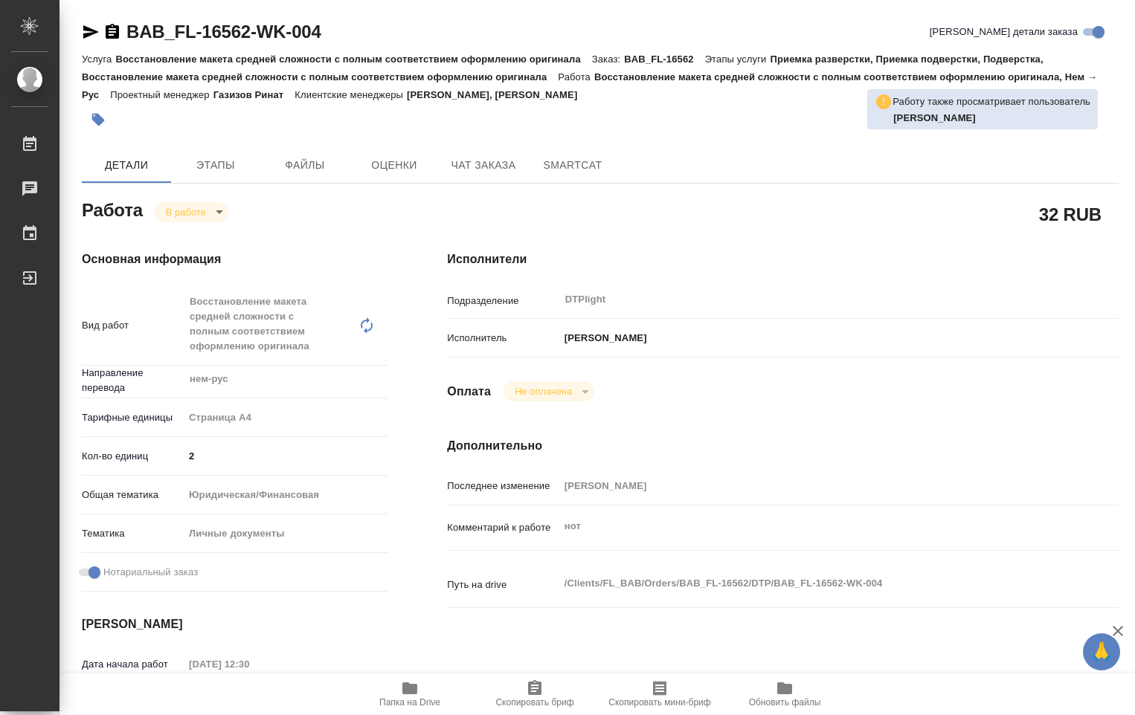
type textarea "x"
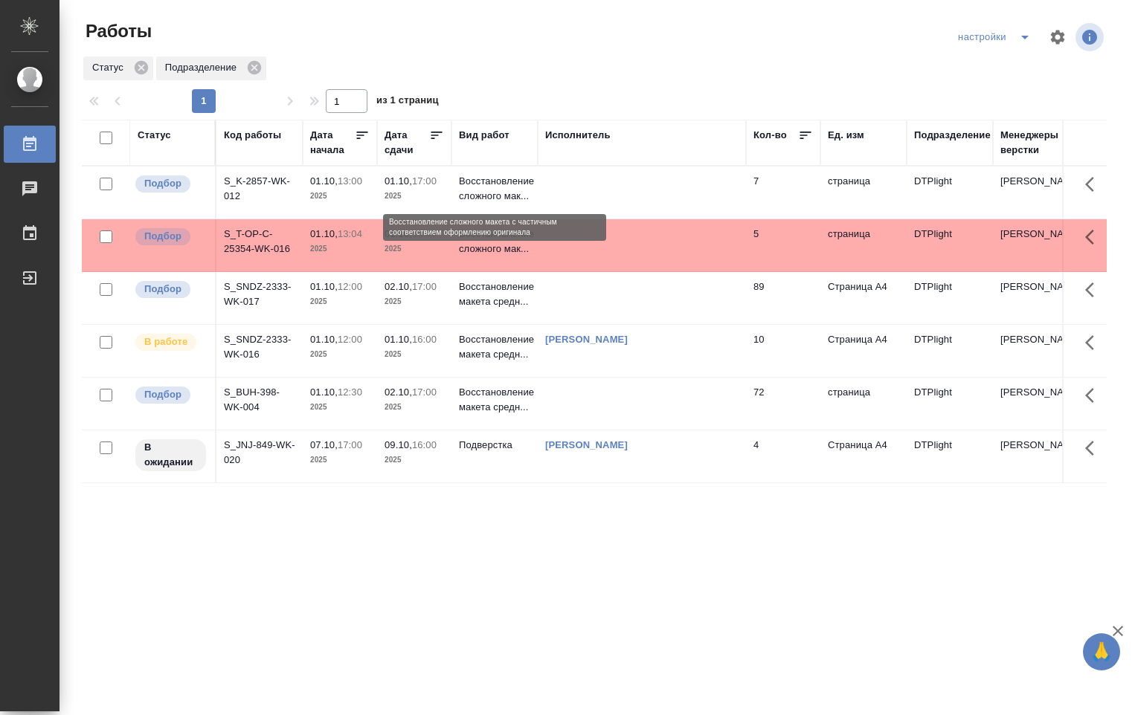
click at [486, 191] on p "Восстановление сложного мак..." at bounding box center [494, 189] width 71 height 30
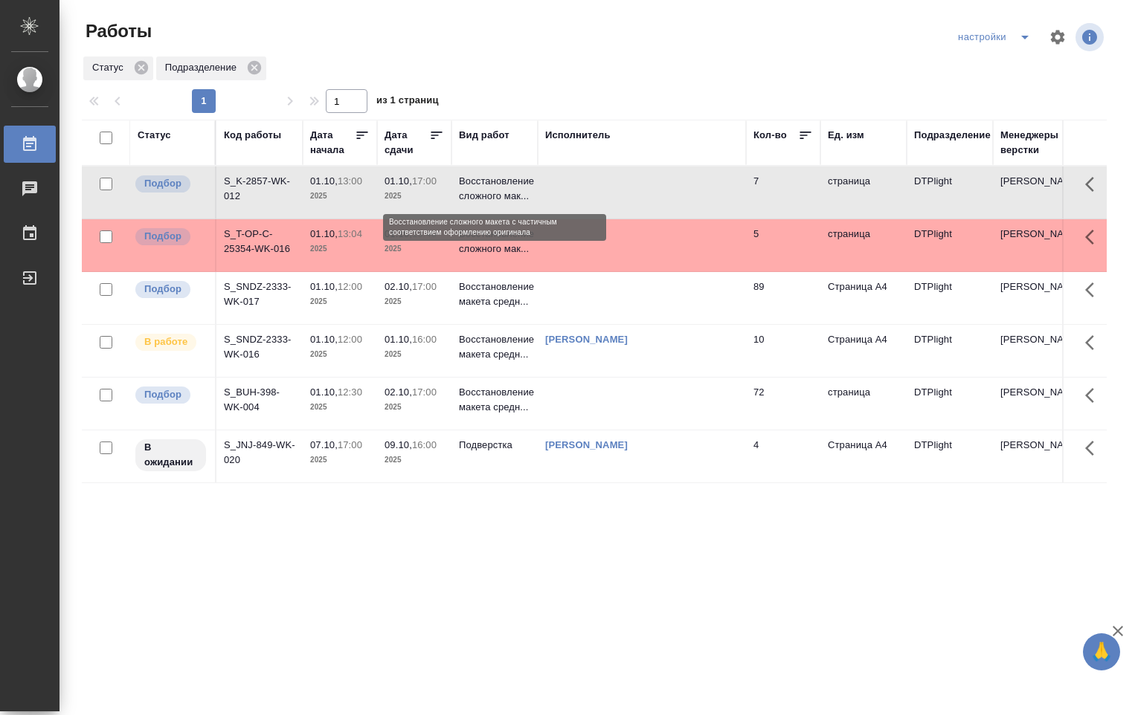
click at [486, 191] on p "Восстановление сложного мак..." at bounding box center [494, 189] width 71 height 30
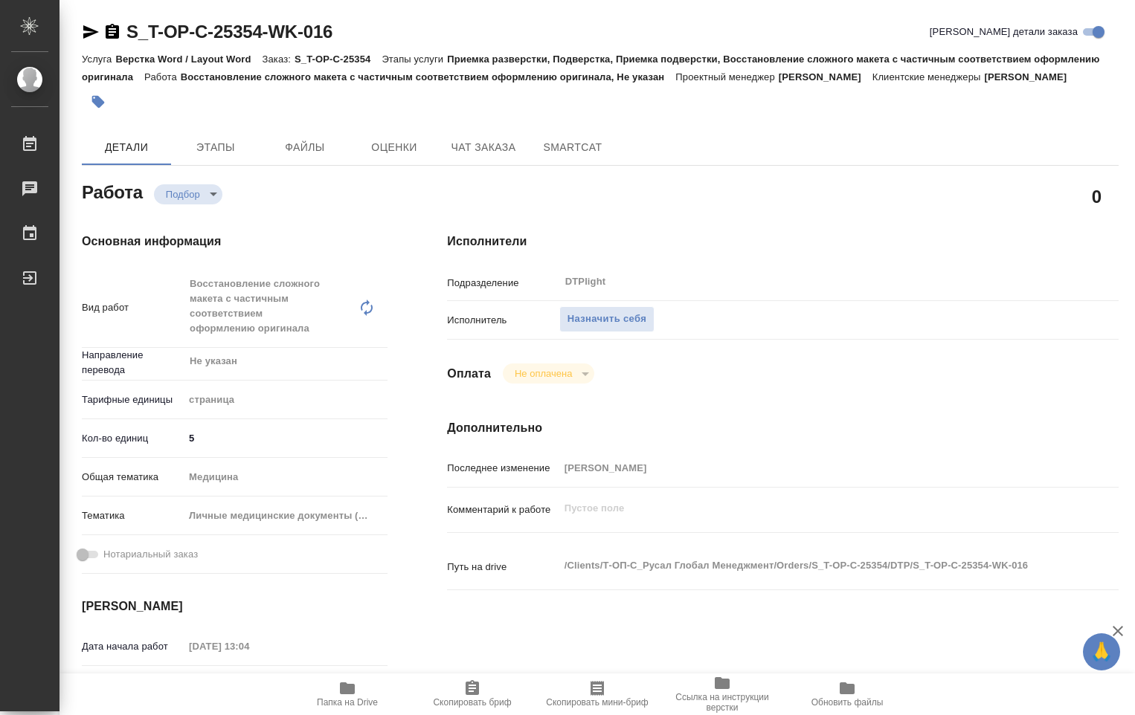
type textarea "x"
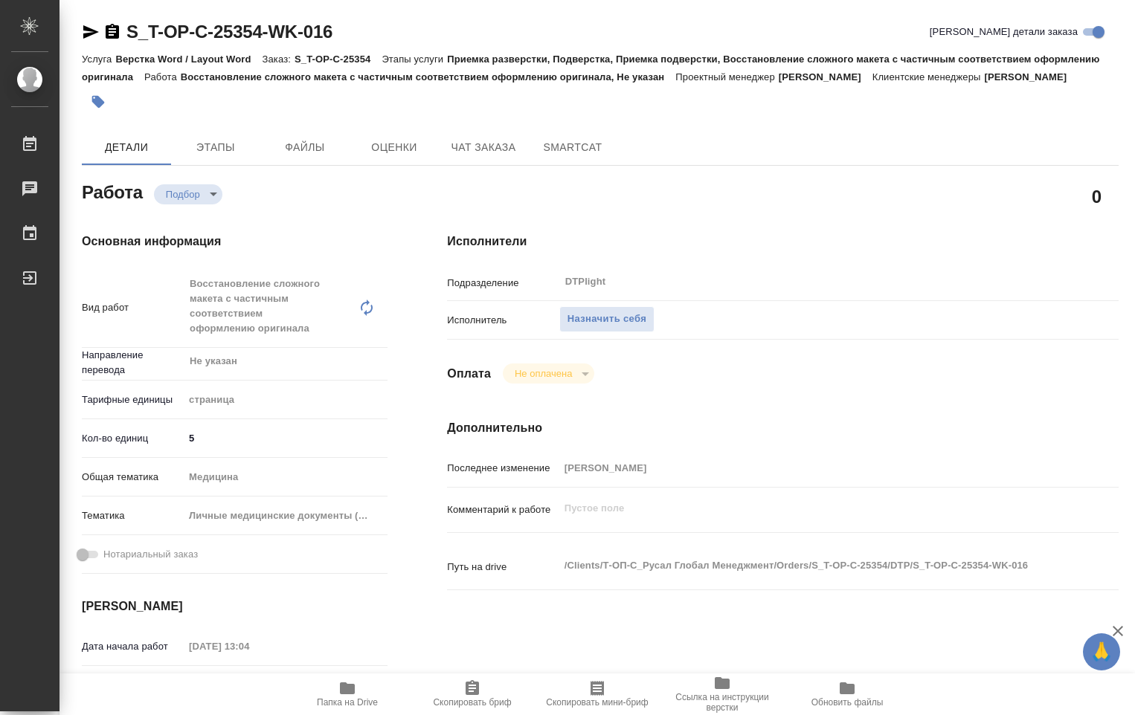
type textarea "x"
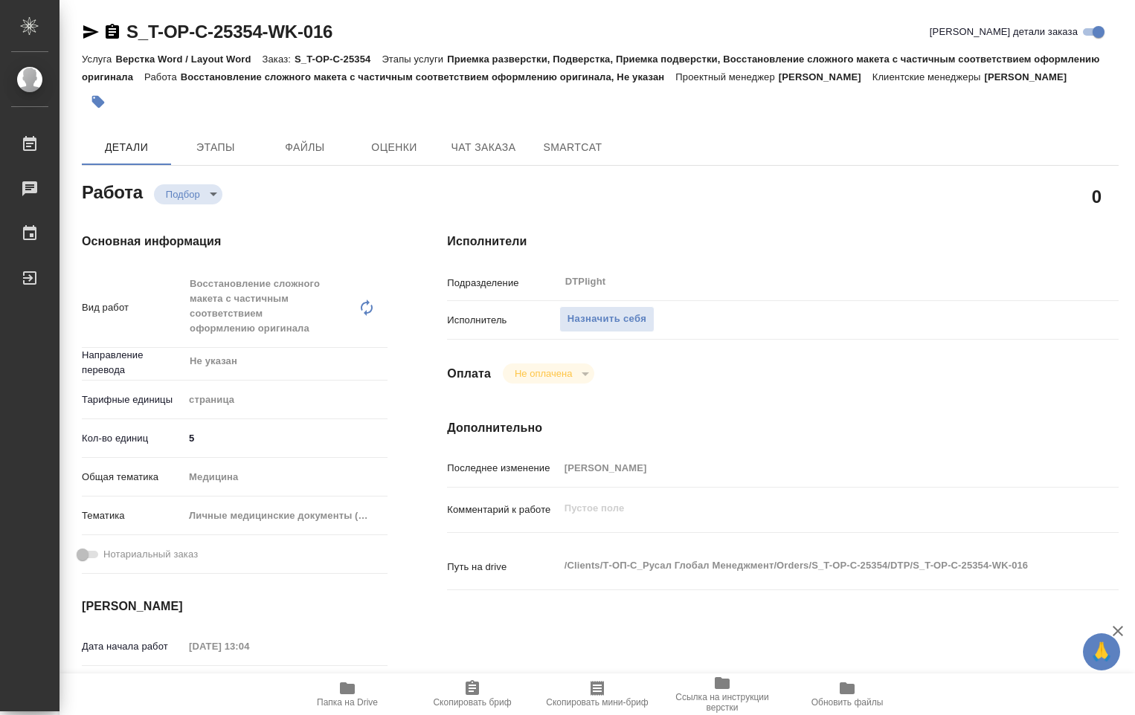
type textarea "x"
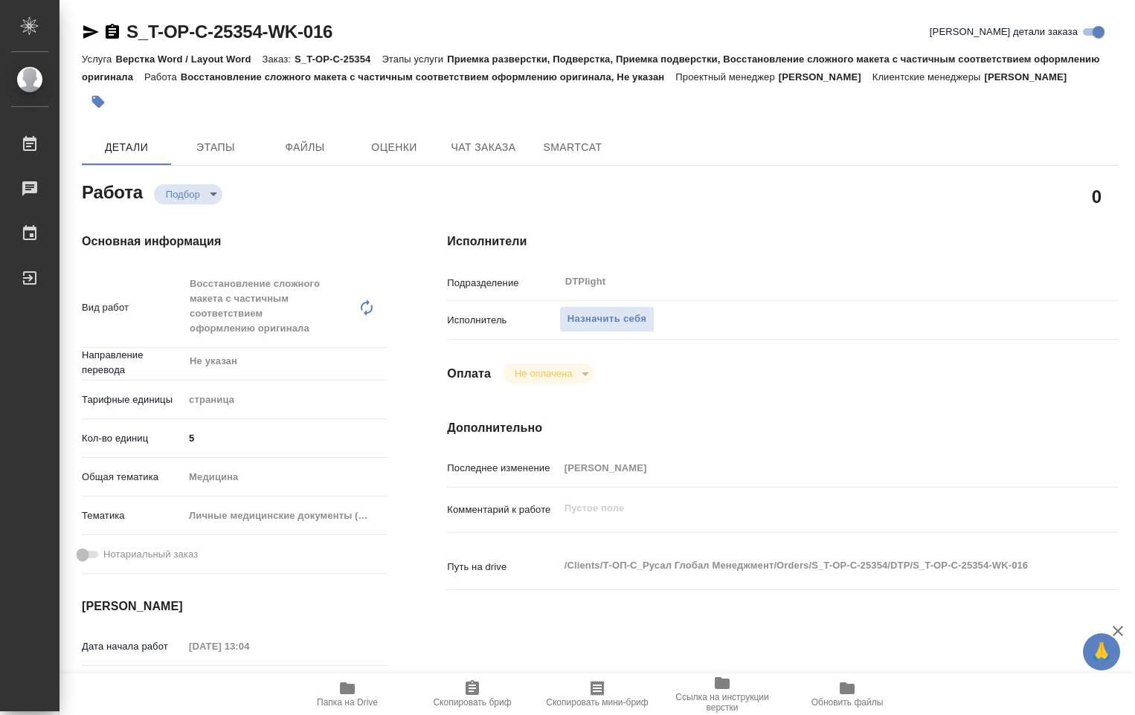
type textarea "x"
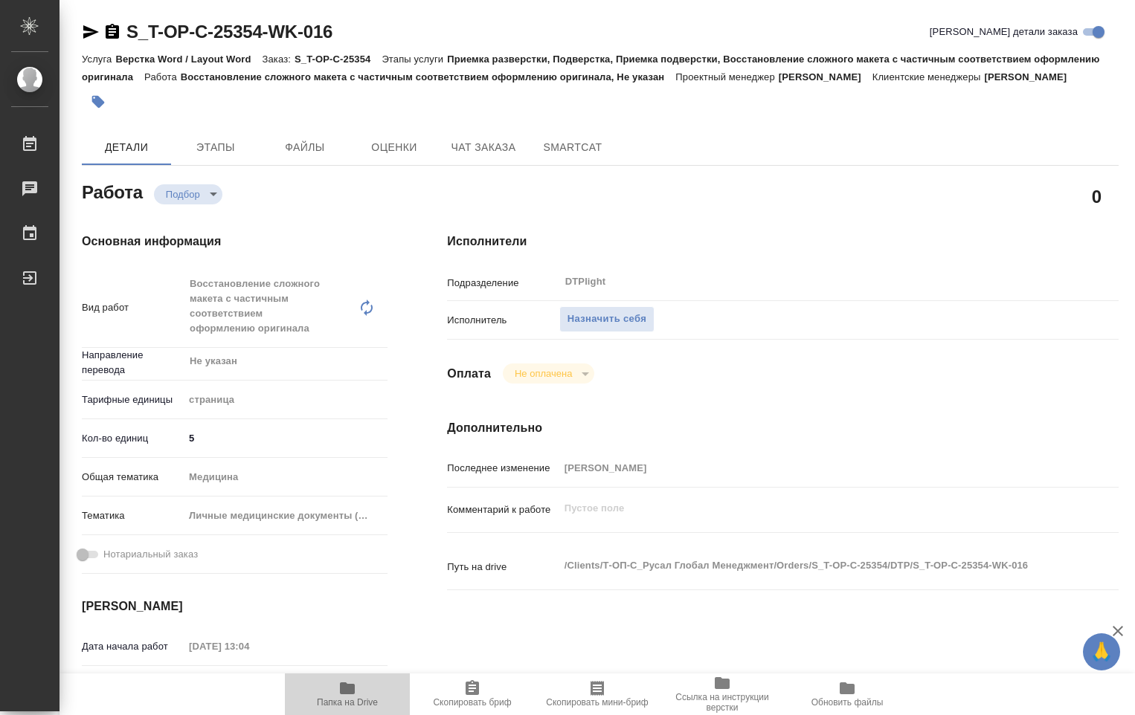
click at [347, 692] on icon "button" at bounding box center [347, 689] width 15 height 12
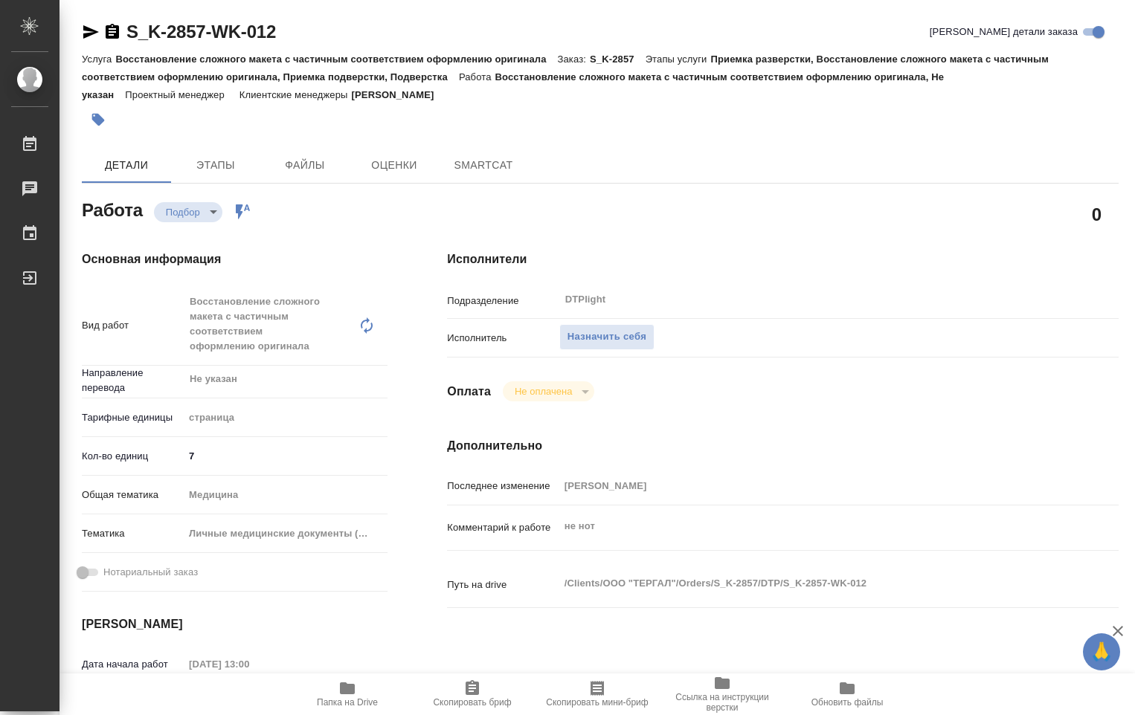
type textarea "x"
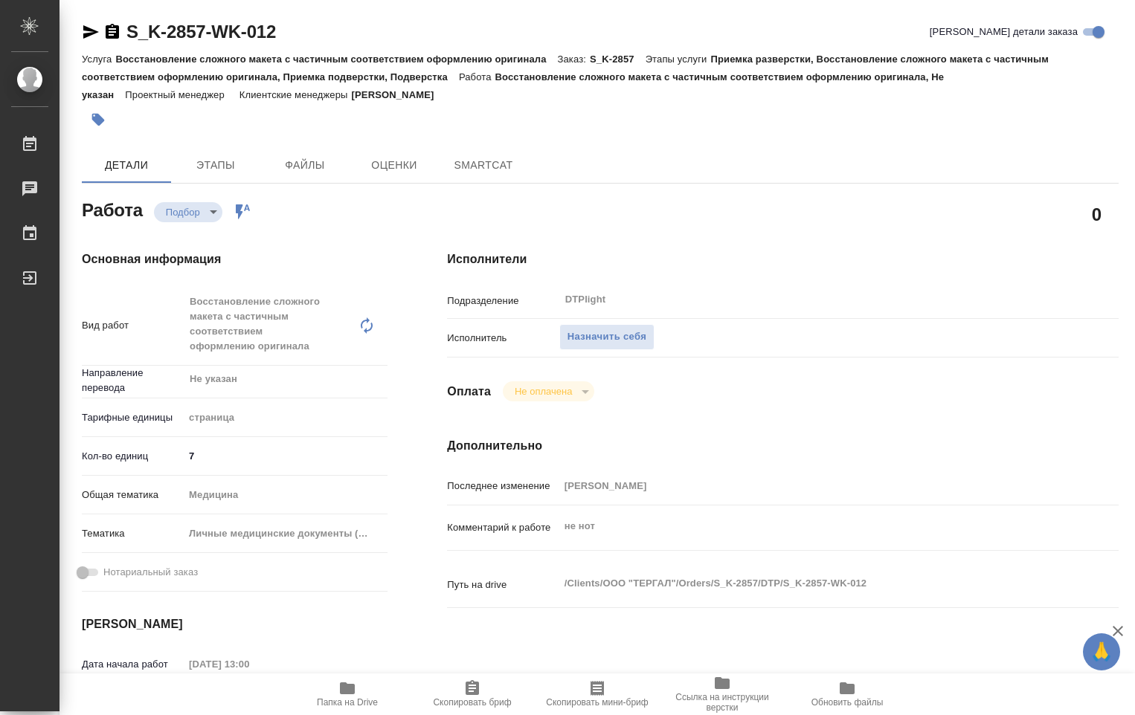
type textarea "x"
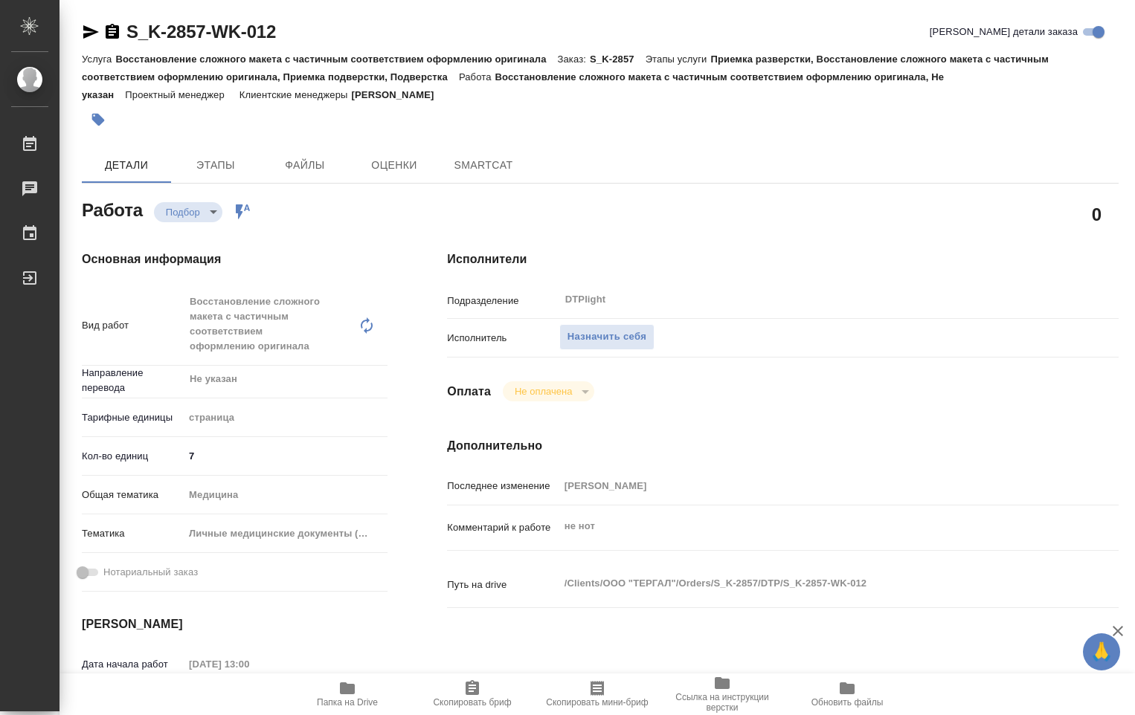
type textarea "x"
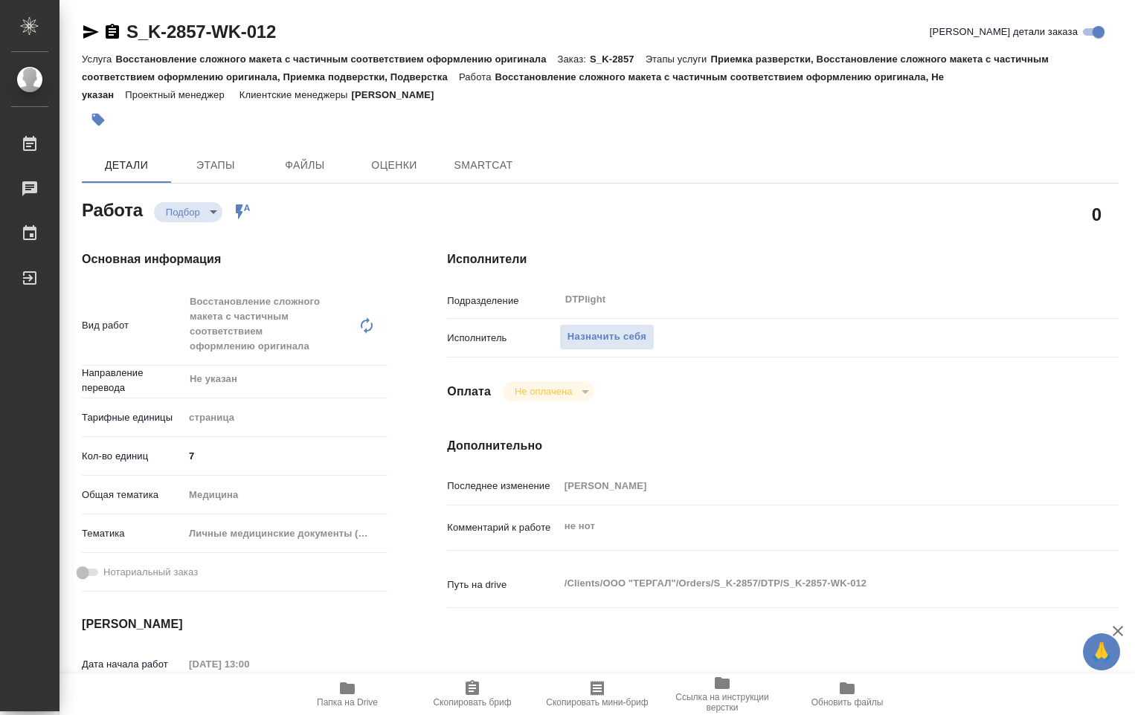
type textarea "x"
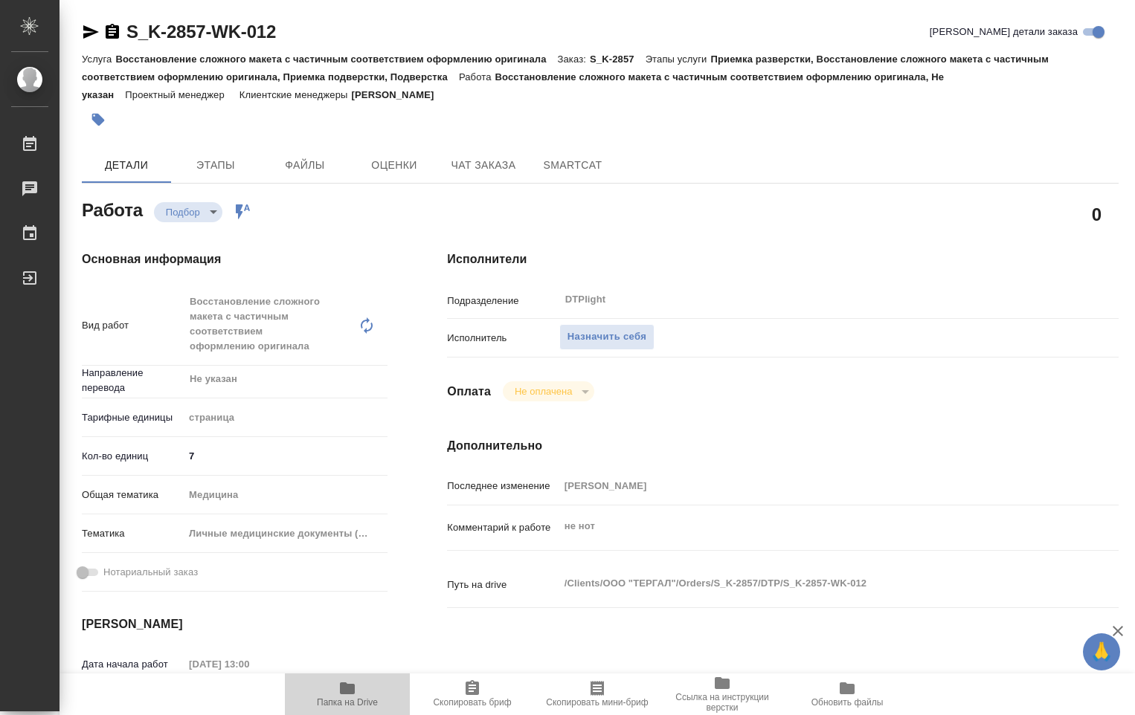
click at [347, 692] on icon "button" at bounding box center [347, 689] width 15 height 12
type textarea "x"
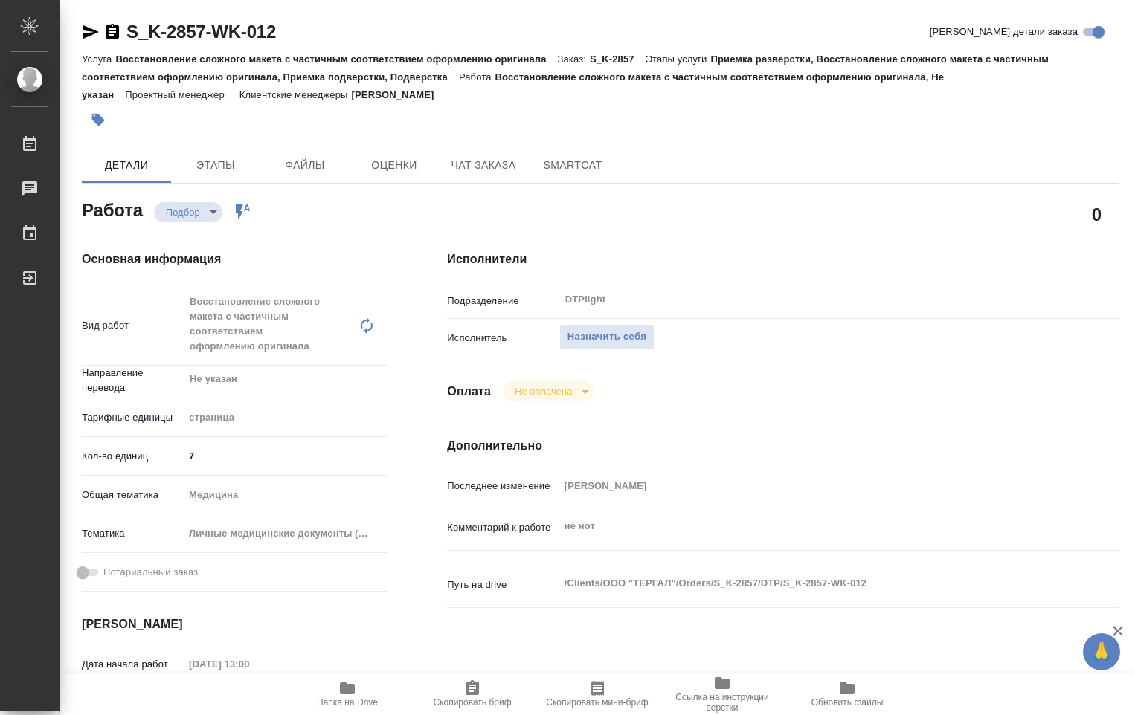
type textarea "x"
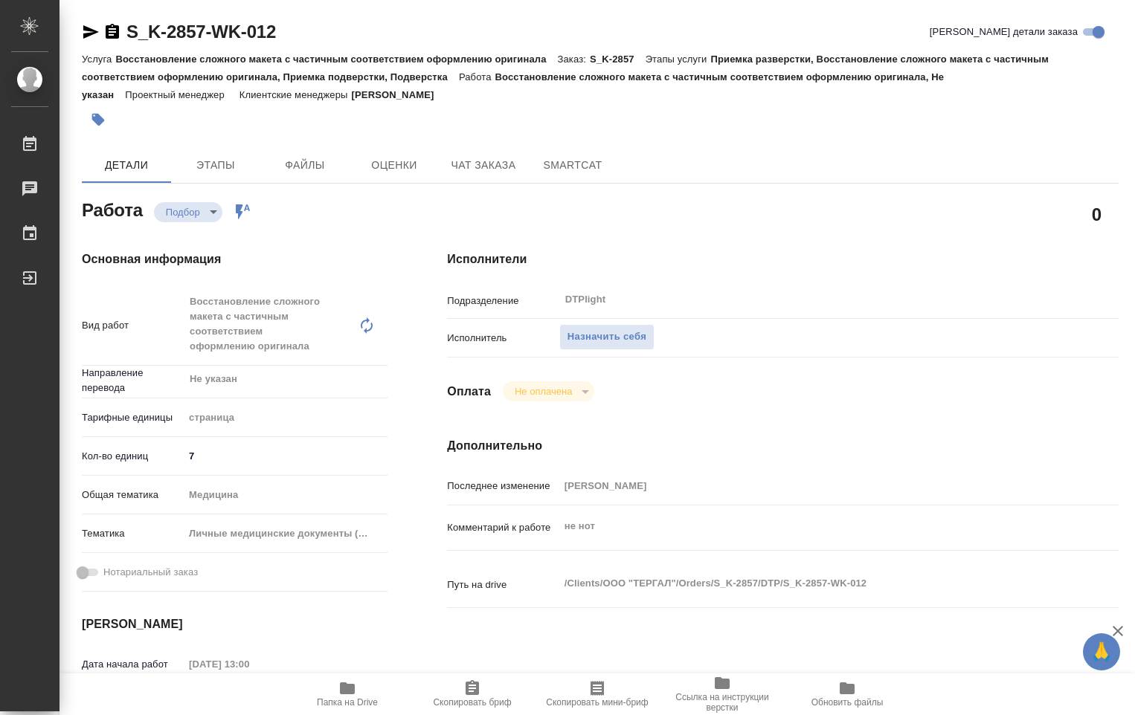
type textarea "x"
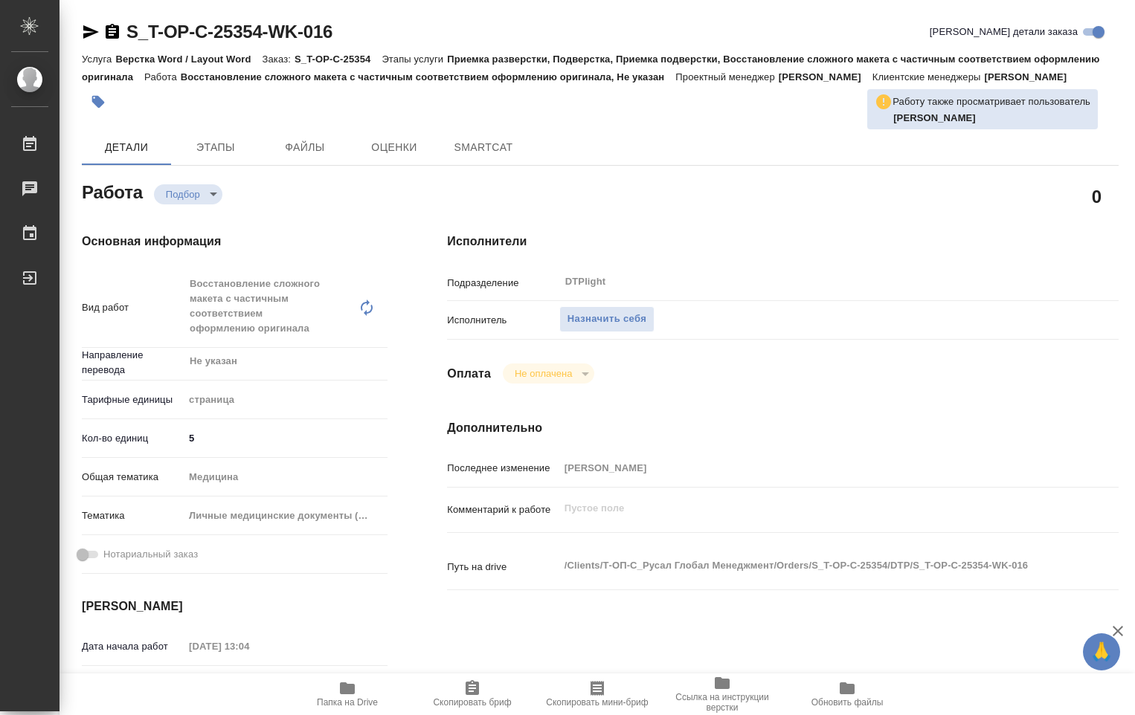
type textarea "x"
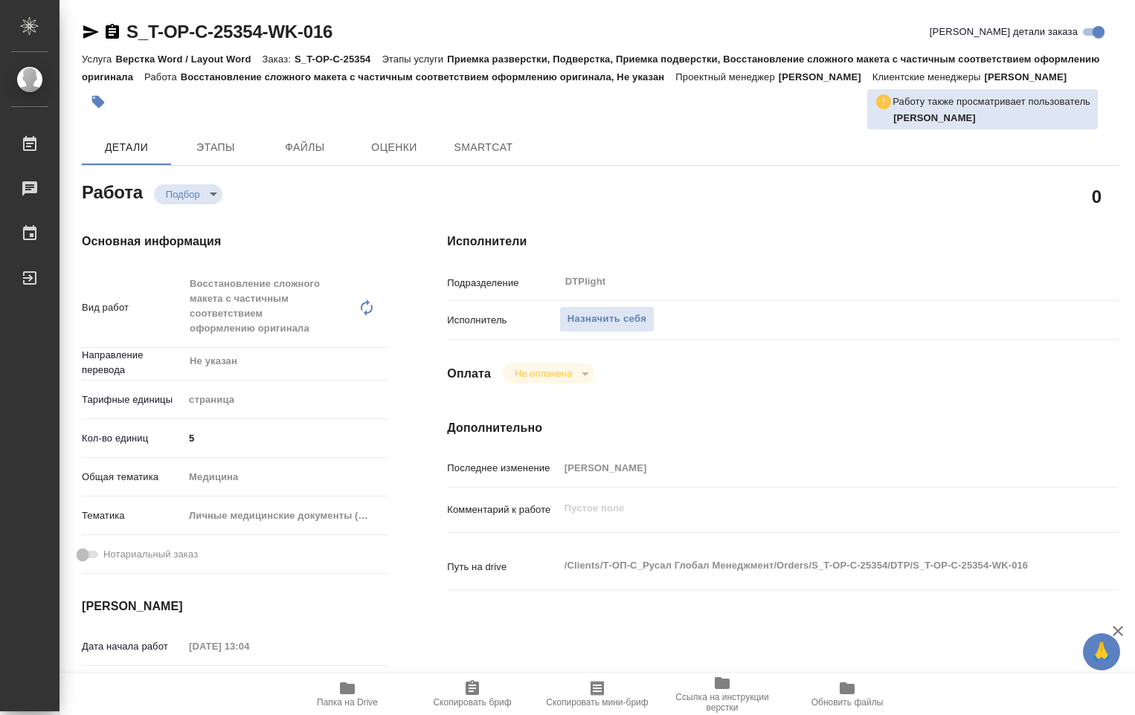
type textarea "x"
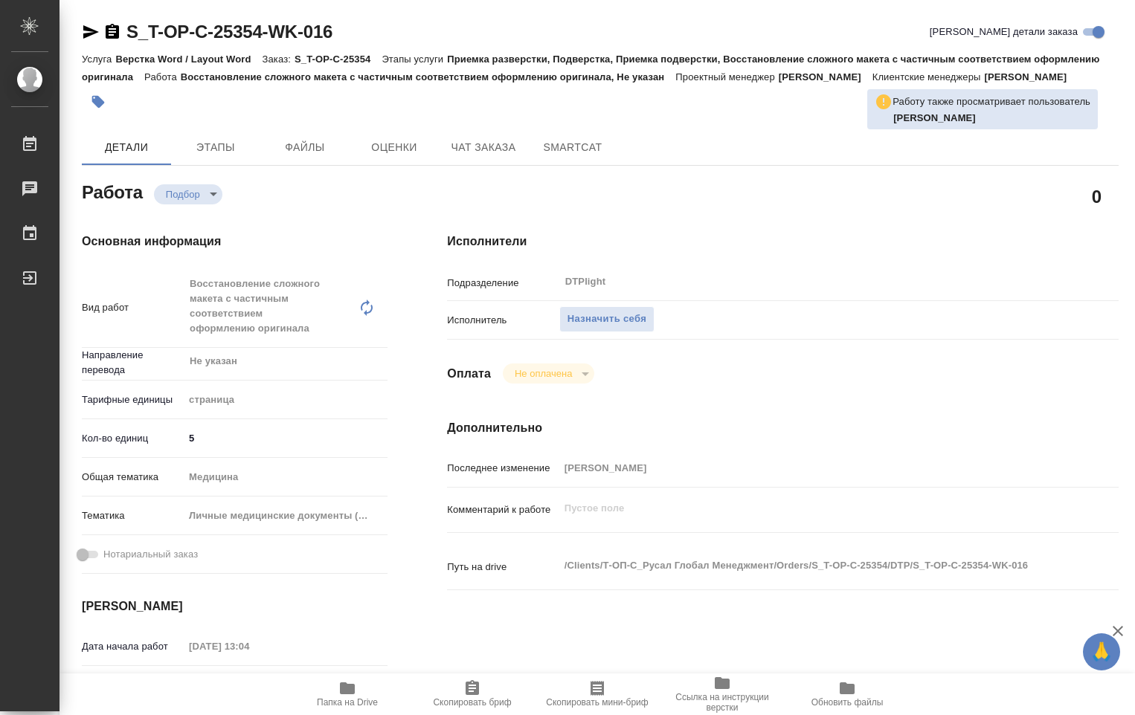
type textarea "x"
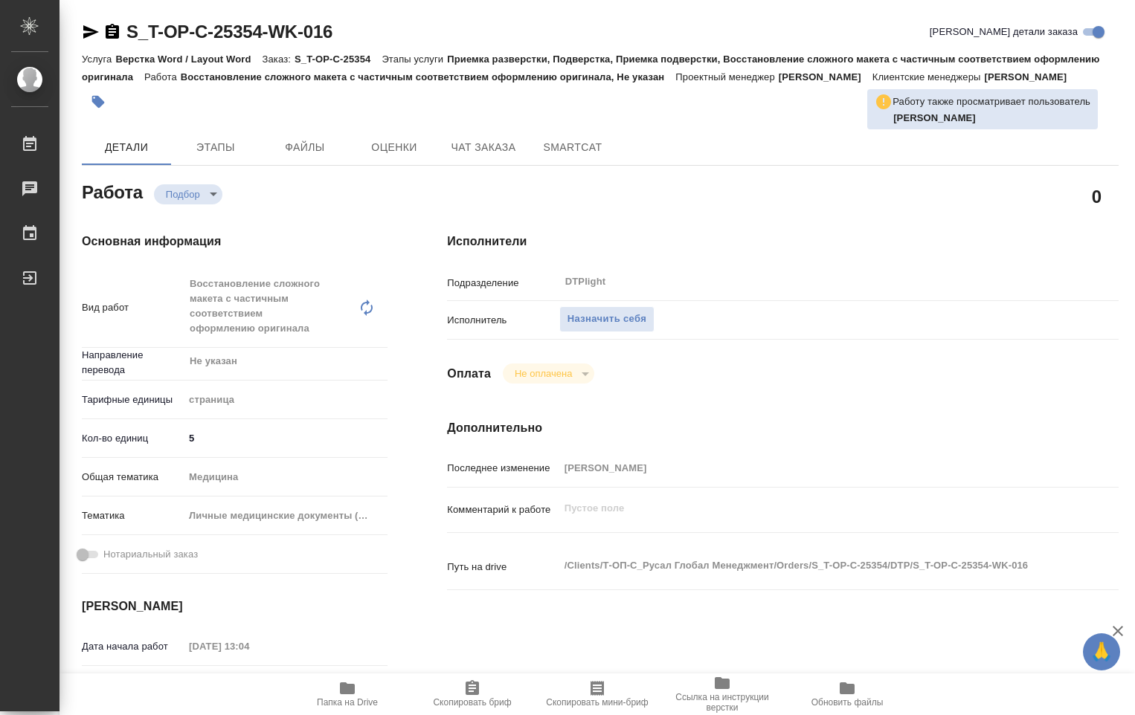
type textarea "x"
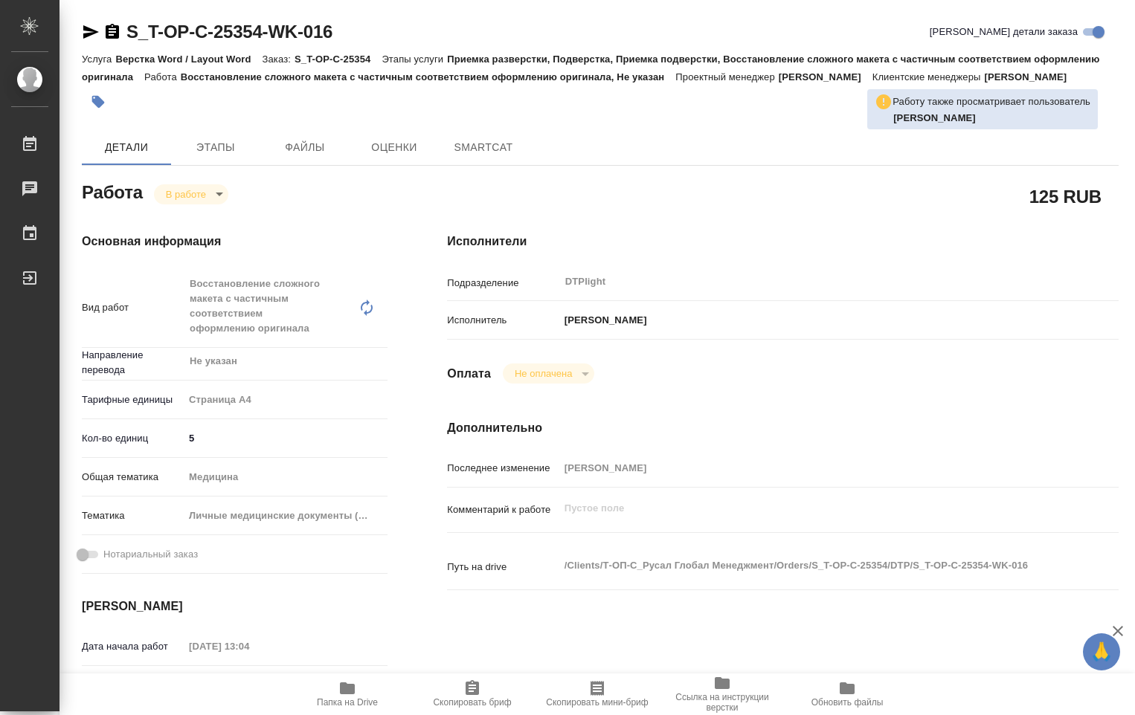
type textarea "x"
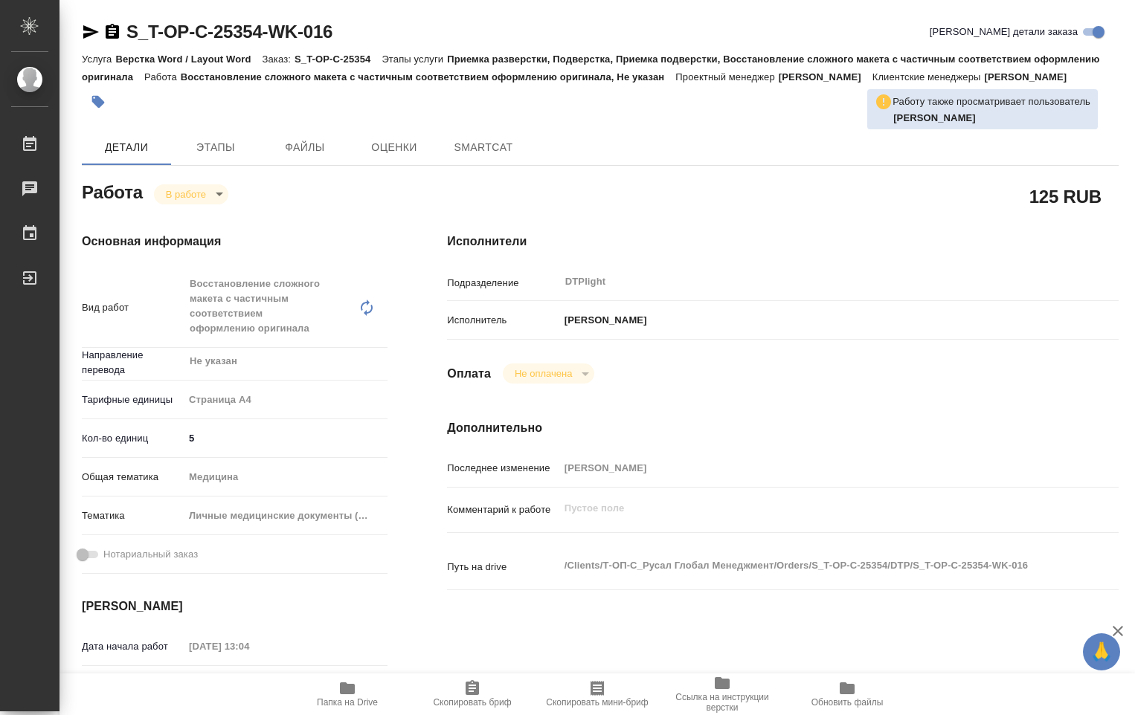
type textarea "x"
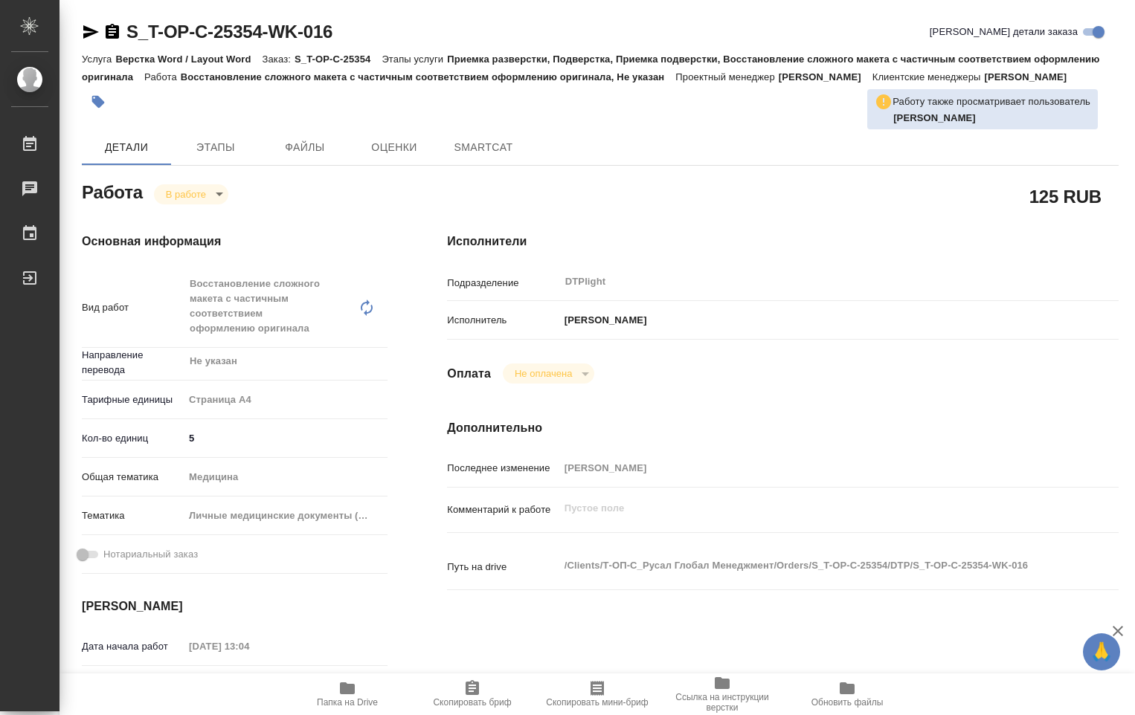
type textarea "x"
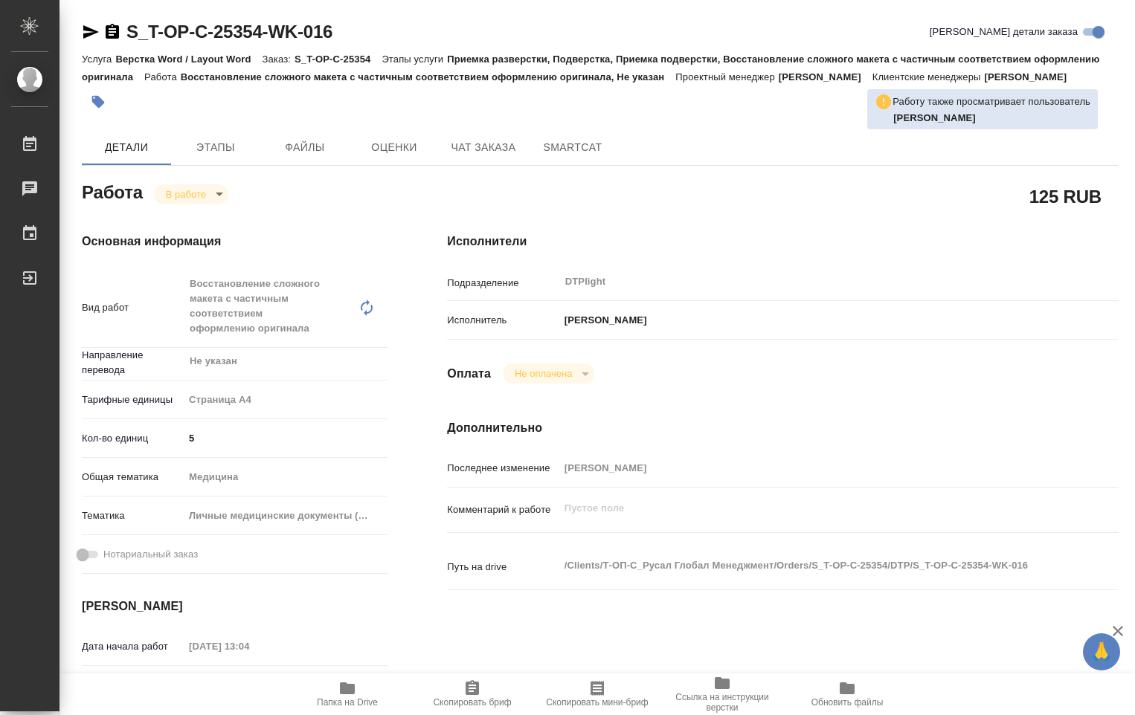
type textarea "x"
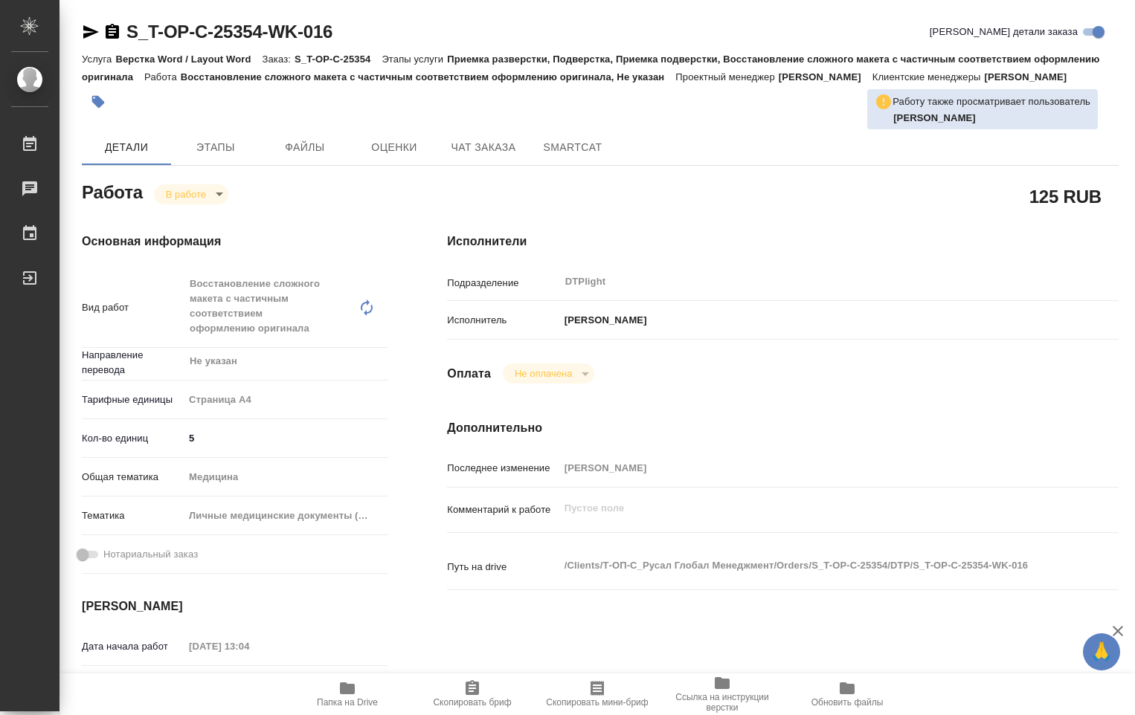
type textarea "x"
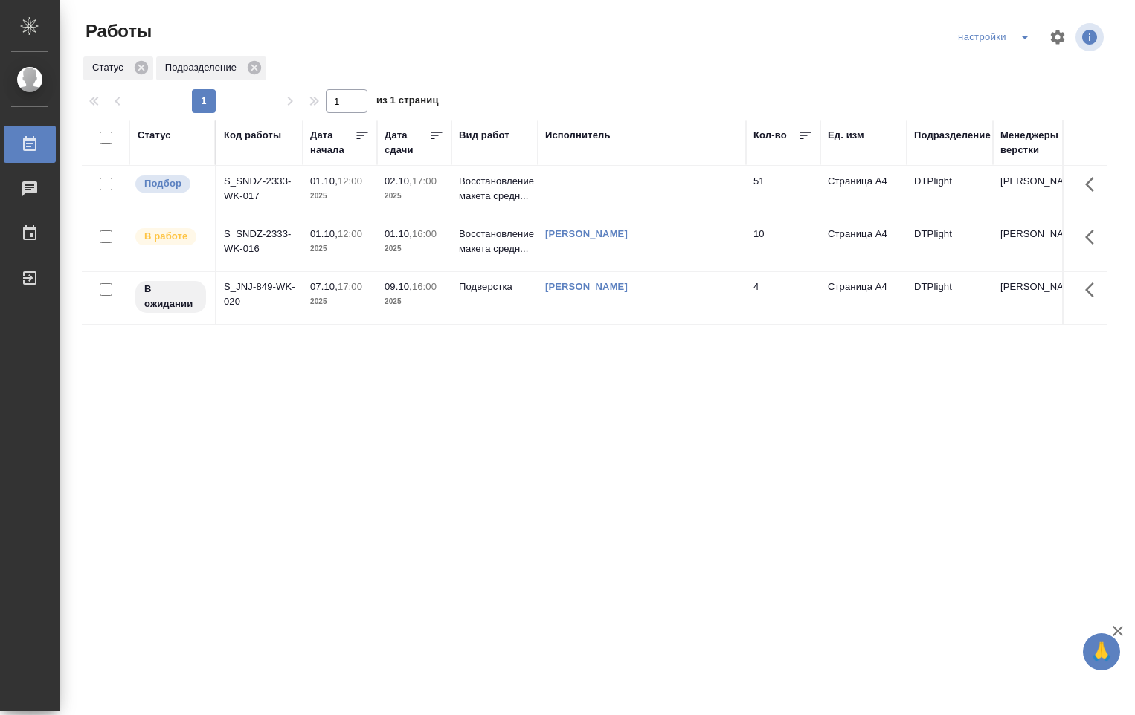
click at [398, 252] on p "2025" at bounding box center [413, 249] width 59 height 15
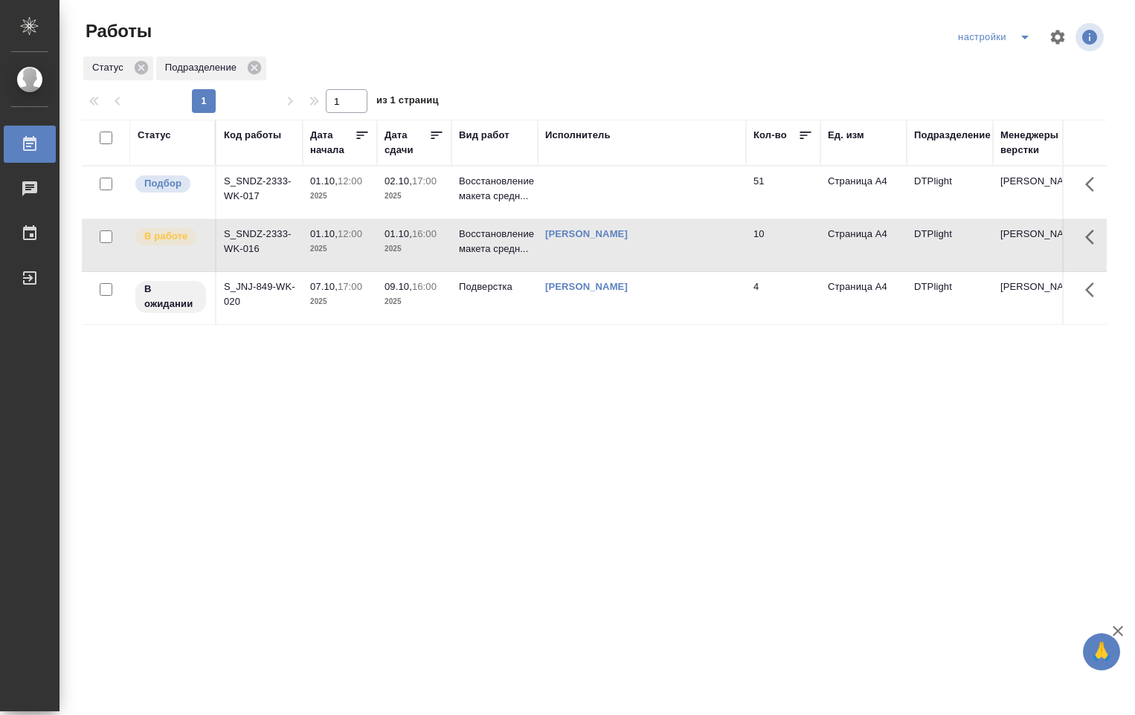
click at [613, 234] on link "[PERSON_NAME]" at bounding box center [586, 233] width 83 height 11
click at [537, 254] on td "Восстановление макета средн..." at bounding box center [494, 245] width 86 height 52
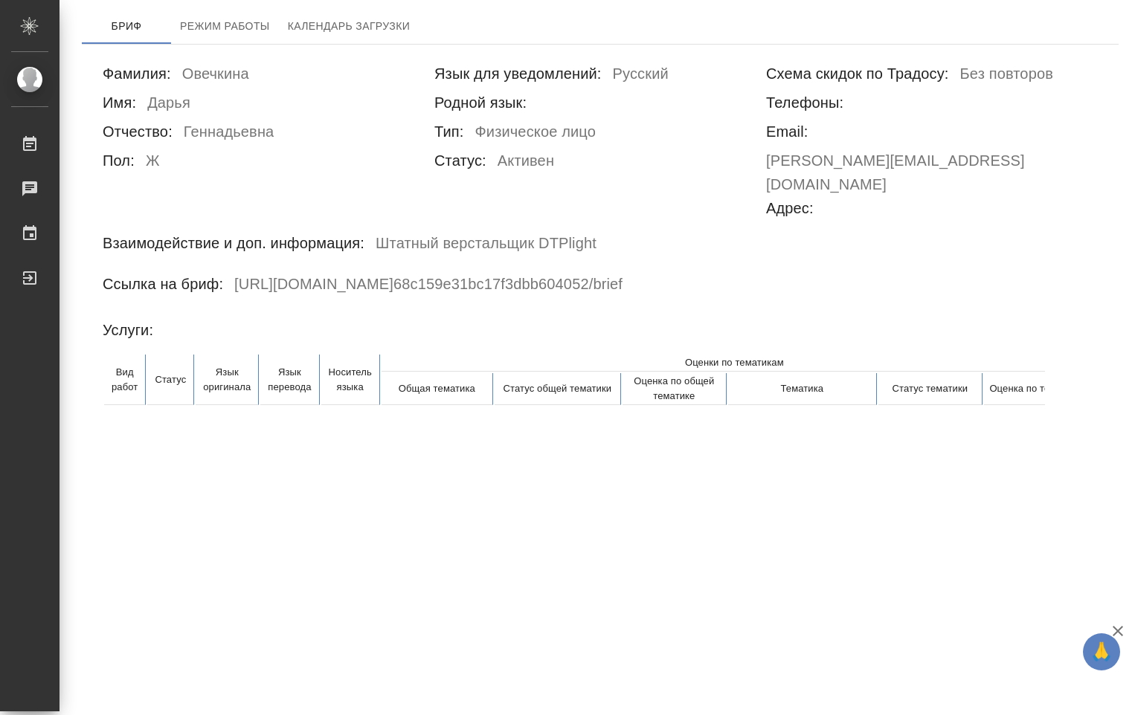
scroll to position [0, 45]
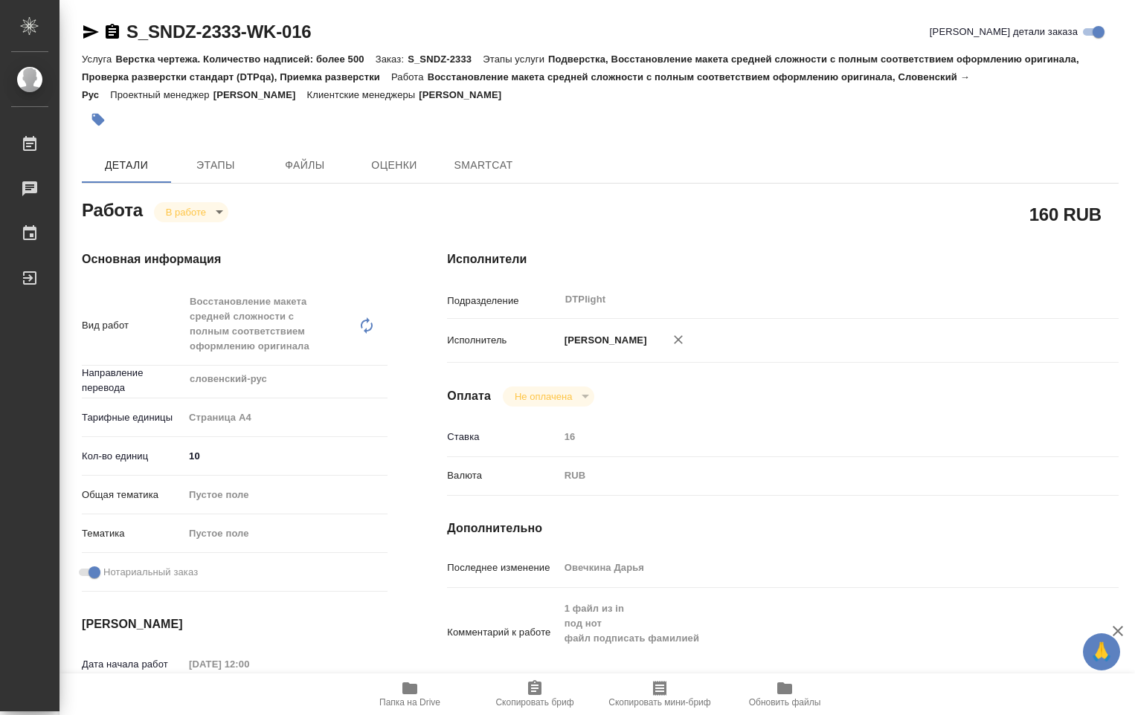
type textarea "x"
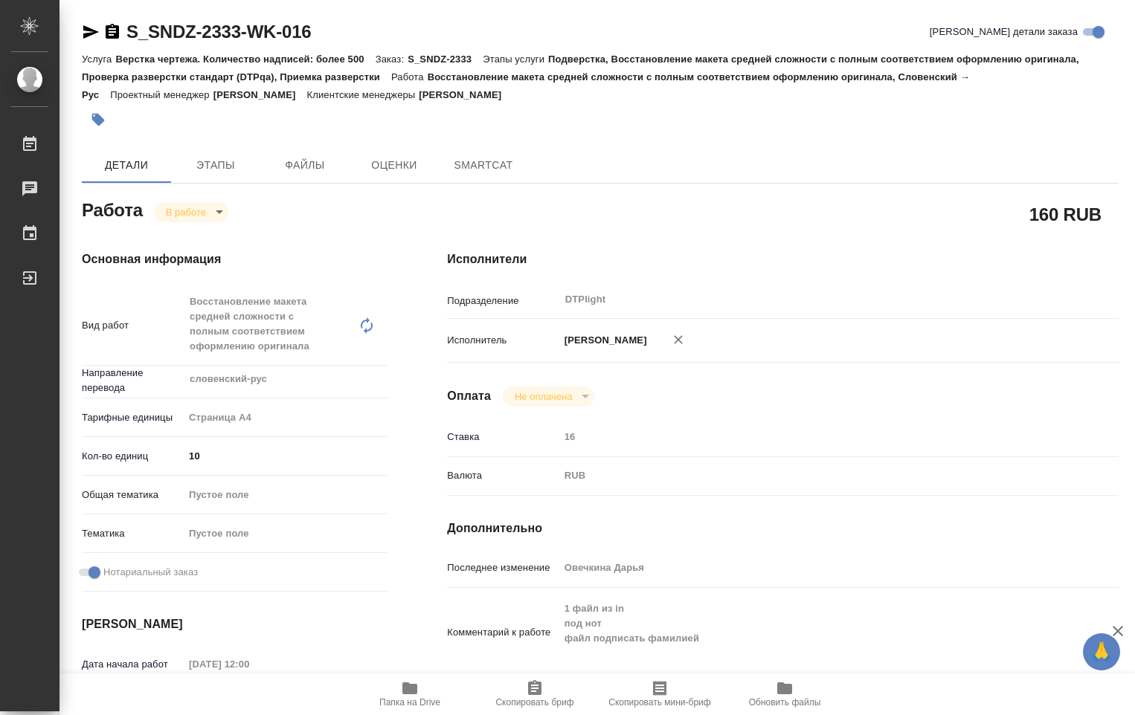
type textarea "x"
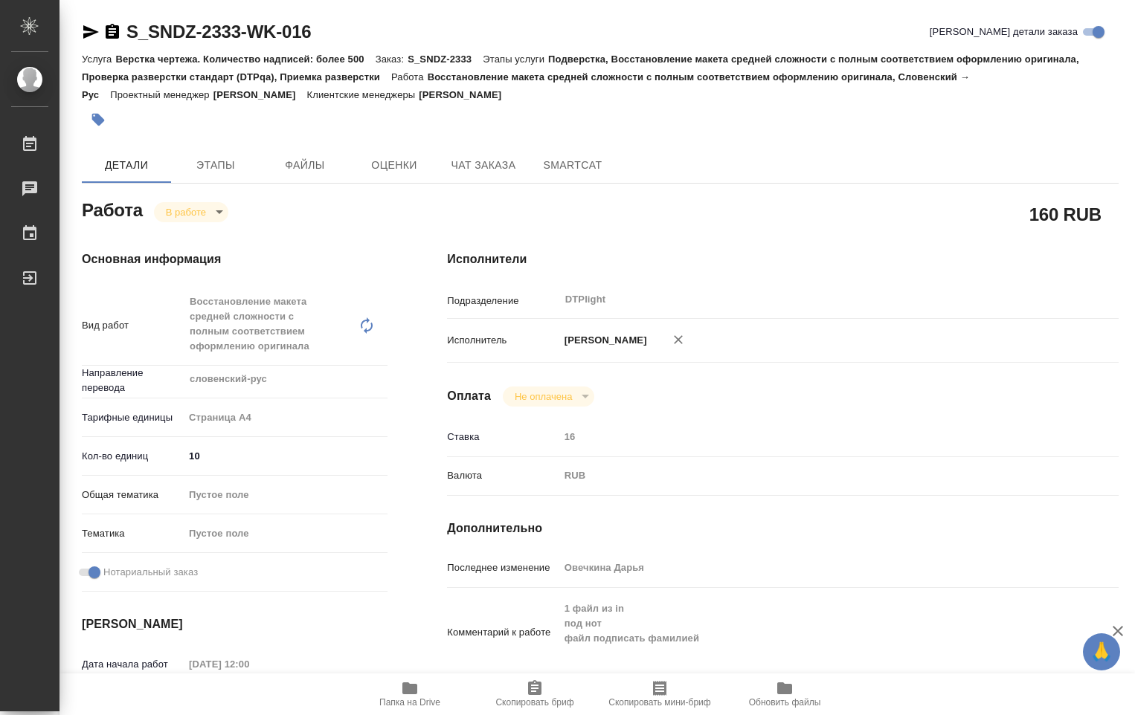
type textarea "x"
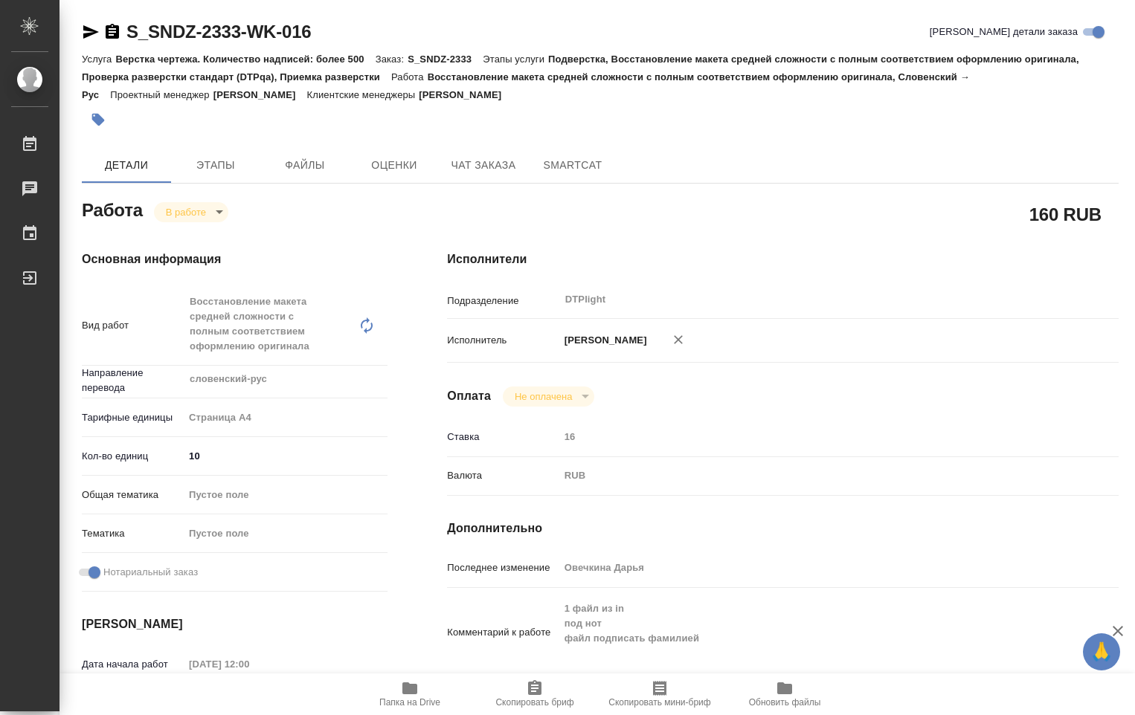
type textarea "x"
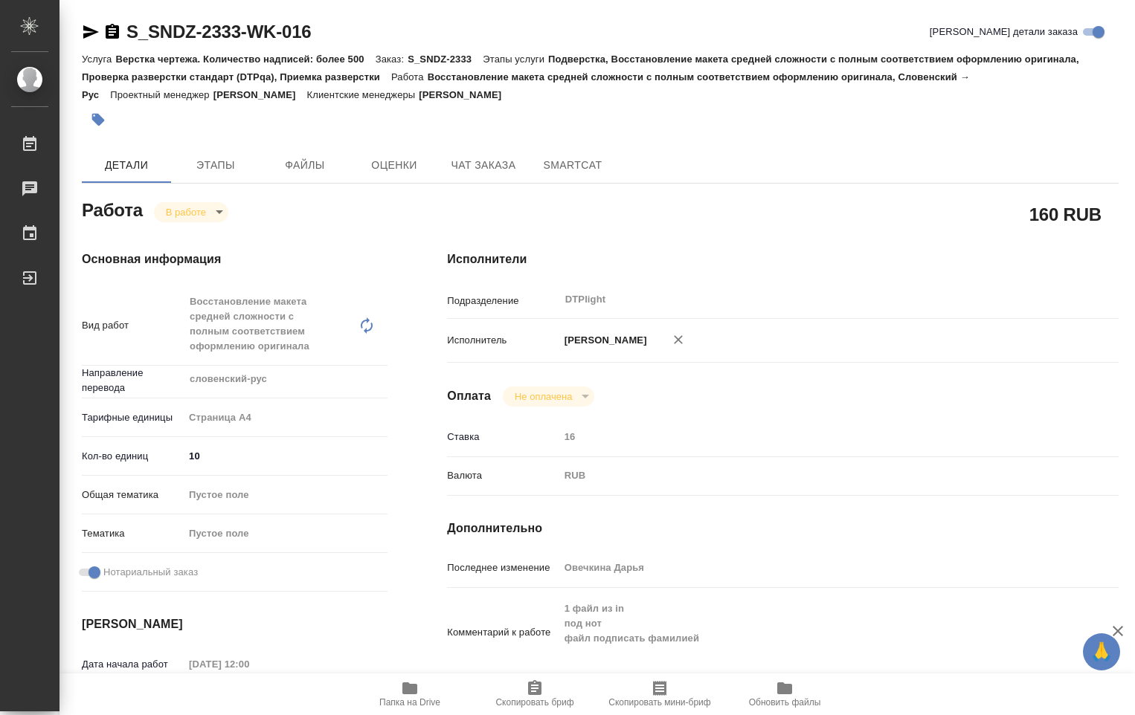
type textarea "x"
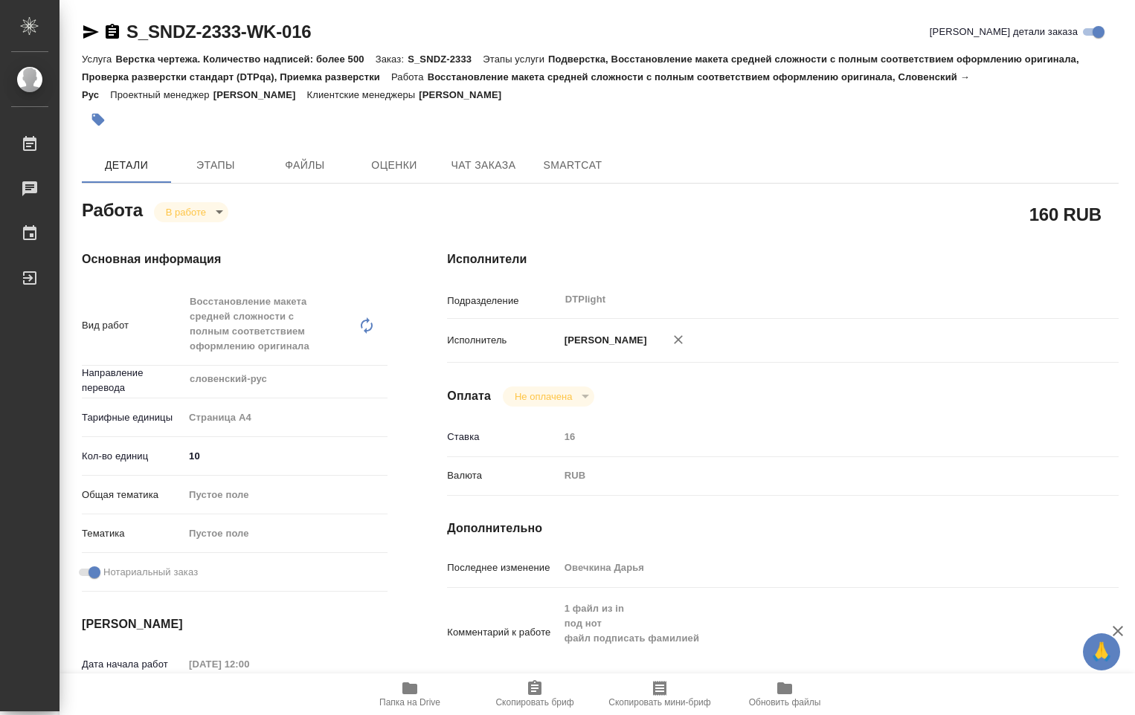
type textarea "x"
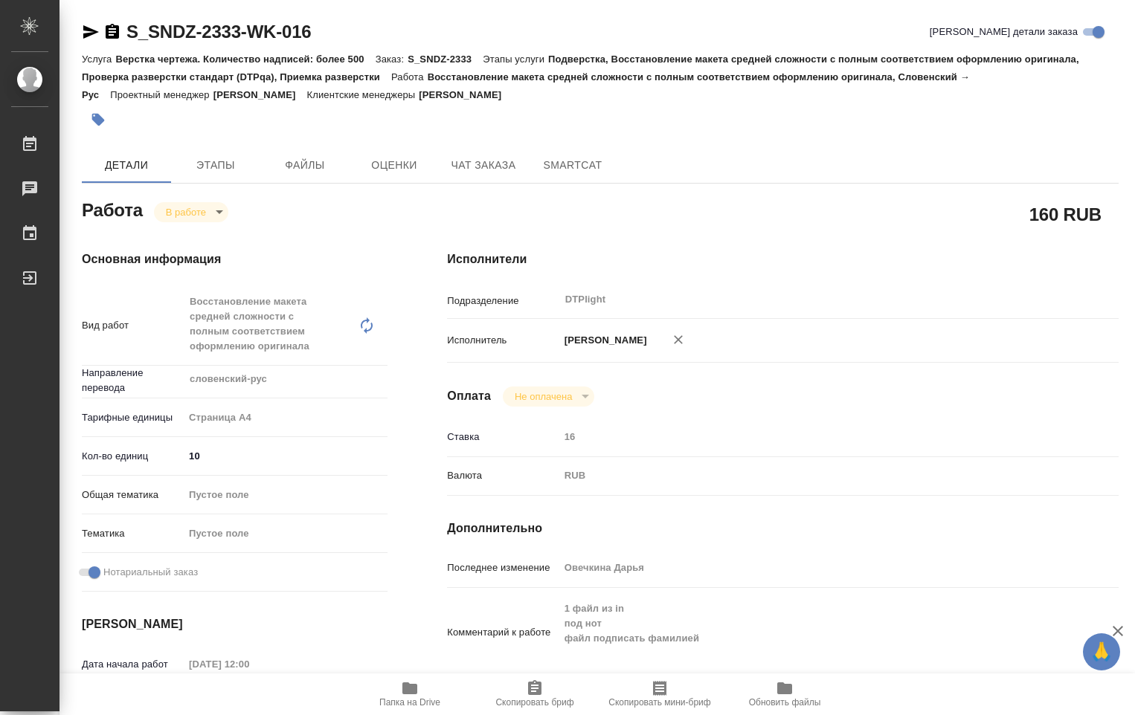
click at [422, 692] on span "Папка на Drive" at bounding box center [409, 694] width 107 height 28
type textarea "x"
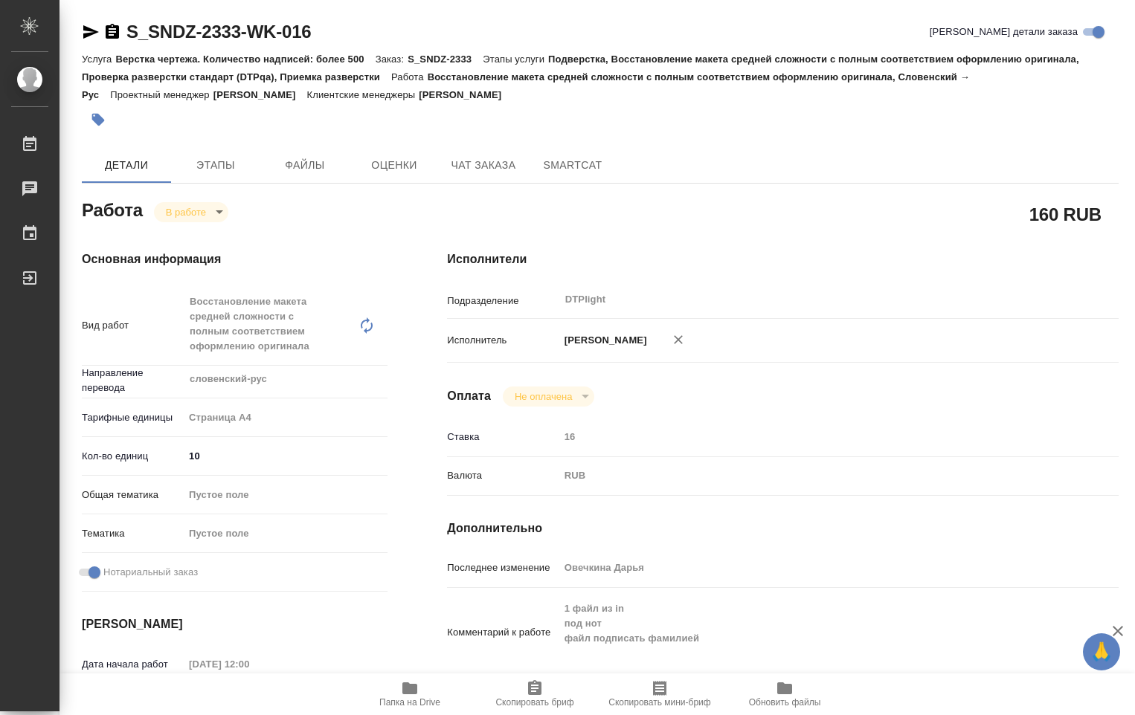
type textarea "x"
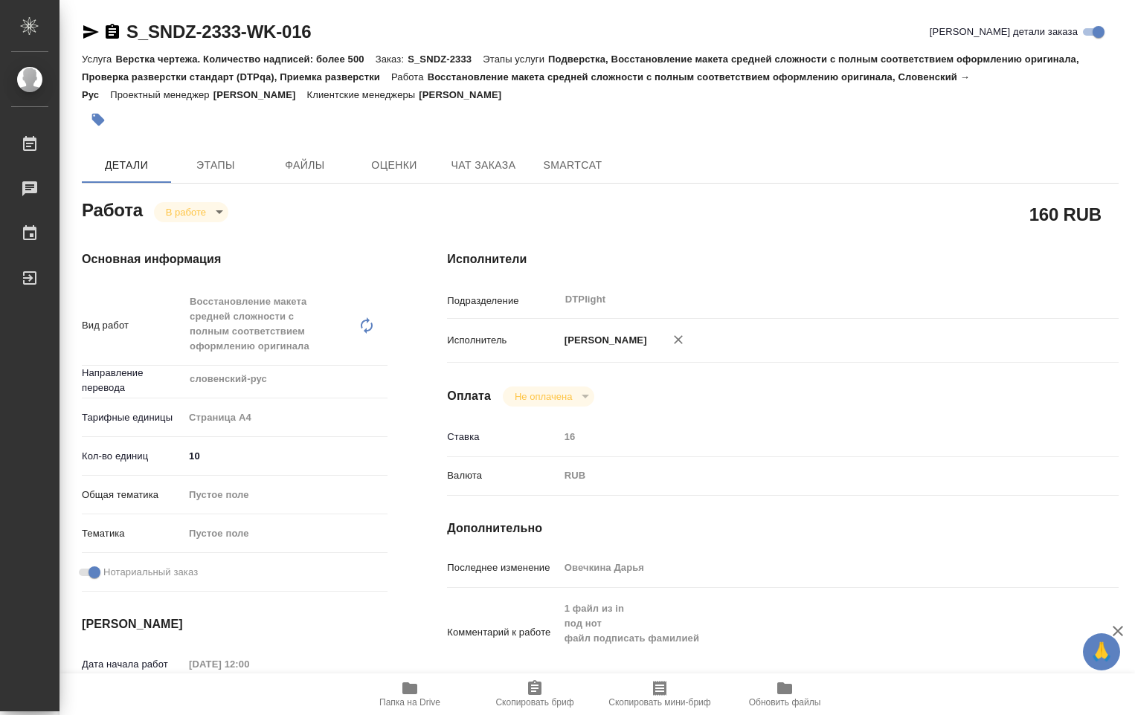
type textarea "x"
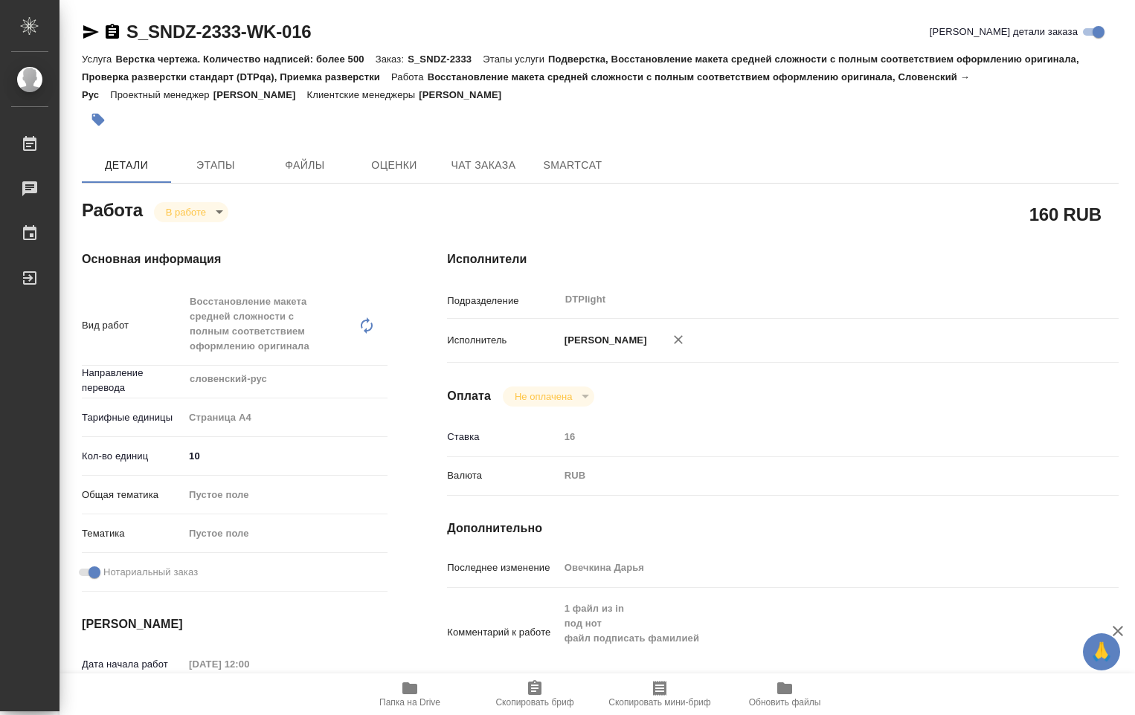
type textarea "x"
click at [219, 216] on body "🙏 .cls-1 fill:#fff; AWATERA Ovechkina Darya Работы 0 Чаты График Выйти S_SNDZ-2…" at bounding box center [567, 357] width 1135 height 715
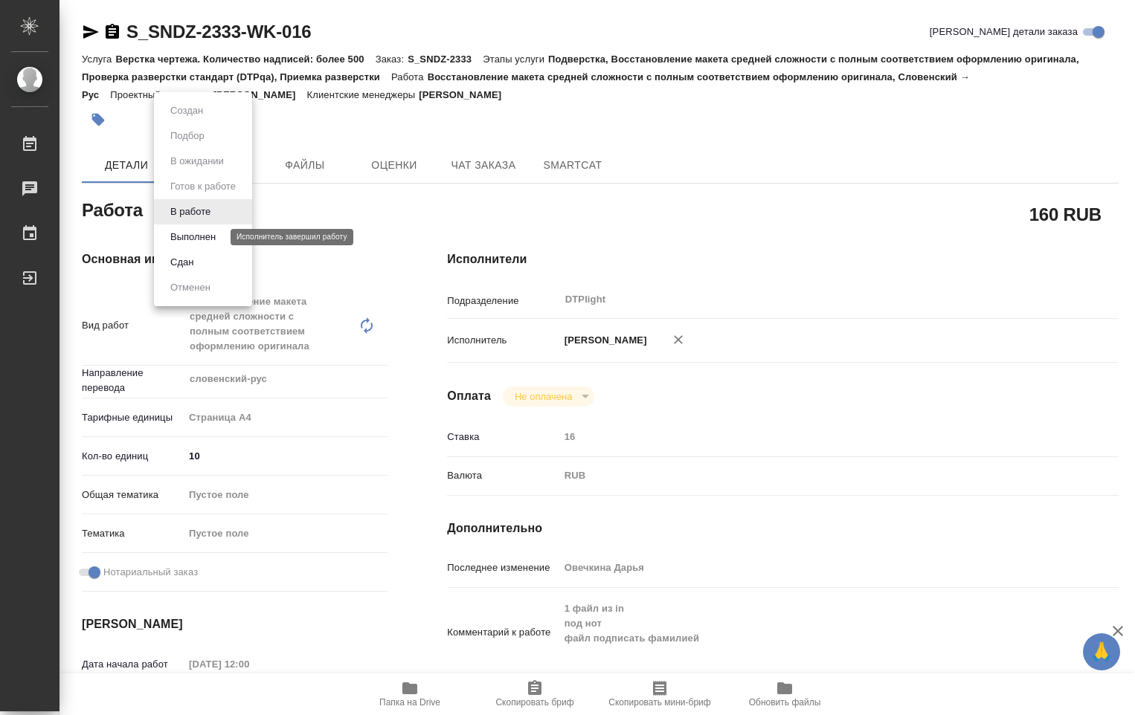
click at [204, 236] on button "Выполнен" at bounding box center [193, 237] width 54 height 16
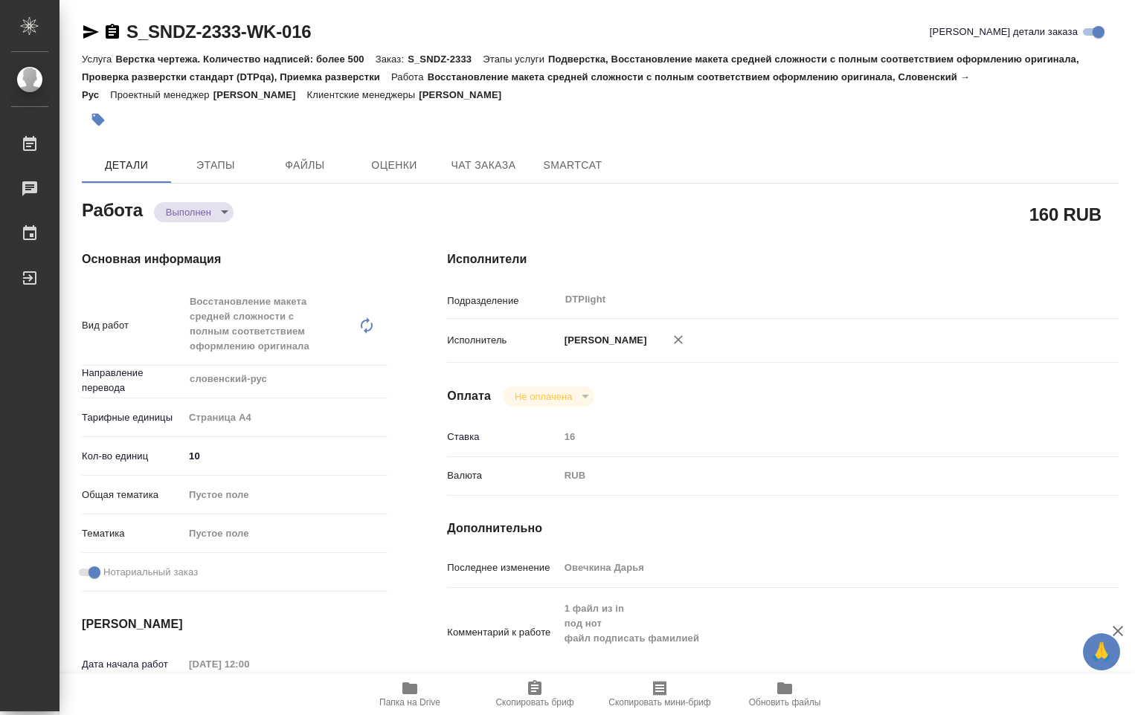
type textarea "x"
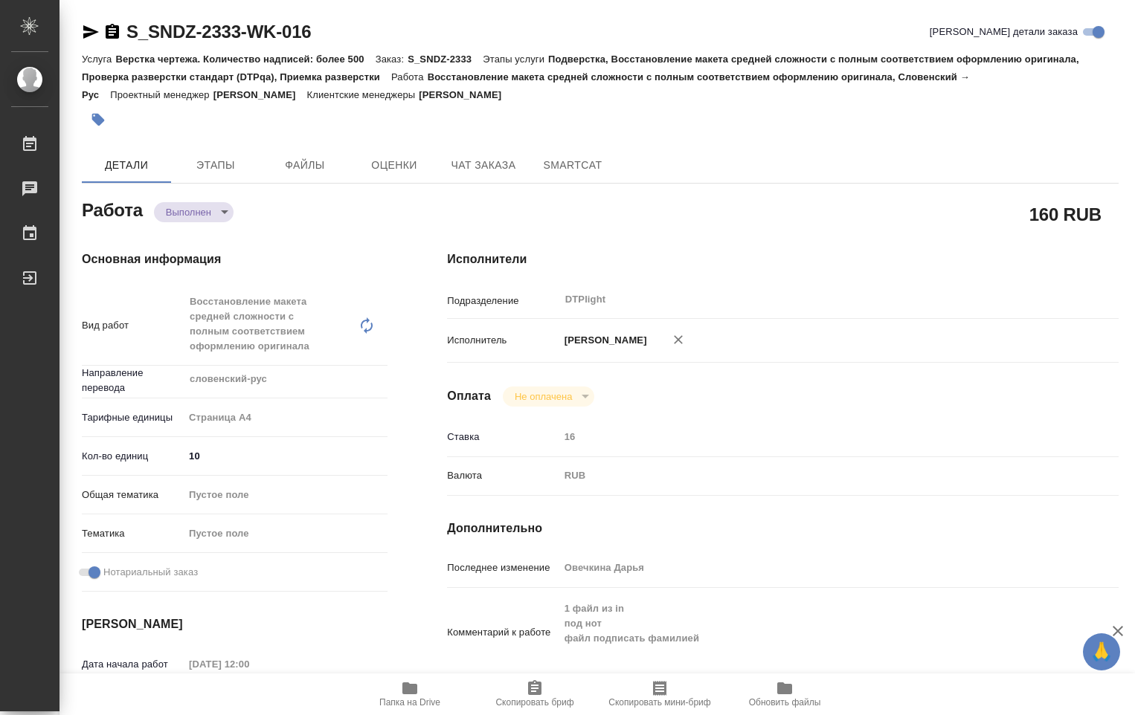
type textarea "x"
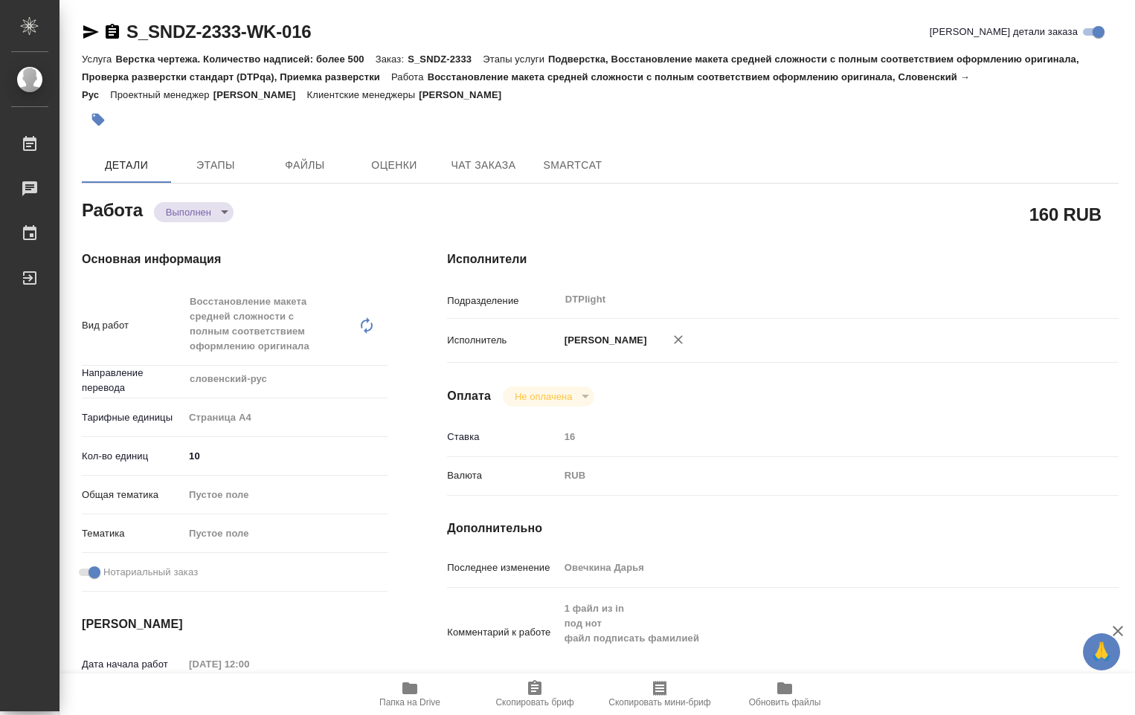
type textarea "x"
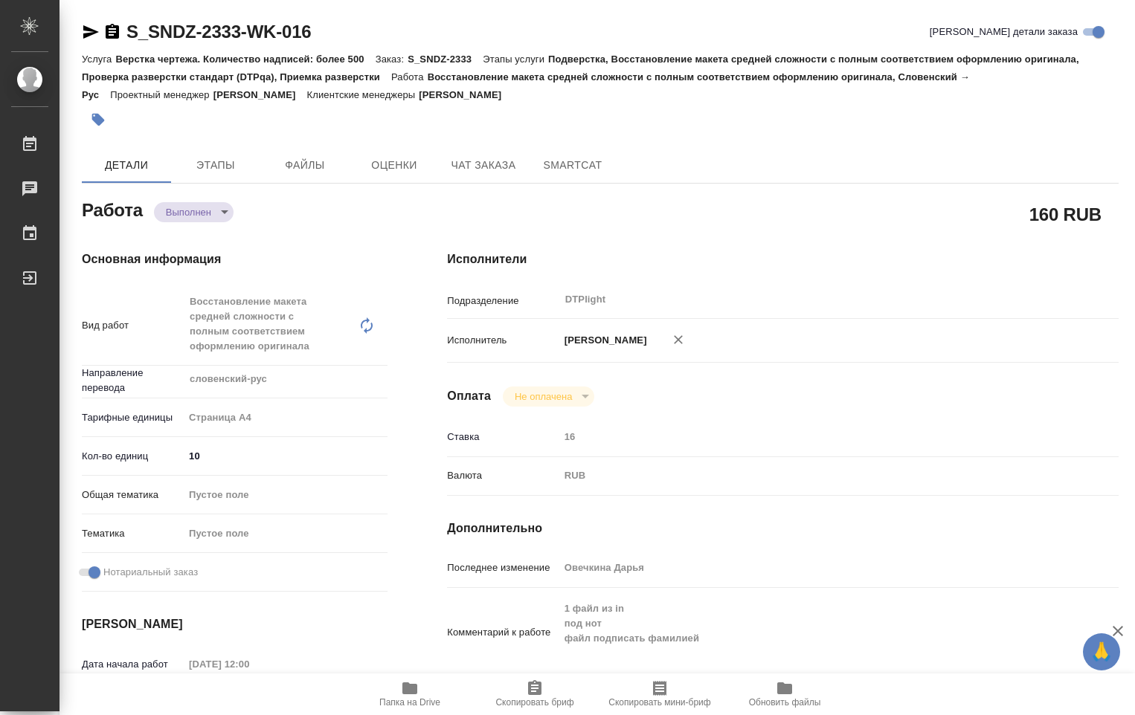
type textarea "x"
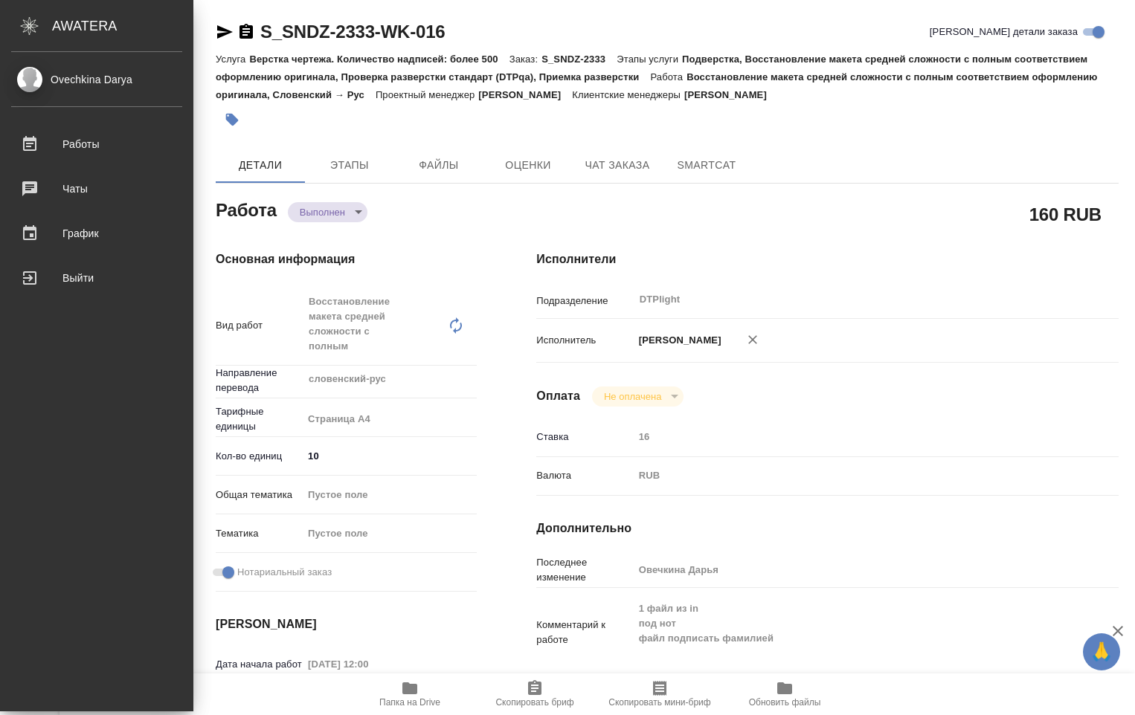
type textarea "x"
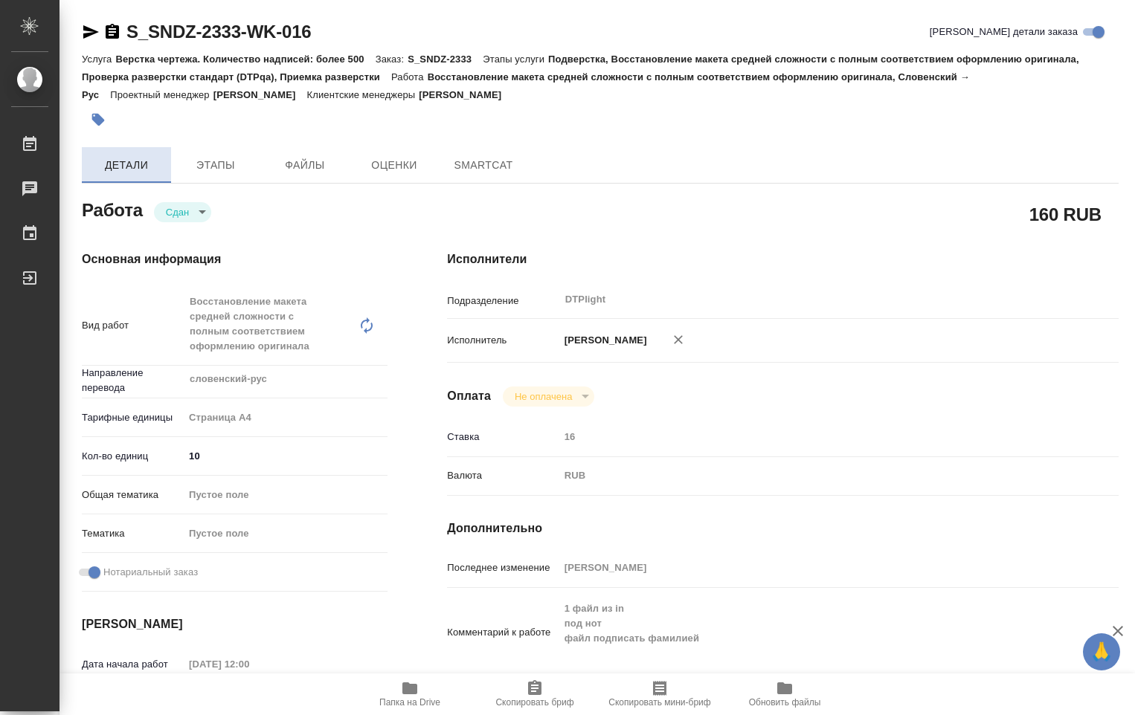
type textarea "x"
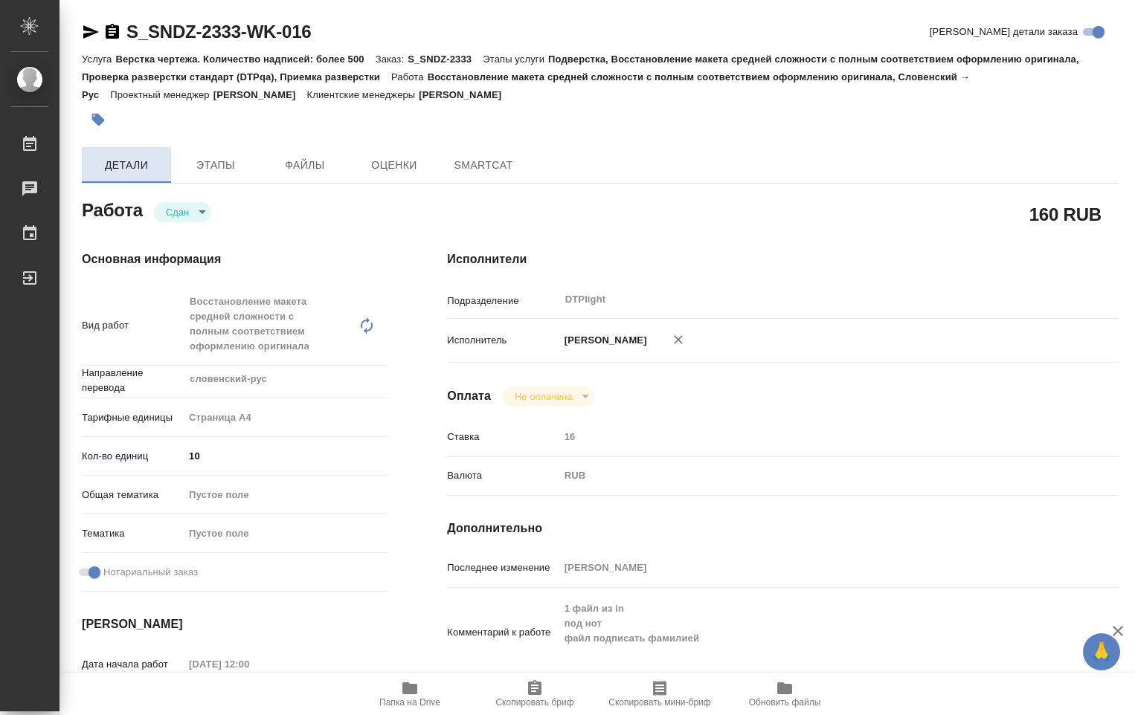
type textarea "x"
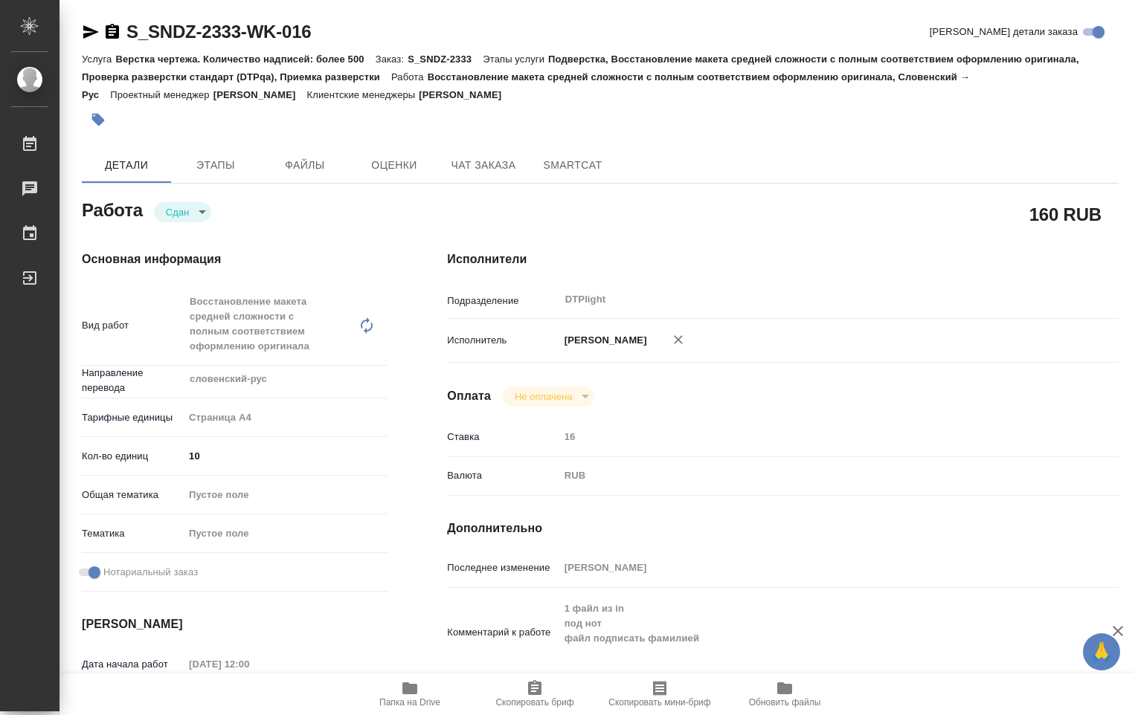
type textarea "x"
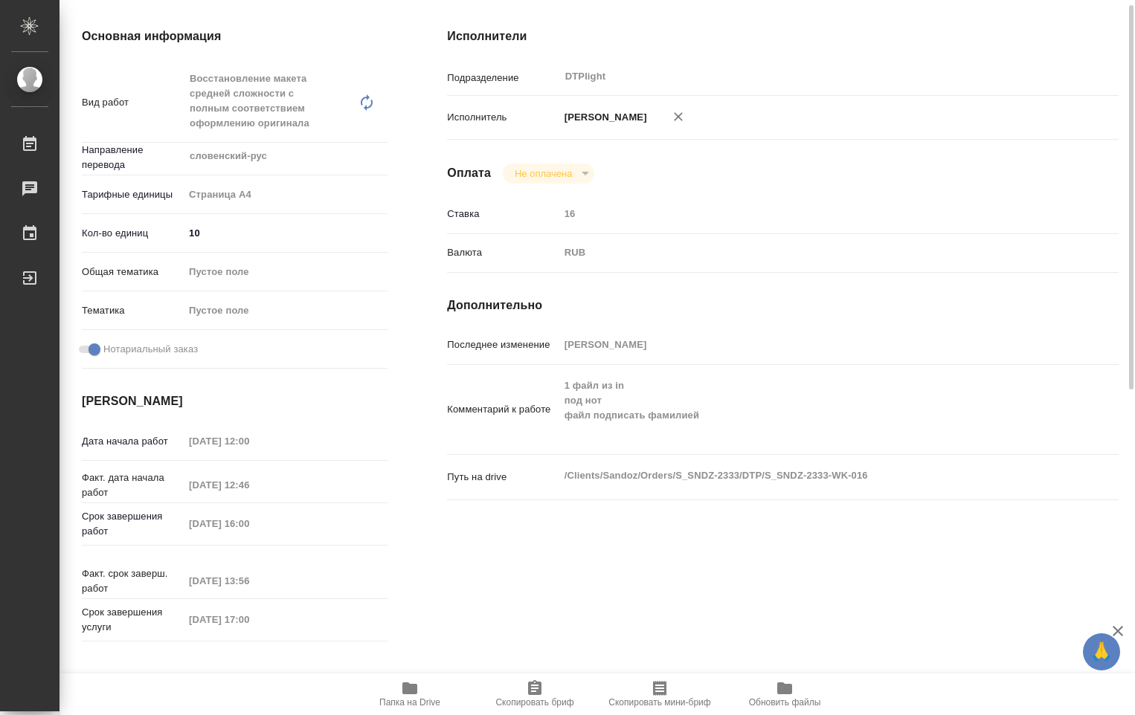
type textarea "x"
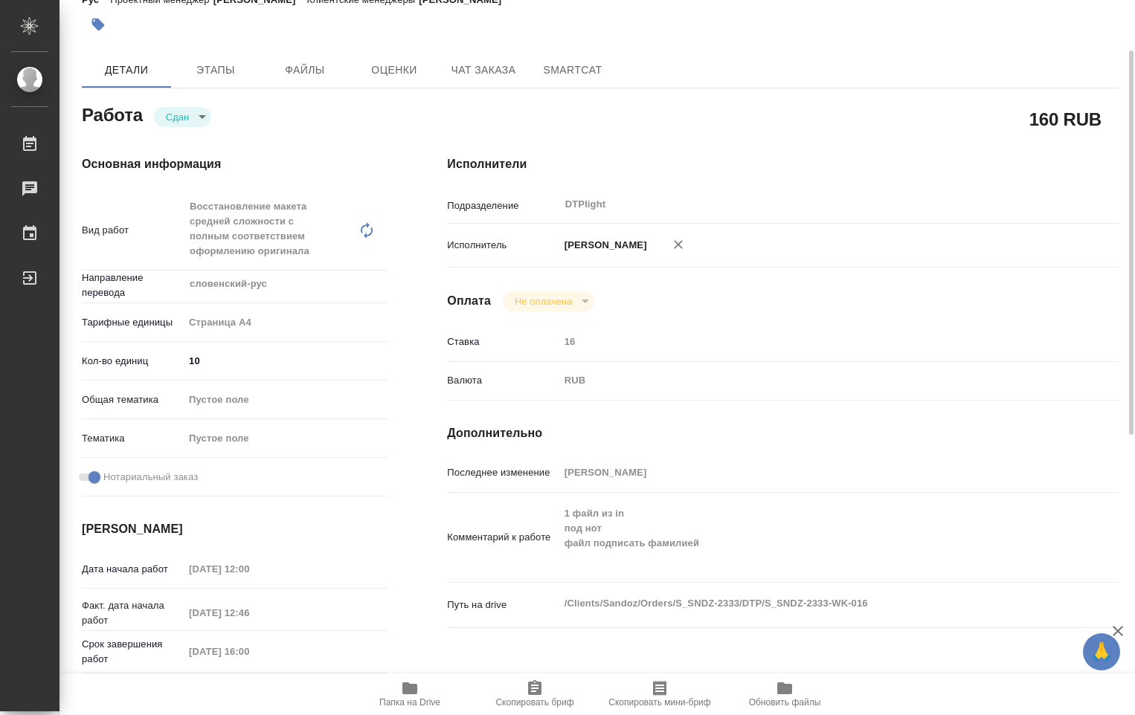
scroll to position [21, 0]
